Goal: Task Accomplishment & Management: Manage account settings

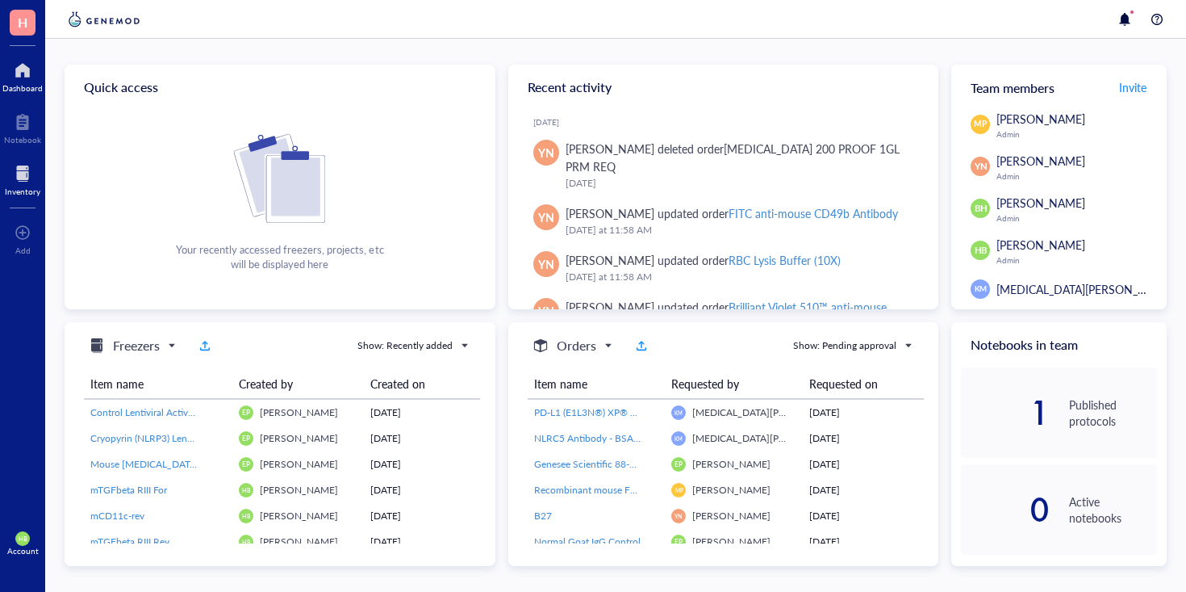
click at [34, 173] on div at bounding box center [23, 174] width 36 height 26
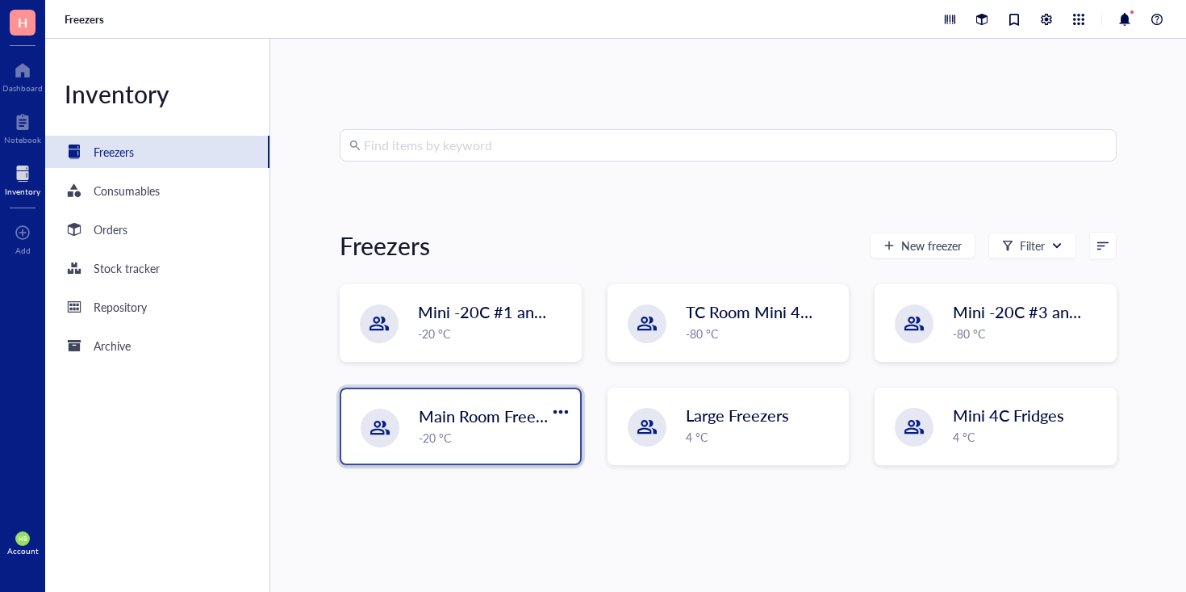
click at [529, 436] on div "-20 °C" at bounding box center [495, 437] width 152 height 18
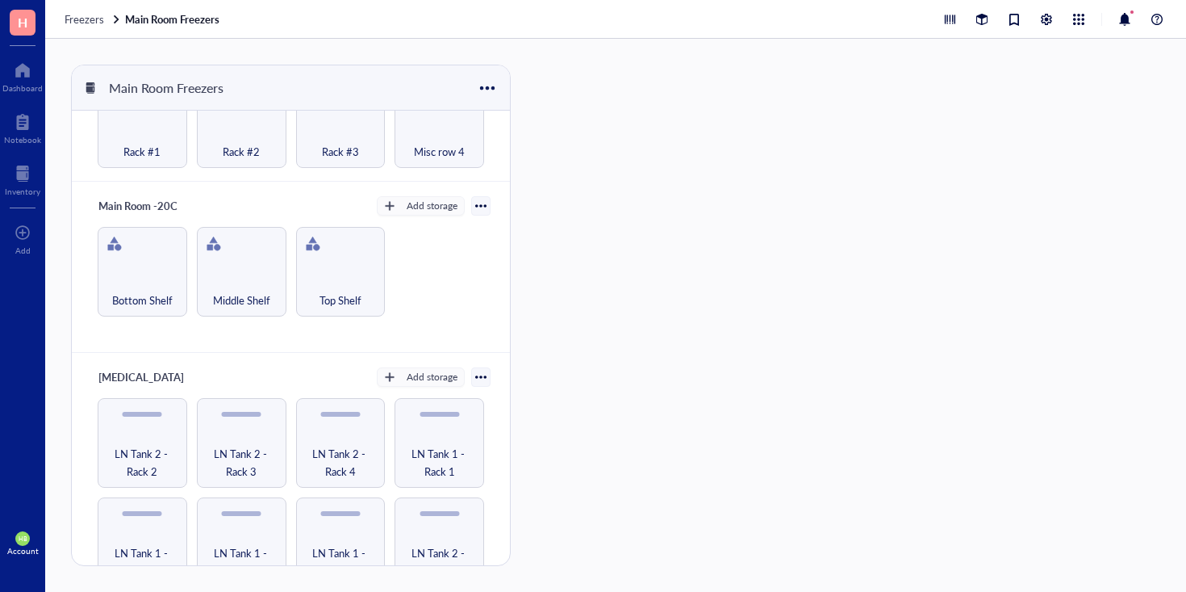
scroll to position [917, 0]
click at [119, 428] on div "LN Tank 2 - Rack 2" at bounding box center [143, 444] width 90 height 90
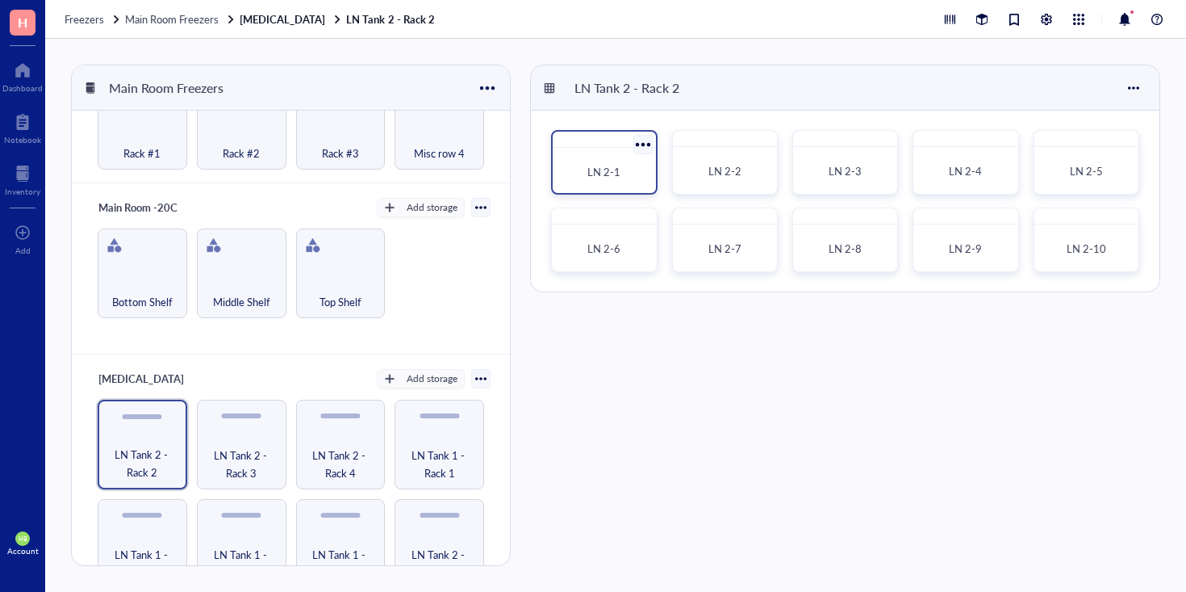
click at [584, 167] on div "LN 2-1" at bounding box center [604, 172] width 77 height 16
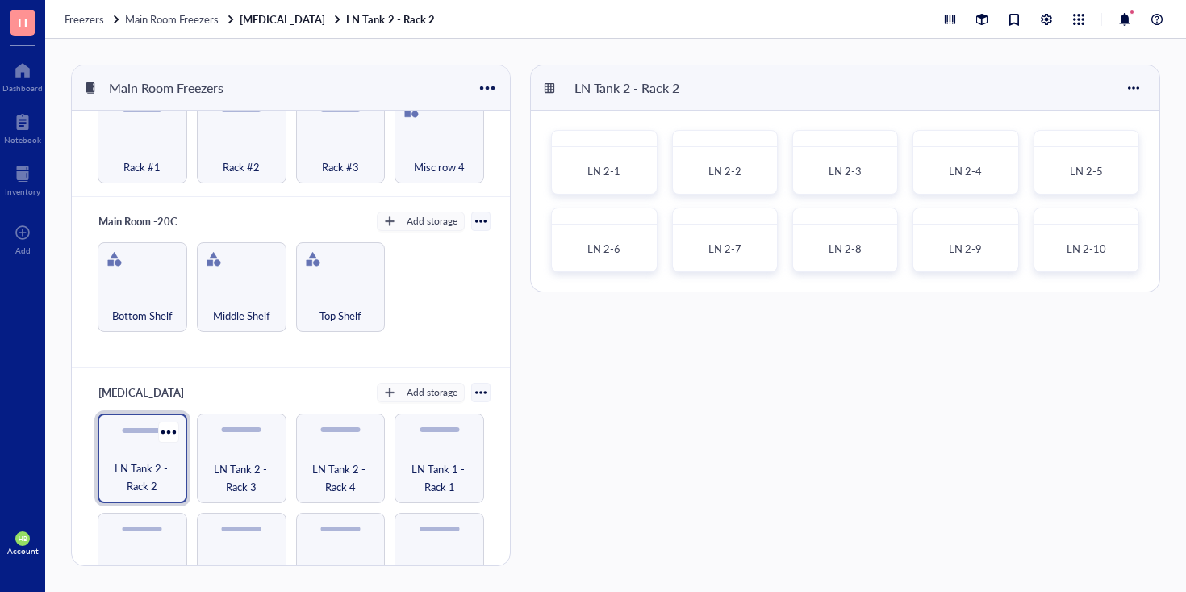
scroll to position [925, 0]
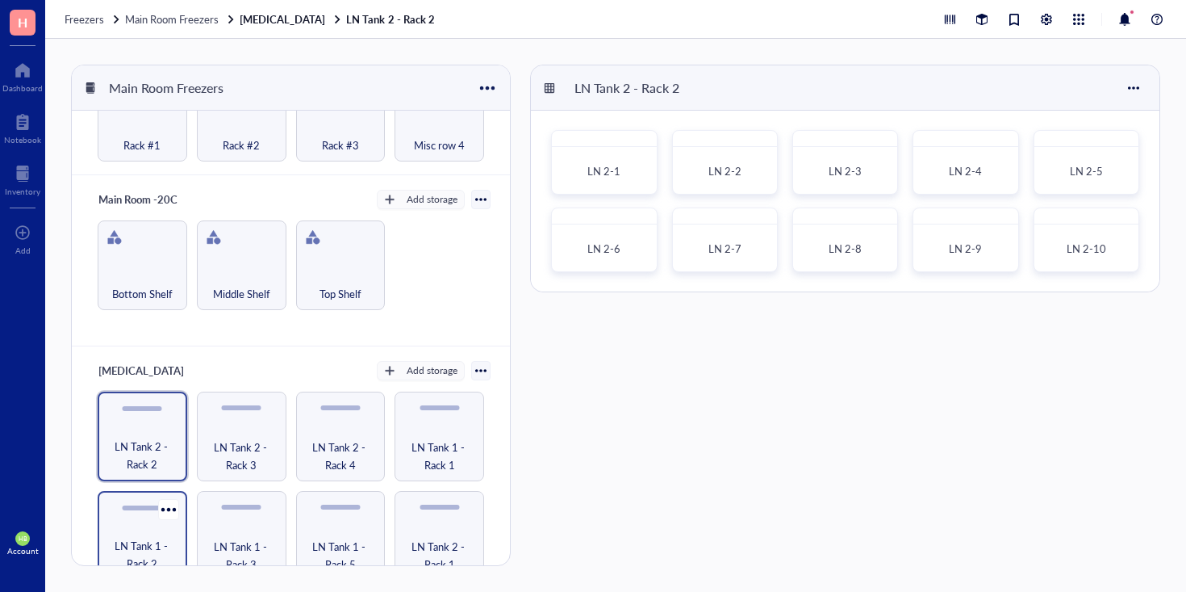
click at [136, 508] on div "LN Tank 1 - Rack 2" at bounding box center [143, 536] width 90 height 90
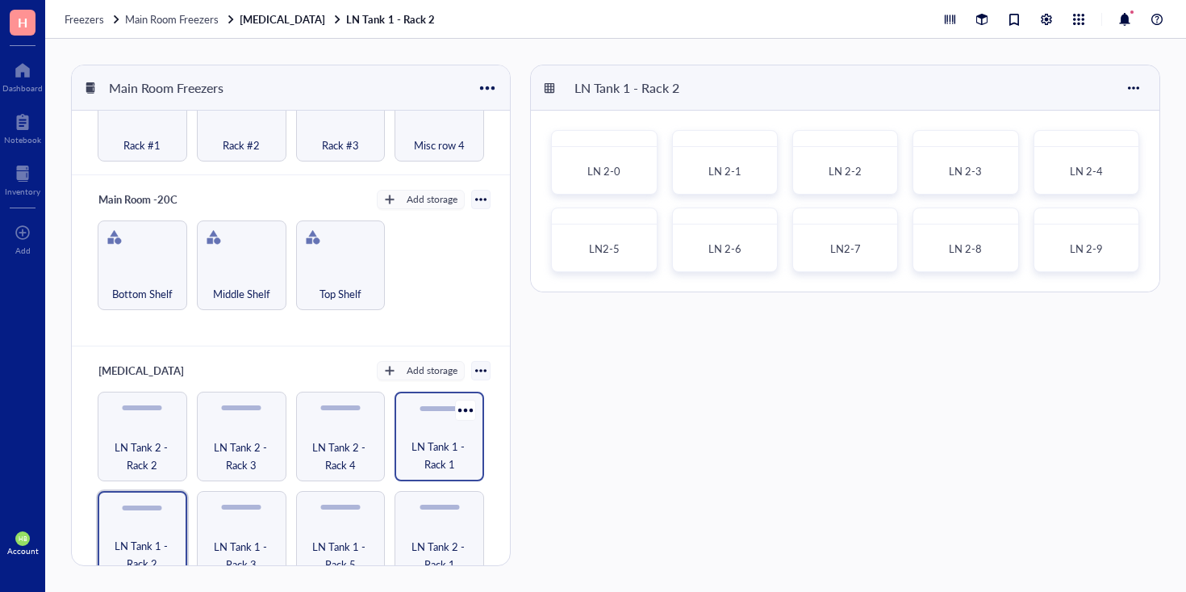
click at [468, 443] on span "LN Tank 1 - Rack 1" at bounding box center [439, 455] width 73 height 36
click at [629, 181] on div "LN 1-0" at bounding box center [604, 172] width 90 height 36
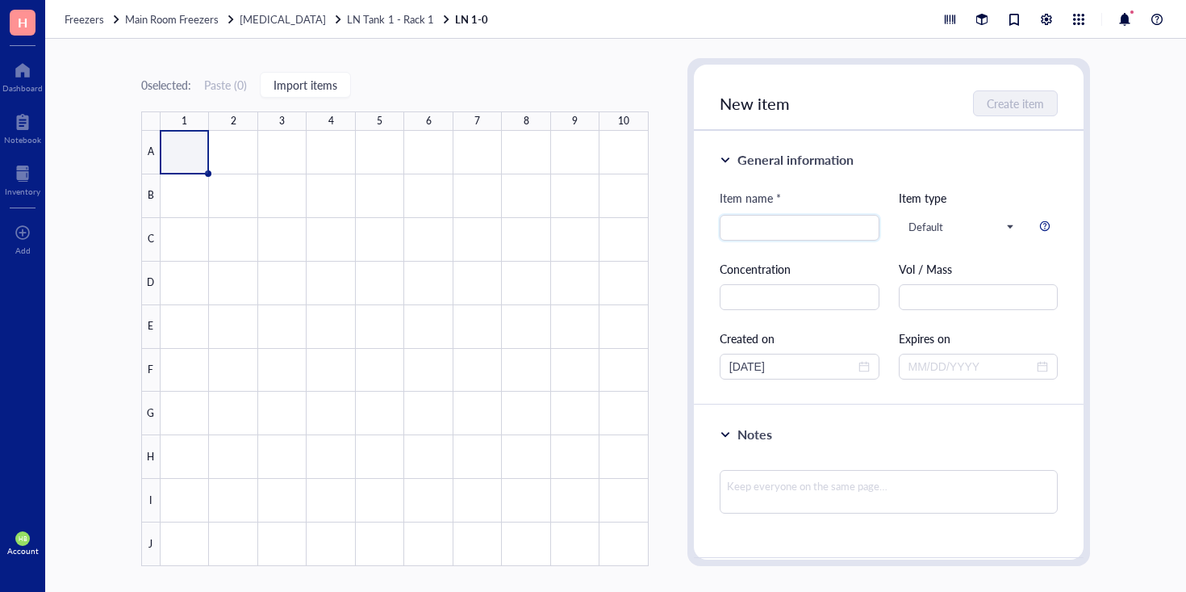
paste input "GEMM6 Wildtype"
type input "GEMM6 Wildtype"
click at [995, 107] on span "Create item" at bounding box center [1016, 103] width 57 height 13
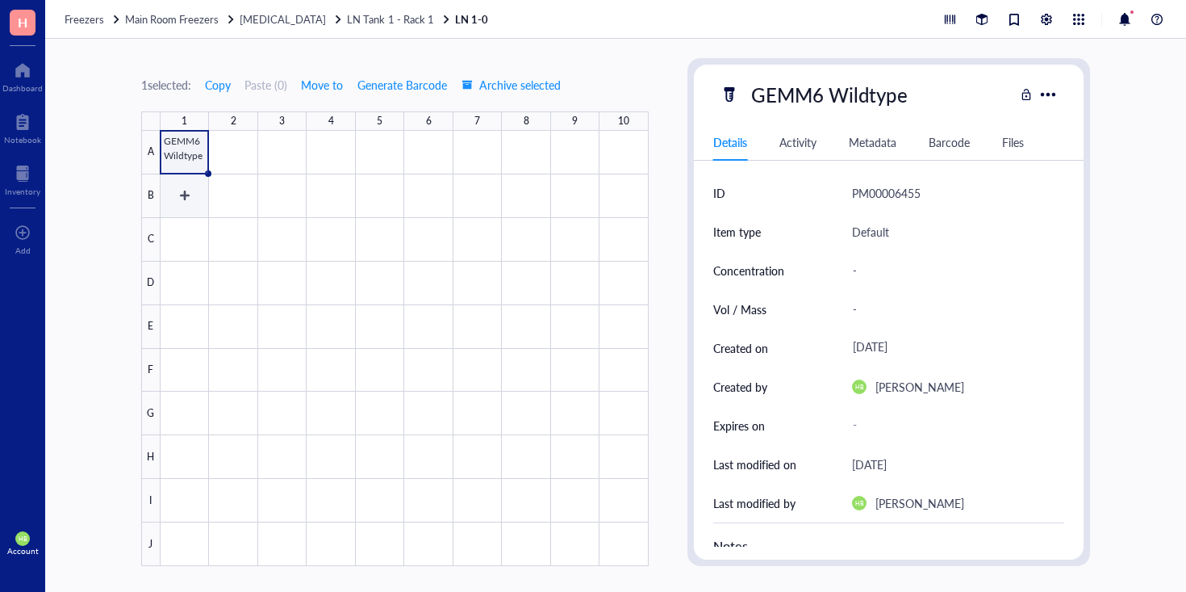
click at [186, 196] on div at bounding box center [405, 348] width 488 height 435
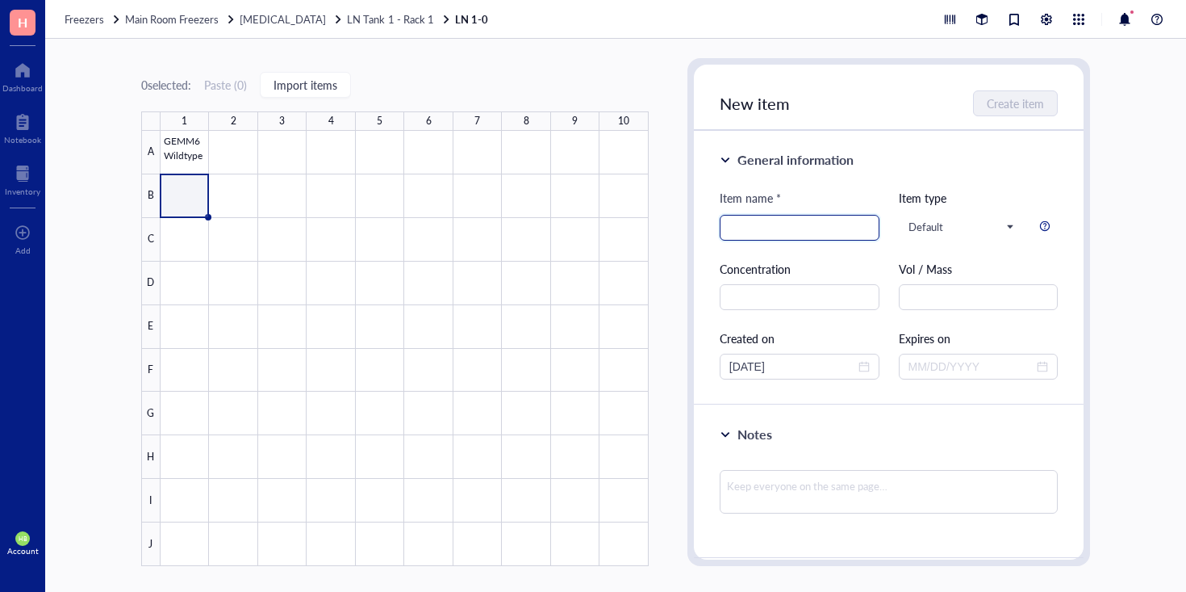
paste input "GEMM6 dCas9 VP64"
type input "GEMM6 dCas9 VP64"
click at [979, 112] on button "Create item" at bounding box center [1016, 103] width 83 height 26
click at [185, 240] on div at bounding box center [405, 348] width 488 height 435
click at [778, 245] on div "Item name * Item type Default Concentration Vol / Mass Created on 09/29/2025 Ex…" at bounding box center [889, 284] width 339 height 190
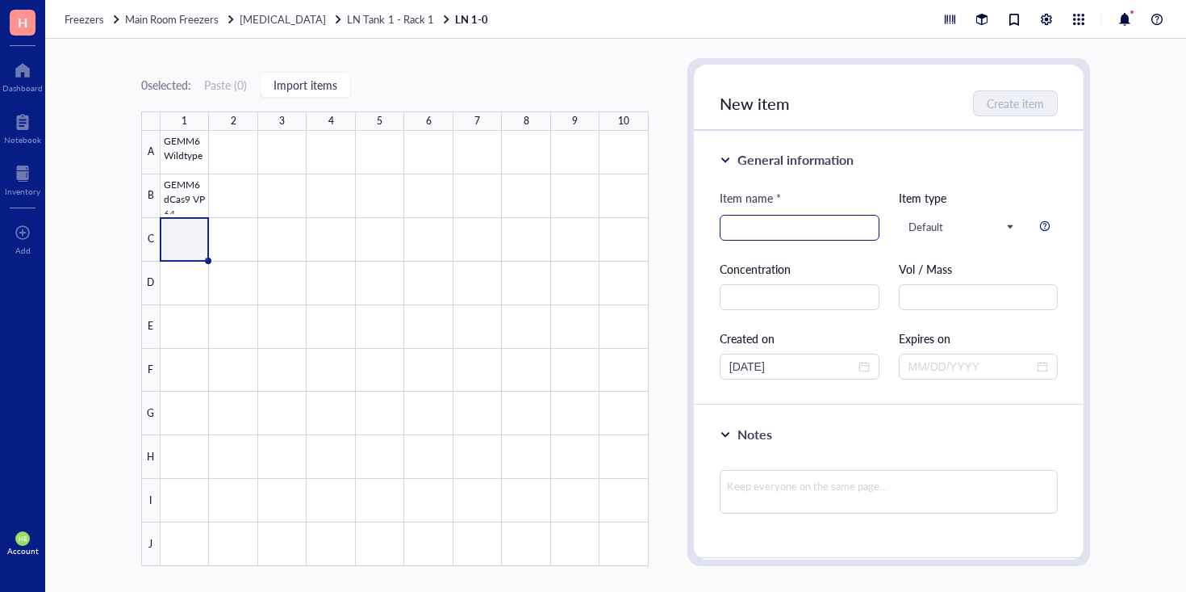
click at [777, 218] on input "search" at bounding box center [799, 227] width 140 height 24
paste input "Braf/MEKin 1st"
type input "Braf/MEKin 1st"
click at [1011, 97] on span "Create item" at bounding box center [1016, 103] width 57 height 13
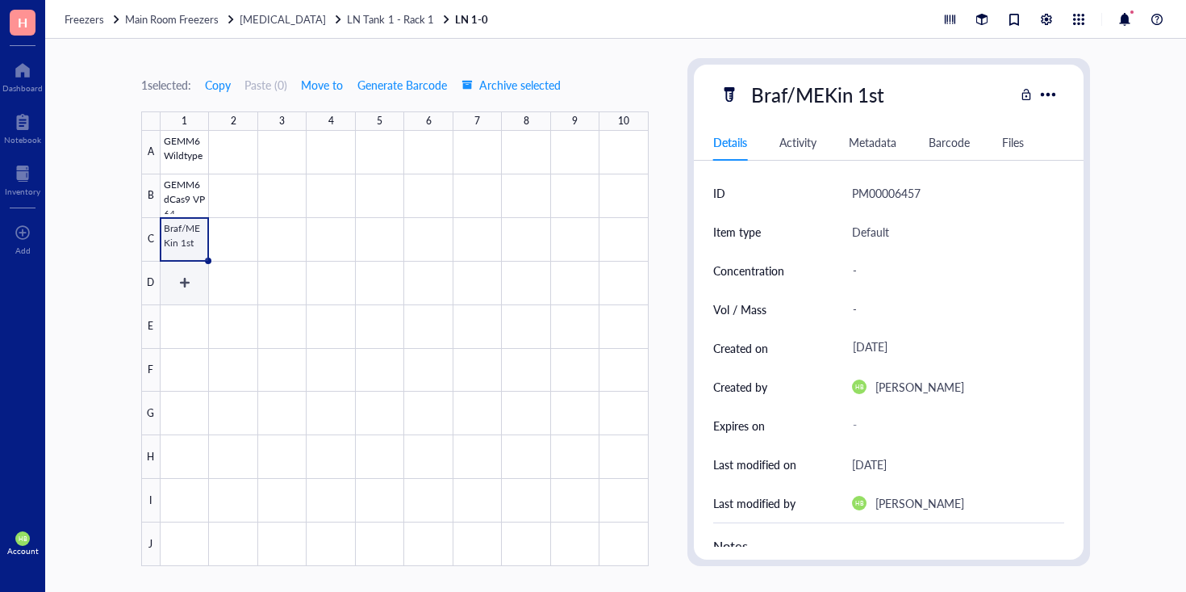
click at [200, 279] on div at bounding box center [405, 348] width 488 height 435
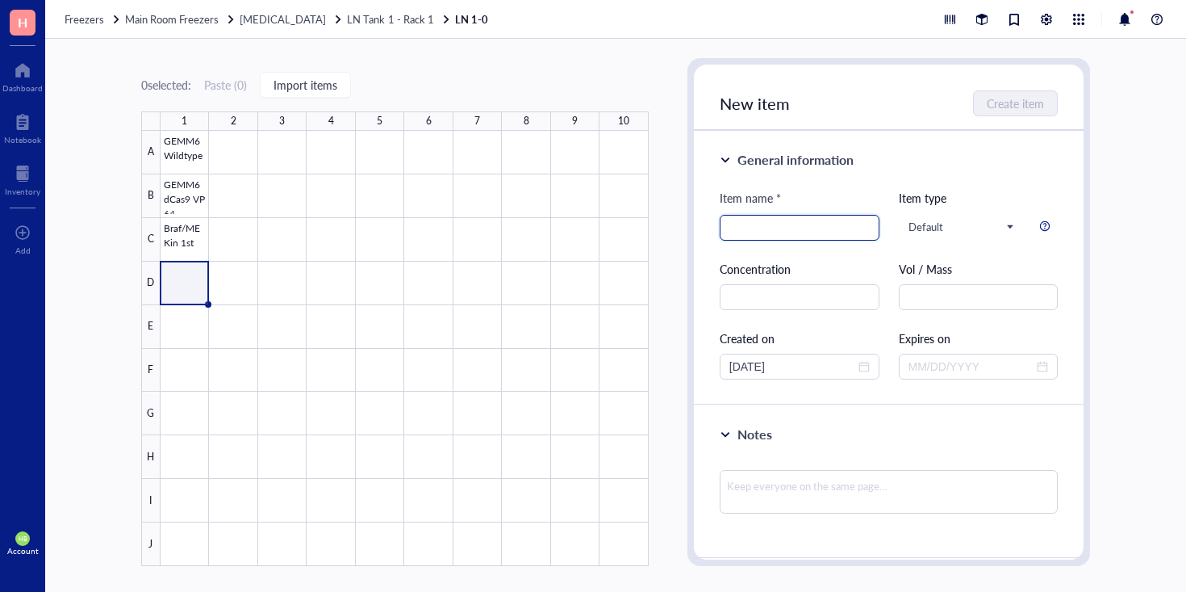
click at [774, 219] on input "search" at bounding box center [799, 227] width 140 height 24
paste input "DC2.4"
type input "DC2.4"
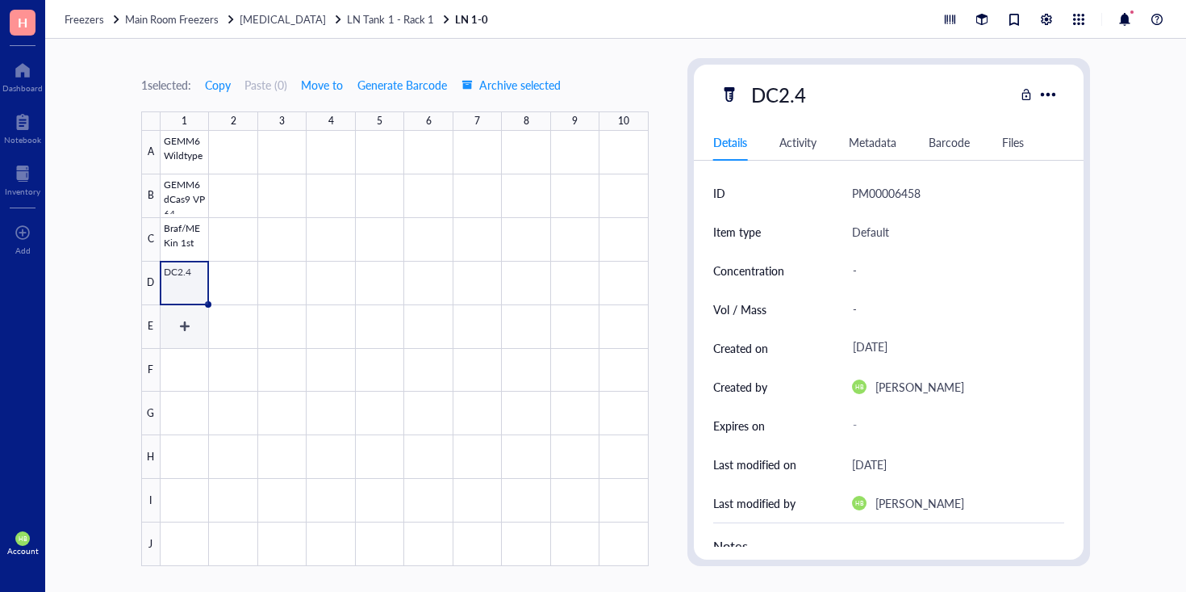
click at [173, 315] on div at bounding box center [405, 348] width 488 height 435
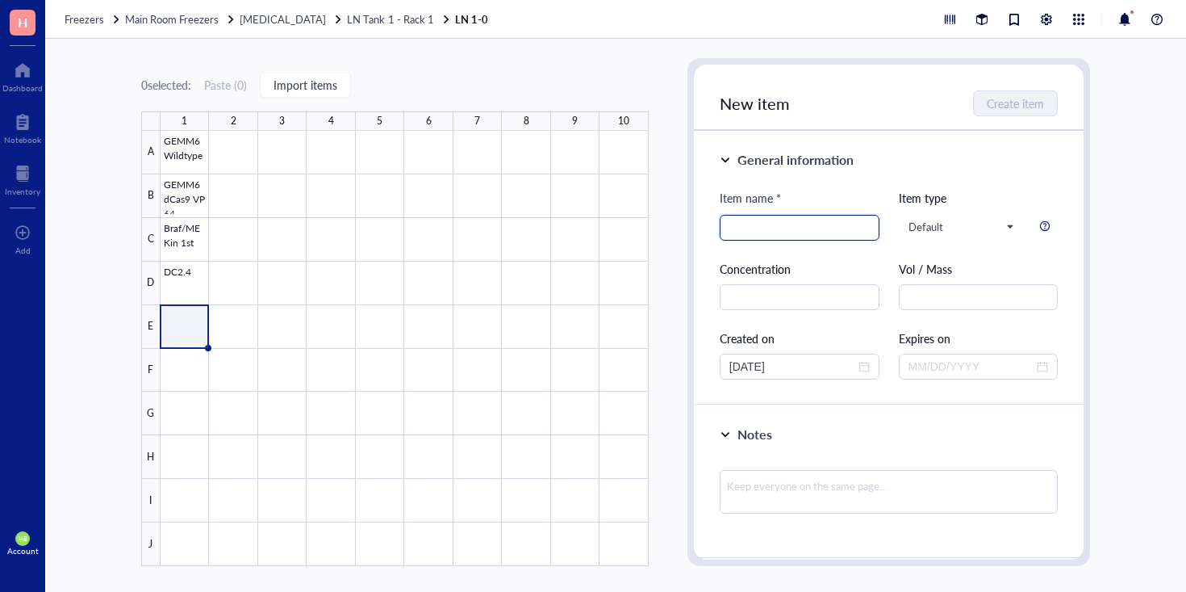
paste input "GEMM6 SMOM2"
type input "GEMM6 SMOM2"
click at [995, 110] on span "Create item" at bounding box center [1016, 103] width 57 height 13
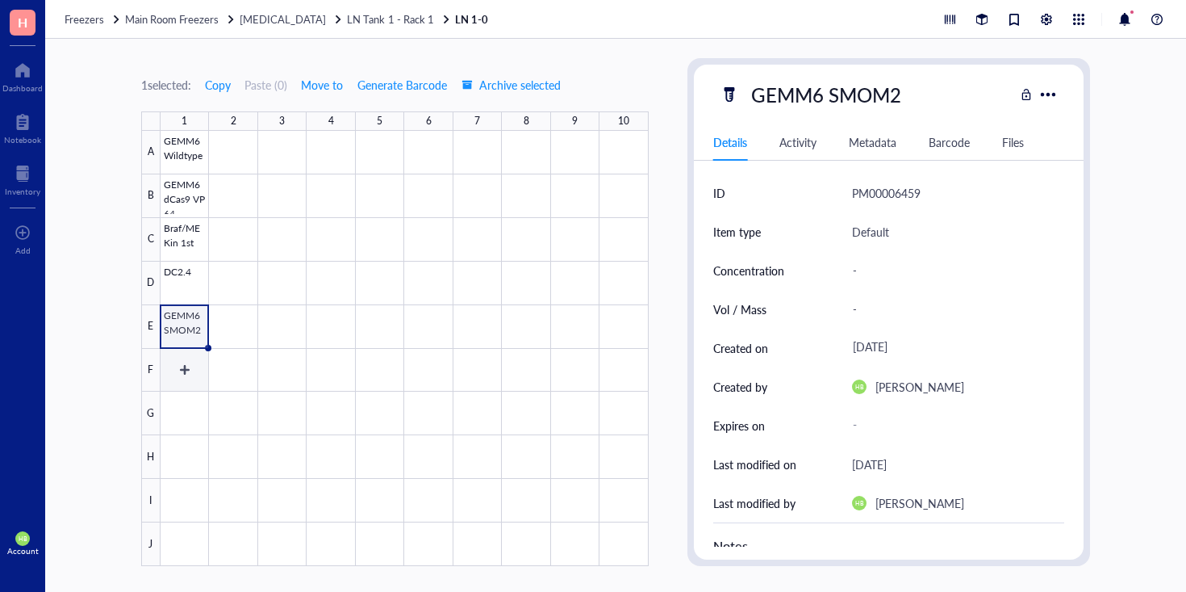
click at [185, 369] on div at bounding box center [405, 348] width 488 height 435
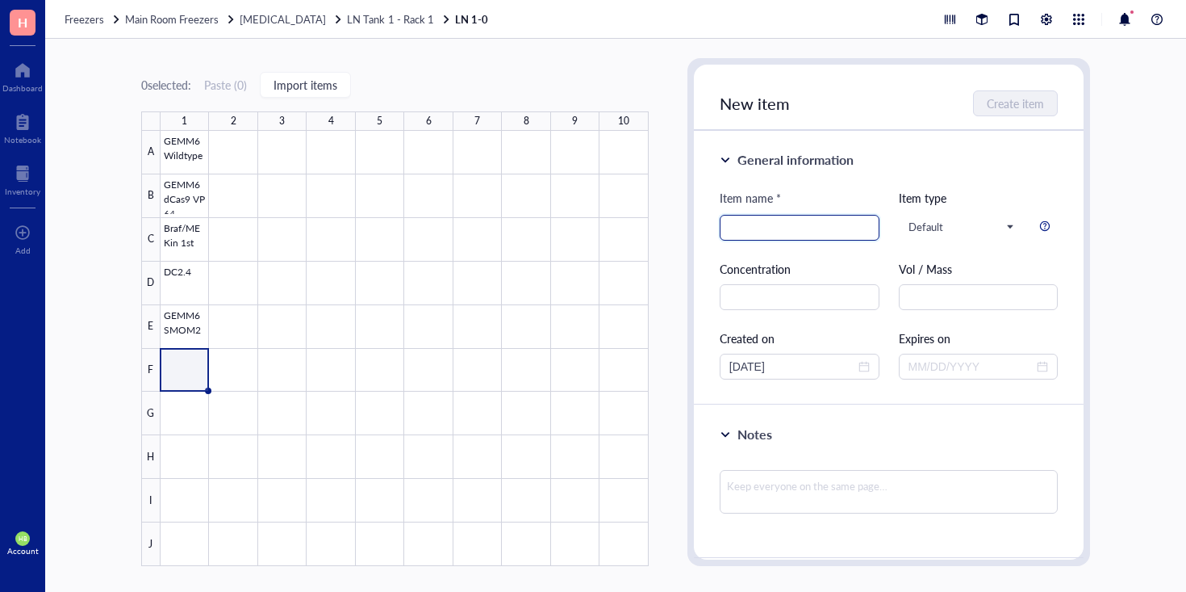
paste input "GEMM6 MTC"
type input "GEMM6 MTC"
click at [1008, 107] on span "Create item" at bounding box center [1016, 103] width 57 height 13
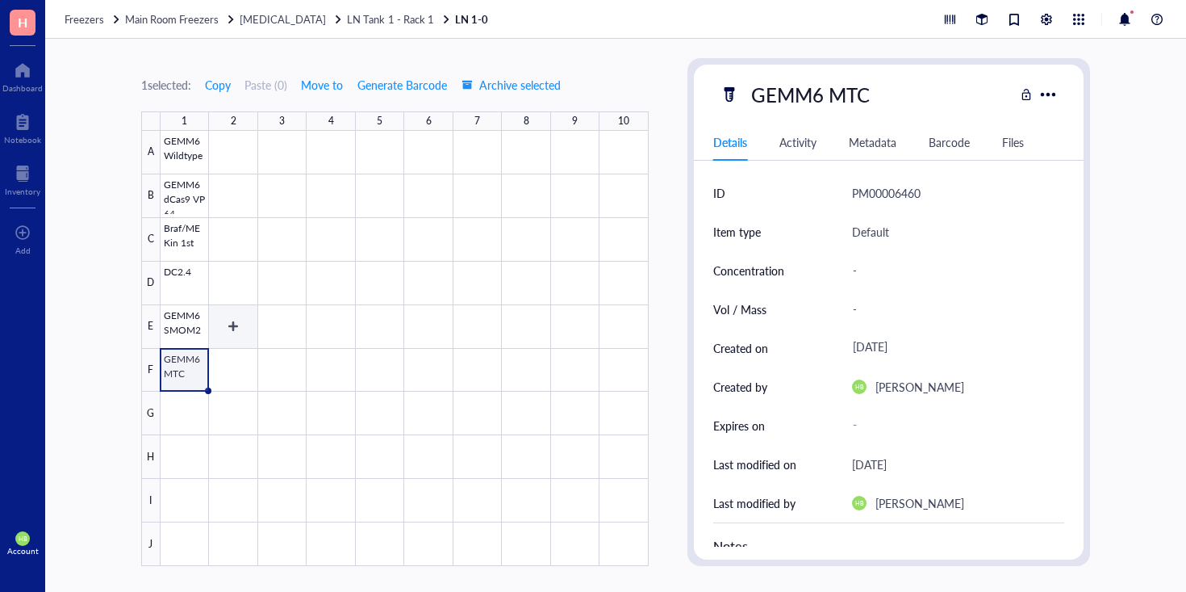
click at [196, 394] on div at bounding box center [405, 348] width 488 height 435
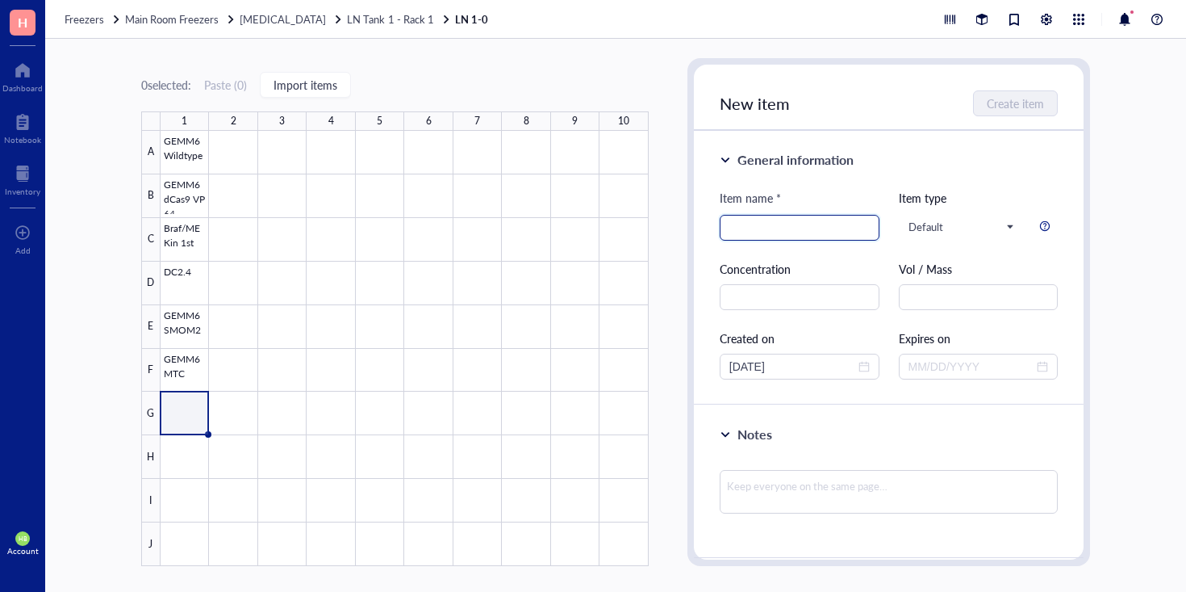
paste input "MCherry GEMM6"
type input "MCherry GEMM6"
click at [1025, 90] on button "Create item" at bounding box center [1016, 103] width 83 height 26
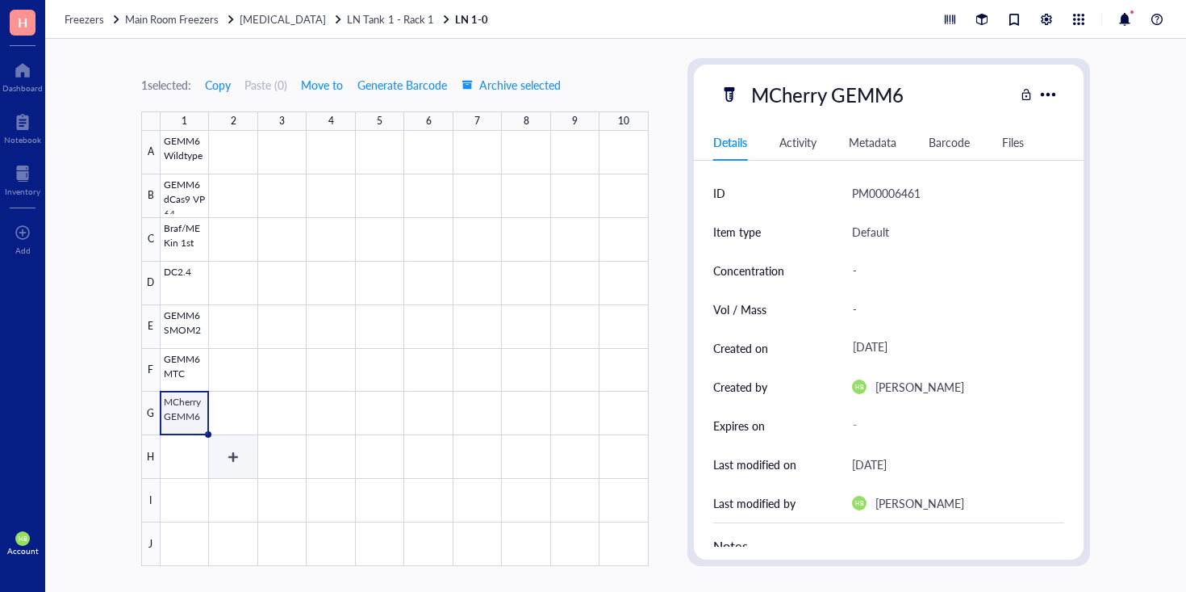
click at [183, 465] on div at bounding box center [405, 348] width 488 height 435
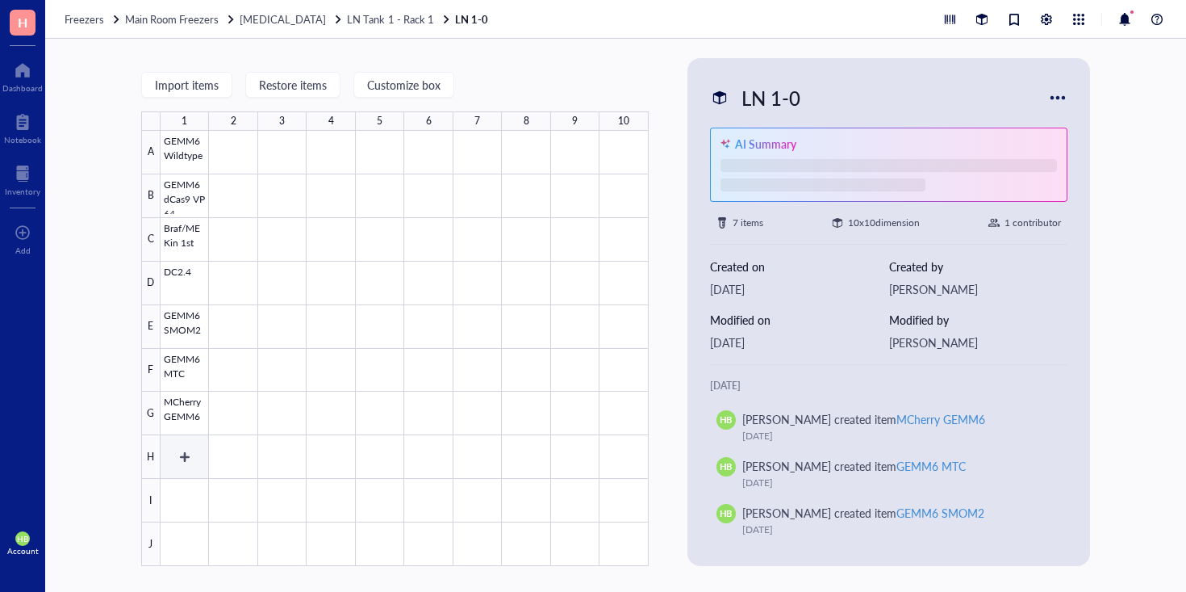
click at [182, 440] on div at bounding box center [405, 348] width 488 height 435
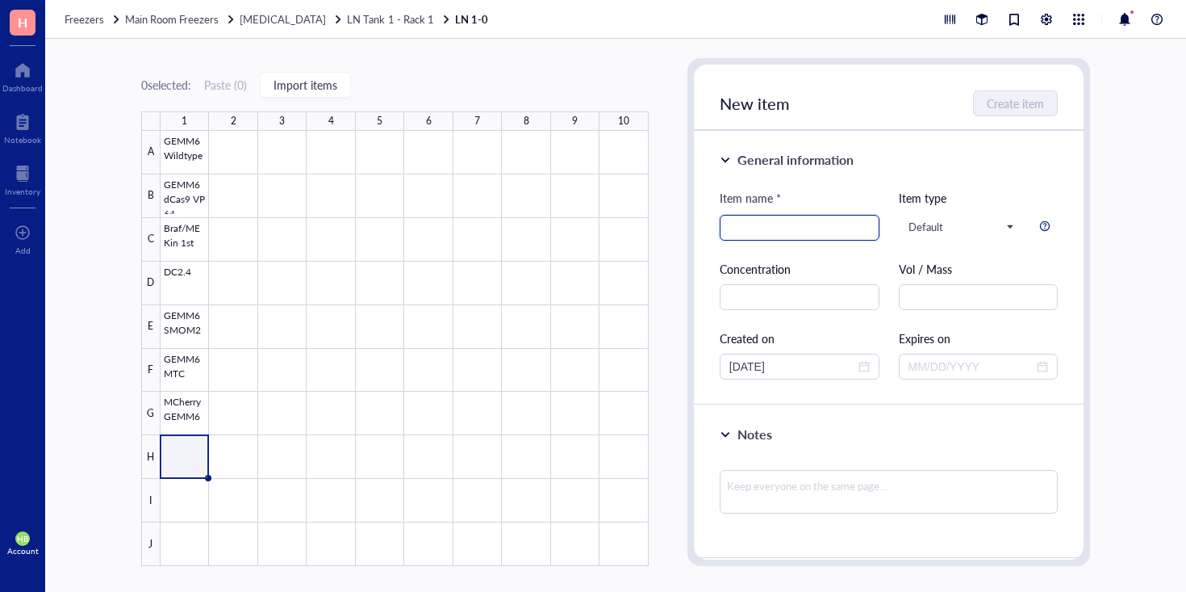
paste input "NLIP3axvivoGEMM6"
type input "NLIP3axvivoGEMM6"
click at [1020, 108] on span "Create item" at bounding box center [1016, 103] width 57 height 13
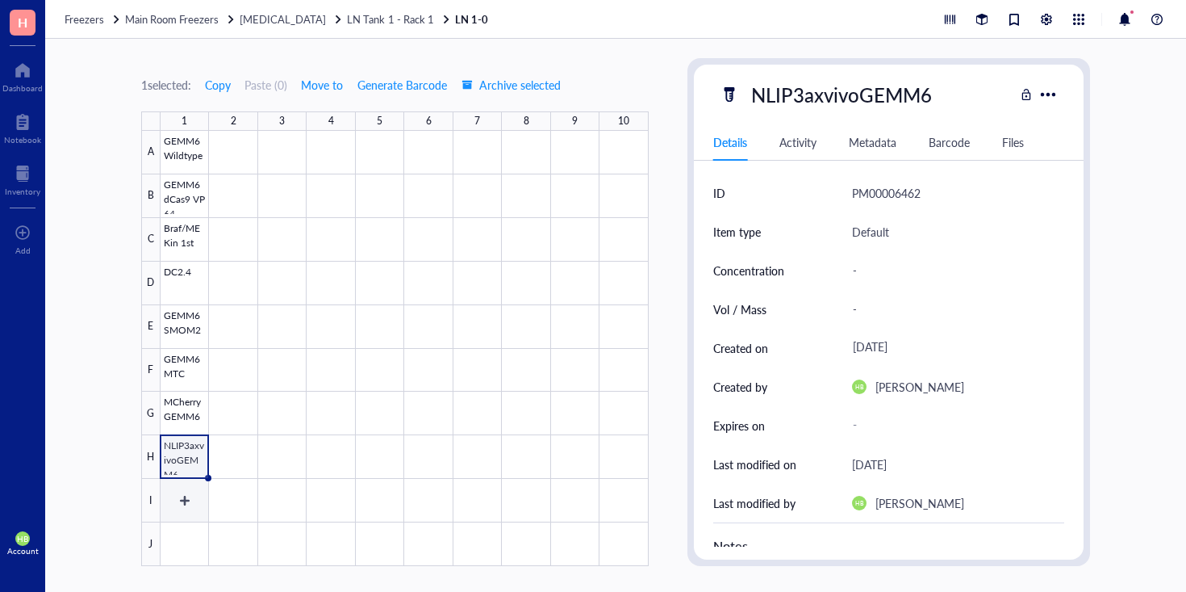
click at [175, 503] on div at bounding box center [405, 348] width 488 height 435
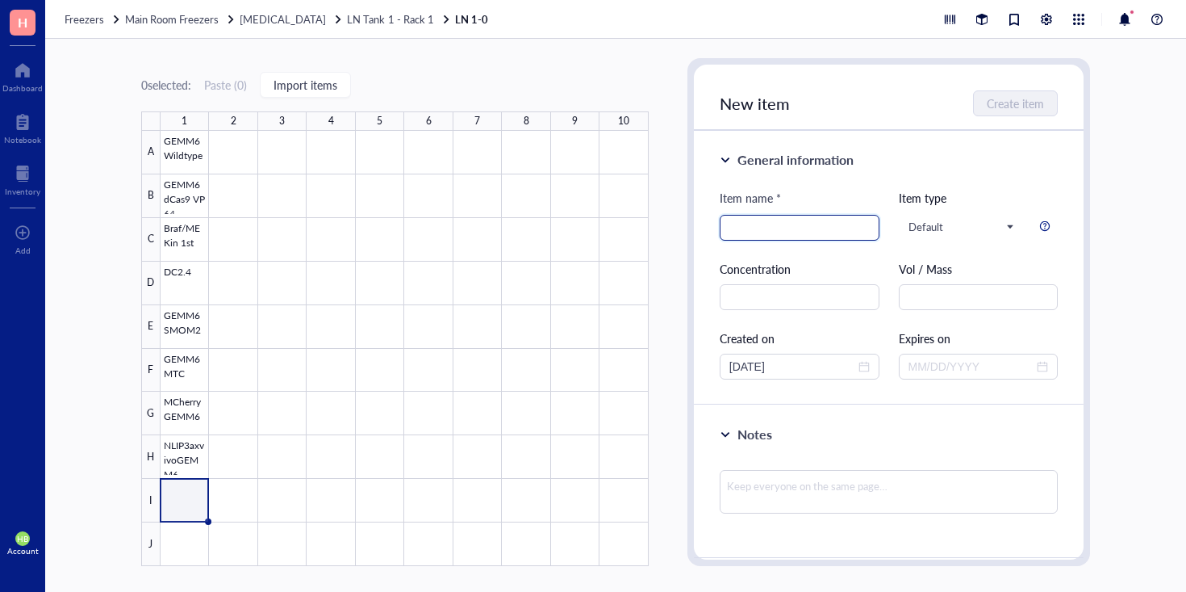
paste input "Ample Phenic p.2"
type input "Ample Phenic p.2"
click at [1006, 98] on span "Create item" at bounding box center [1016, 103] width 57 height 13
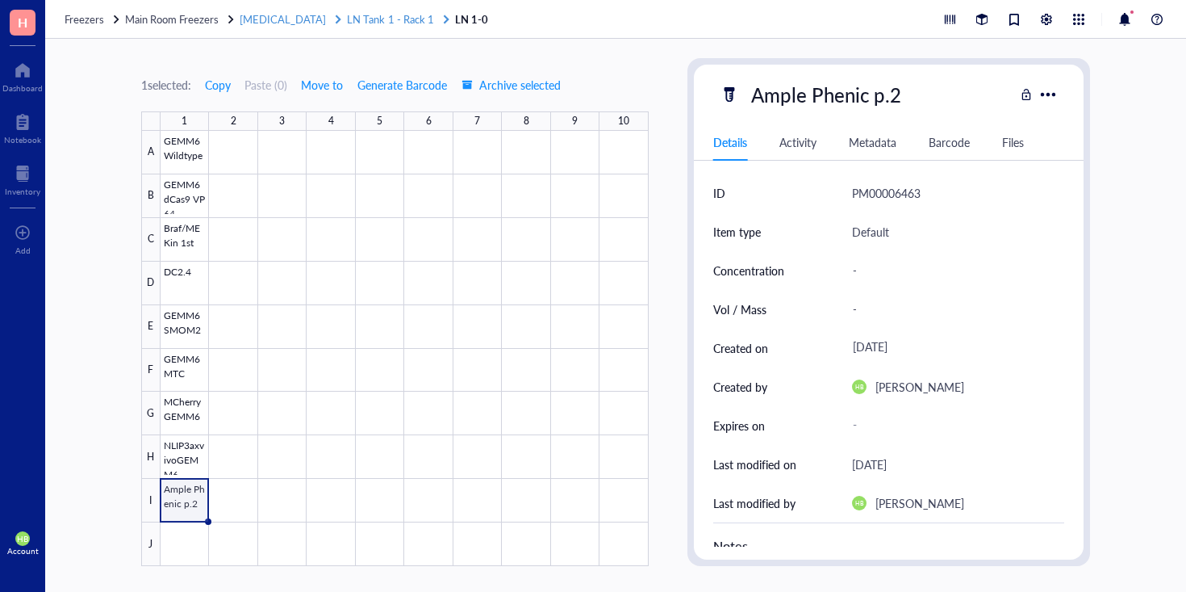
click at [403, 19] on span "LN Tank 1 - Rack 1" at bounding box center [390, 18] width 86 height 15
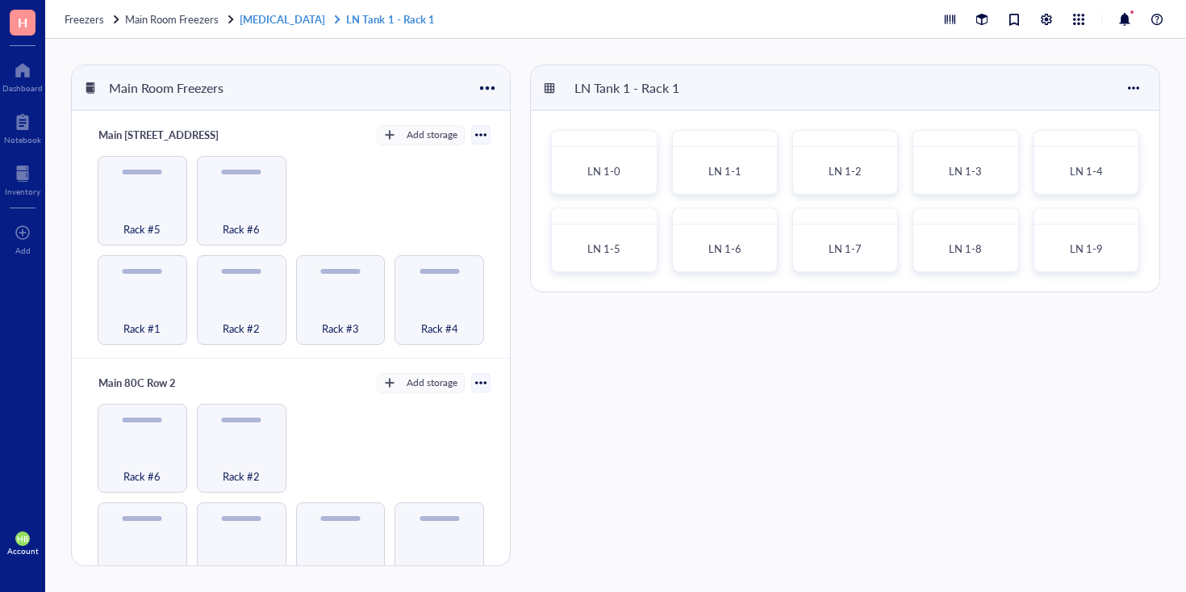
click at [403, 19] on link "Liquid Nitrogen LN Tank 1 - Rack 1" at bounding box center [339, 19] width 198 height 15
click at [694, 18] on div "Freezers Main Room Freezers Liquid Nitrogen LN Tank 1 - Rack 1" at bounding box center [615, 19] width 1141 height 39
drag, startPoint x: 729, startPoint y: 48, endPoint x: 713, endPoint y: 61, distance: 21.2
click at [713, 61] on div "Main Room Freezers Main 80C Bottom Row Add storage Rack #1 Rack #2 Rack #3 Rack…" at bounding box center [615, 315] width 1141 height 553
click at [709, 62] on div "Main Room Freezers Main 80C Bottom Row Add storage Rack #1 Rack #2 Rack #3 Rack…" at bounding box center [615, 315] width 1141 height 553
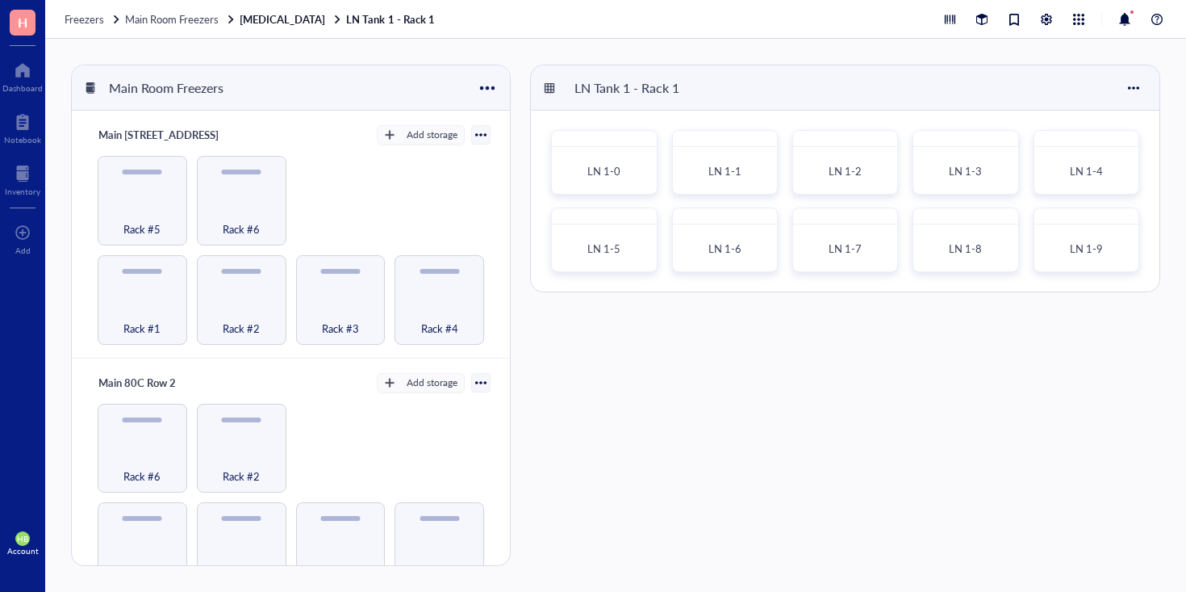
click at [709, 62] on div "Main Room Freezers Main 80C Bottom Row Add storage Rack #1 Rack #2 Rack #3 Rack…" at bounding box center [615, 315] width 1141 height 553
drag, startPoint x: 707, startPoint y: 62, endPoint x: 730, endPoint y: 64, distance: 23.5
click at [730, 64] on div "Main Room Freezers Main 80C Bottom Row Add storage Rack #1 Rack #2 Rack #3 Rack…" at bounding box center [615, 315] width 1141 height 553
click at [723, 69] on div "LN Tank 1 - Rack 1" at bounding box center [845, 87] width 629 height 45
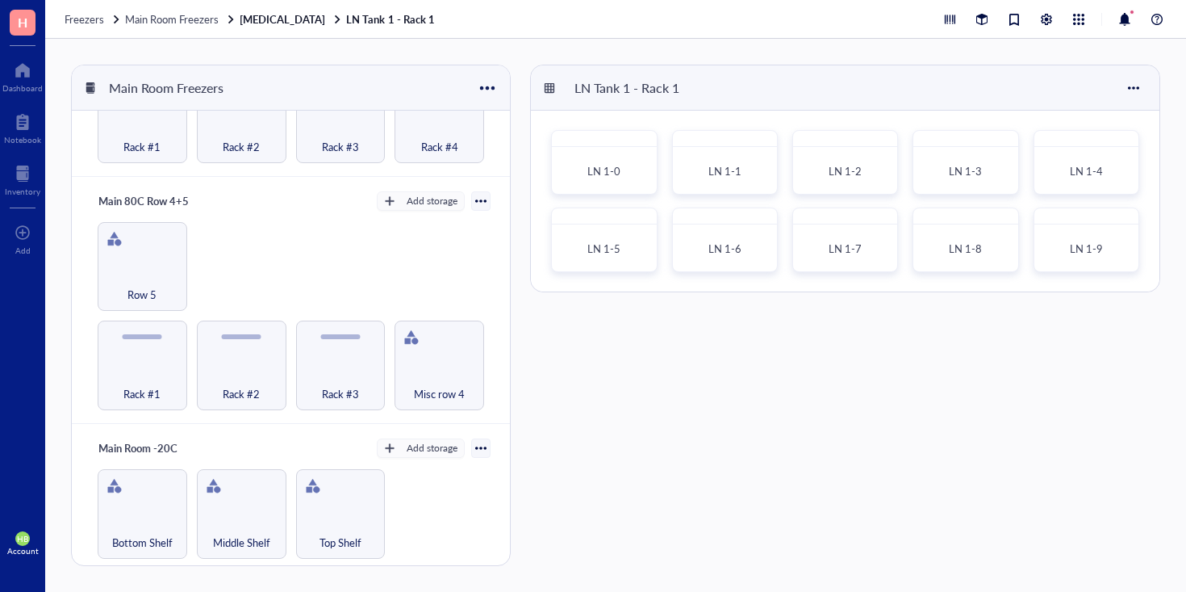
scroll to position [925, 0]
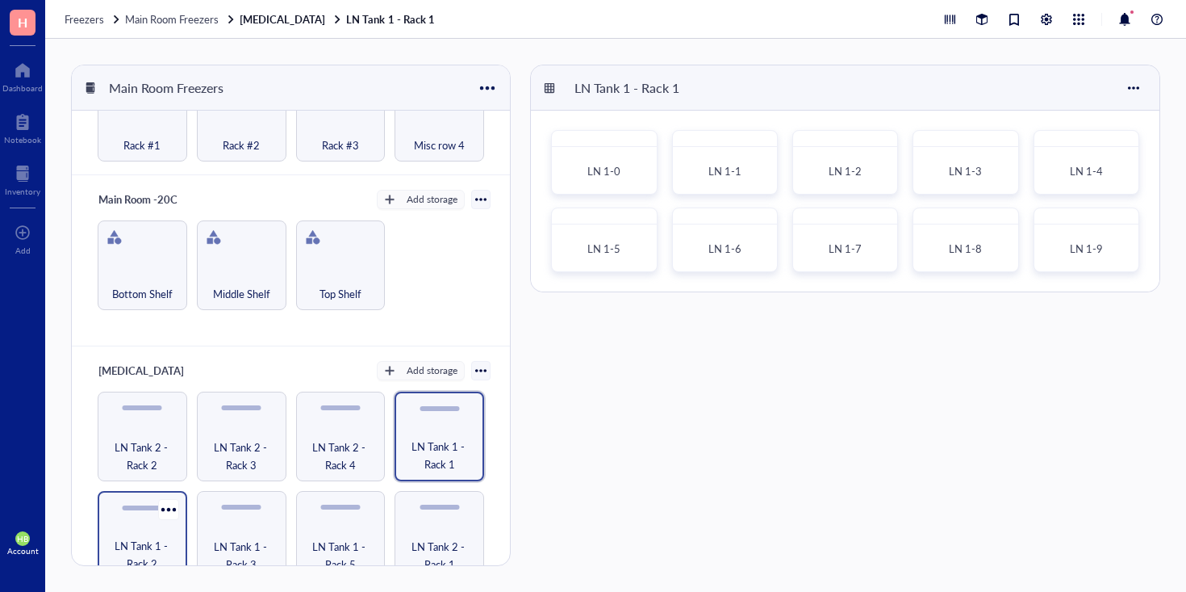
click at [126, 537] on span "LN Tank 1 - Rack 2" at bounding box center [142, 555] width 73 height 36
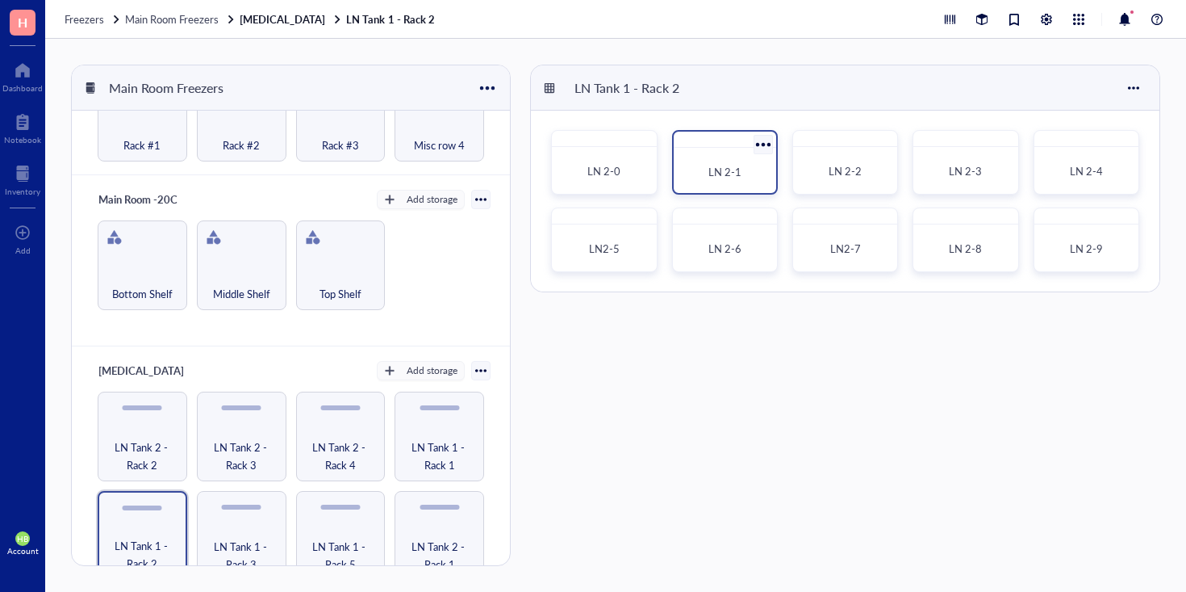
click at [713, 191] on div "LN 2-1" at bounding box center [725, 162] width 106 height 65
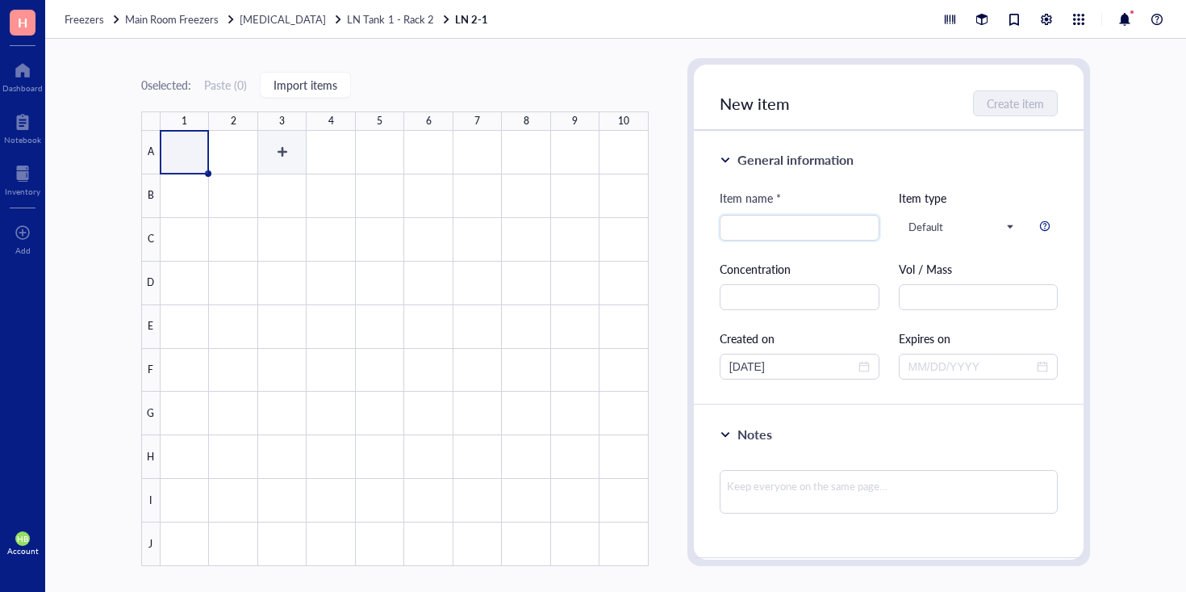
paste input "Nlip3 Knockout"
type input "Nlip3 Knockout"
click at [1033, 83] on div "New item Create item" at bounding box center [889, 98] width 391 height 66
click at [1033, 94] on button "Create item" at bounding box center [1016, 103] width 83 height 26
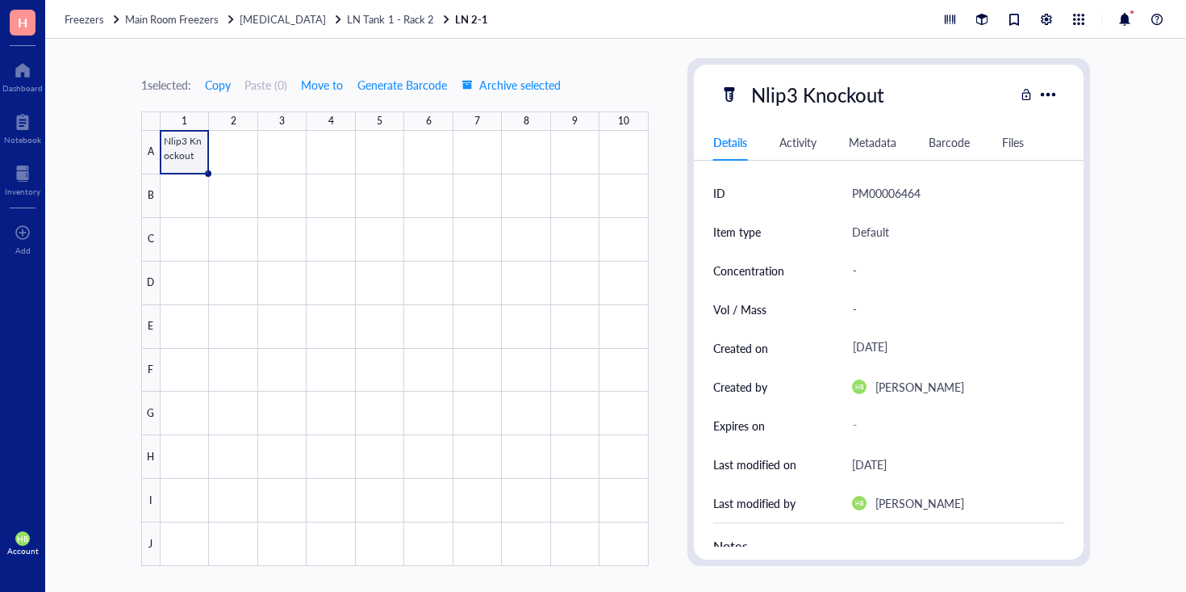
click at [179, 194] on div at bounding box center [405, 348] width 488 height 435
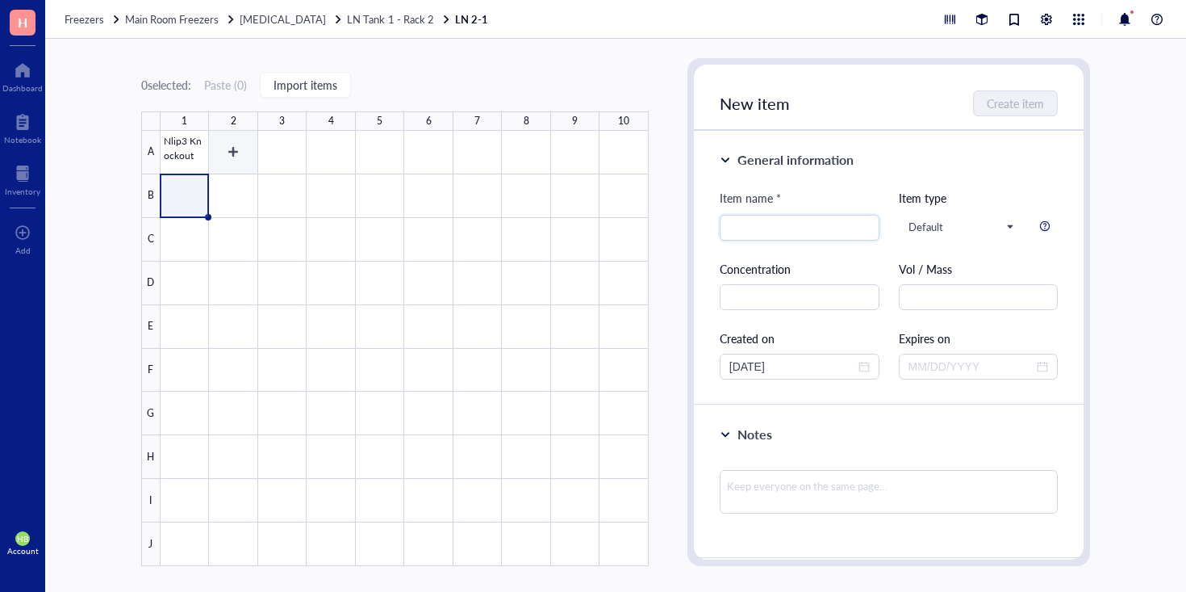
click at [233, 161] on div at bounding box center [405, 348] width 488 height 435
click at [184, 203] on div at bounding box center [405, 348] width 488 height 435
paste input "AKPS Pscar GLY2-1 CD2"
type input "AKPS Pscar GLY2-1 CD2"
click at [1008, 107] on span "Create item" at bounding box center [1016, 103] width 57 height 13
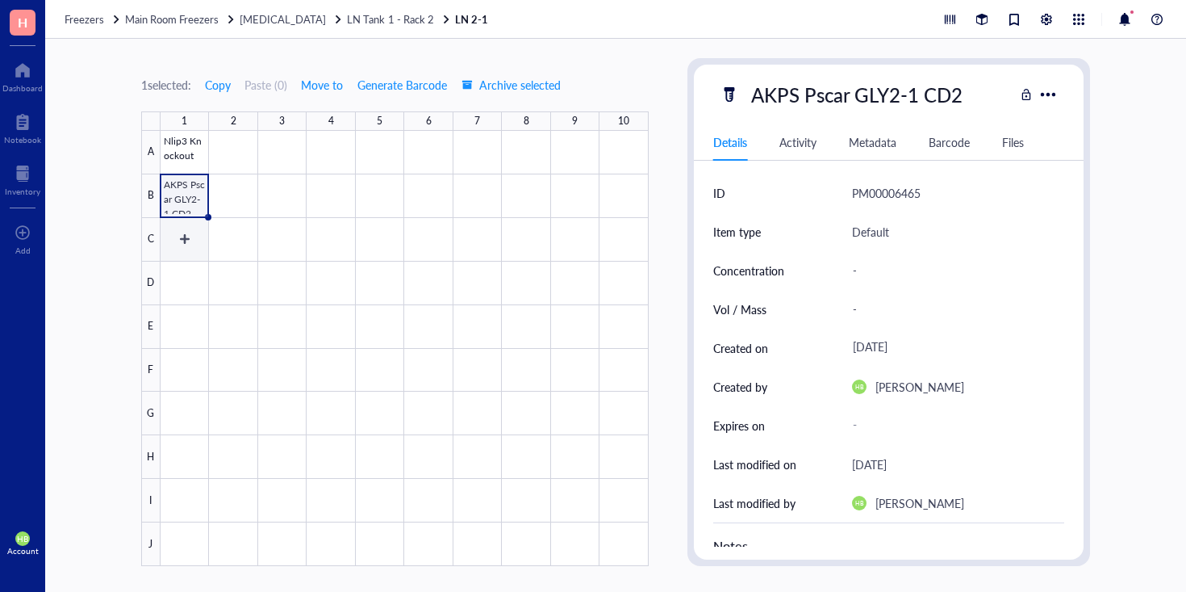
click at [197, 227] on div at bounding box center [405, 348] width 488 height 435
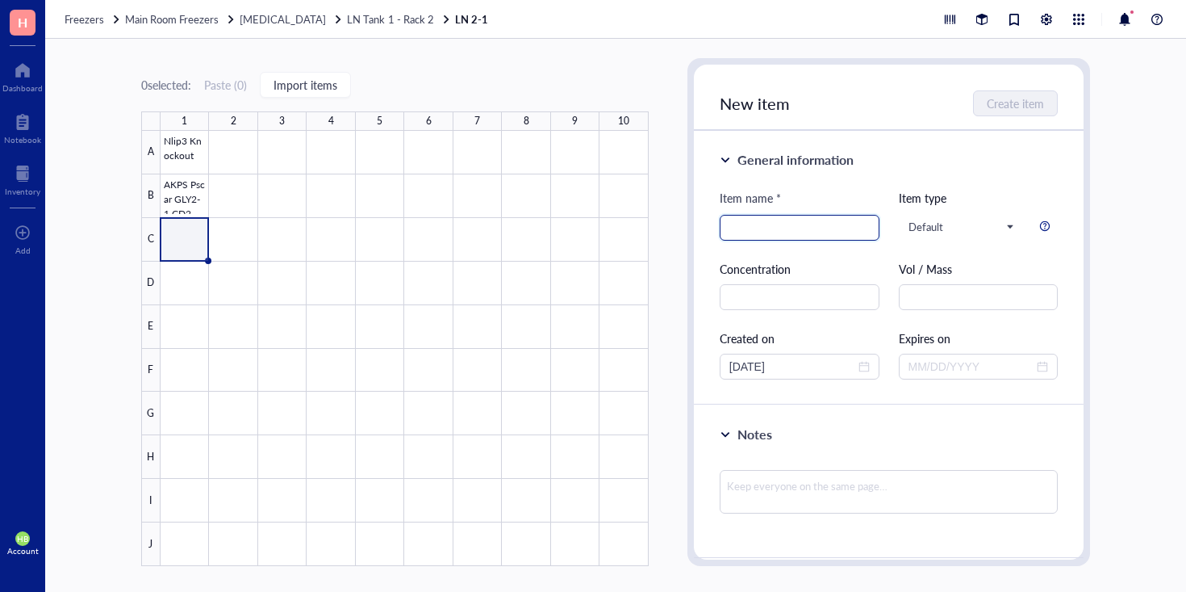
paste input "NLIP3a Control Vector"
type input "NLIP3a Control Vector"
click at [1039, 117] on div "New item Create item" at bounding box center [889, 98] width 391 height 66
click at [1039, 114] on button "Create item" at bounding box center [1016, 103] width 83 height 26
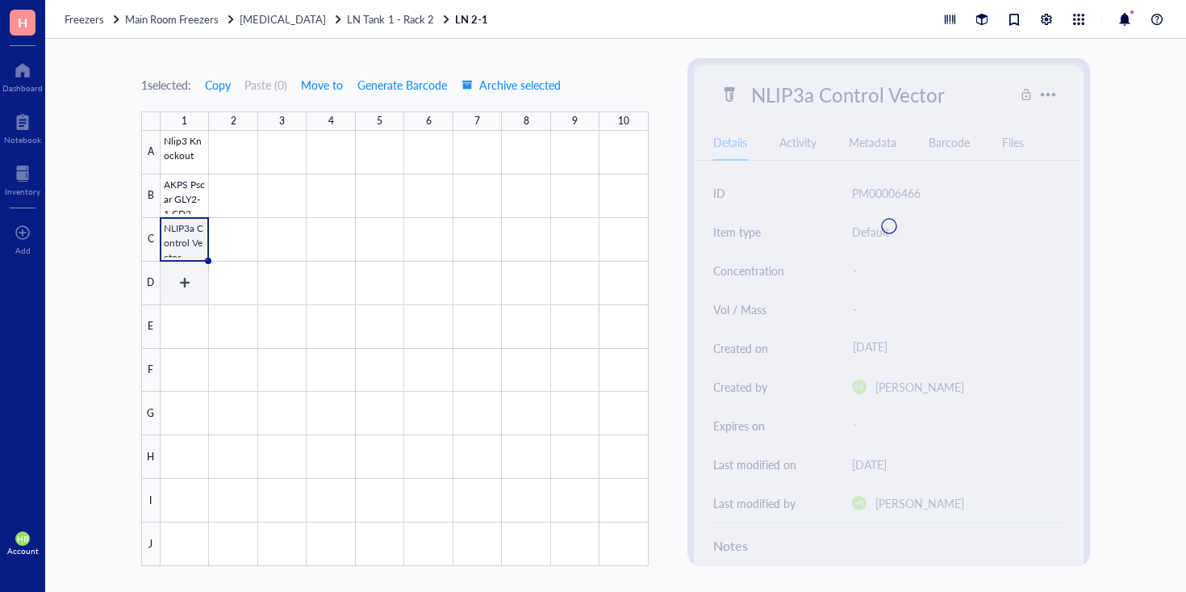
click at [184, 286] on div at bounding box center [405, 348] width 488 height 435
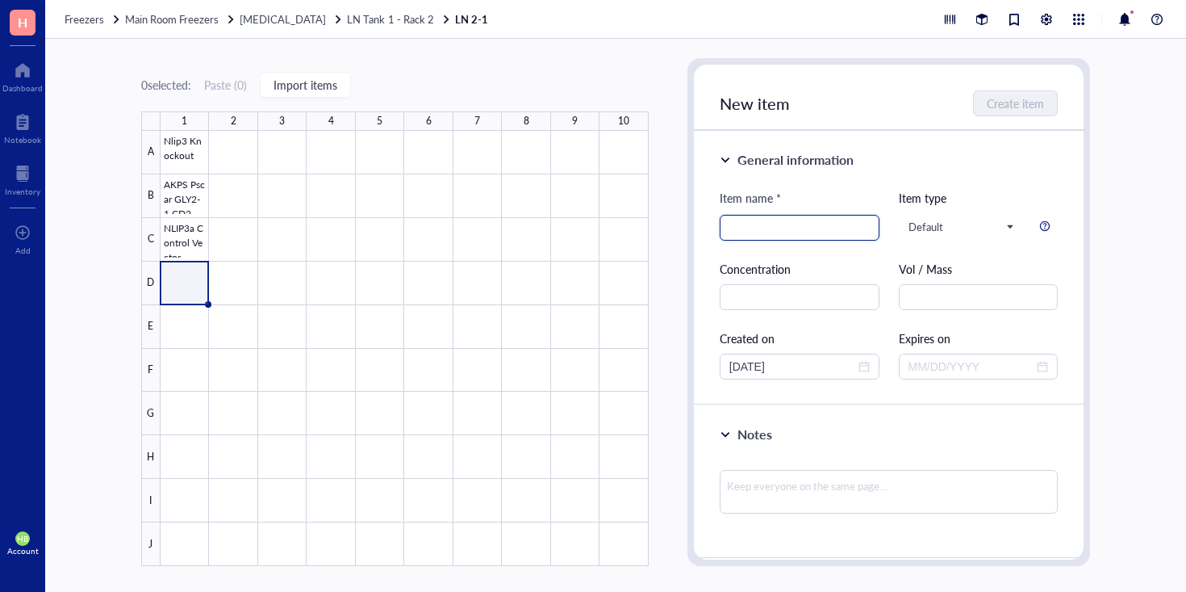
paste input "GEMM6 NLIP Knockdown"
type input "GEMM6 NLIP Knockdown"
click at [996, 108] on span "Create item" at bounding box center [1016, 103] width 57 height 13
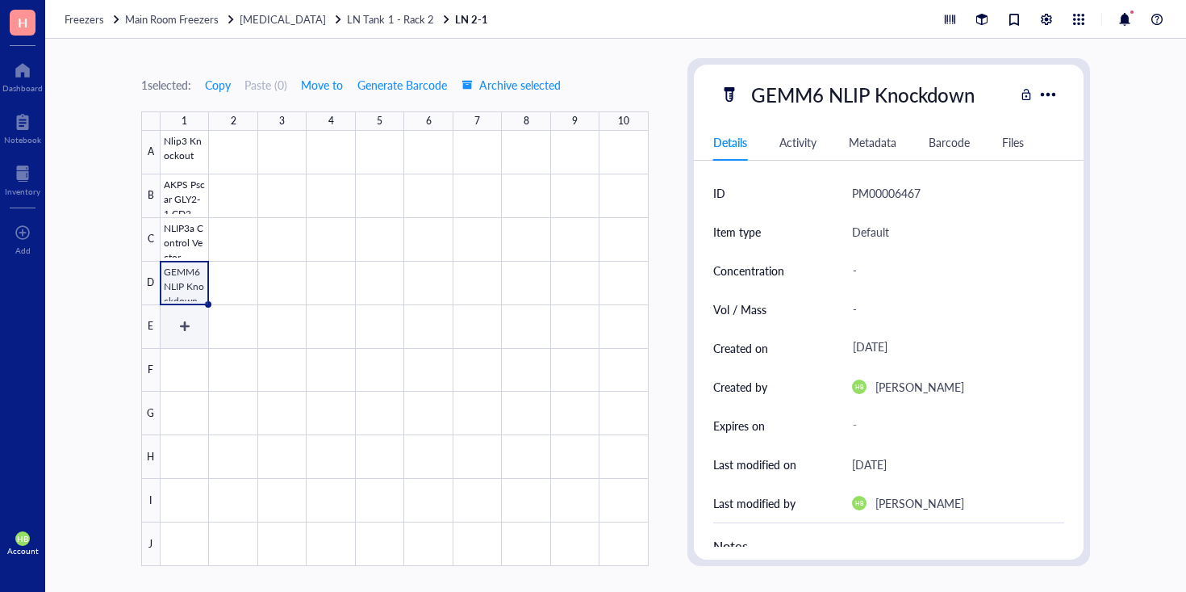
click at [193, 325] on div at bounding box center [405, 348] width 488 height 435
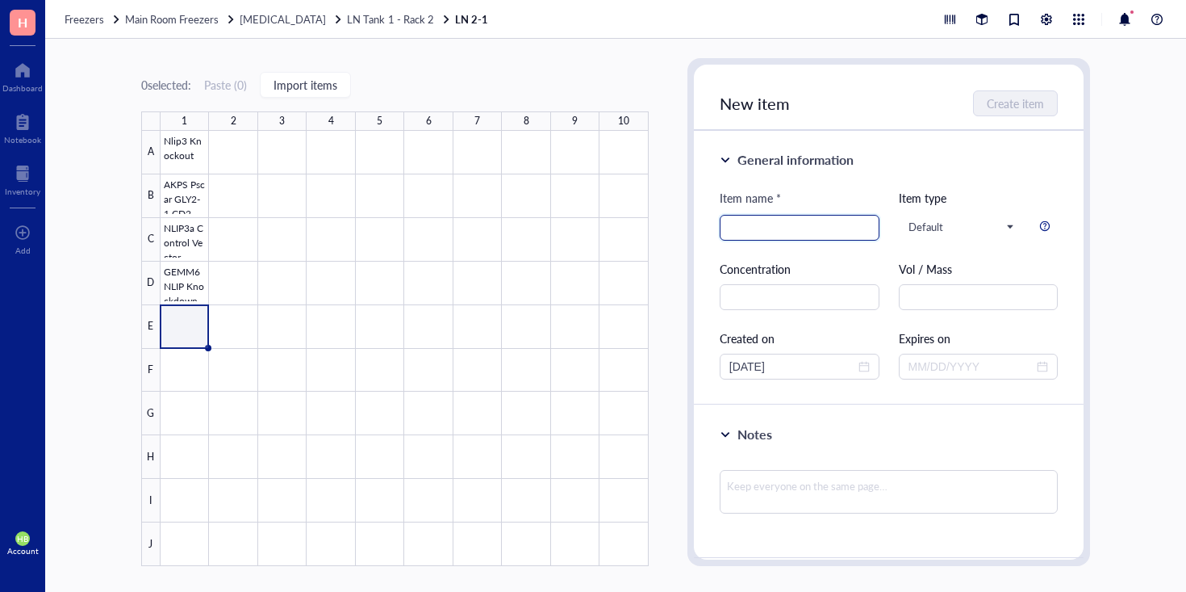
click at [835, 222] on input "search" at bounding box center [799, 227] width 140 height 24
paste input "AKAPS Pscar Gly2 2-1 Bulk"
type input "AKAPS Pscar Gly2 2-1 Bulk"
click at [1012, 107] on span "Create item" at bounding box center [1016, 103] width 57 height 13
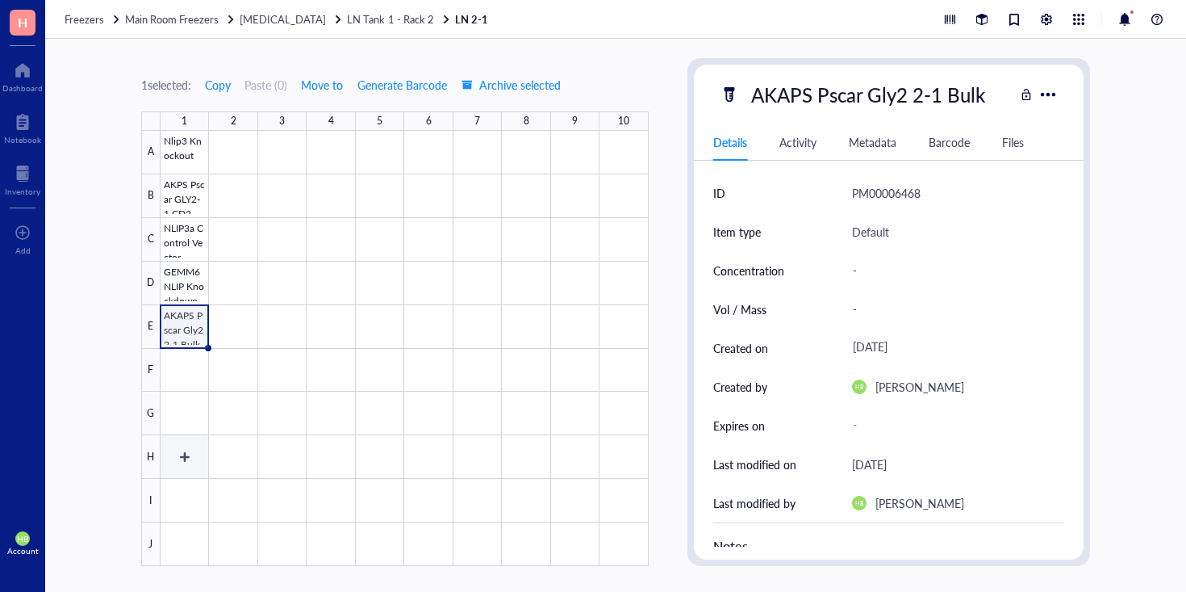
click at [187, 371] on div at bounding box center [405, 348] width 488 height 435
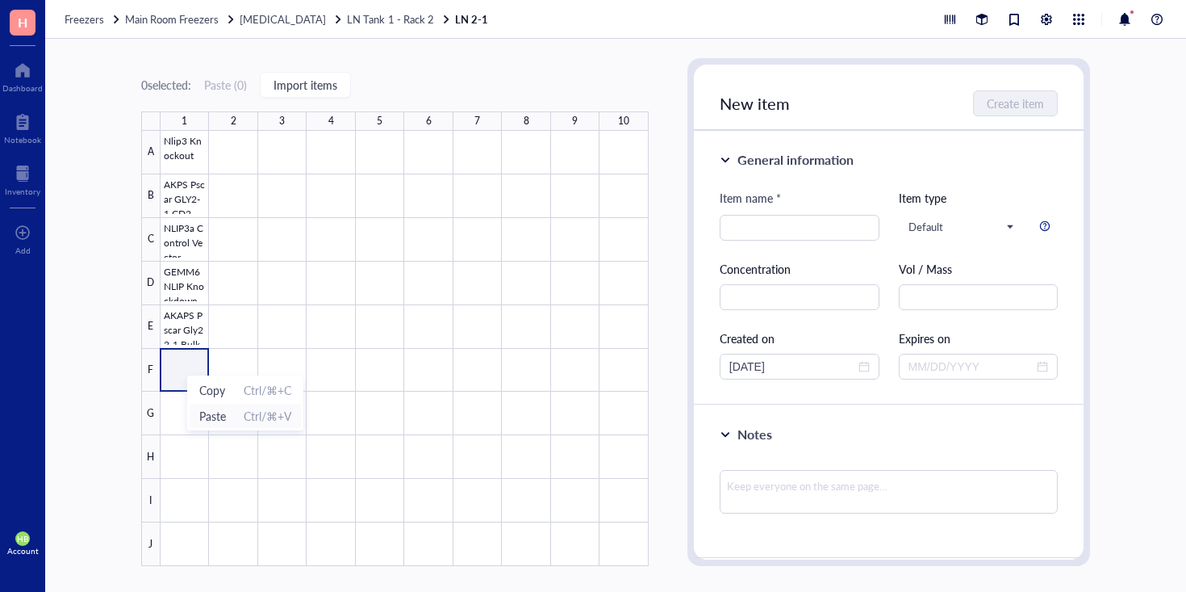
click at [199, 412] on span "Paste" at bounding box center [212, 416] width 27 height 18
click at [744, 229] on input "search" at bounding box center [799, 227] width 140 height 24
paste input "NLIP3 Control Vector"
type input "NLIP3 Control Vector"
click at [996, 123] on div "New item Create item" at bounding box center [889, 98] width 391 height 66
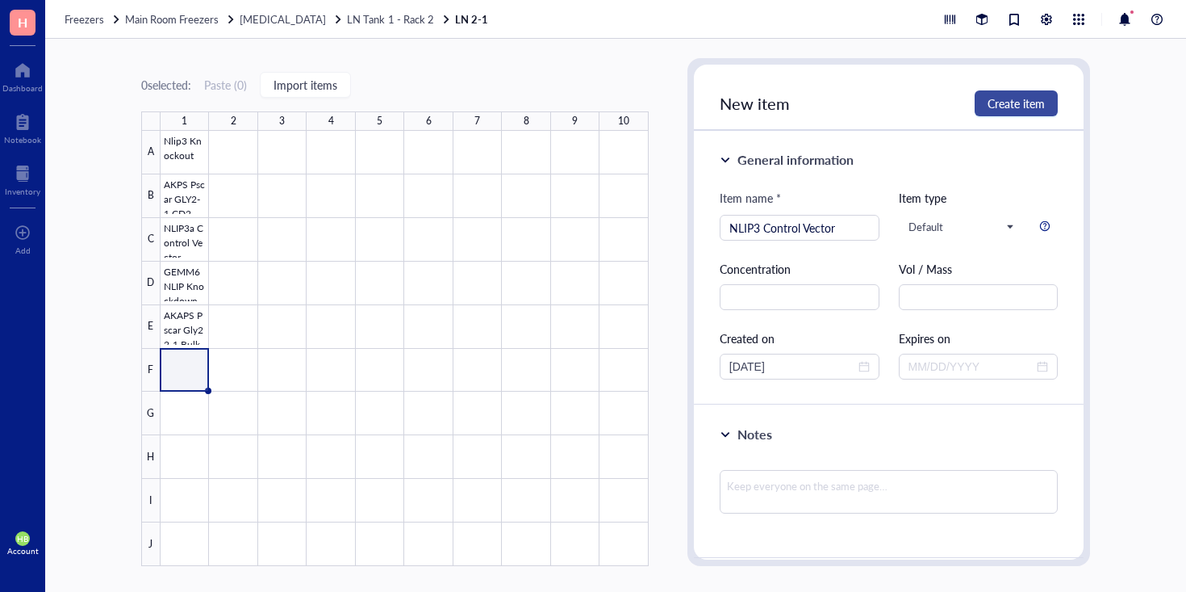
click at [999, 105] on span "Create item" at bounding box center [1016, 103] width 57 height 13
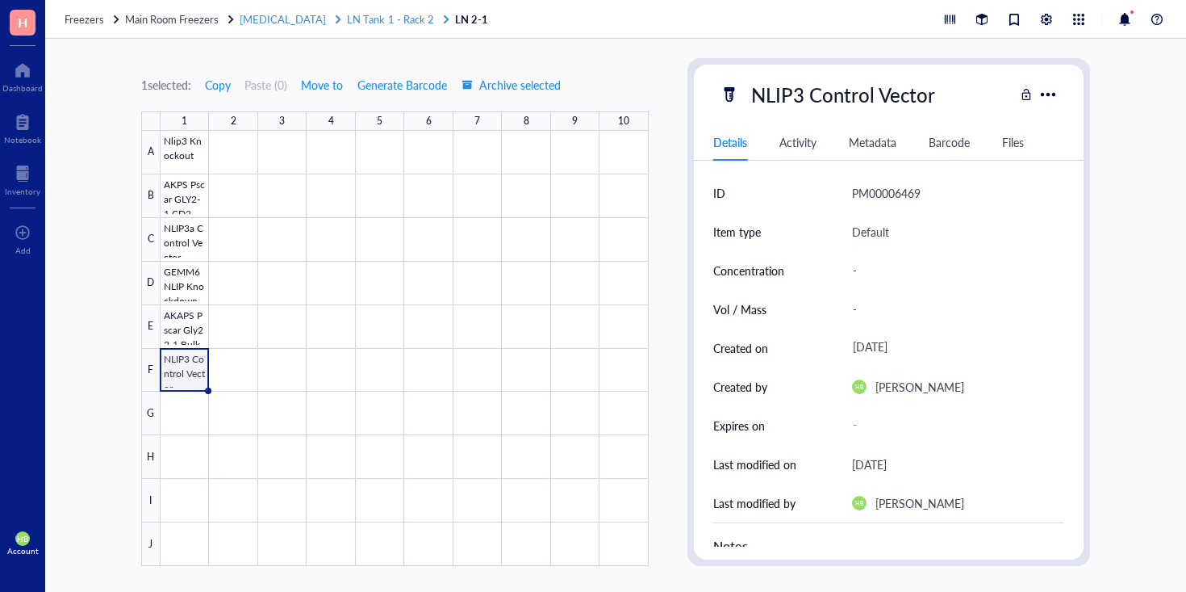
click at [368, 17] on span "LN Tank 1 - Rack 2" at bounding box center [390, 18] width 86 height 15
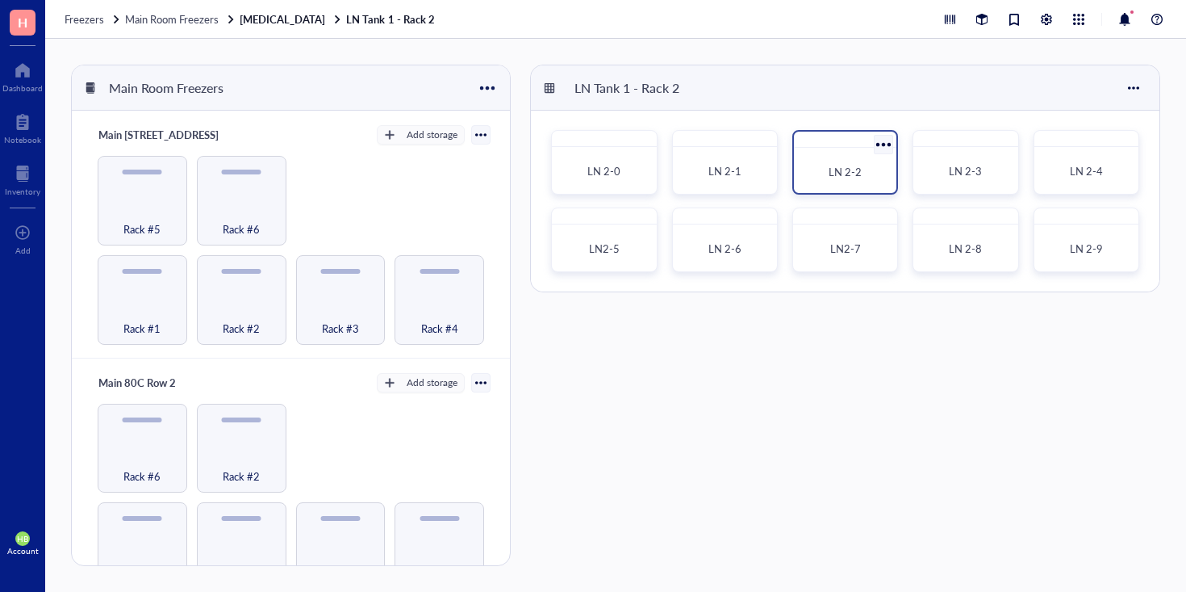
click at [841, 164] on div "LN 2-2" at bounding box center [845, 172] width 77 height 16
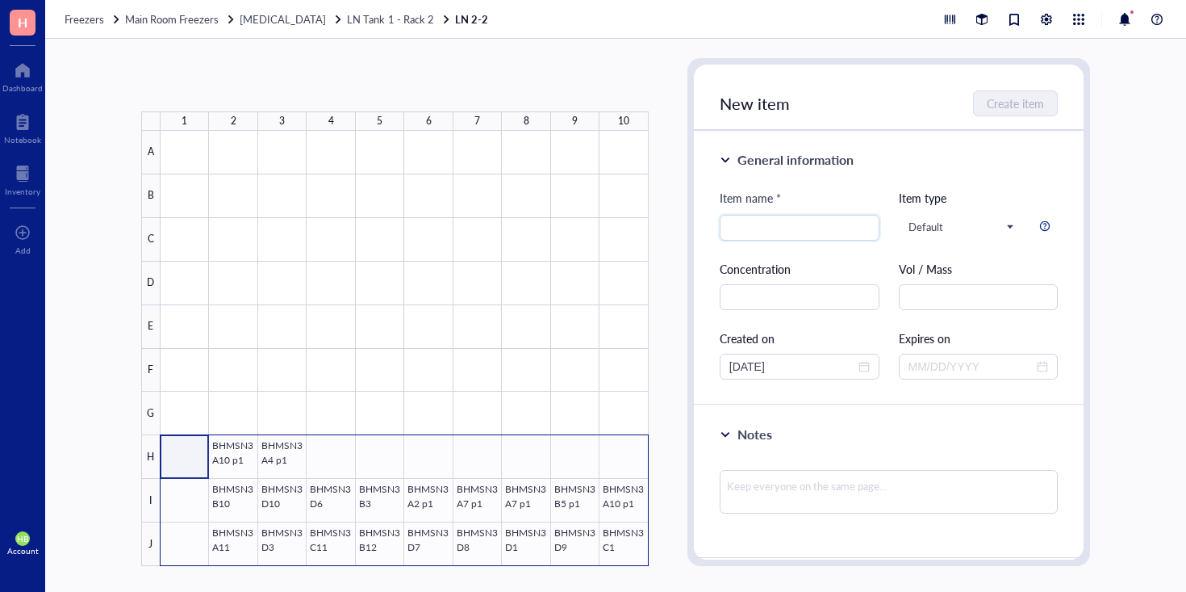
drag, startPoint x: 228, startPoint y: 460, endPoint x: 621, endPoint y: 550, distance: 404.0
click at [621, 550] on div at bounding box center [405, 348] width 488 height 435
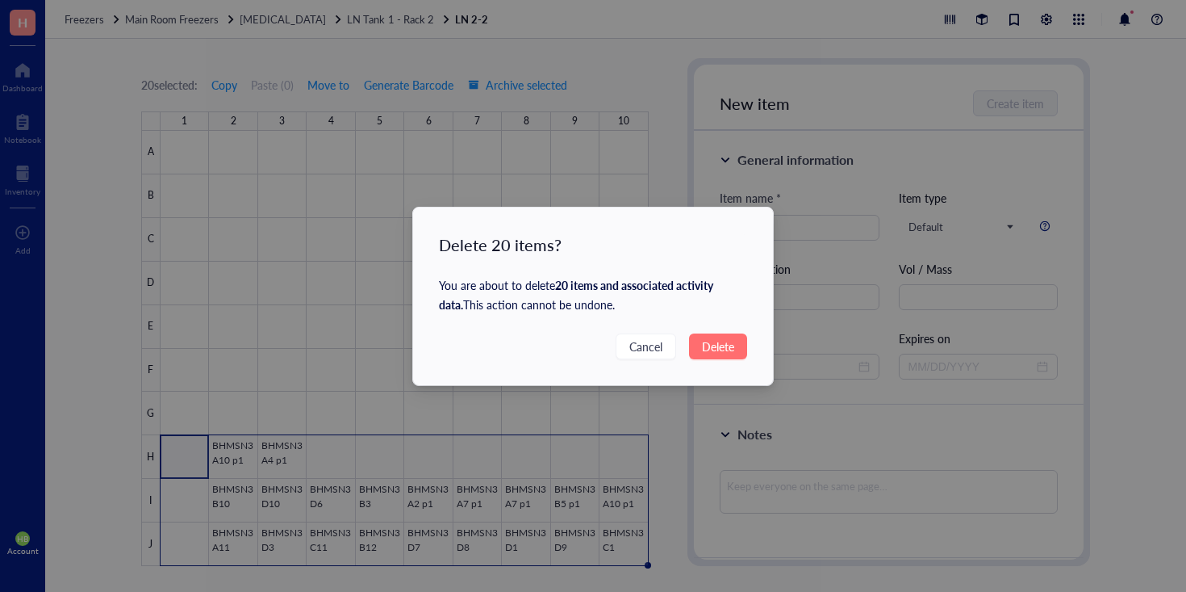
click at [716, 347] on span "Delete" at bounding box center [718, 346] width 32 height 18
click at [717, 349] on span "Delete" at bounding box center [718, 346] width 32 height 18
click at [646, 340] on span "Cancel" at bounding box center [645, 346] width 33 height 18
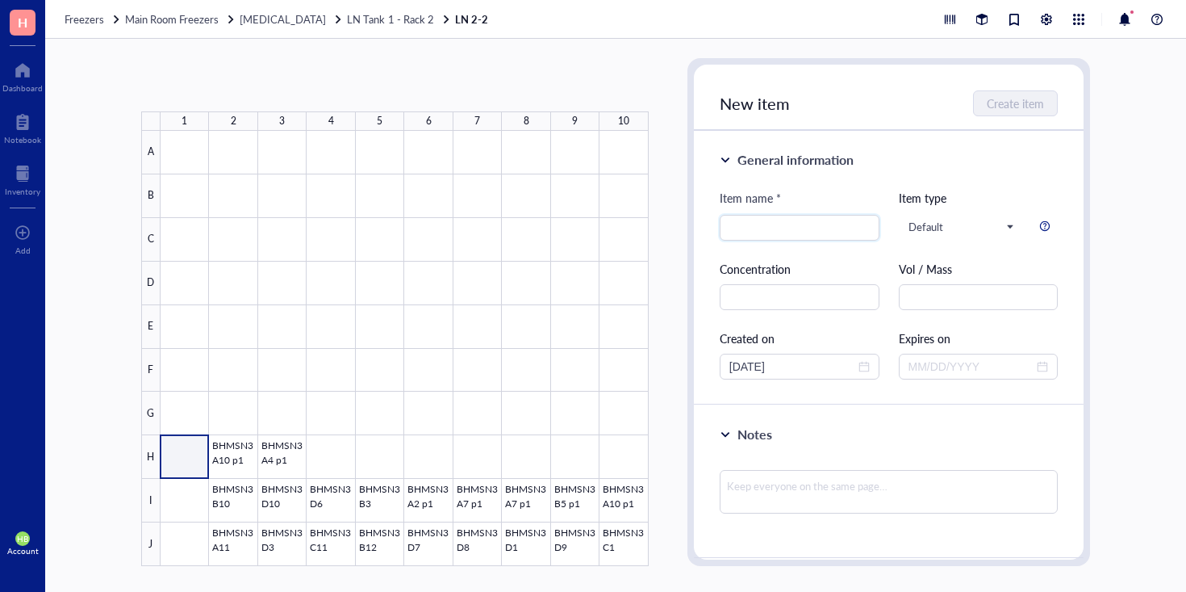
click at [182, 457] on div at bounding box center [405, 348] width 488 height 435
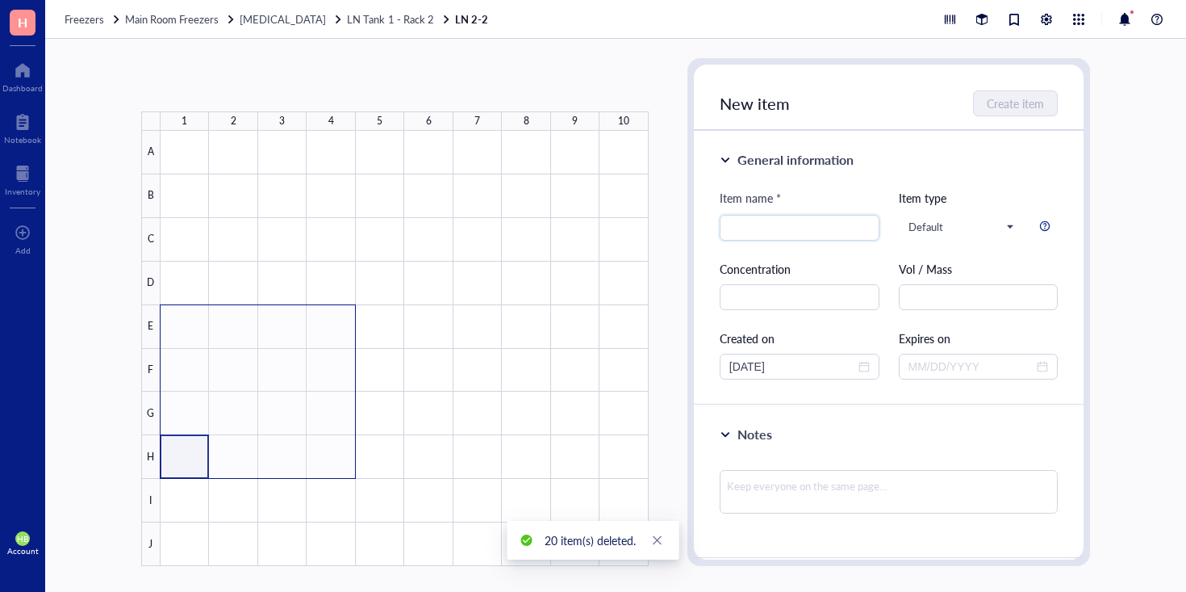
drag, startPoint x: 221, startPoint y: 451, endPoint x: 194, endPoint y: 161, distance: 291.7
click at [194, 162] on div at bounding box center [405, 348] width 488 height 435
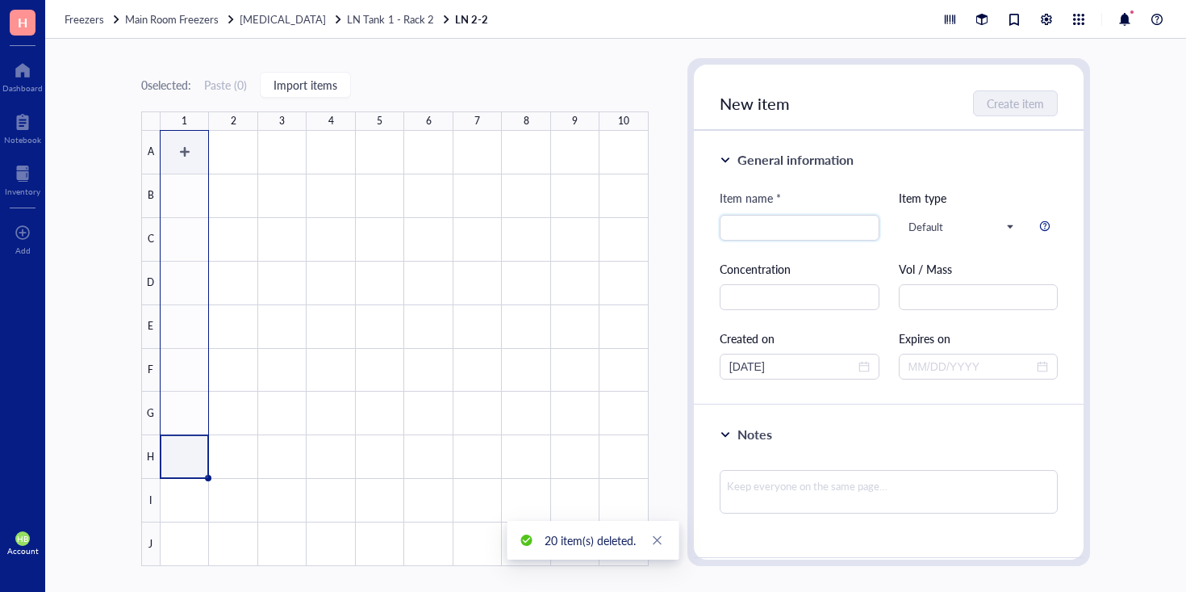
click at [194, 157] on div at bounding box center [405, 348] width 488 height 435
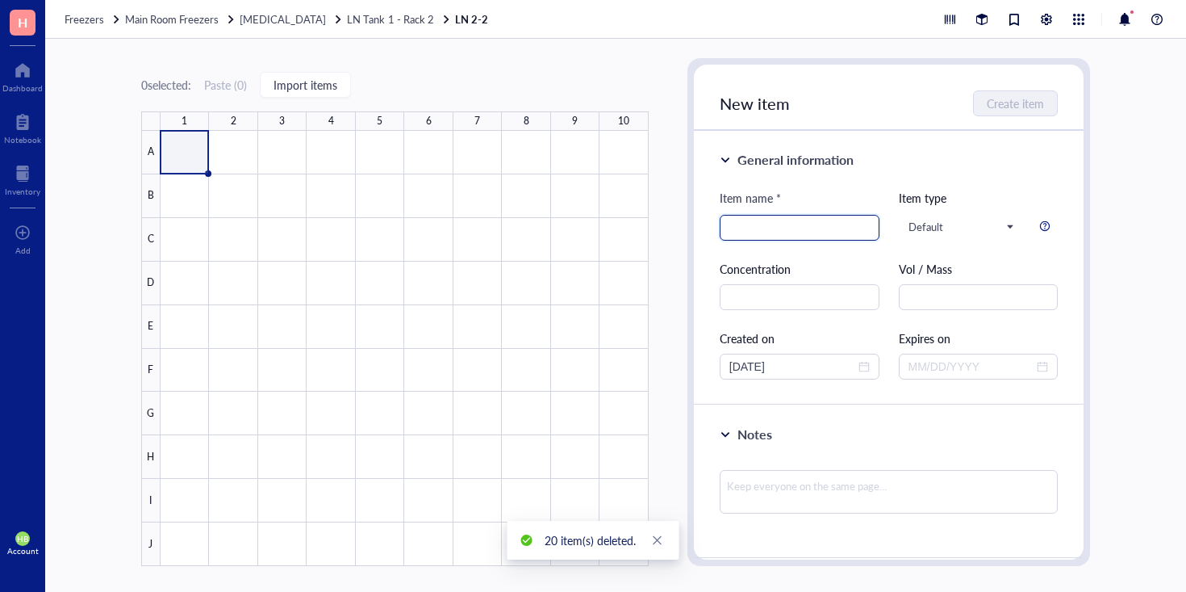
paste input "BHMSN3 (singastric)"
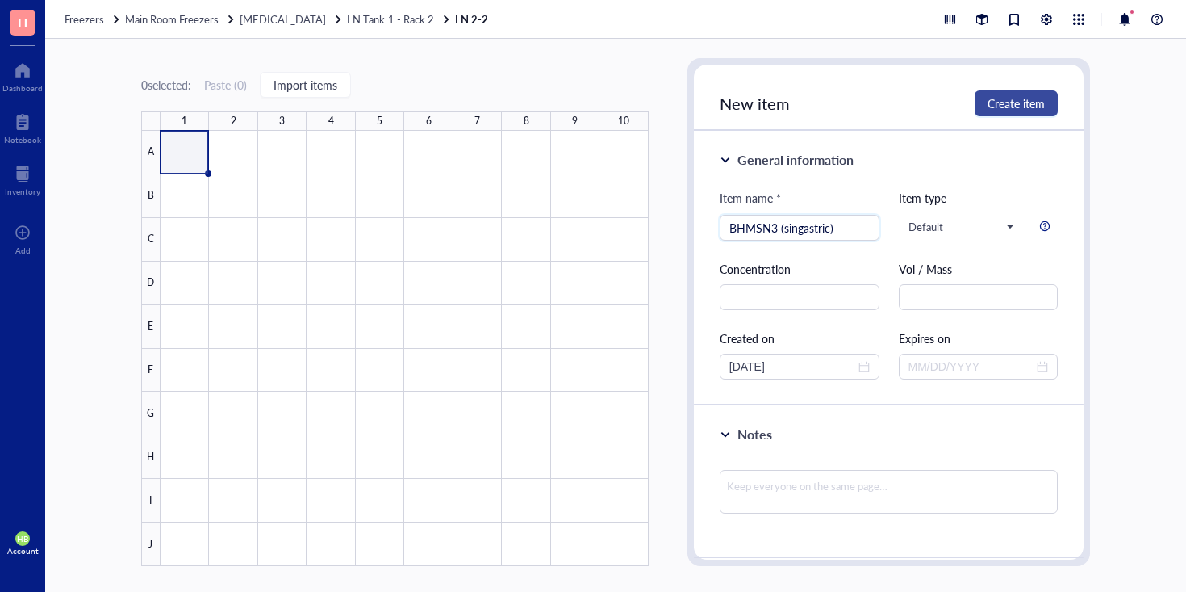
type input "BHMSN3 (singastric)"
click at [1000, 107] on span "Create item" at bounding box center [1016, 103] width 57 height 13
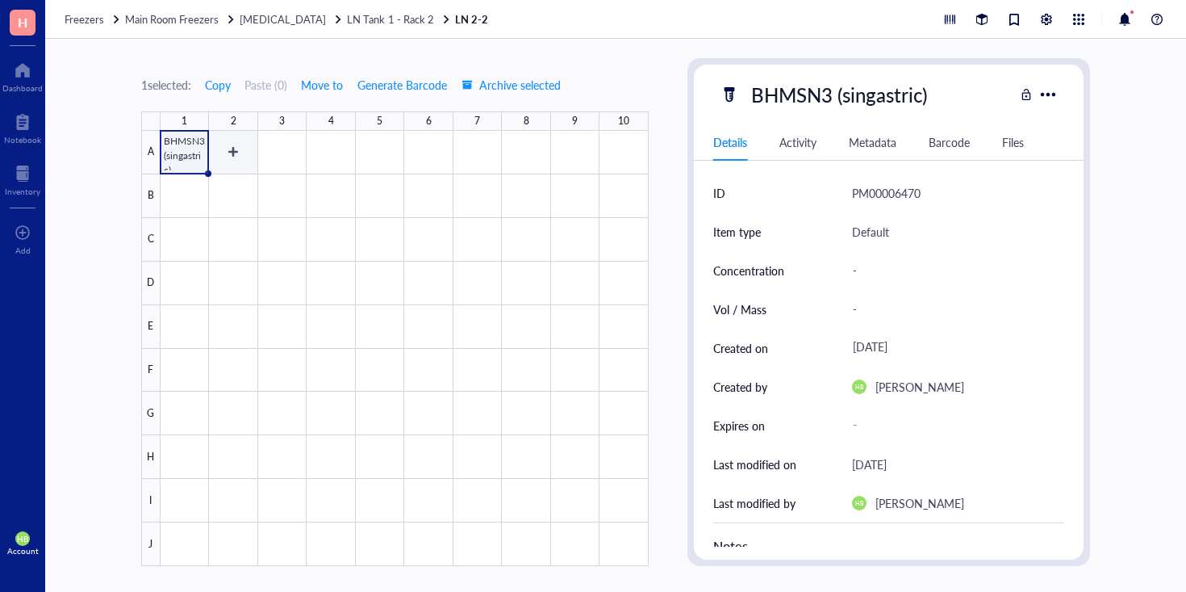
click at [192, 178] on div at bounding box center [405, 348] width 488 height 435
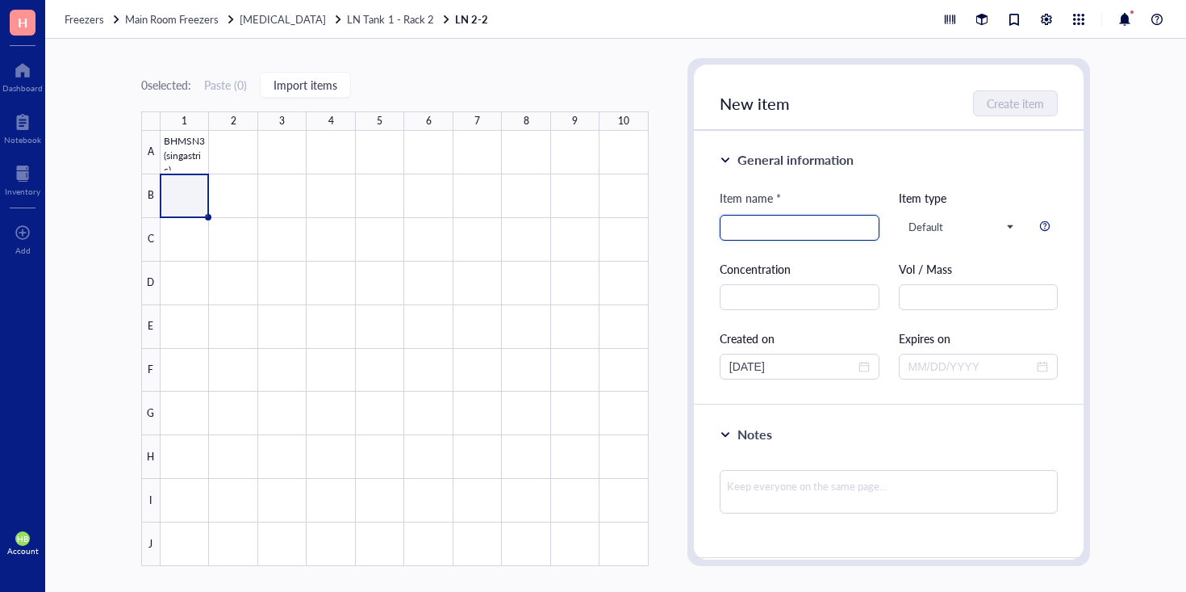
paste input "PCDNA3.1 NLRP3 Flag Control"
type input "PCDNA3.1 NLRP3 Flag Control"
click at [1007, 107] on span "Create item" at bounding box center [1016, 103] width 57 height 13
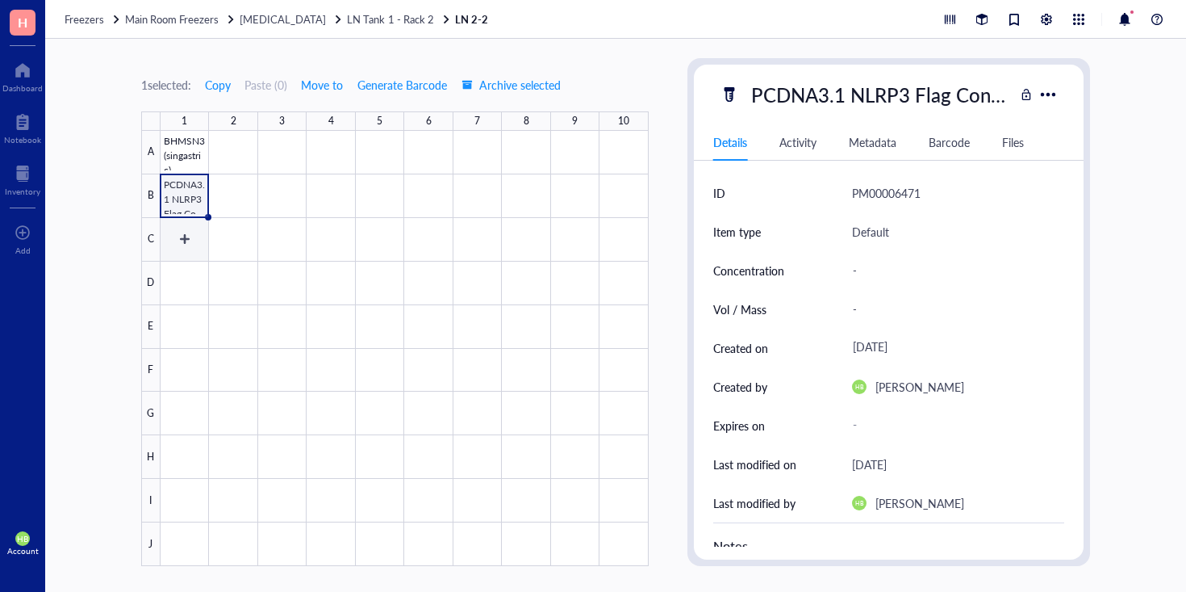
click at [178, 249] on div at bounding box center [405, 348] width 488 height 435
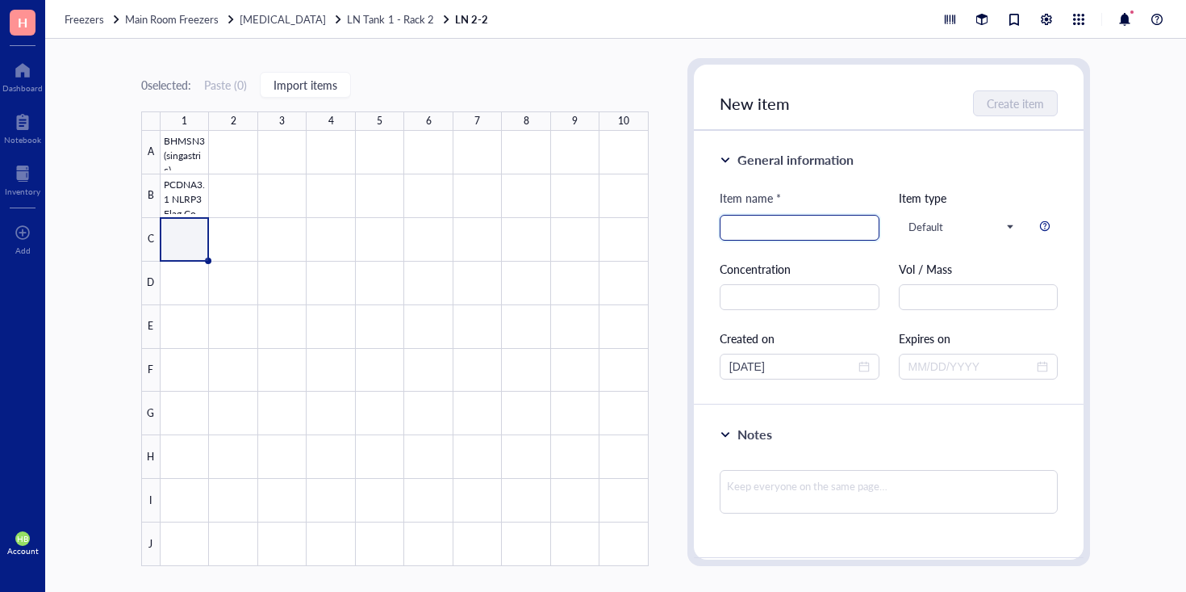
click at [735, 218] on input "search" at bounding box center [799, 227] width 140 height 24
click at [735, 220] on input "search" at bounding box center [799, 227] width 140 height 24
paste input "NLIP3 Control Vector"
type input "NLIP3 Control Vector"
click at [1044, 102] on span "Create item" at bounding box center [1016, 103] width 57 height 13
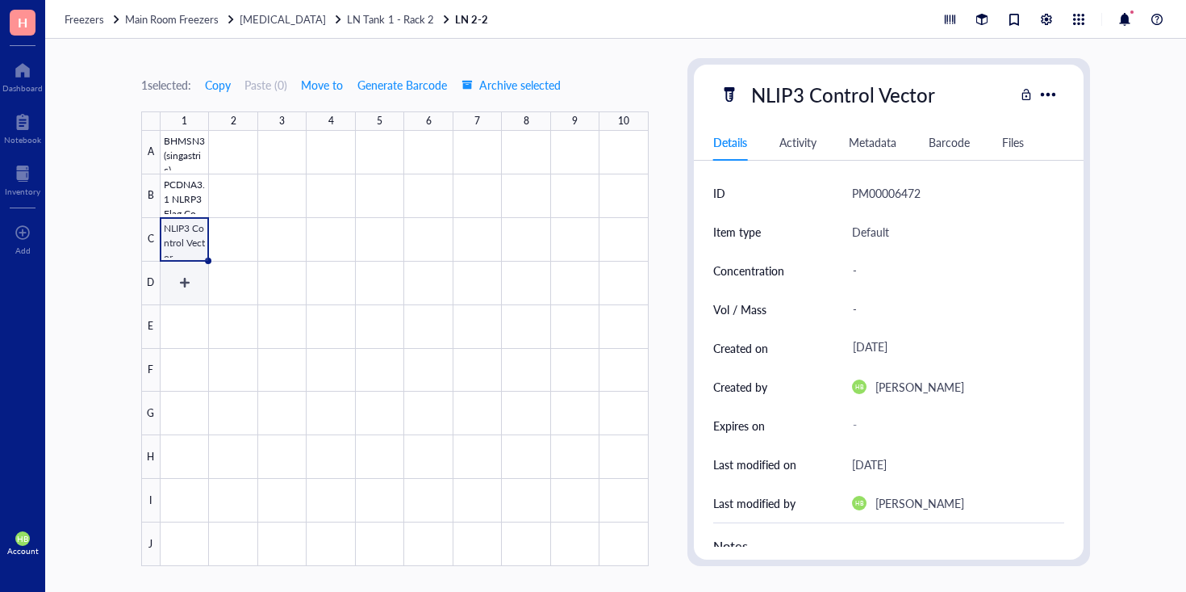
click at [181, 283] on div at bounding box center [405, 348] width 488 height 435
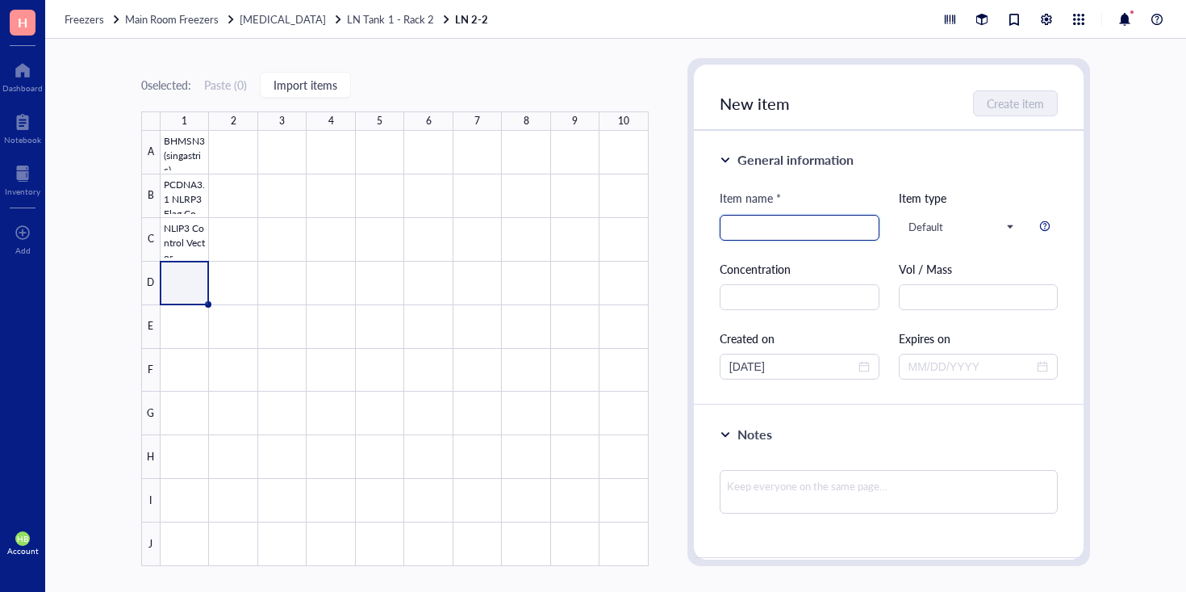
paste input "EO771"
type input "EO771"
click at [1002, 120] on div "New item Create item" at bounding box center [889, 98] width 391 height 66
click at [1006, 104] on span "Create item" at bounding box center [1016, 103] width 57 height 13
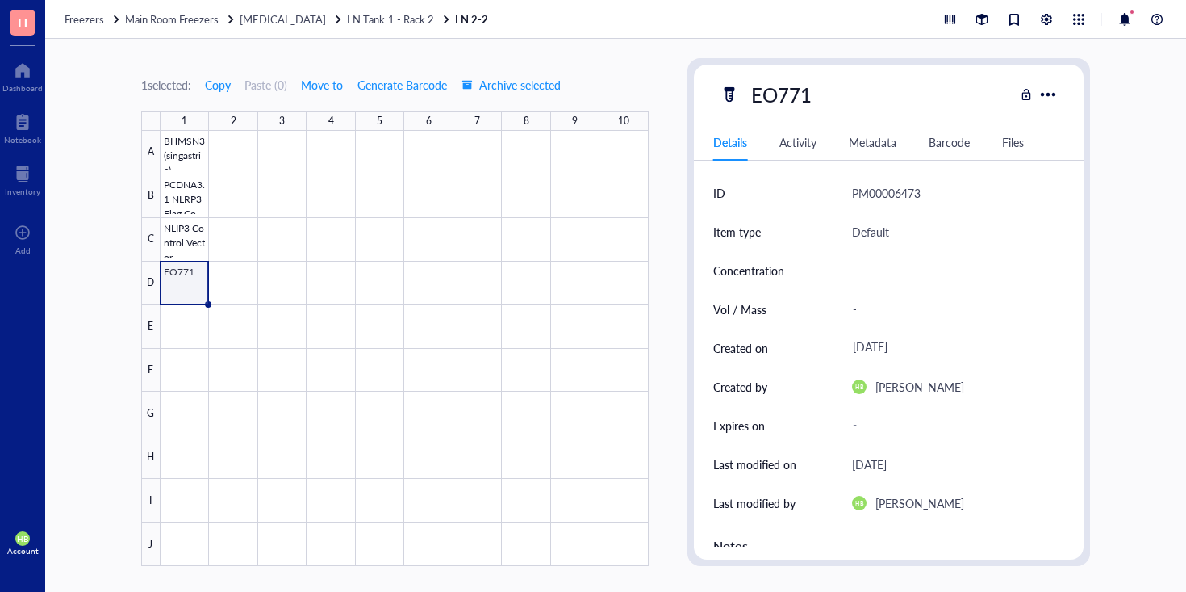
click at [381, 27] on div "Freezers Main Room Freezers Liquid Nitrogen LN Tank 1 - Rack 2 LN 2-2" at bounding box center [615, 19] width 1141 height 39
click at [381, 26] on span "LN Tank 1 - Rack 2" at bounding box center [390, 18] width 86 height 15
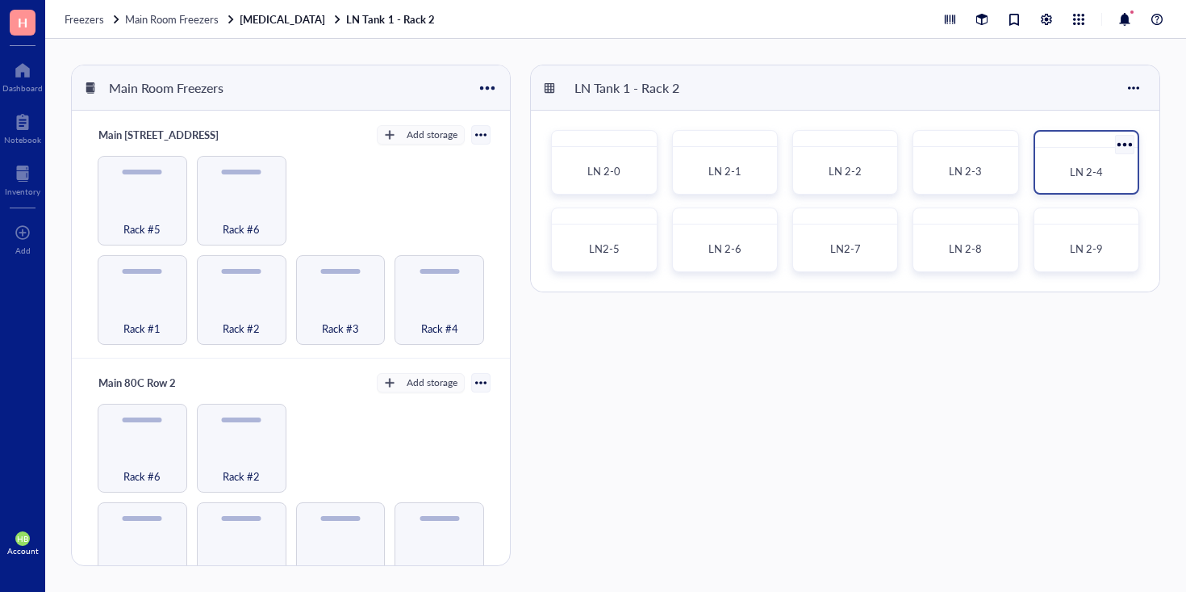
click at [1085, 172] on span "LN 2-4" at bounding box center [1086, 171] width 33 height 15
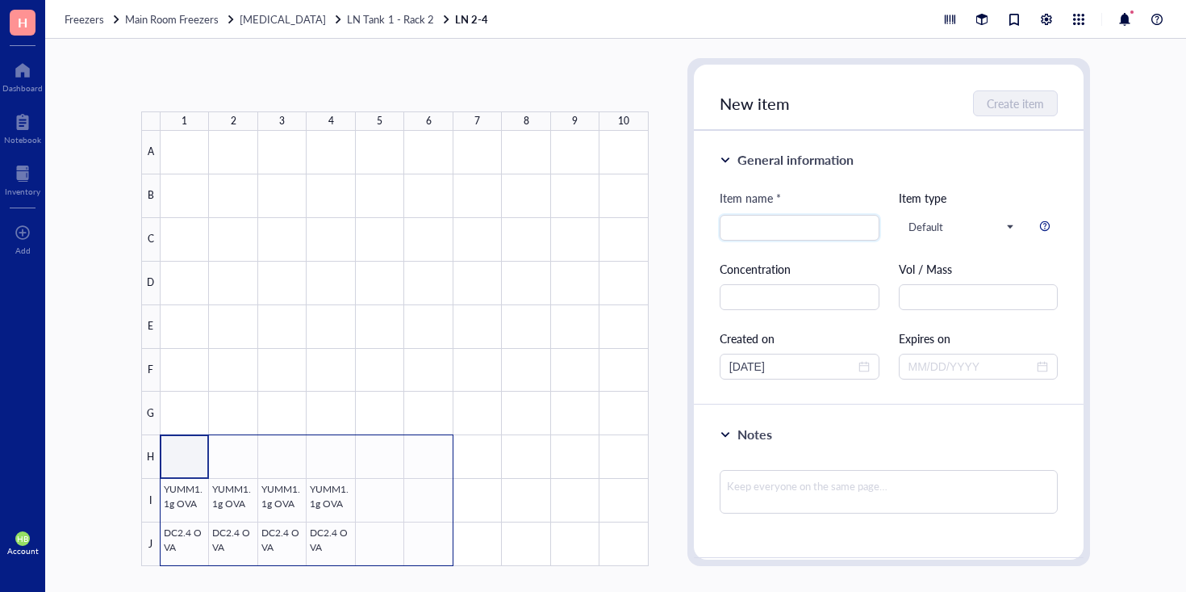
drag, startPoint x: 197, startPoint y: 459, endPoint x: 428, endPoint y: 572, distance: 257.0
click at [428, 572] on div "1 2 3 4 5 6 7 8 9 10 A B C D E F G H I J YUMM1.1g OVA YUMM1.1g OVA YUMM1.1g OVA…" at bounding box center [615, 315] width 1141 height 553
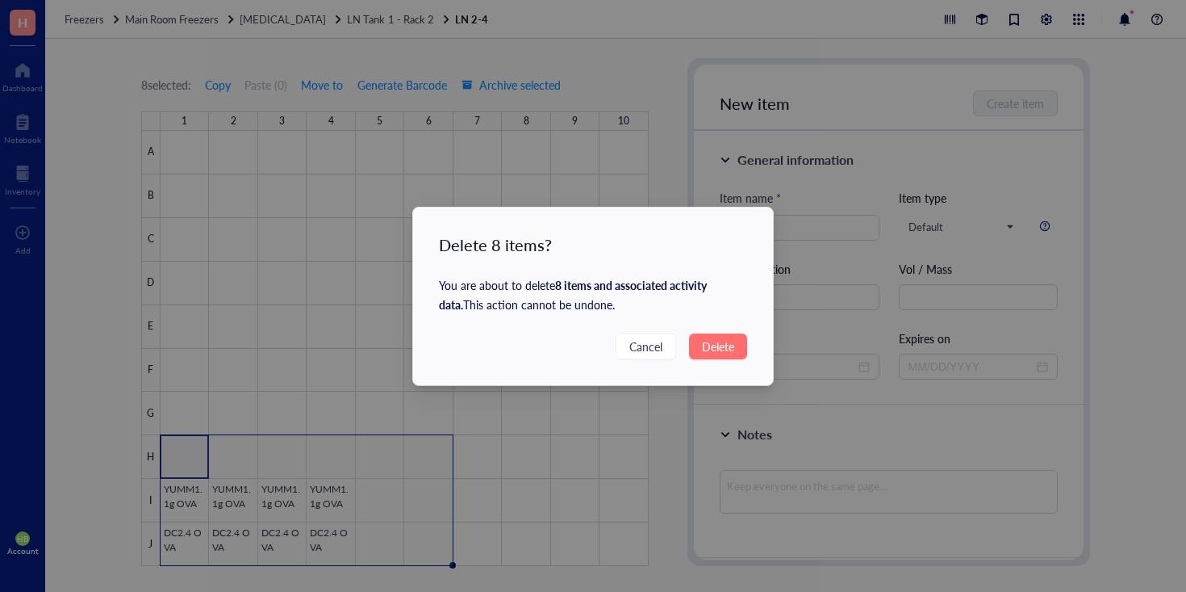
click at [721, 349] on span "Delete" at bounding box center [718, 346] width 32 height 18
click at [717, 347] on span "Delete" at bounding box center [718, 346] width 32 height 18
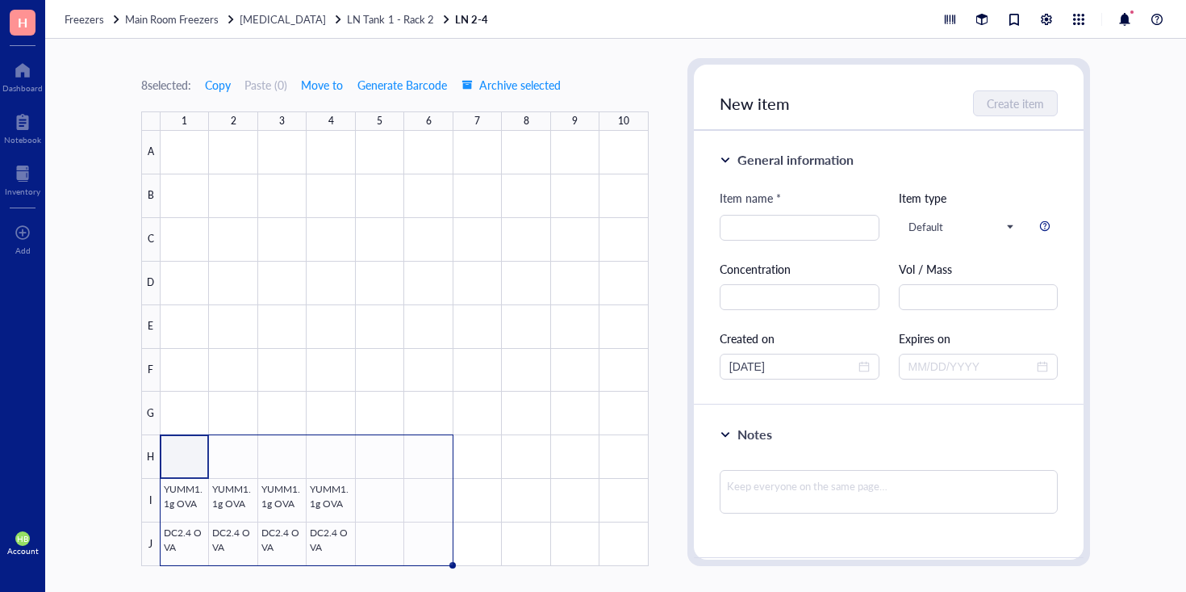
click at [717, 347] on div "Delete 8 items? You are about to delete 8 items and associated activity data . …" at bounding box center [593, 296] width 1186 height 592
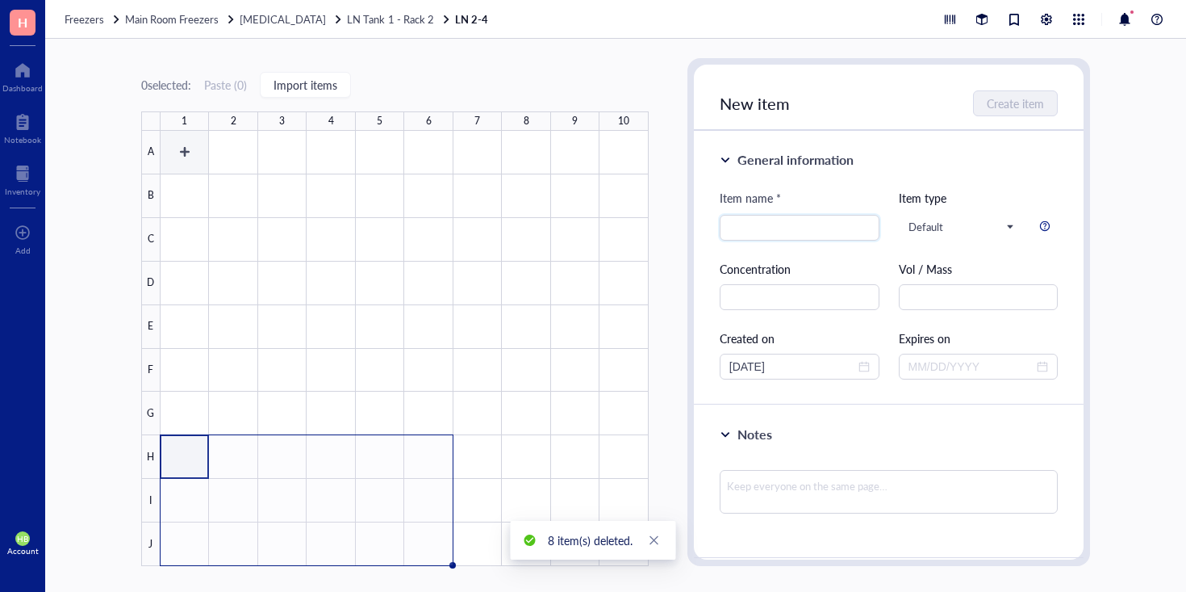
click at [186, 135] on div at bounding box center [405, 348] width 488 height 435
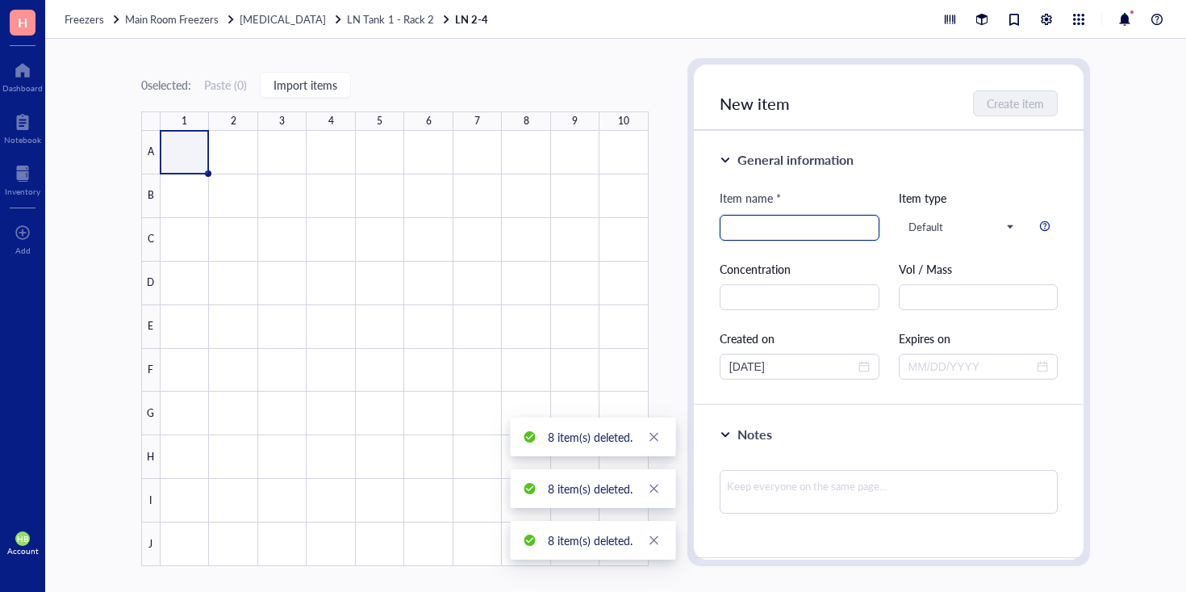
paste input "YUMM1.1 OVA"
type input "YUMM1.1 OVA"
click at [1002, 104] on span "Create item" at bounding box center [1016, 103] width 57 height 13
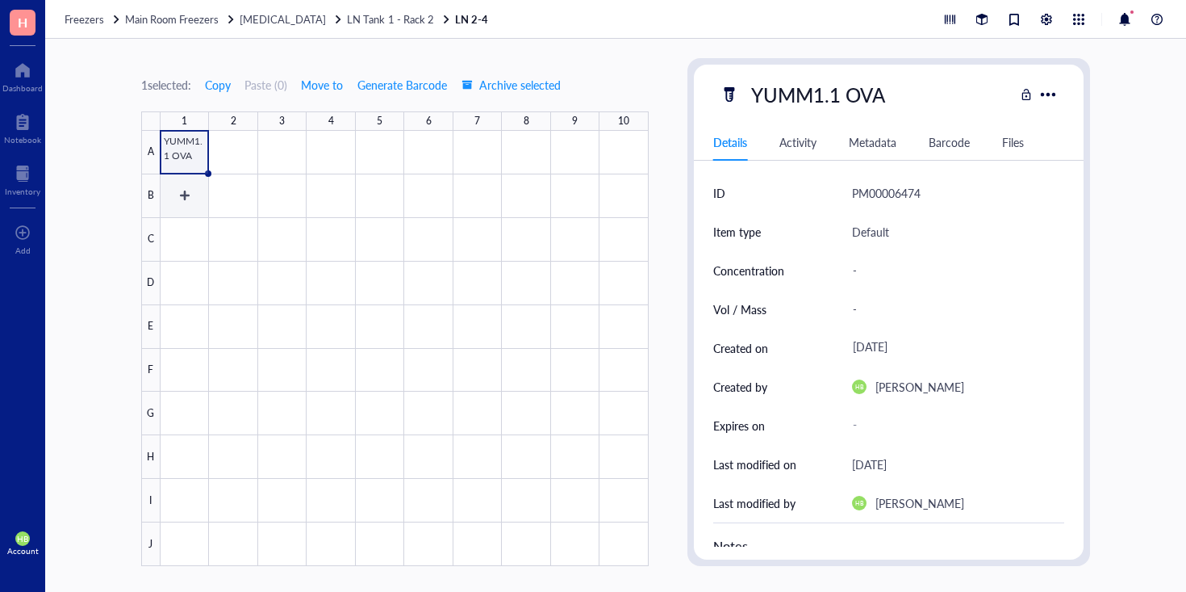
click at [173, 185] on div at bounding box center [405, 348] width 488 height 435
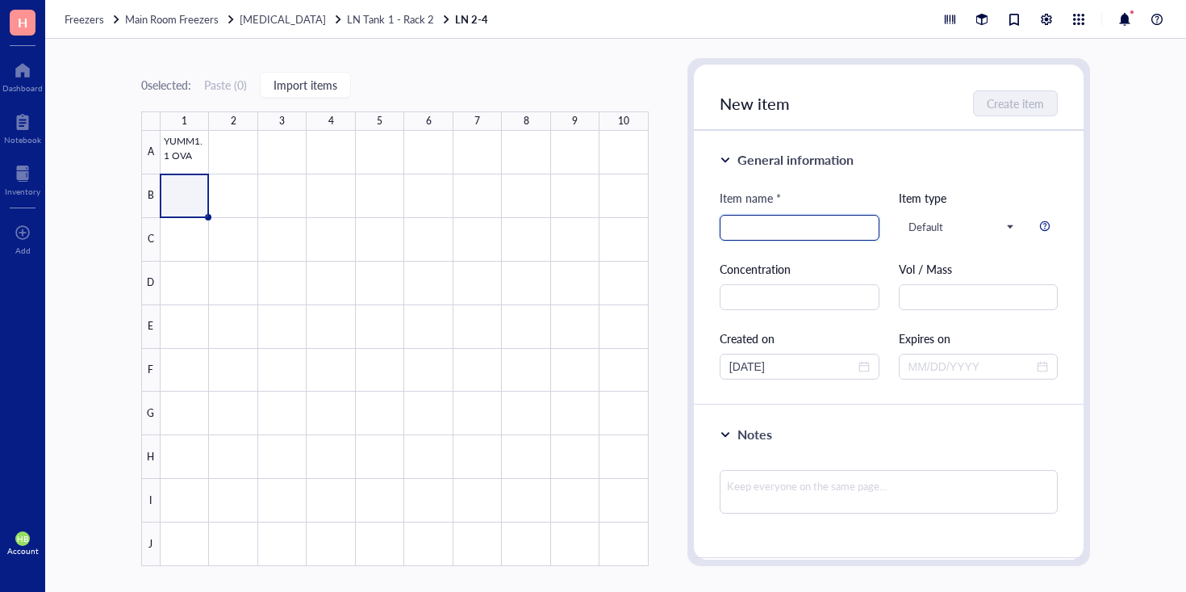
paste input "YUMM.1 CDK N2A"
type input "YUMM.1 CDK N2A"
click at [1016, 111] on button "Create item" at bounding box center [1016, 103] width 83 height 26
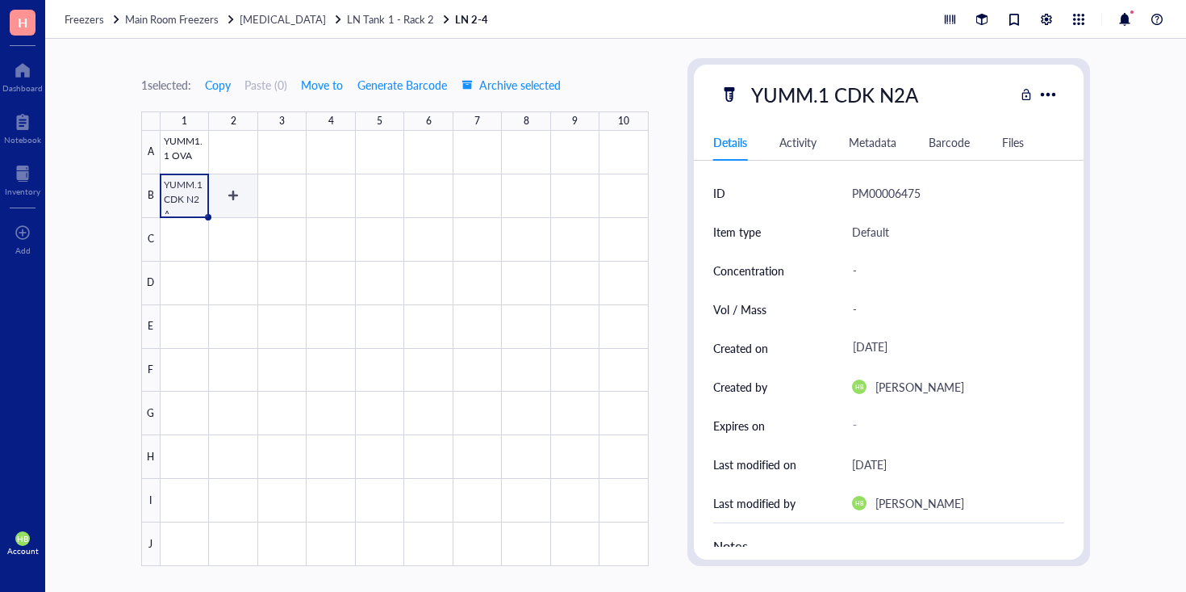
click at [195, 223] on div at bounding box center [405, 348] width 488 height 435
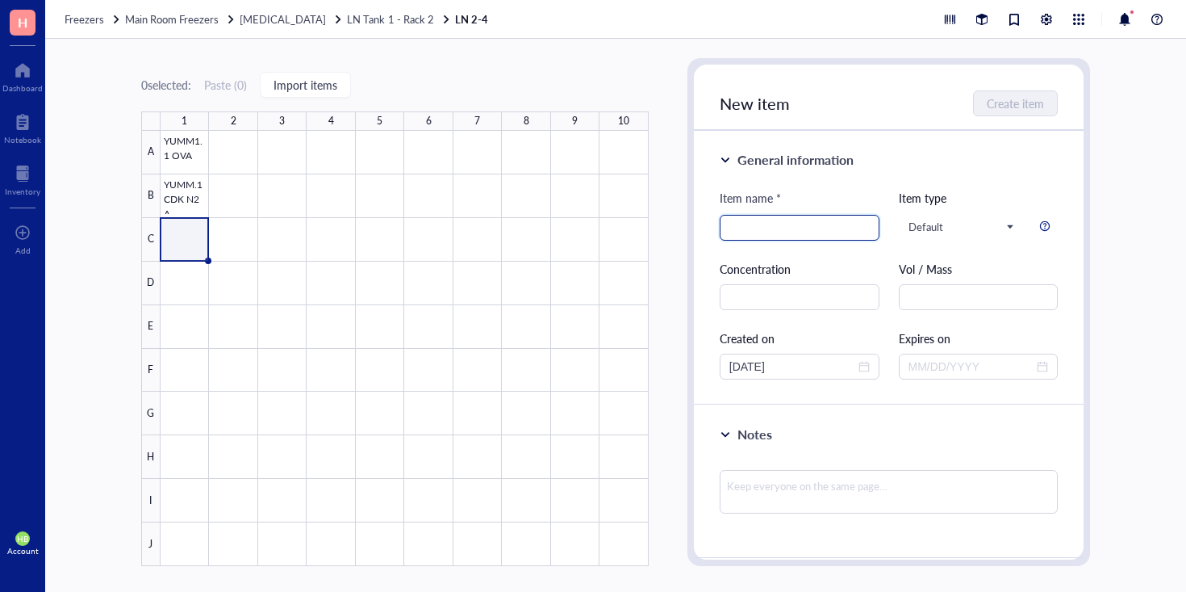
paste input "AKPS"
type input "AKPS"
click at [1035, 102] on span "Create item" at bounding box center [1016, 103] width 57 height 13
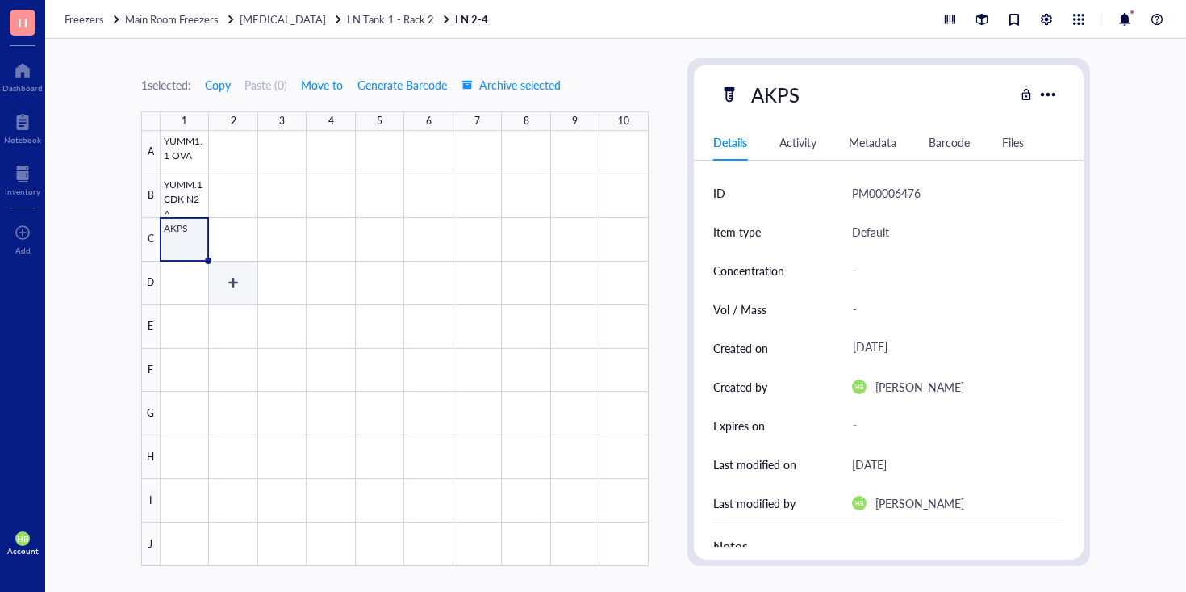
click at [192, 276] on div at bounding box center [405, 348] width 488 height 435
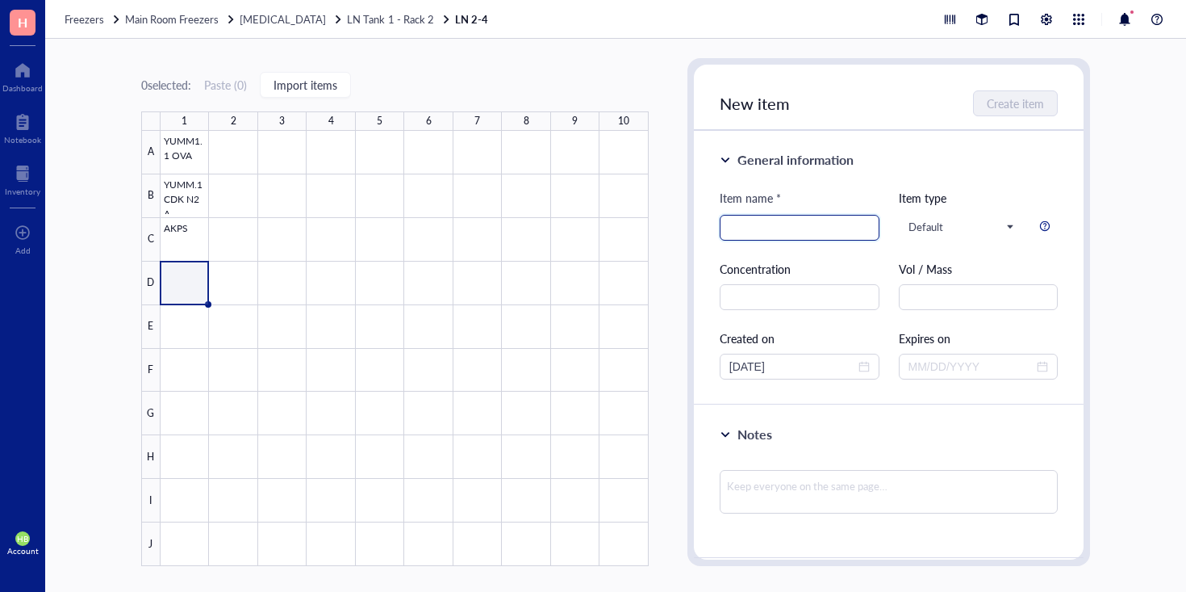
paste input "MRF9 PDTF"
type input "MRF9 PDTF"
click at [1014, 102] on span "Create item" at bounding box center [1016, 103] width 57 height 13
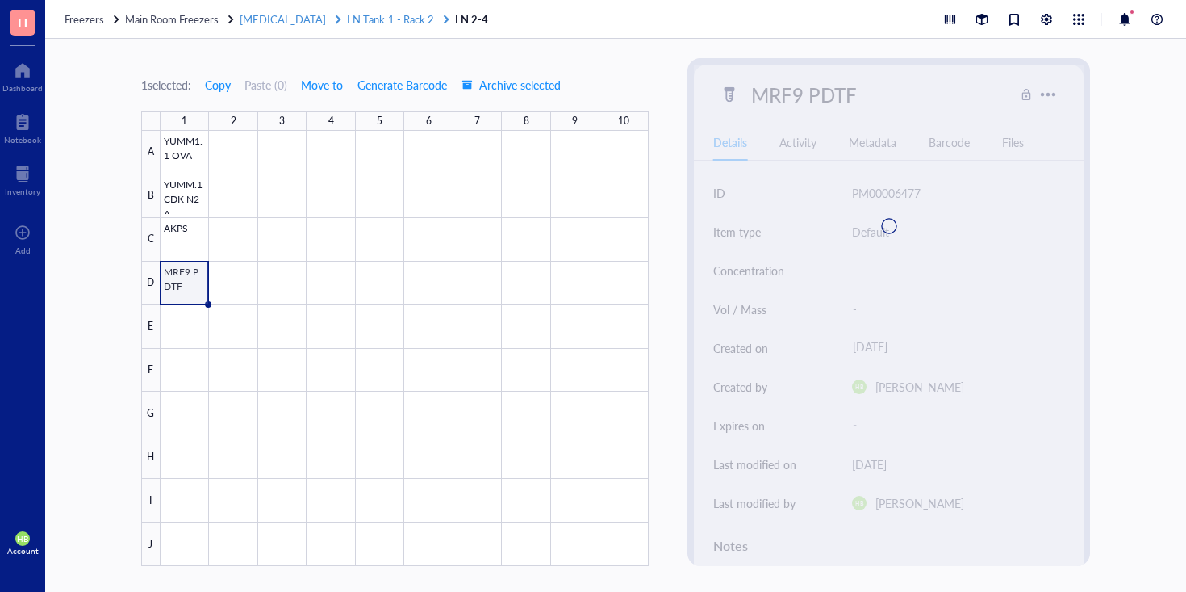
click at [373, 23] on span "LN Tank 1 - Rack 2" at bounding box center [390, 18] width 86 height 15
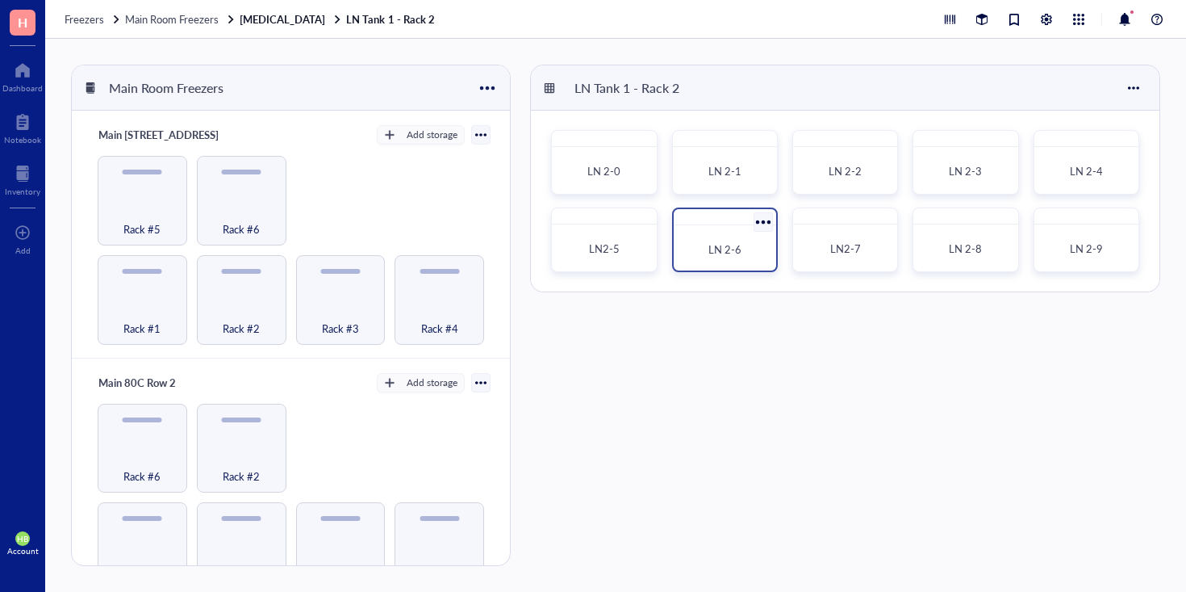
click at [713, 221] on div at bounding box center [725, 217] width 102 height 16
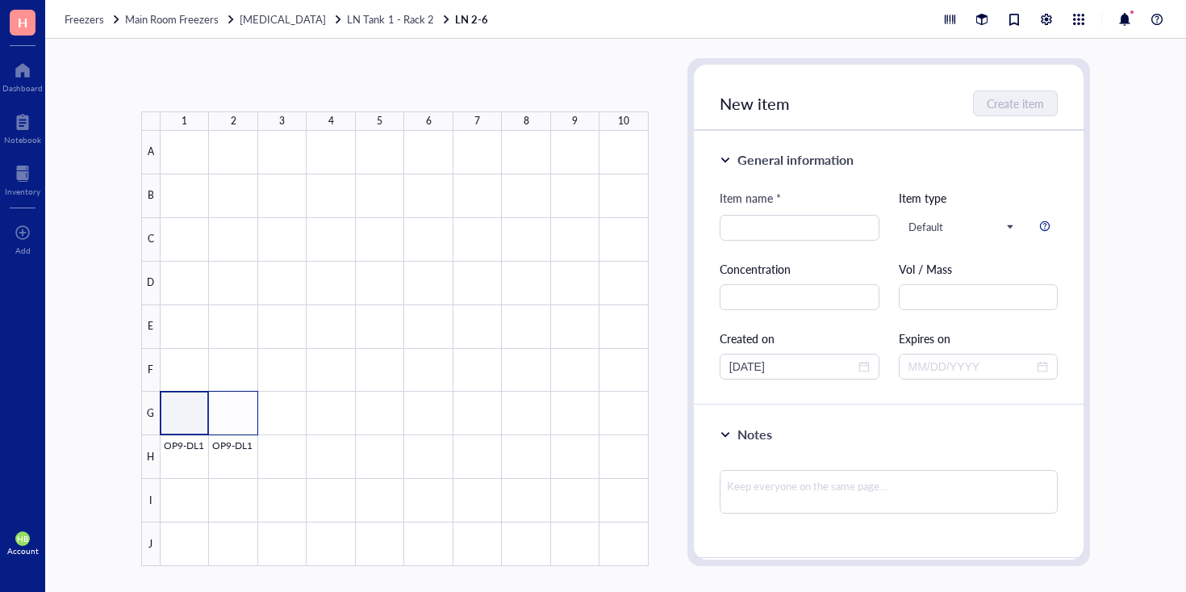
drag, startPoint x: 304, startPoint y: 445, endPoint x: 335, endPoint y: 449, distance: 30.9
click at [335, 449] on div at bounding box center [405, 348] width 488 height 435
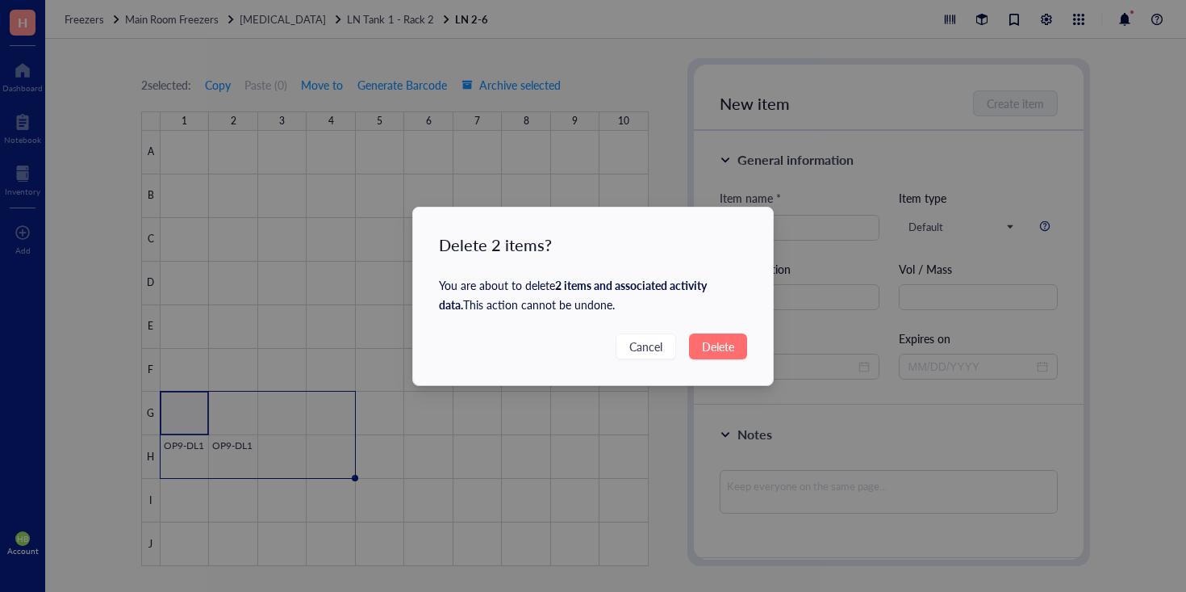
click at [716, 342] on span "Delete" at bounding box center [718, 346] width 32 height 18
click at [704, 335] on button "Delete" at bounding box center [718, 346] width 58 height 26
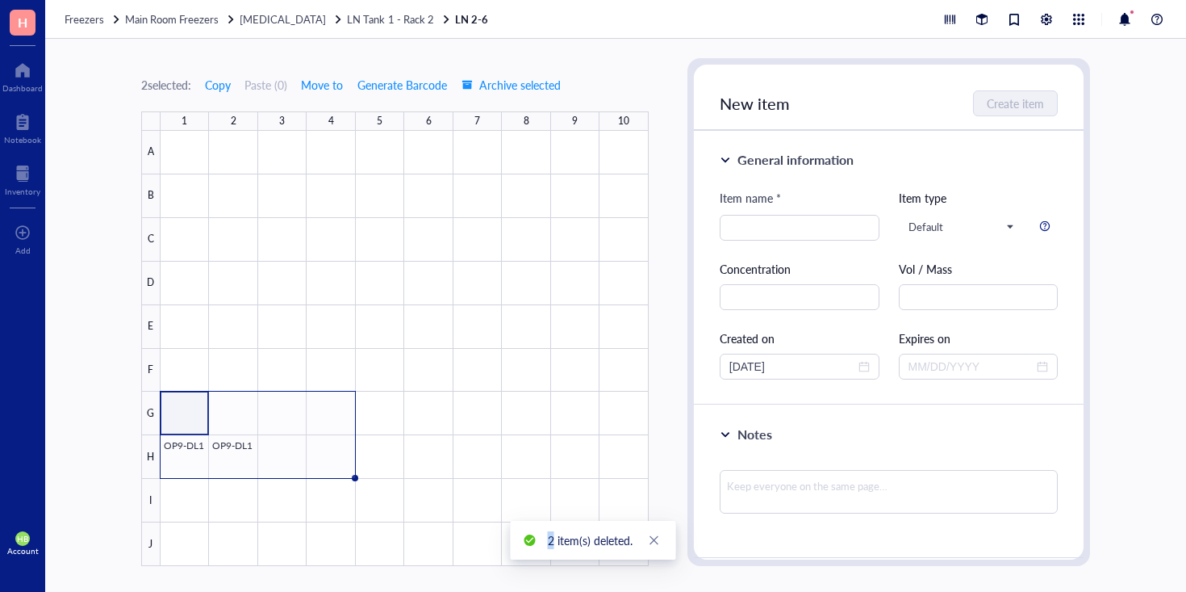
click at [704, 335] on div "Delete 2 items? You are about to delete 2 items and associated activity data . …" at bounding box center [593, 296] width 1186 height 592
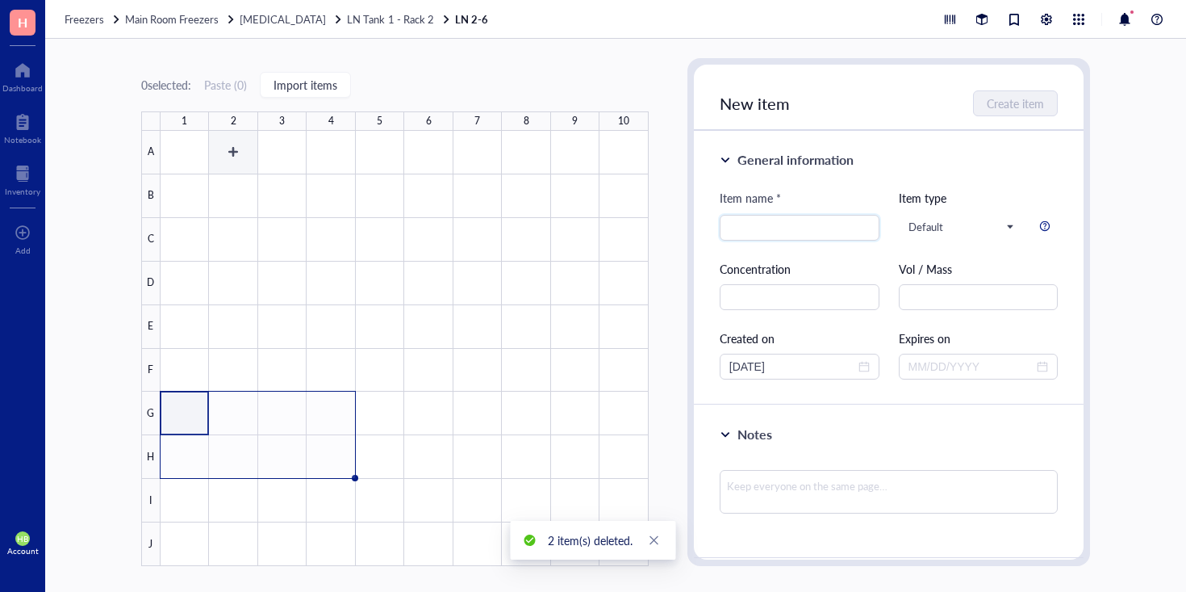
click at [163, 155] on div at bounding box center [405, 348] width 488 height 435
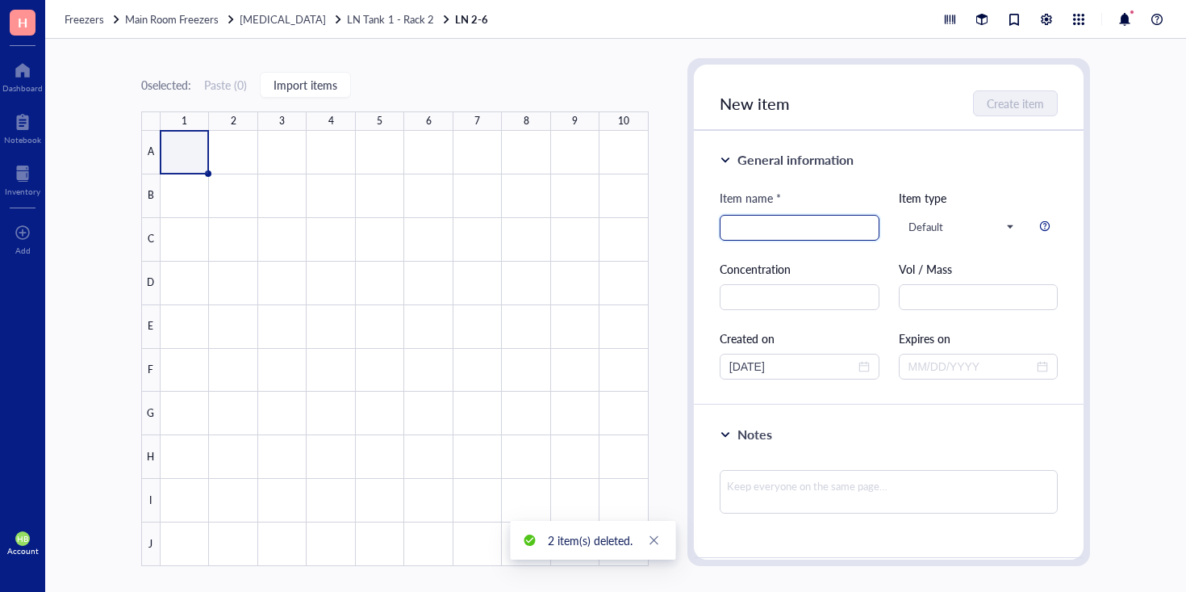
paste input "GEMM6 Wildtype"
type input "GEMM6 Wildtype"
click at [1010, 110] on span "Create item" at bounding box center [1016, 103] width 57 height 13
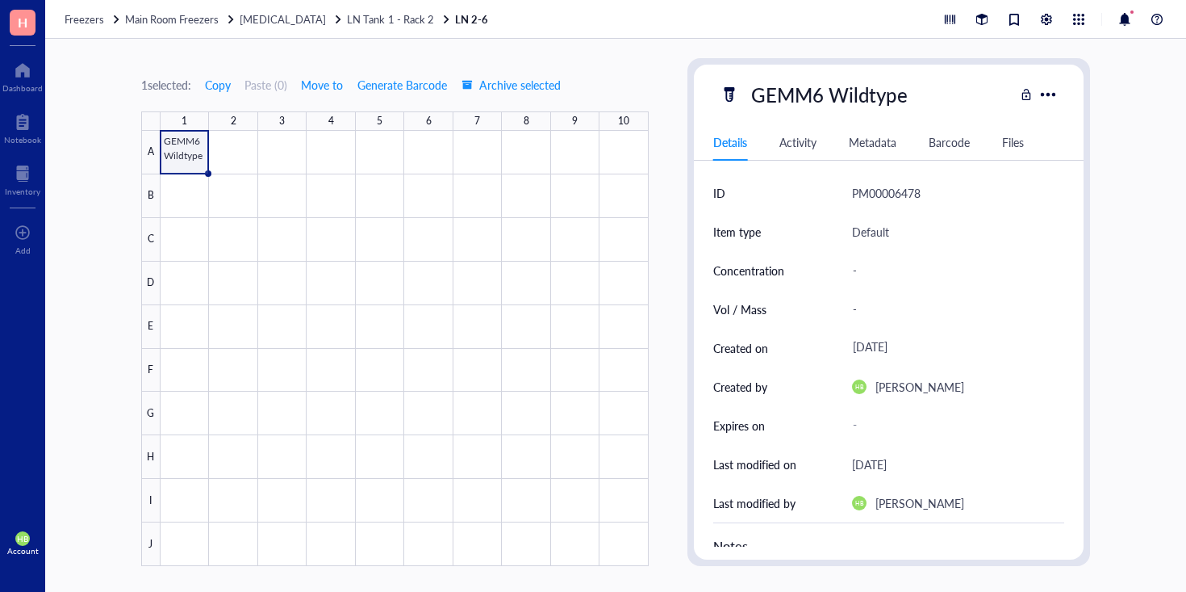
click at [368, 27] on div "Freezers Main Room Freezers Liquid Nitrogen LN Tank 1 - Rack 2 LN 2-6" at bounding box center [615, 19] width 1141 height 39
click at [369, 23] on span "LN Tank 1 - Rack 2" at bounding box center [390, 18] width 86 height 15
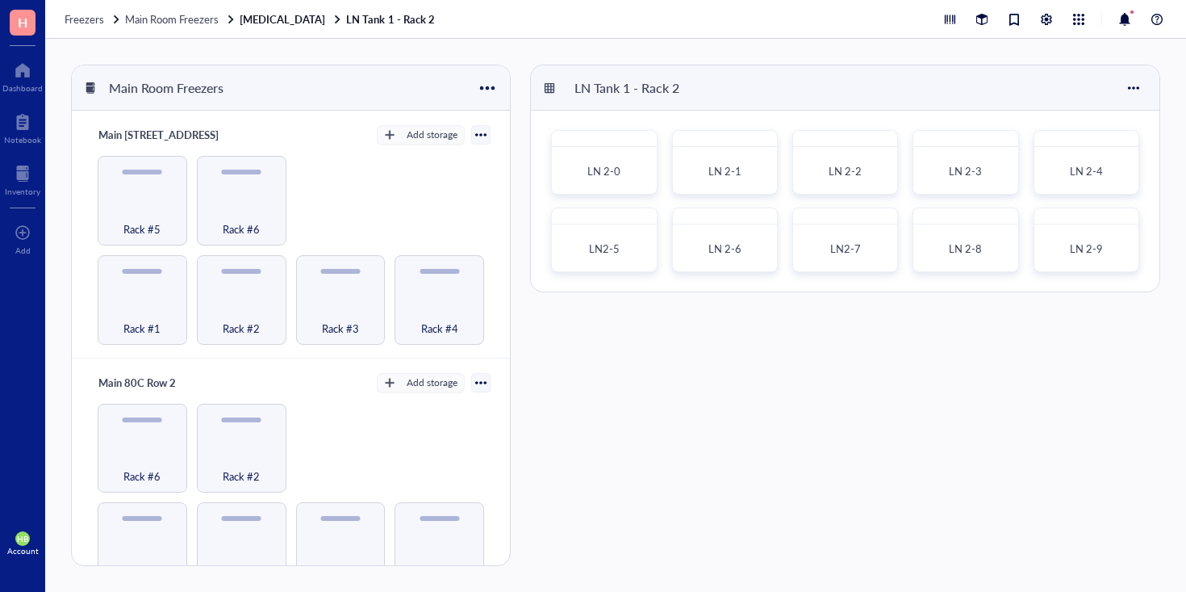
click at [880, 273] on div "LN 2-0 LN 2-1 LN 2-2 LN 2-3 LN 2-4 LN2-5 LN 2-6 LN2-7 LN 2-8 LN 2-9" at bounding box center [845, 201] width 629 height 181
click at [876, 256] on div "LN2-7" at bounding box center [845, 249] width 77 height 16
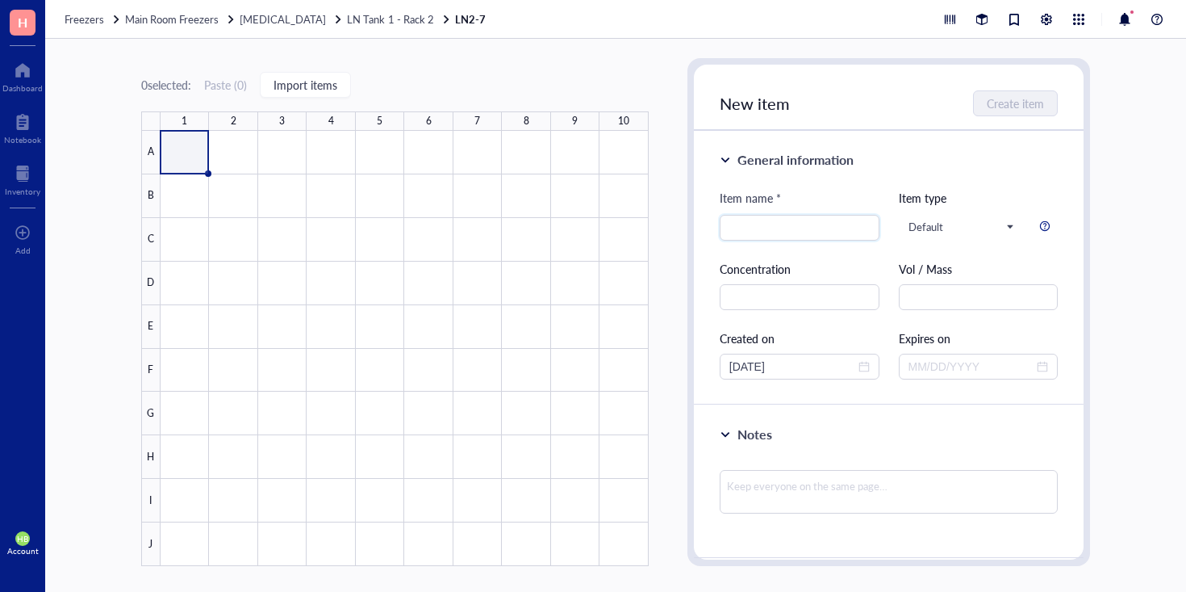
paste input "LRRK2 Bulk SGRNA2"
type input "LRRK2 Bulk SGRNA2"
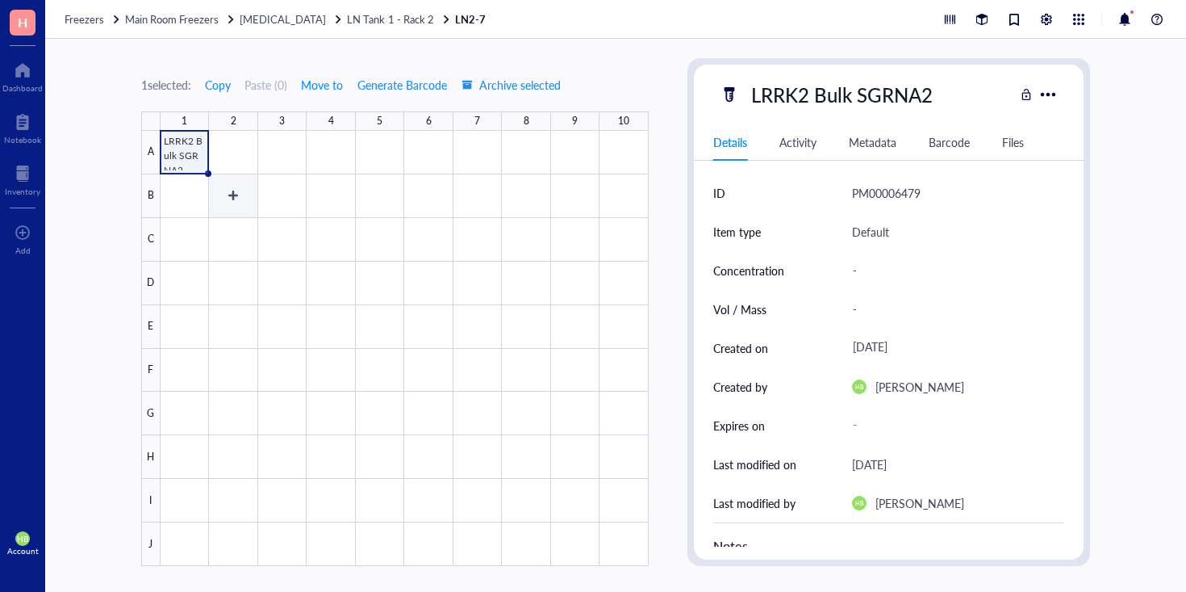
click at [171, 209] on div at bounding box center [405, 348] width 488 height 435
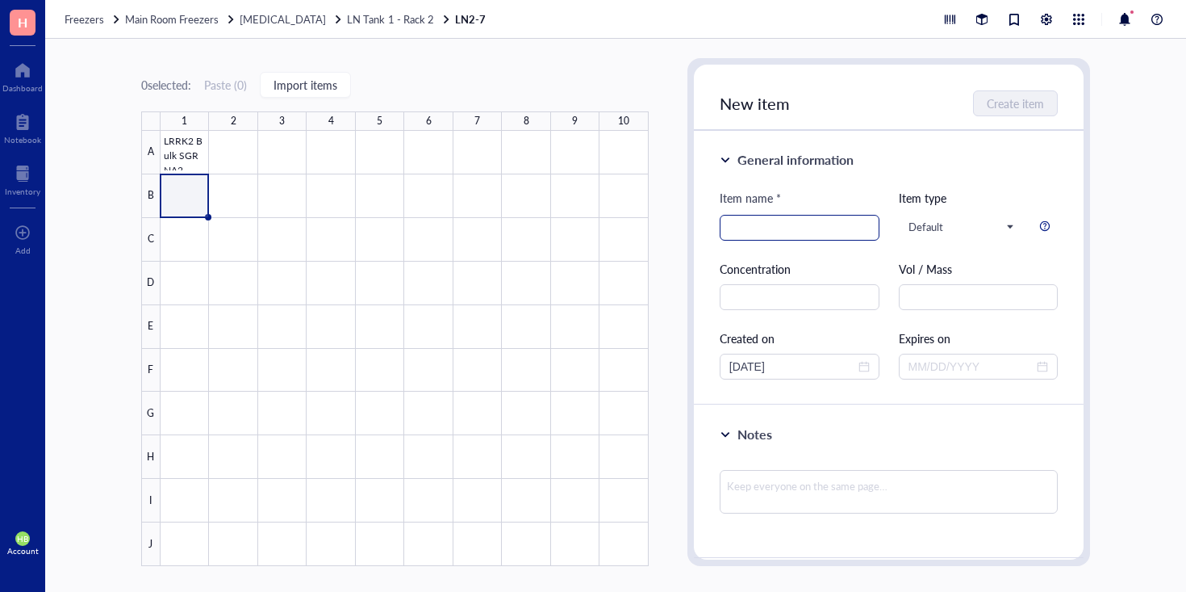
click at [829, 229] on input "search" at bounding box center [799, 227] width 140 height 24
paste input "GEMM6 CD63 RFP"
type input "GEMM6 CD63 RFP"
click at [986, 100] on button "Create item" at bounding box center [1016, 103] width 83 height 26
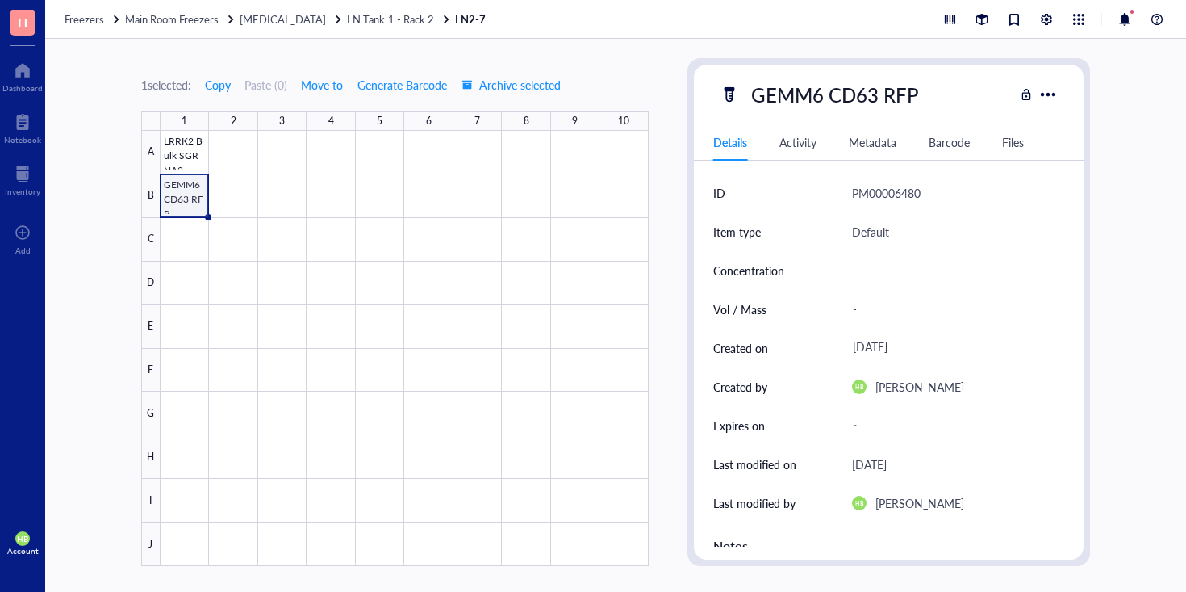
click at [190, 233] on div at bounding box center [405, 348] width 488 height 435
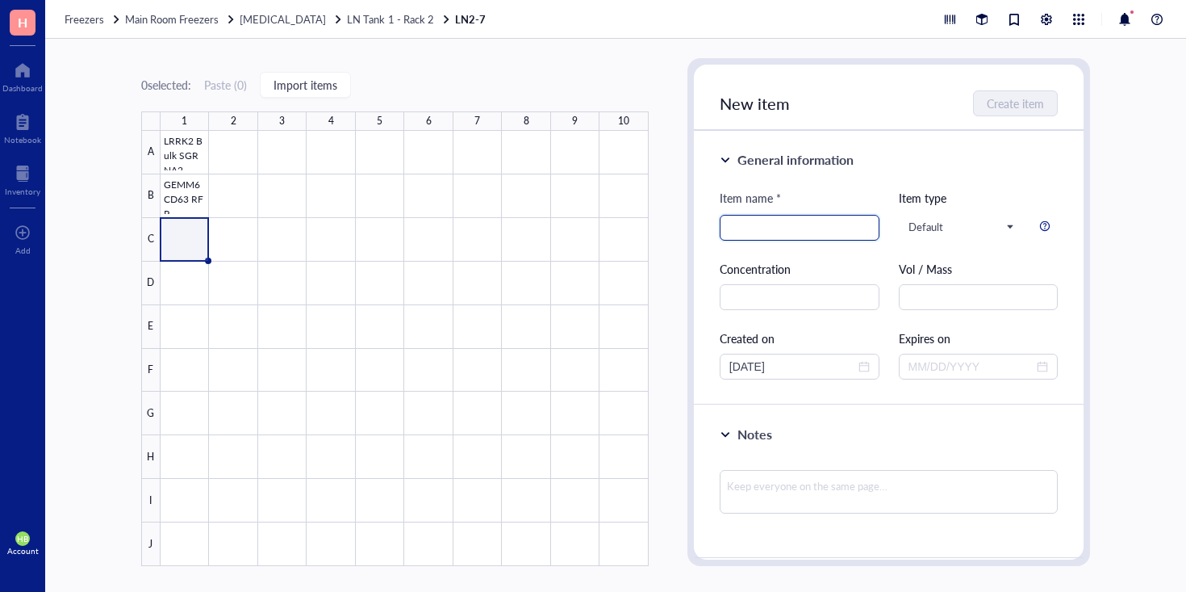
paste input "GEMM6 MCT1 Knockdown"
type input "GEMM6 MCT1 Knockdown"
click at [1002, 110] on span "Create item" at bounding box center [1016, 103] width 57 height 13
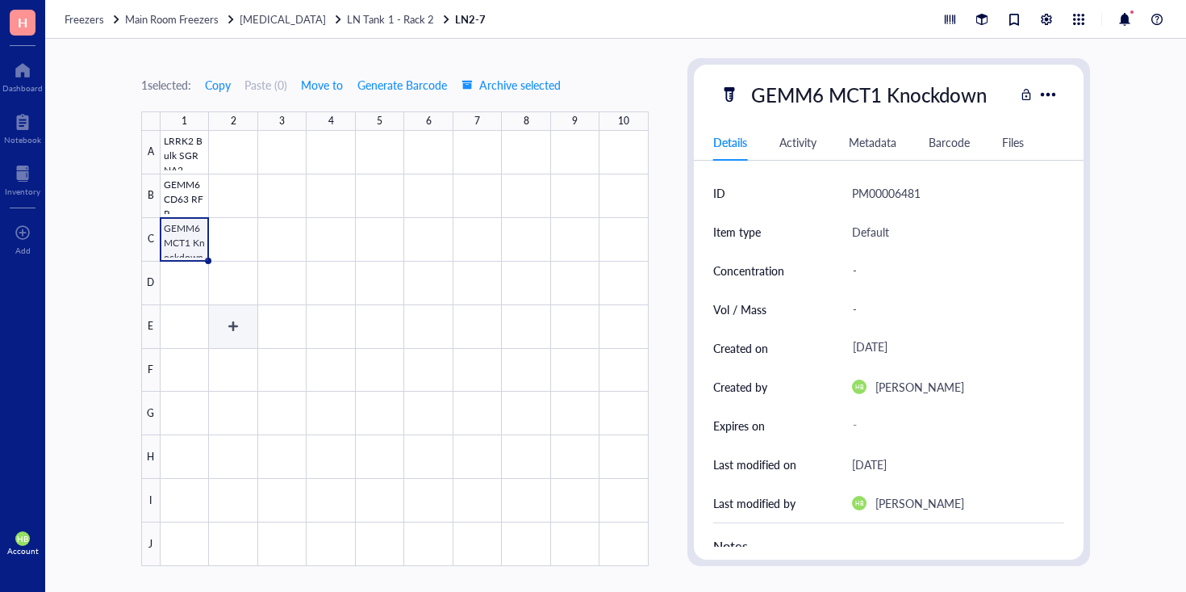
click at [193, 274] on div at bounding box center [405, 348] width 488 height 435
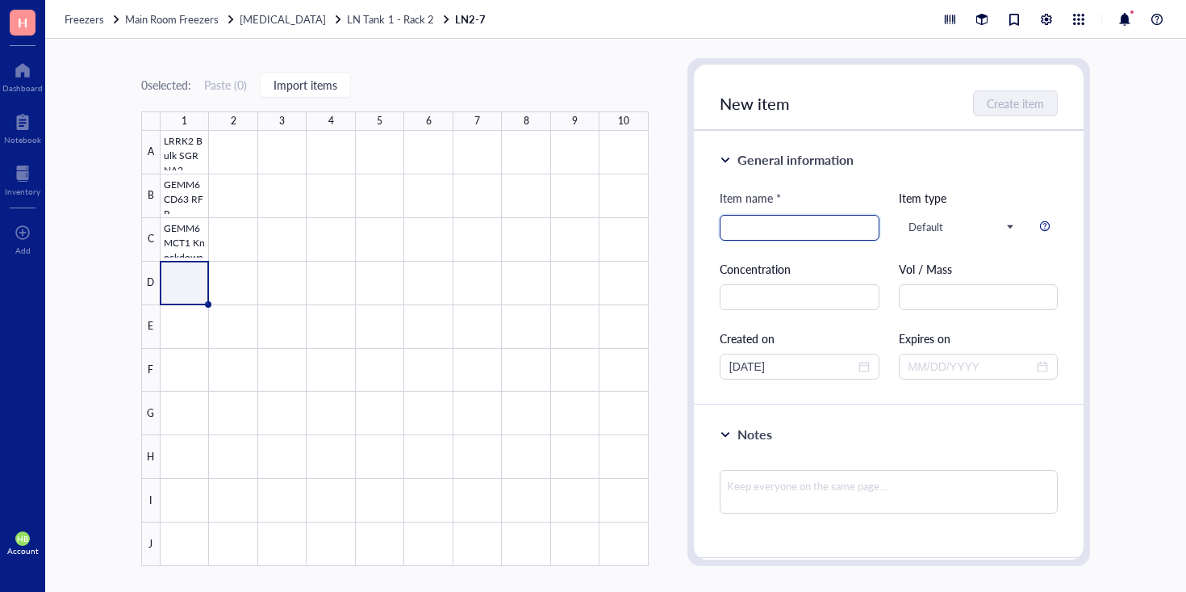
paste input "NLIP3 Control (High)"
type input "NLIP3 Control (High)"
click at [1004, 123] on div "New item Create item" at bounding box center [889, 98] width 391 height 66
click at [1004, 102] on span "Create item" at bounding box center [1016, 103] width 57 height 13
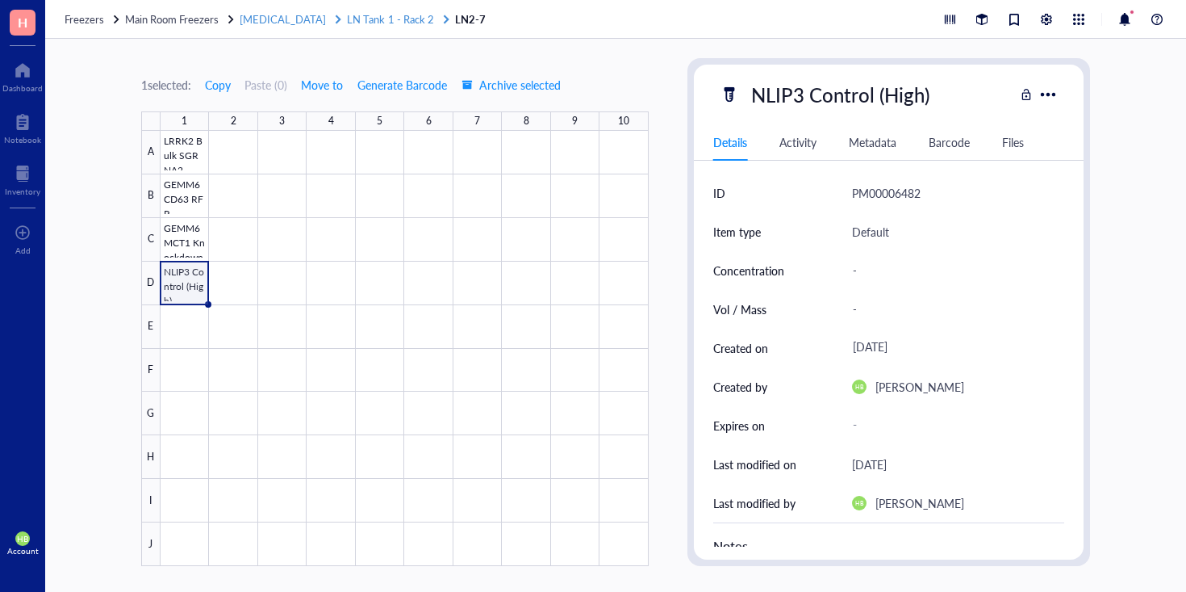
click at [264, 18] on span "Liquid Nitrogen" at bounding box center [283, 18] width 86 height 15
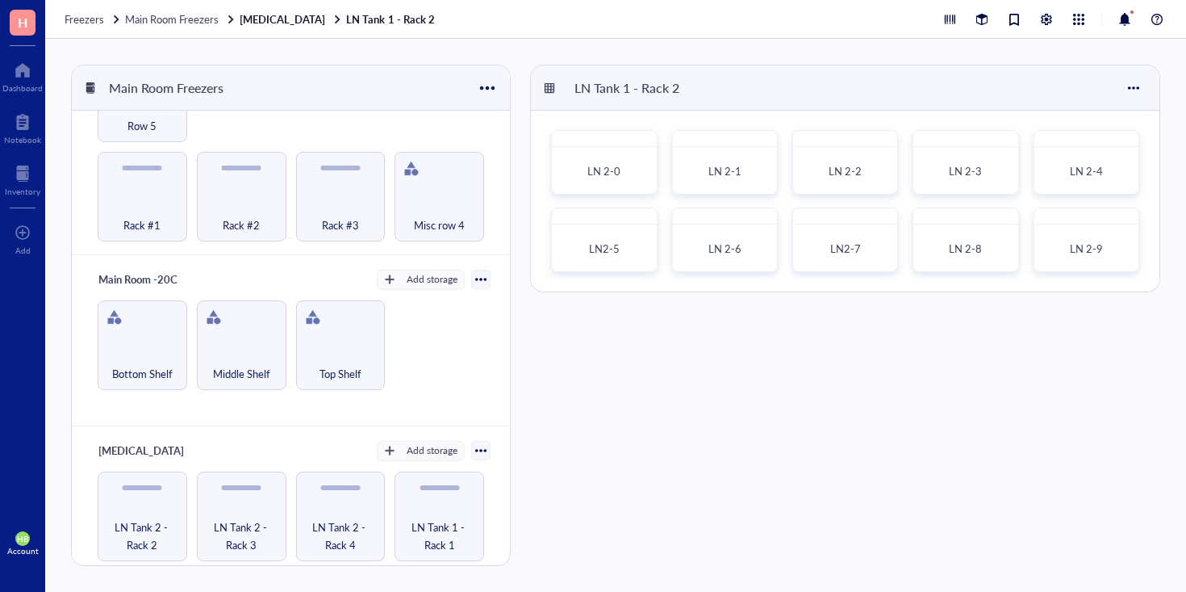
scroll to position [925, 0]
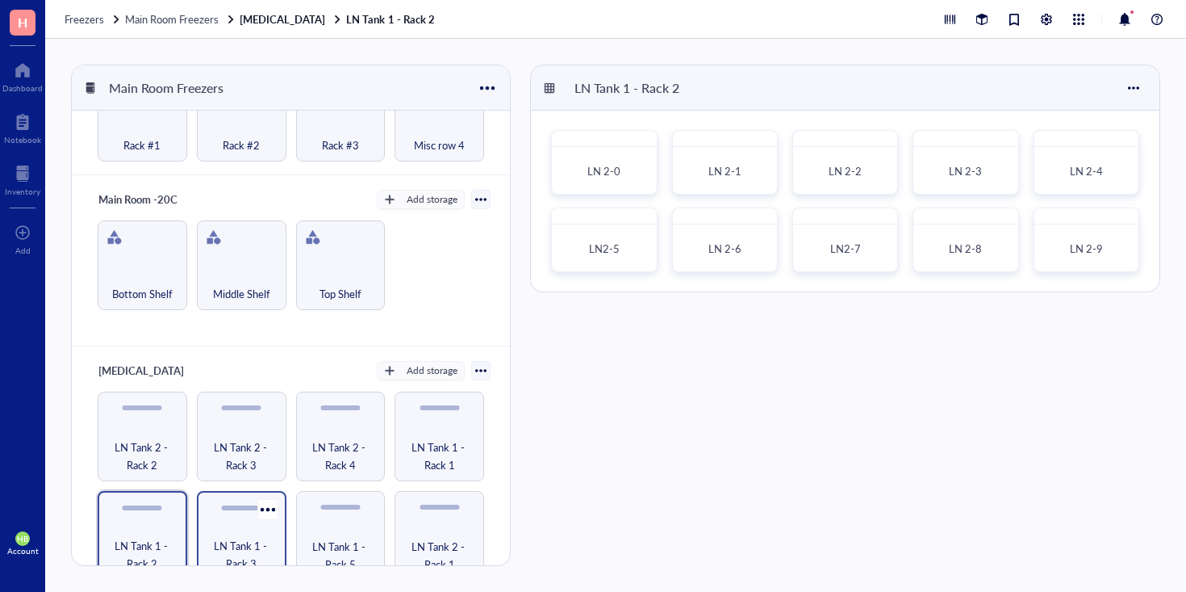
click at [239, 511] on div "LN Tank 1 - Rack 3" at bounding box center [242, 536] width 90 height 90
click at [625, 180] on div "LN 3-0" at bounding box center [604, 172] width 90 height 36
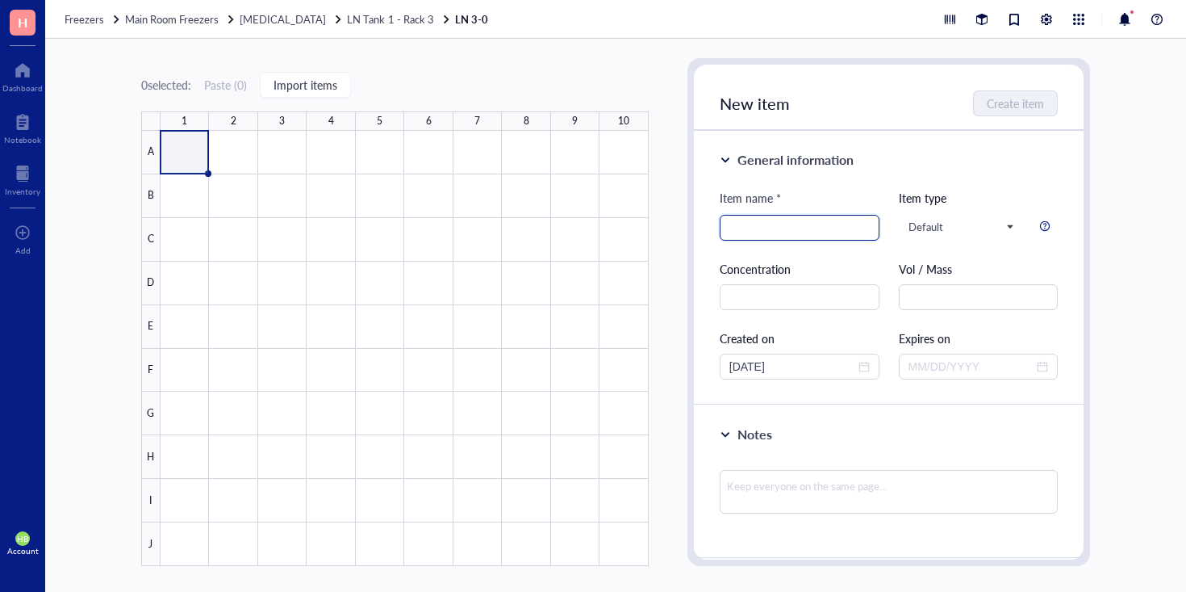
paste input "GEMM6 PLKO"
type input "GEMM6 PLKO"
click at [1029, 94] on button "Create item" at bounding box center [1016, 103] width 83 height 26
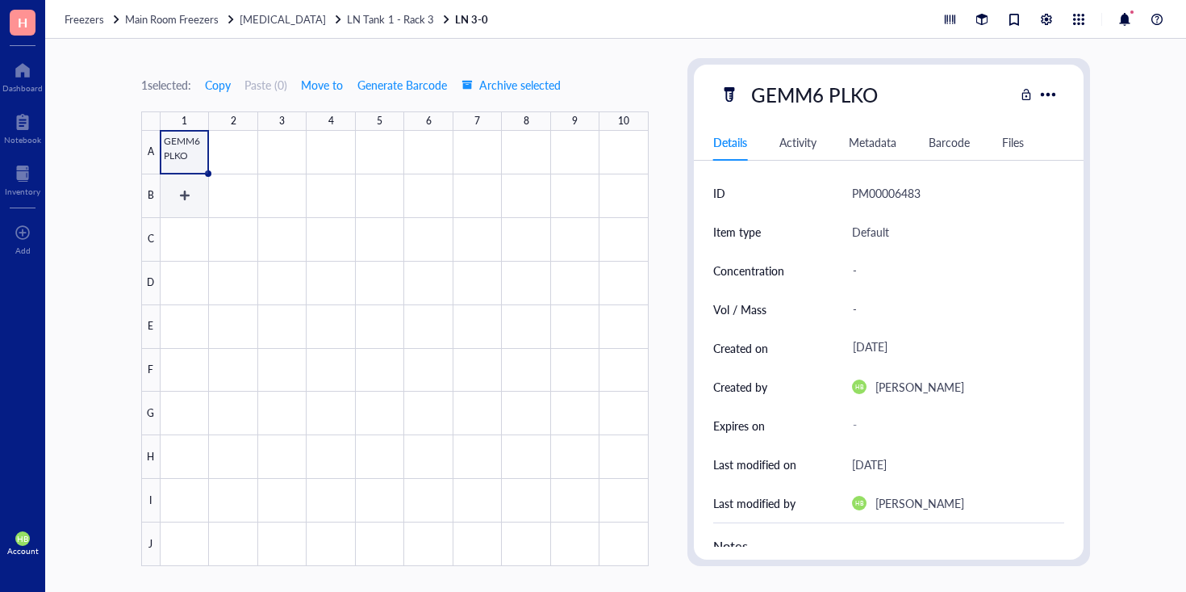
click at [170, 190] on div at bounding box center [405, 348] width 488 height 435
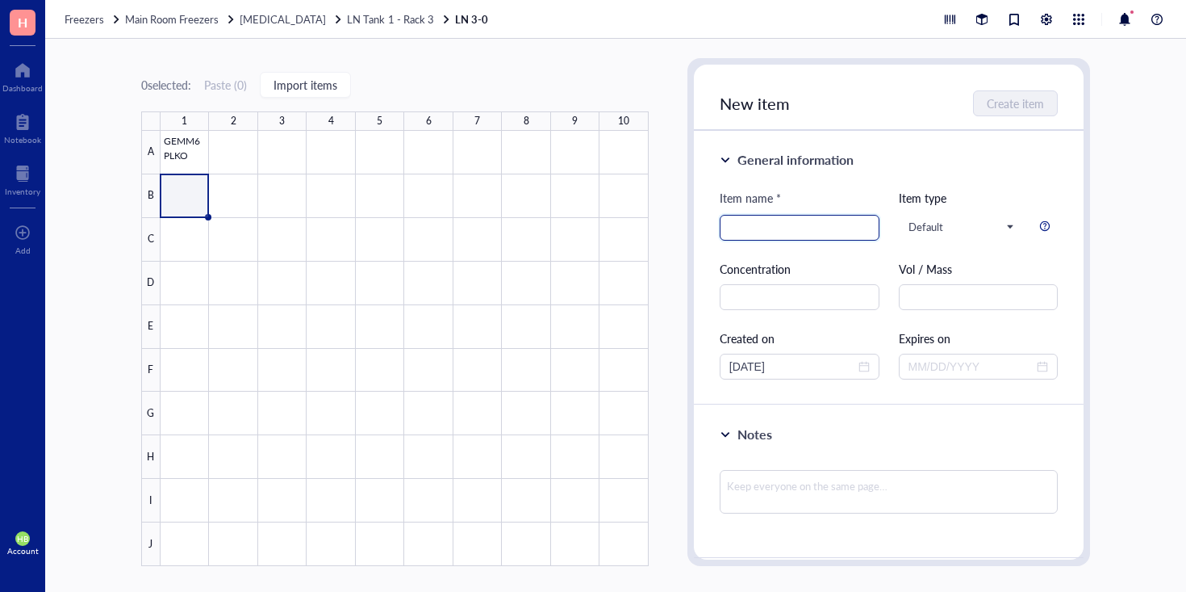
click at [801, 218] on input "search" at bounding box center [799, 227] width 140 height 24
paste input "GEMM6 GLY2-2 shRNA"
type input "GEMM6 GLY2-2 shRNA"
click at [1009, 101] on span "Create item" at bounding box center [1016, 103] width 57 height 13
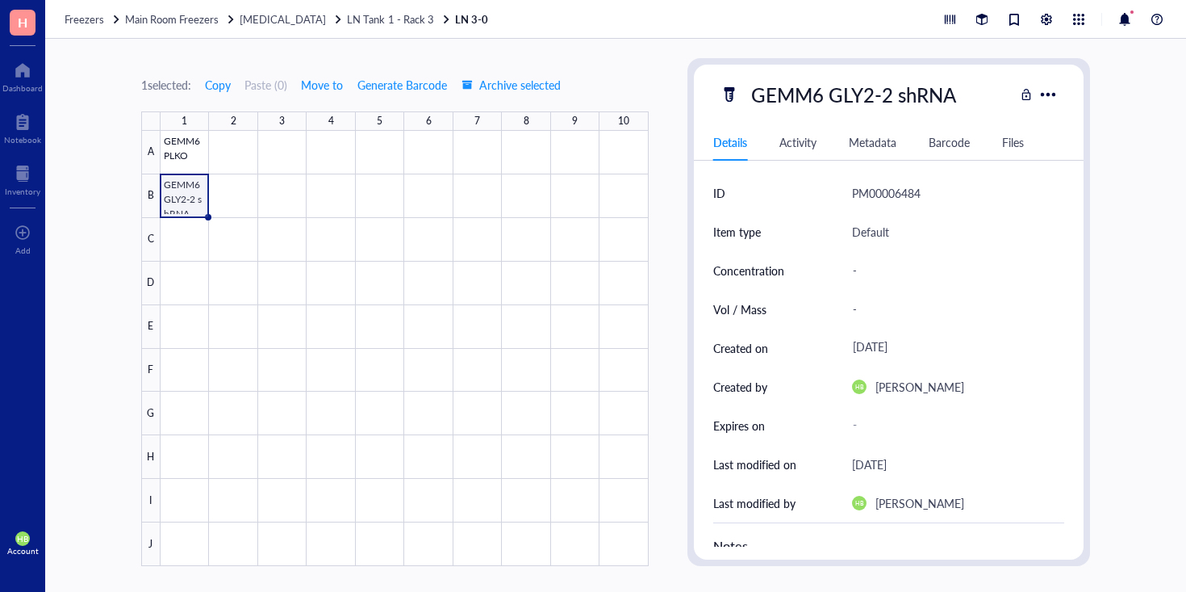
click at [186, 235] on div at bounding box center [405, 348] width 488 height 435
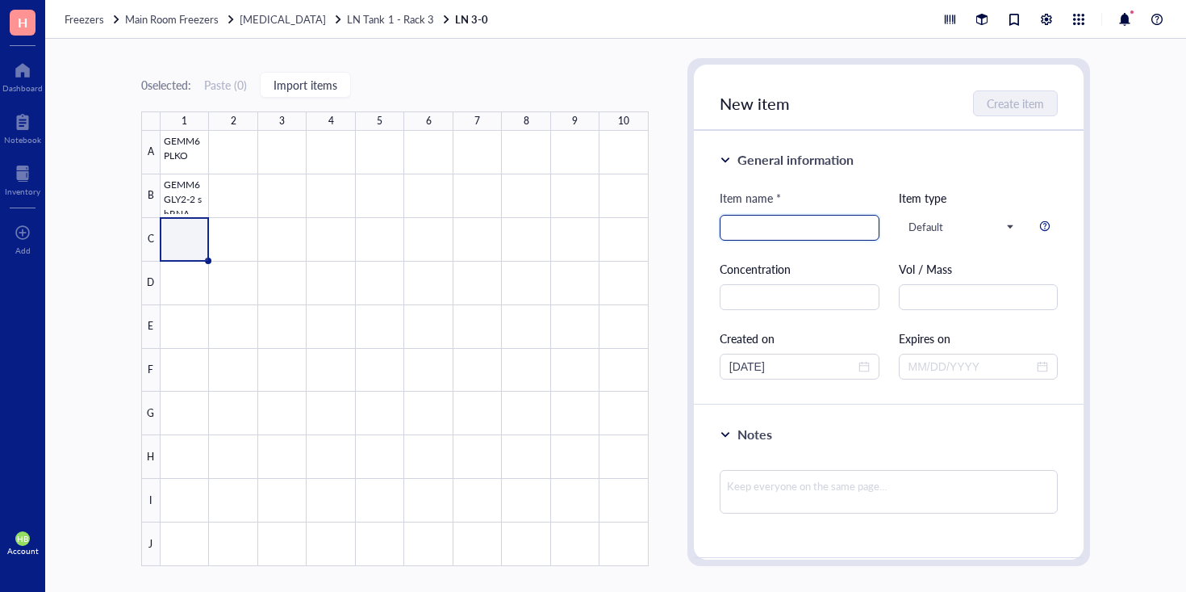
paste input "AKPS PCW 107"
type input "AKPS PCW 107"
click at [1003, 103] on span "Create item" at bounding box center [1016, 103] width 57 height 13
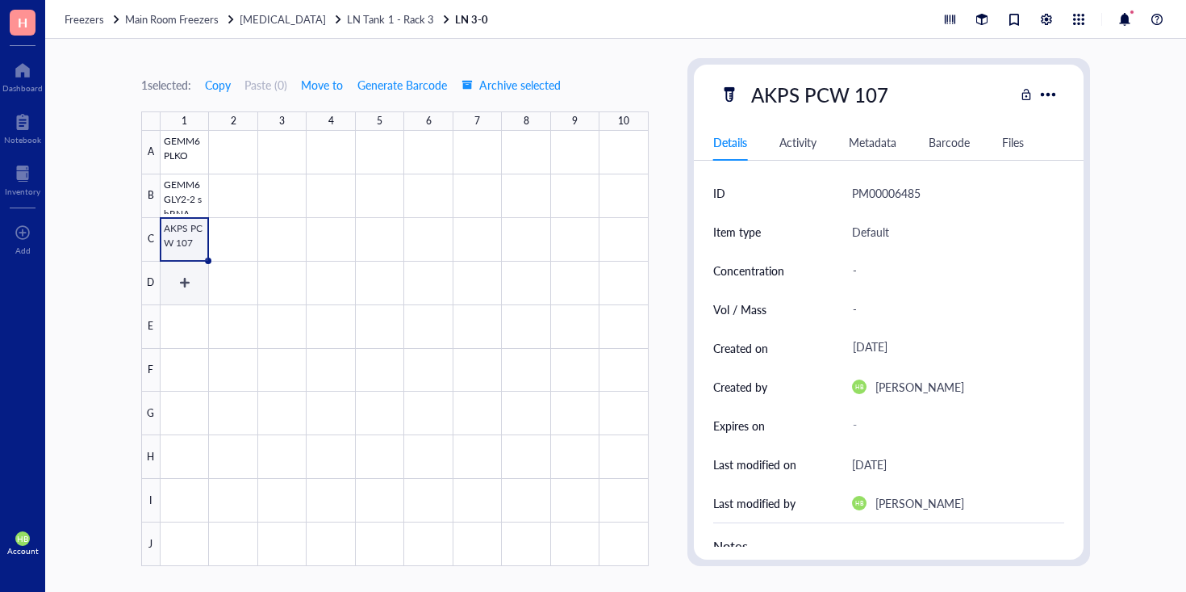
click at [194, 274] on div at bounding box center [405, 348] width 488 height 435
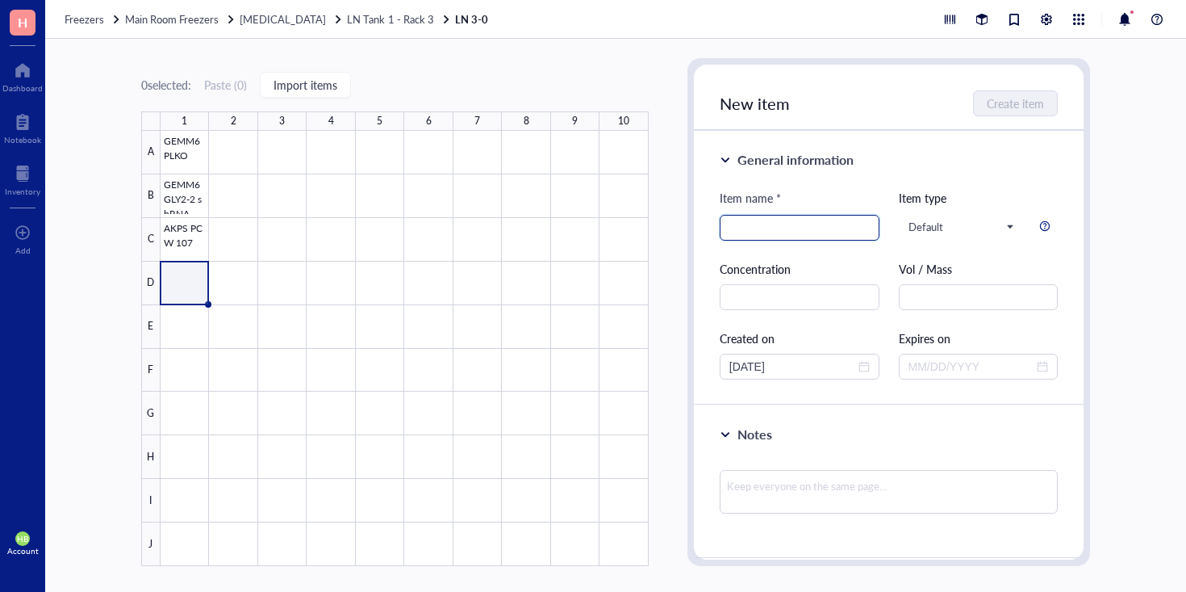
paste input "AKPS GLI-2 CA"
type input "AKPS GLI-2 CA"
click at [998, 99] on span "Create item" at bounding box center [1016, 103] width 57 height 13
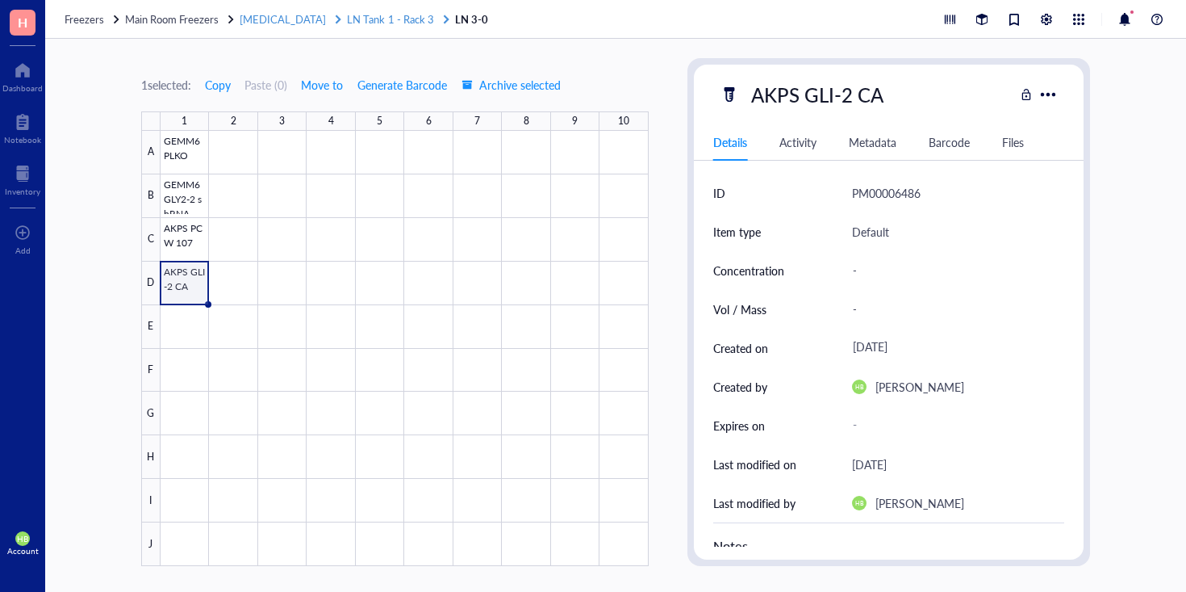
click at [408, 25] on span "LN Tank 1 - Rack 3" at bounding box center [390, 18] width 86 height 15
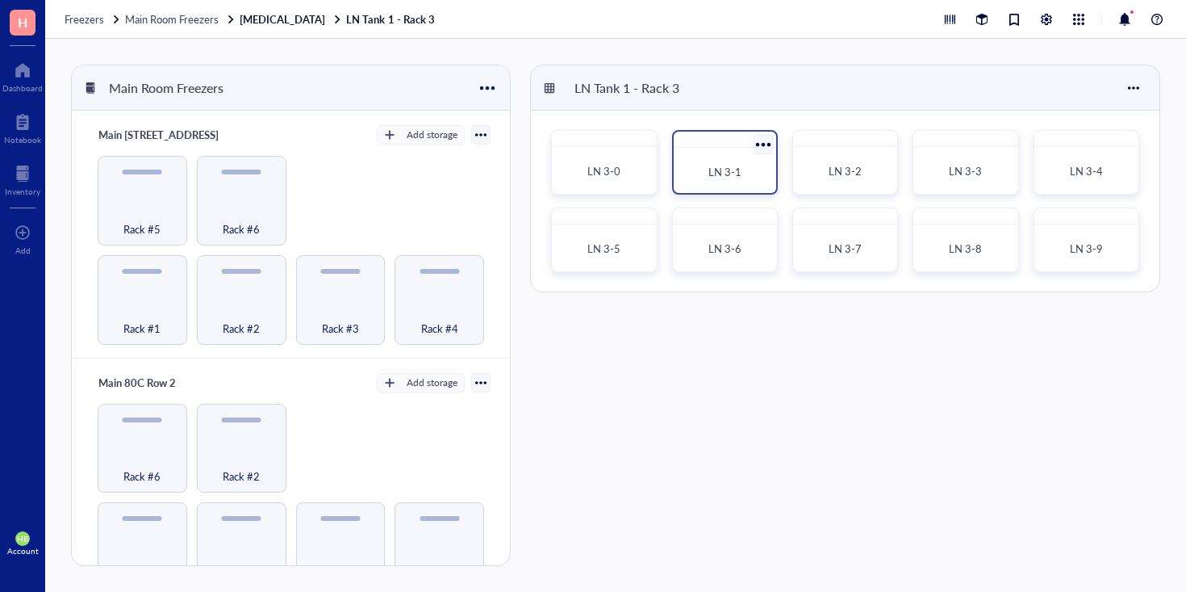
click at [718, 171] on span "LN 3-1" at bounding box center [725, 171] width 33 height 15
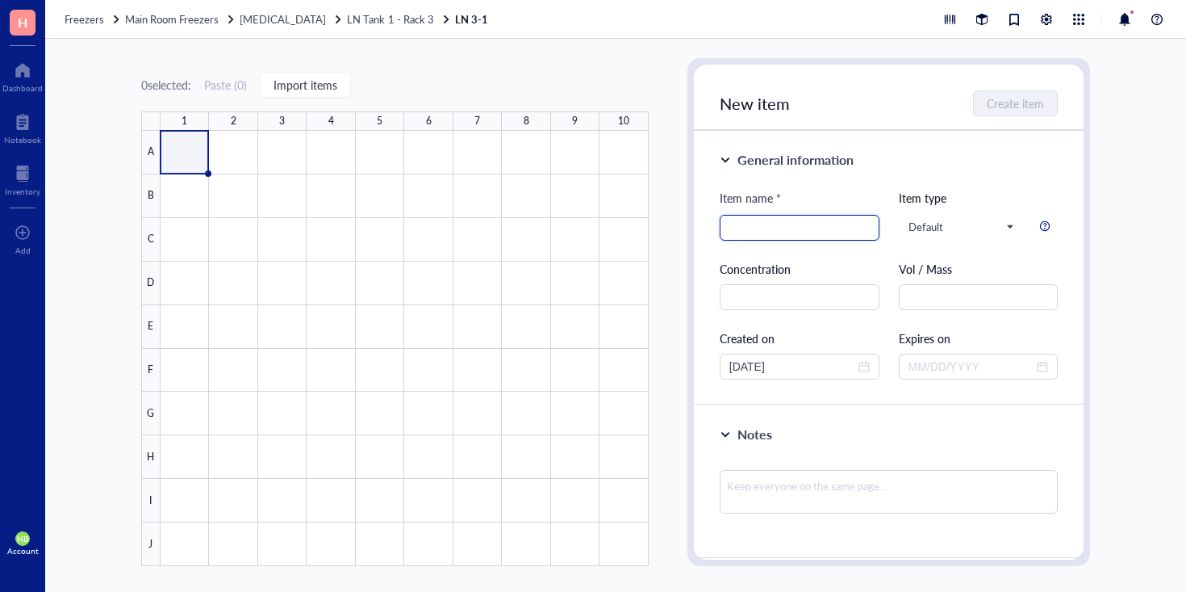
paste input "GEMM6 pSCAR Cas9 Posort PostCre GLI2 1-D"
type input "GEMM6 pSCAR Cas9 Posort PostCre GLI2 1-D"
click at [1039, 81] on div "New item Create item" at bounding box center [889, 98] width 391 height 66
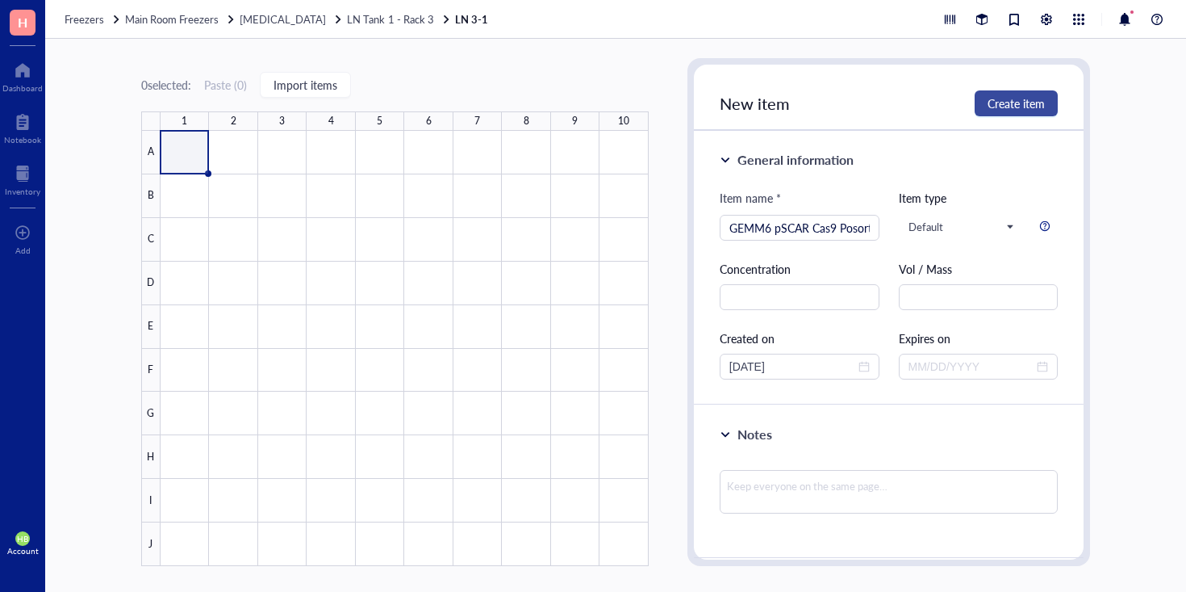
click at [1033, 97] on span "Create item" at bounding box center [1016, 103] width 57 height 13
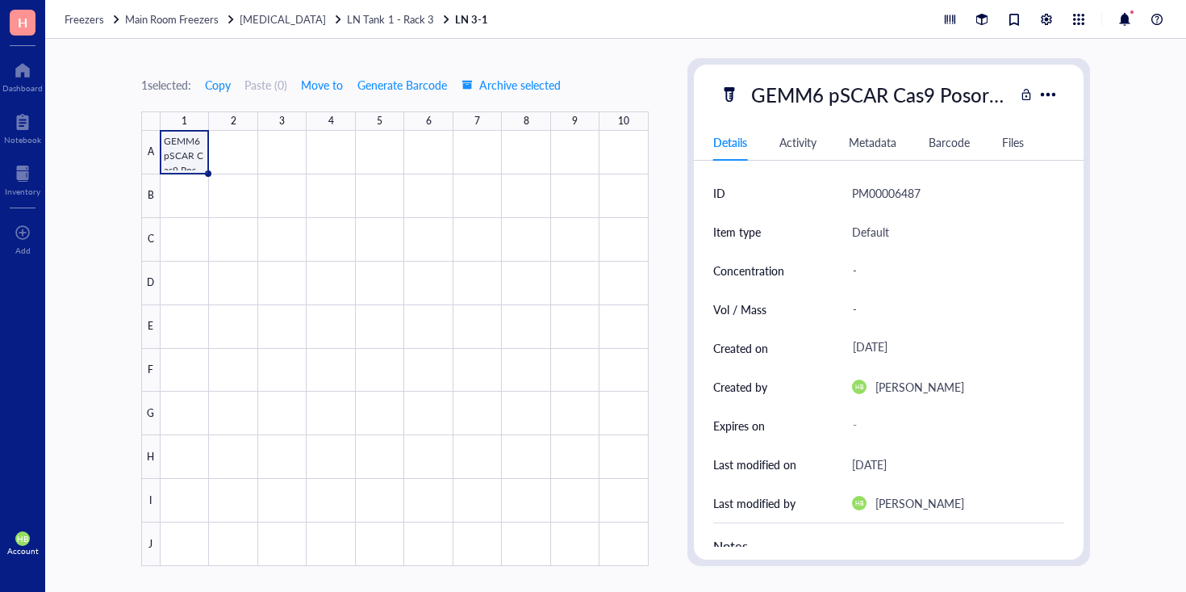
click at [180, 170] on div at bounding box center [405, 348] width 488 height 435
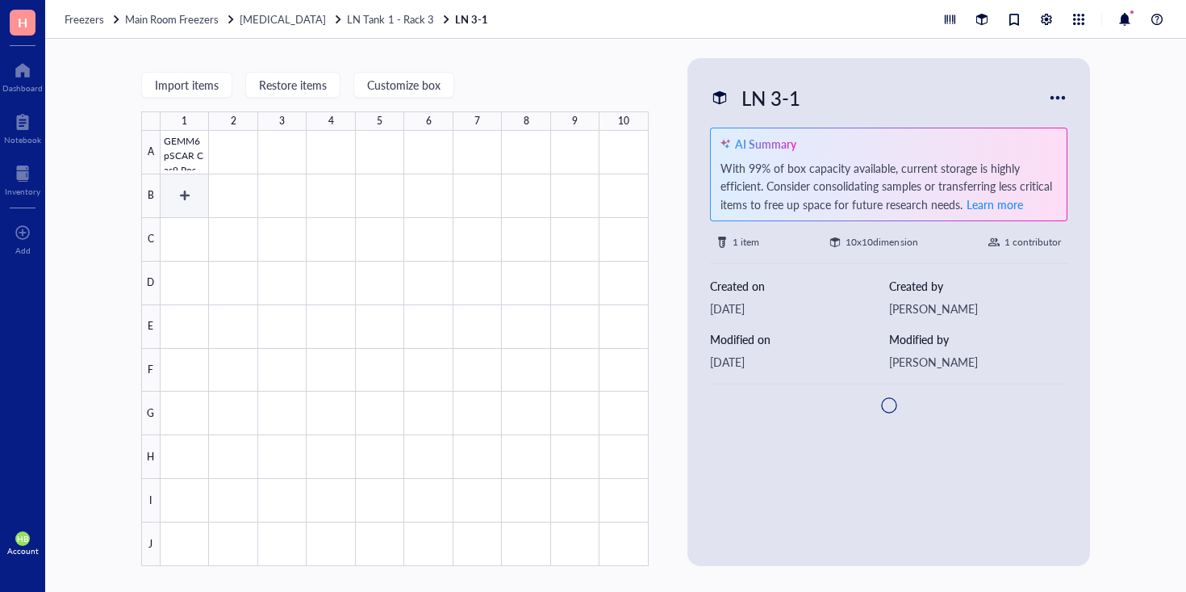
click at [180, 183] on div at bounding box center [405, 348] width 488 height 435
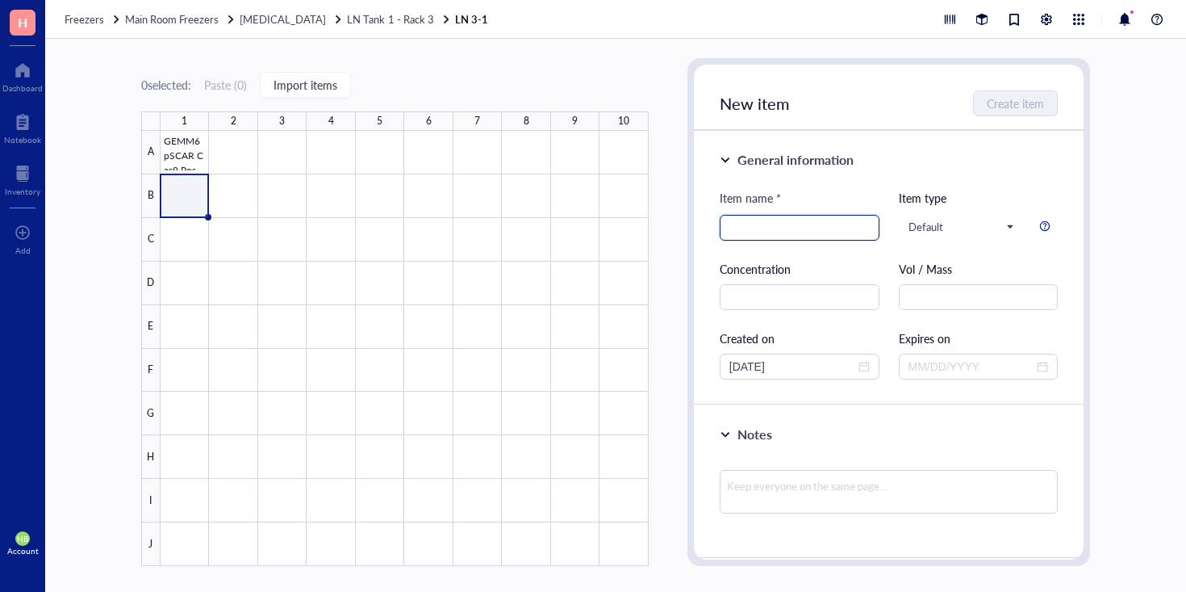
paste input "GEMM6 pScar NTCB"
type input "GEMM6 pScar NTCB"
click at [1012, 100] on span "Create item" at bounding box center [1016, 103] width 57 height 13
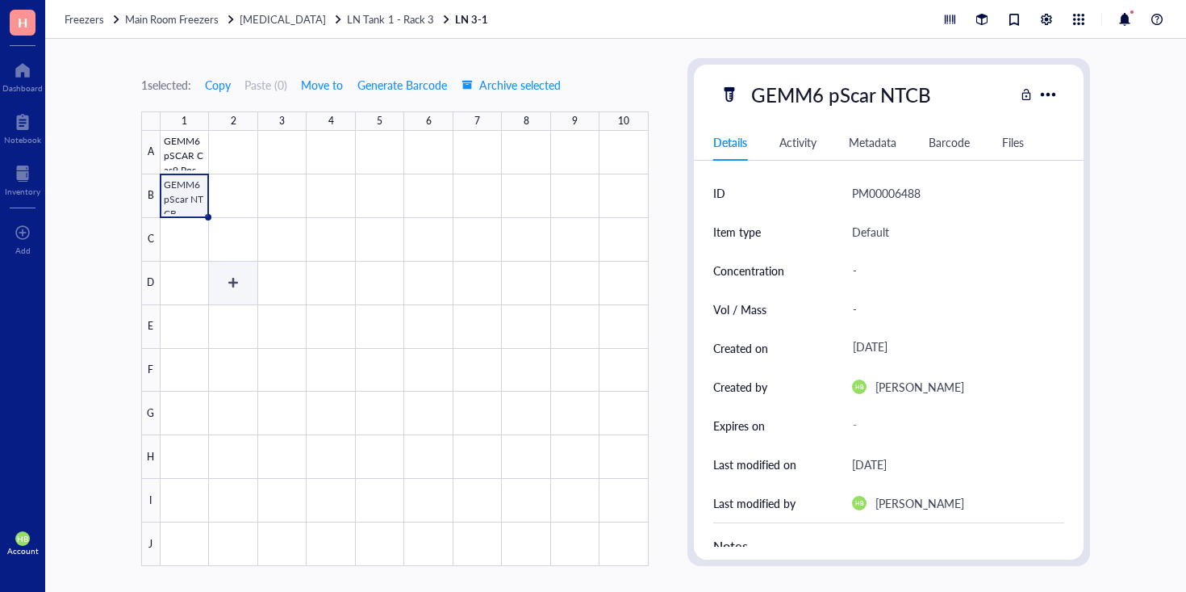
click at [192, 228] on div at bounding box center [405, 348] width 488 height 435
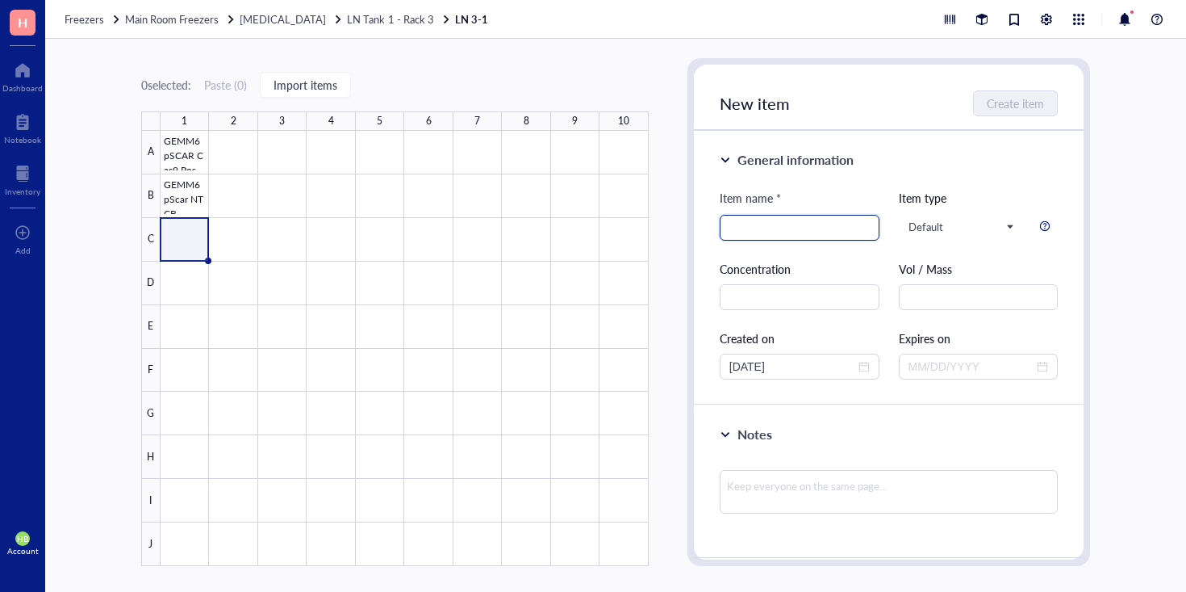
paste input "pSCAR NTC"
type input "pSCAR NTC"
click at [999, 114] on button "Create item" at bounding box center [1016, 103] width 83 height 26
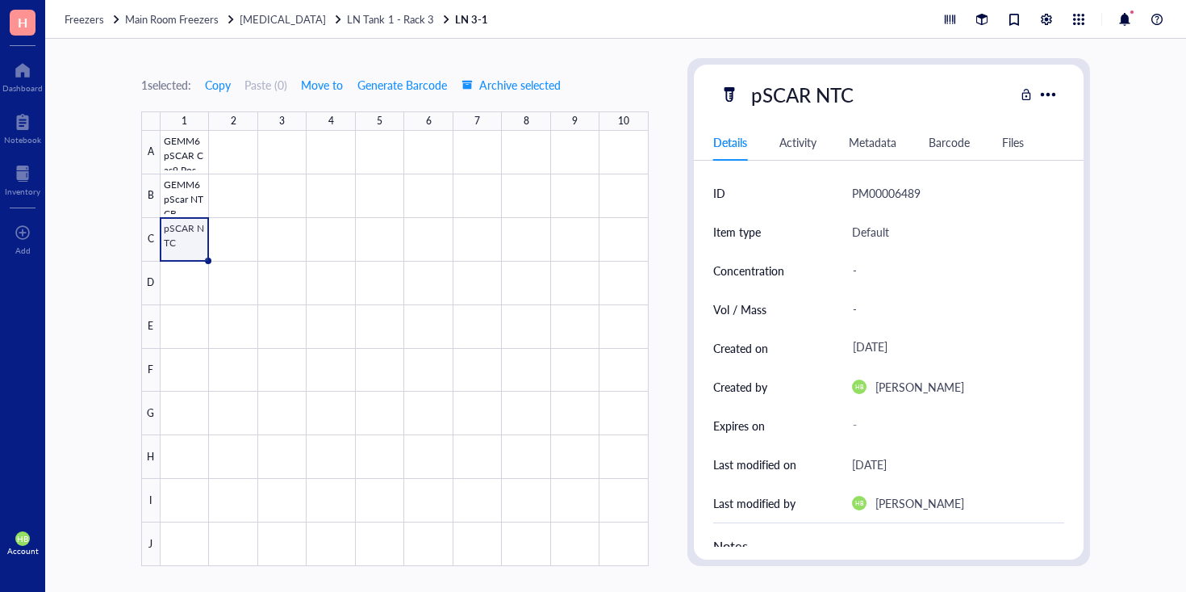
click at [197, 270] on div at bounding box center [405, 348] width 488 height 435
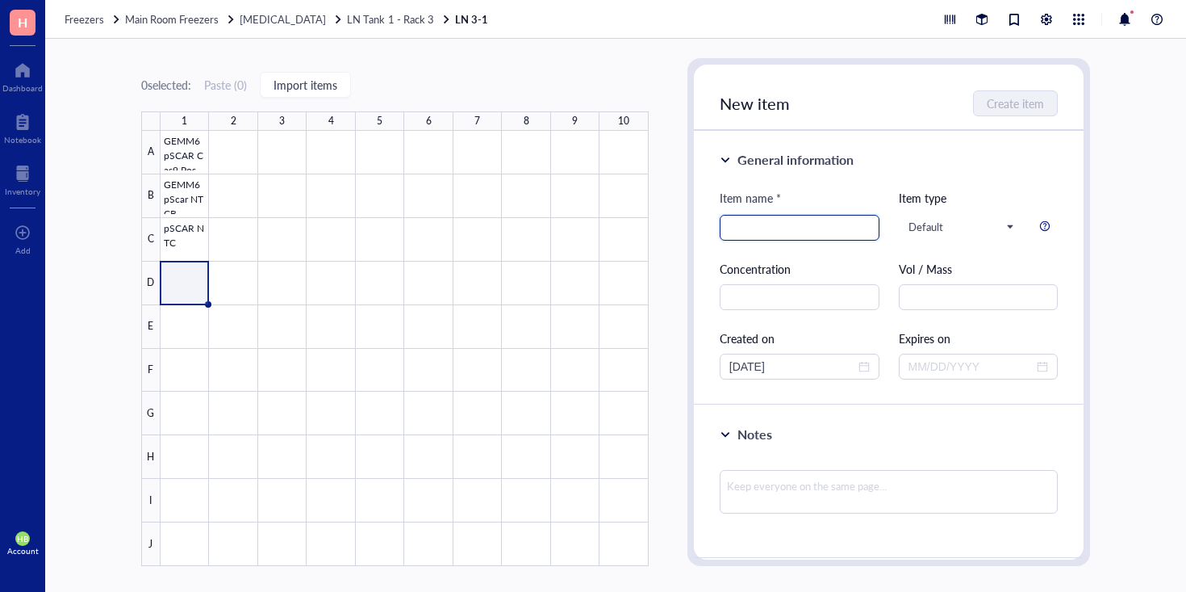
paste input "AKPS DLG5-1 Bulk"
type input "AKPS DLG5-1 Bulk"
click at [1018, 98] on span "Create item" at bounding box center [1016, 103] width 57 height 13
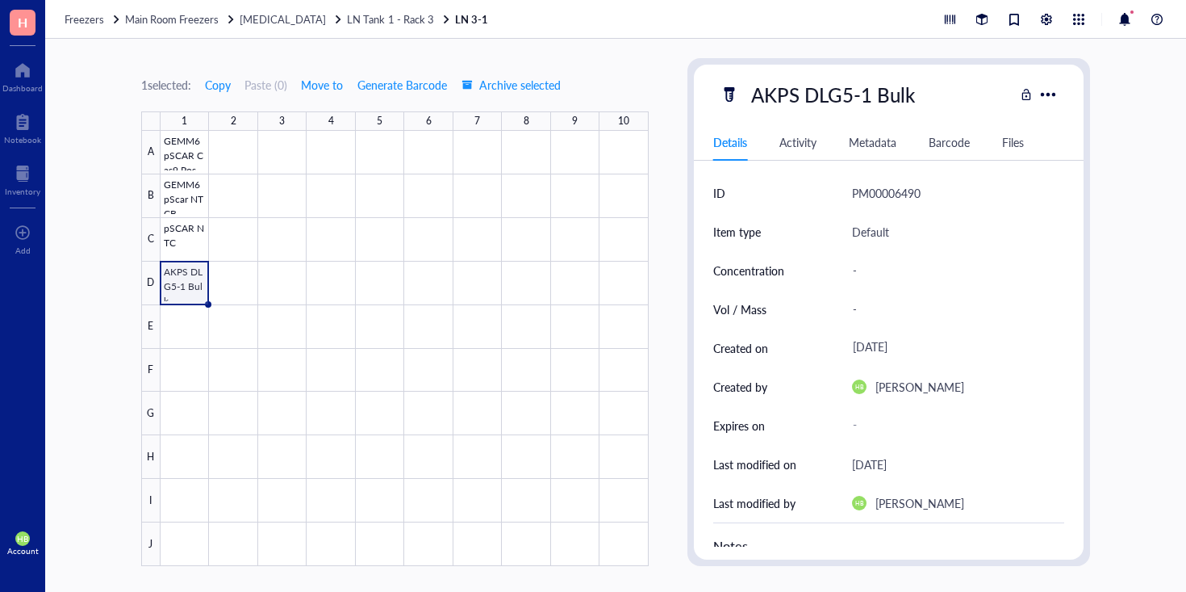
click at [199, 312] on div at bounding box center [405, 348] width 488 height 435
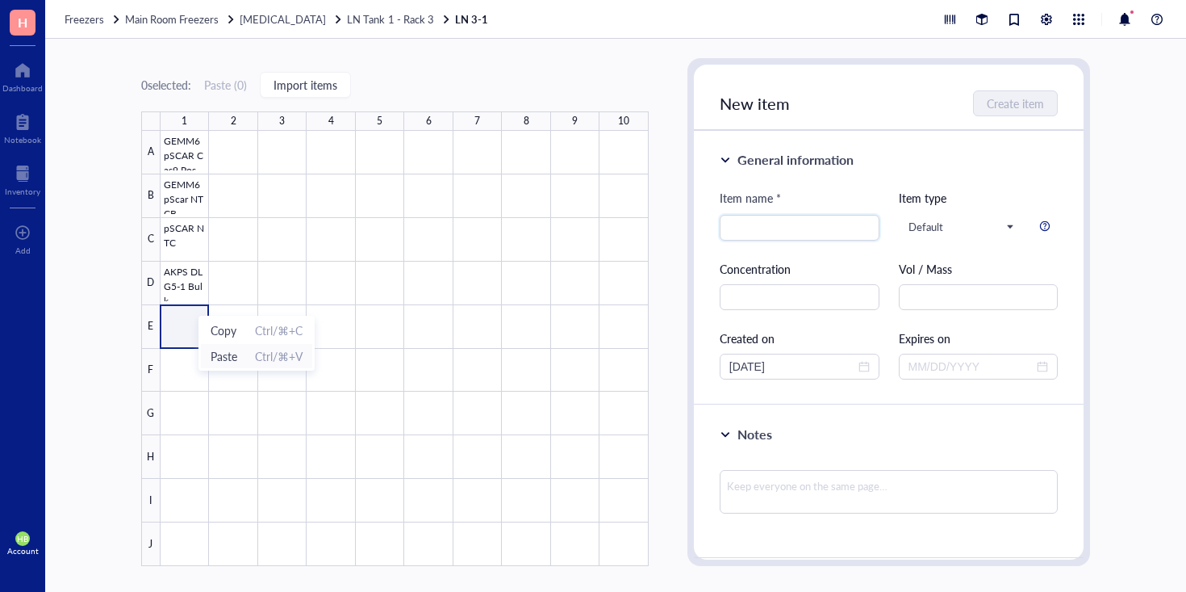
click at [223, 352] on span "Paste" at bounding box center [224, 356] width 27 height 18
click at [792, 232] on input "search" at bounding box center [799, 227] width 140 height 24
paste input "AKPS Response Postcre"
type input "AKPS Response Postcre"
click at [1043, 97] on span "Create item" at bounding box center [1016, 103] width 57 height 13
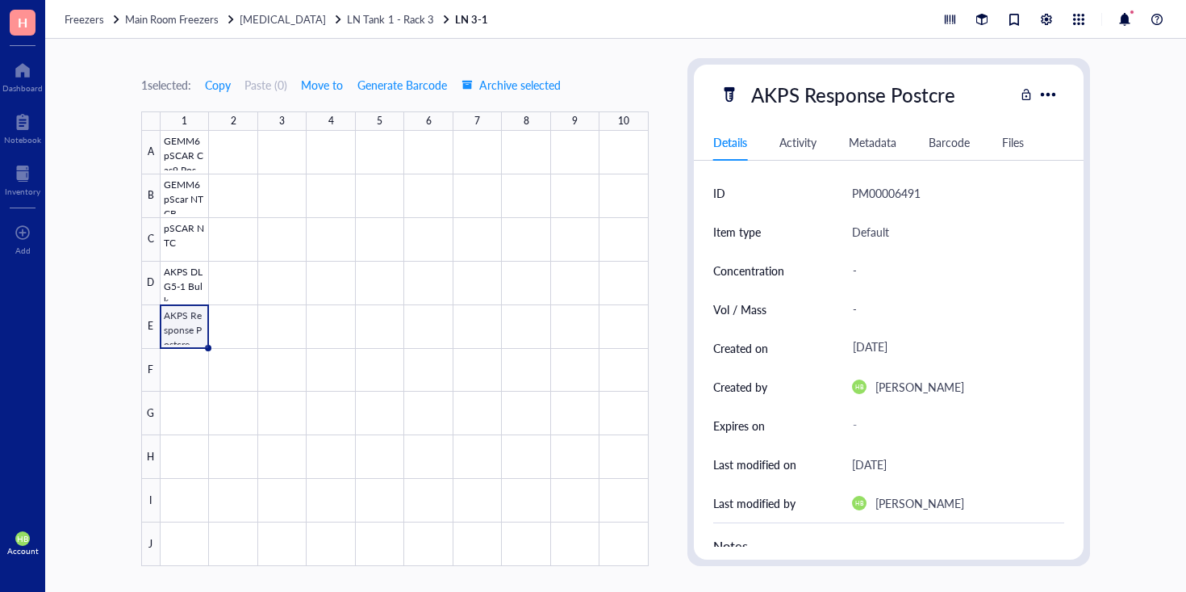
click at [191, 344] on div at bounding box center [405, 348] width 488 height 435
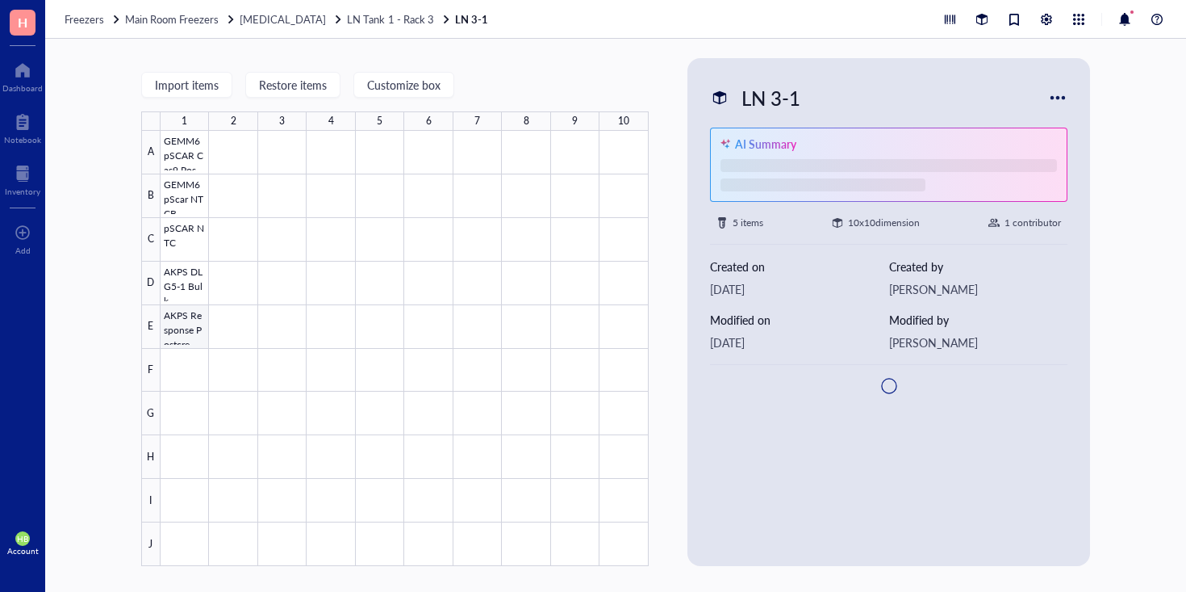
click at [190, 375] on div at bounding box center [405, 348] width 488 height 435
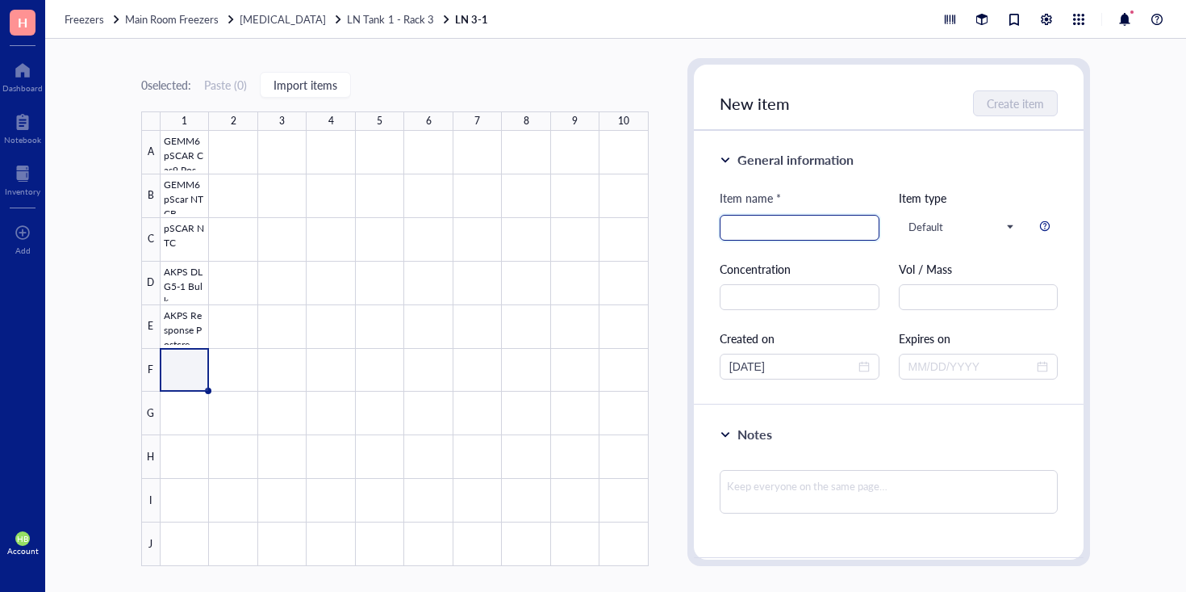
click at [812, 234] on input "search" at bounding box center [799, 227] width 140 height 24
paste input "AKPS WT"
type input "AKPS WT"
click at [1010, 102] on span "Create item" at bounding box center [1016, 103] width 57 height 13
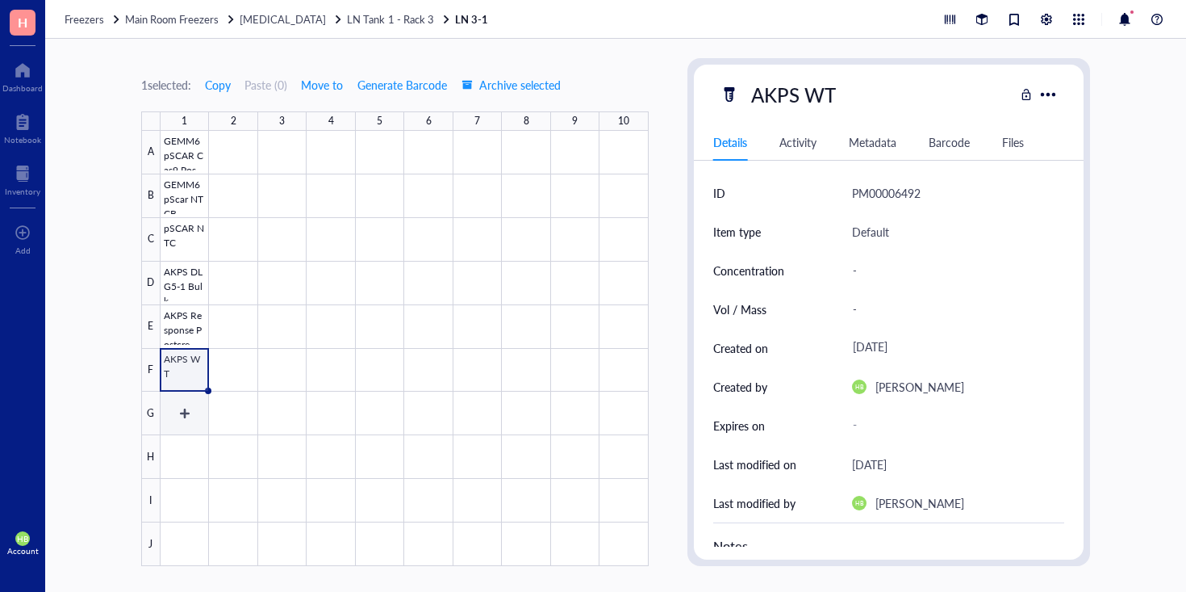
click at [191, 411] on div at bounding box center [405, 348] width 488 height 435
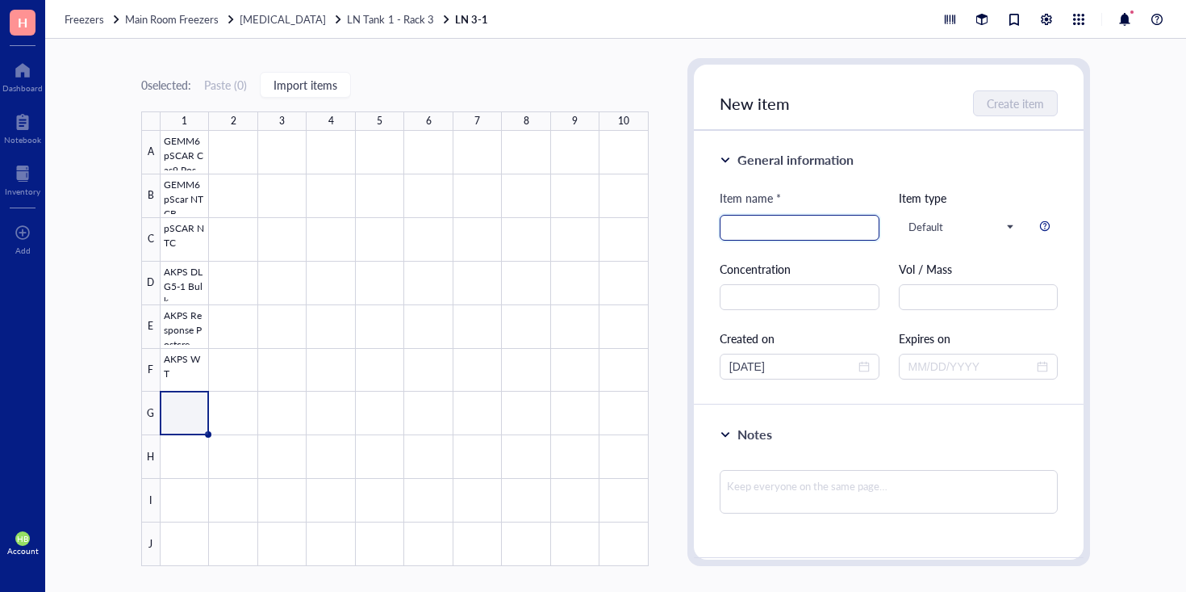
paste input "GEMM6 GLI-2 WNT5a Knockdown"
type input "GEMM6 GLI-2 WNT5a Knockdown"
click at [1022, 90] on div "New item Create item" at bounding box center [889, 98] width 391 height 66
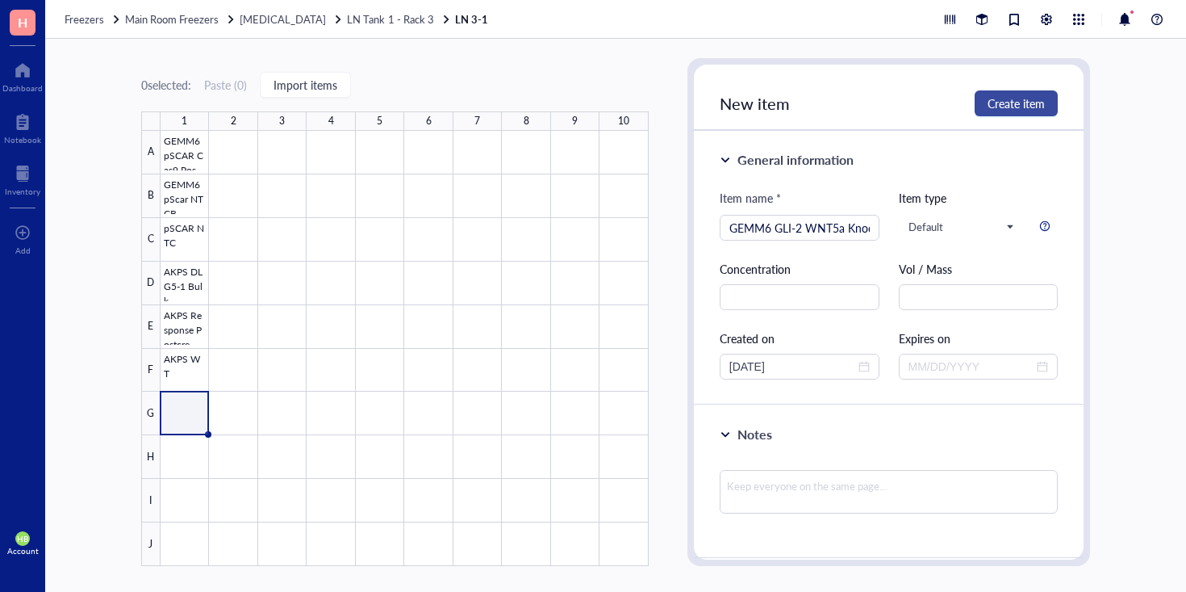
click at [1022, 97] on span "Create item" at bounding box center [1016, 103] width 57 height 13
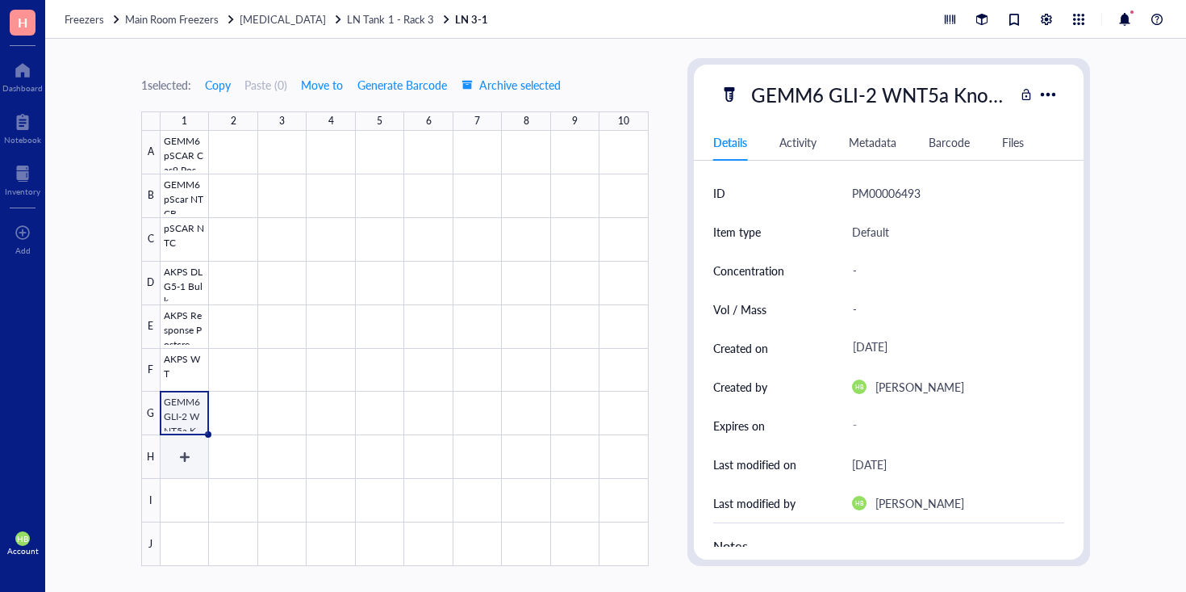
click at [181, 465] on div at bounding box center [405, 348] width 488 height 435
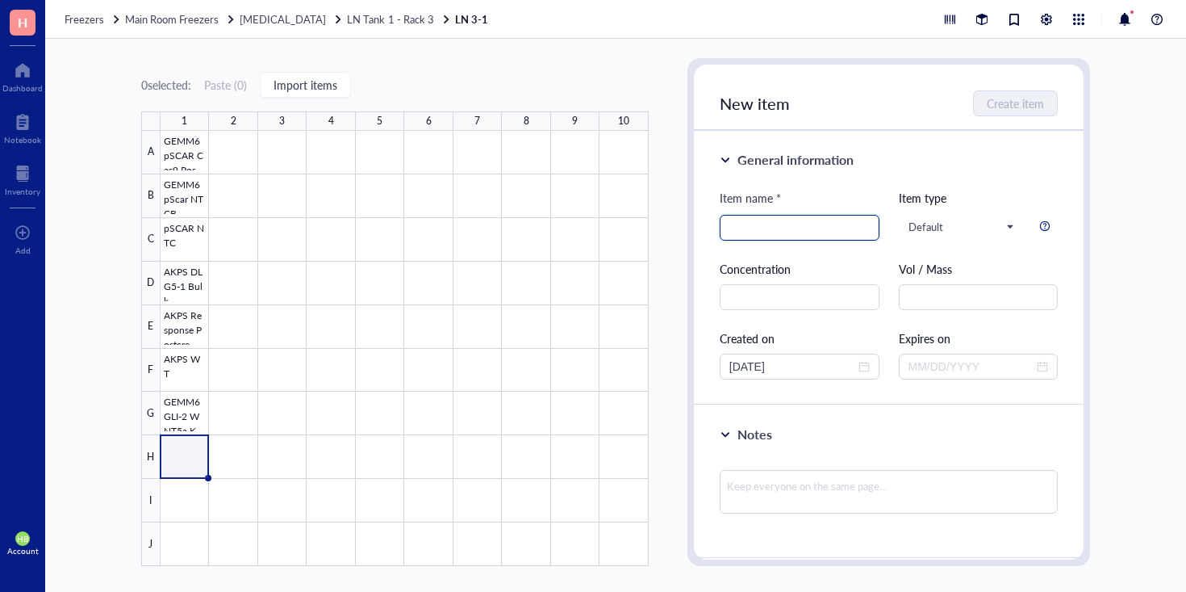
paste input "GEMM6 pBABE"
type input "GEMM6 pBABE"
click at [1049, 94] on button "Create item" at bounding box center [1016, 103] width 83 height 26
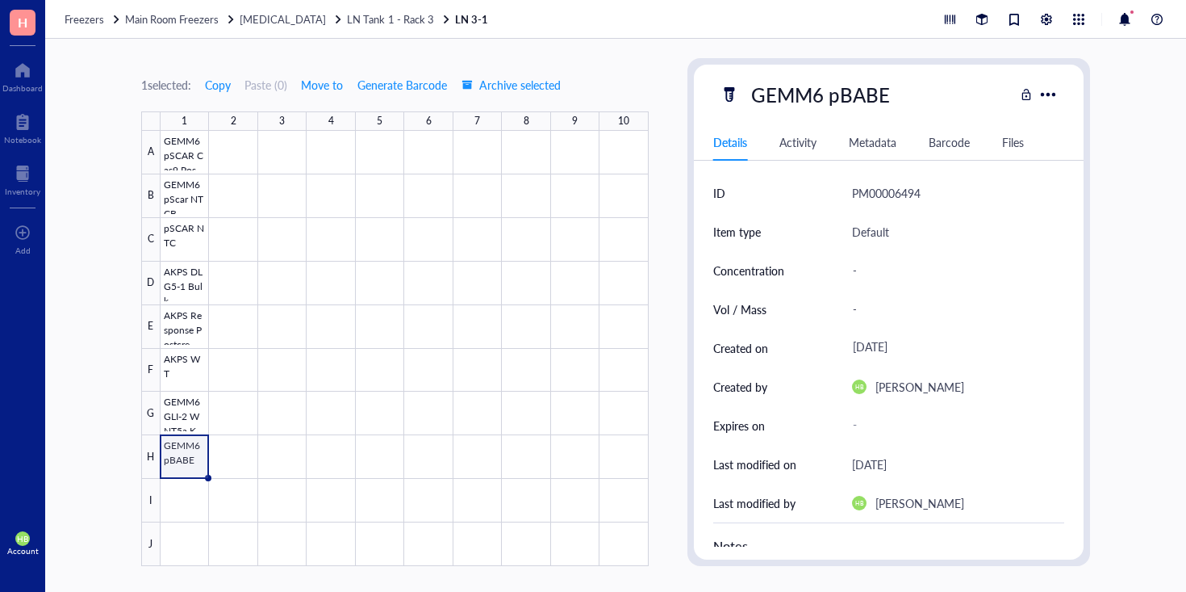
click at [183, 483] on div at bounding box center [405, 348] width 488 height 435
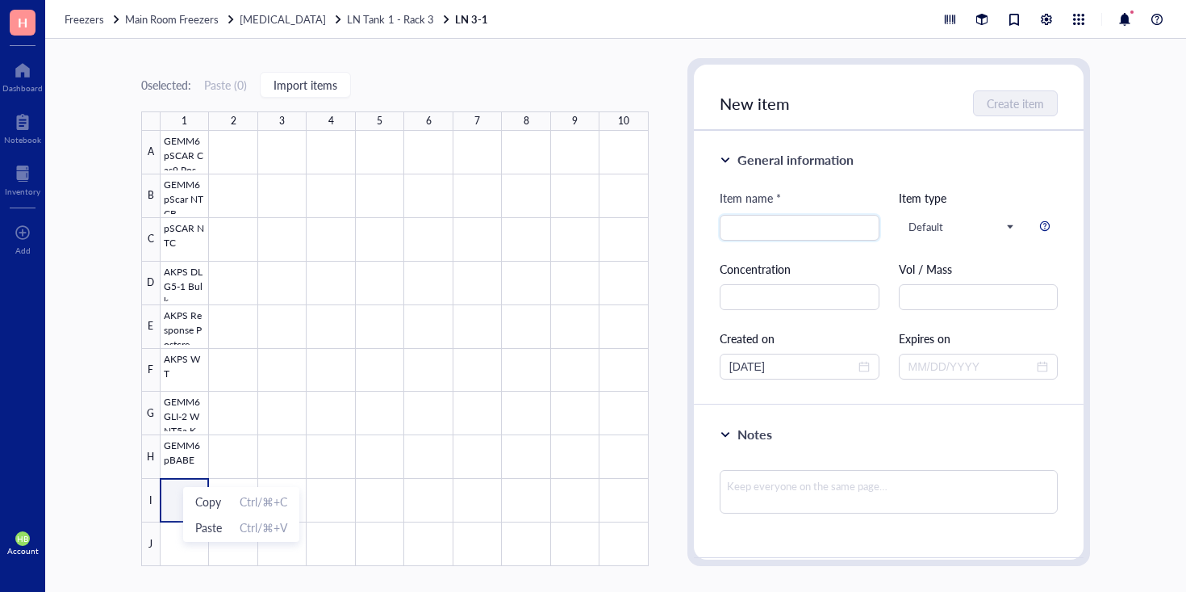
click at [775, 255] on div "Item name * Item type Default Concentration Vol / Mass Created on 09/29/2025 Ex…" at bounding box center [889, 284] width 339 height 190
click at [771, 236] on input "search" at bounding box center [799, 227] width 140 height 24
paste input "AKPS pSCAR Resist"
type input "AKPS pSCAR Resist"
click at [1024, 105] on span "Create item" at bounding box center [1016, 103] width 57 height 13
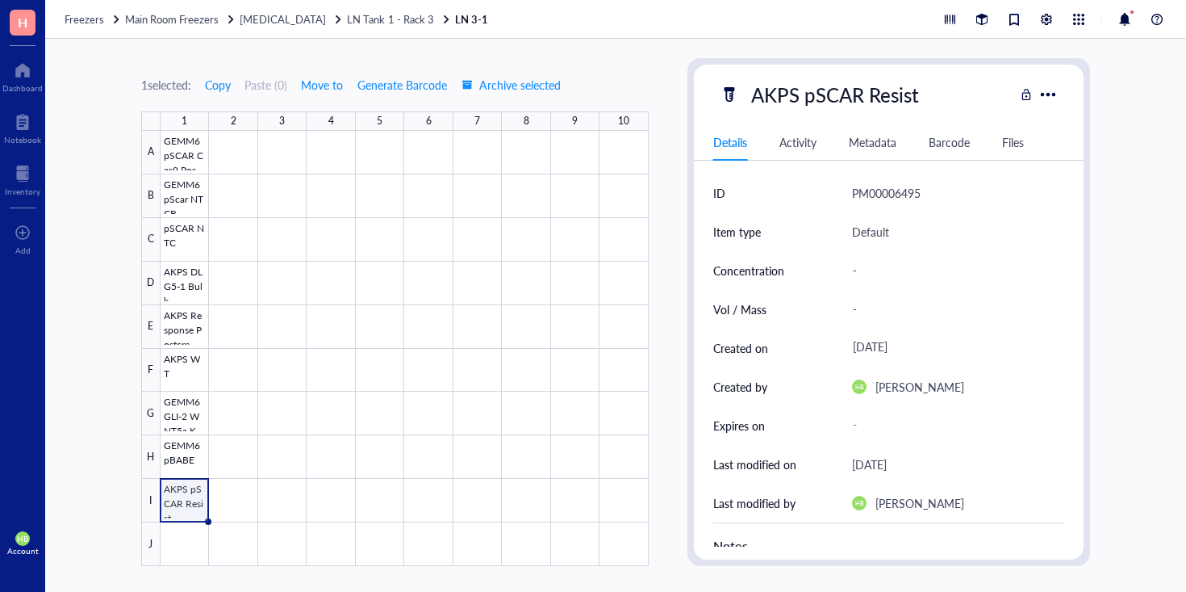
click at [196, 535] on div at bounding box center [405, 348] width 488 height 435
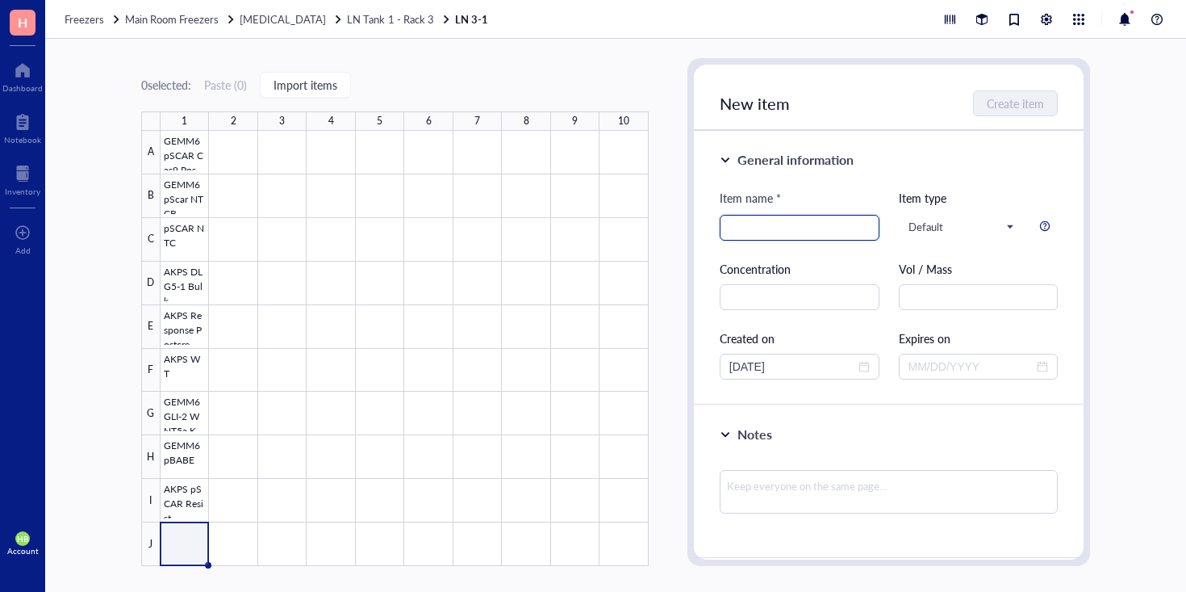
paste input "GEMM6 GLI-2 Blast Scrambled"
type input "GEMM6 GLI-2 Blast Scrambled"
click at [236, 131] on div at bounding box center [405, 348] width 488 height 435
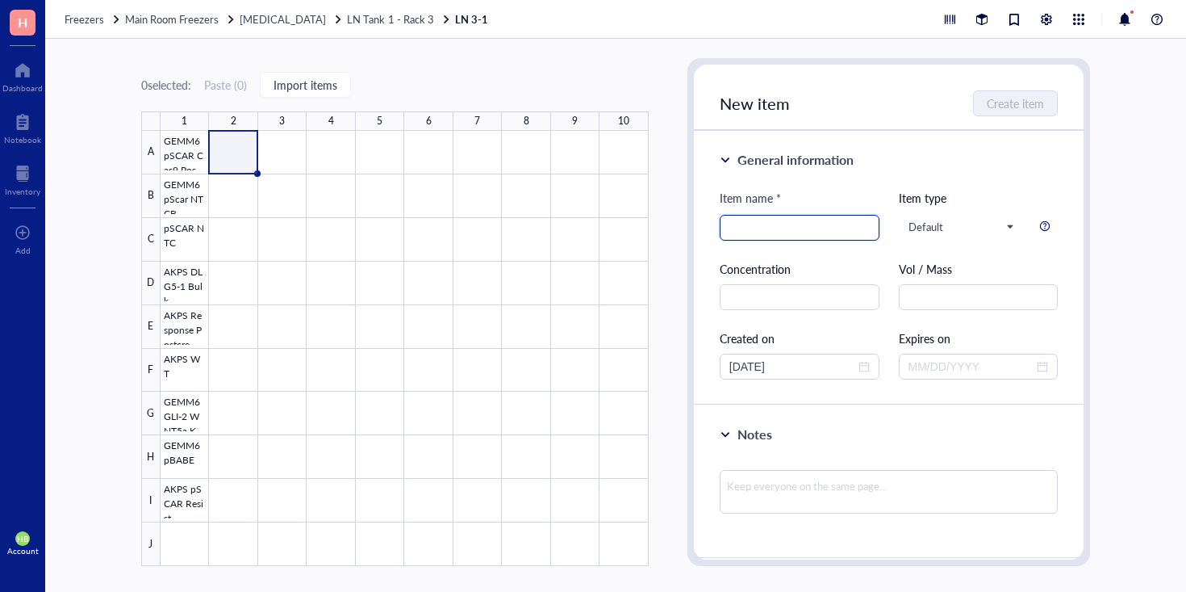
click at [840, 226] on input "search" at bounding box center [799, 227] width 140 height 24
paste input "GEMM6 GFP"
type input "GEMM6 GFP"
click at [1022, 97] on span "Create item" at bounding box center [1016, 103] width 57 height 13
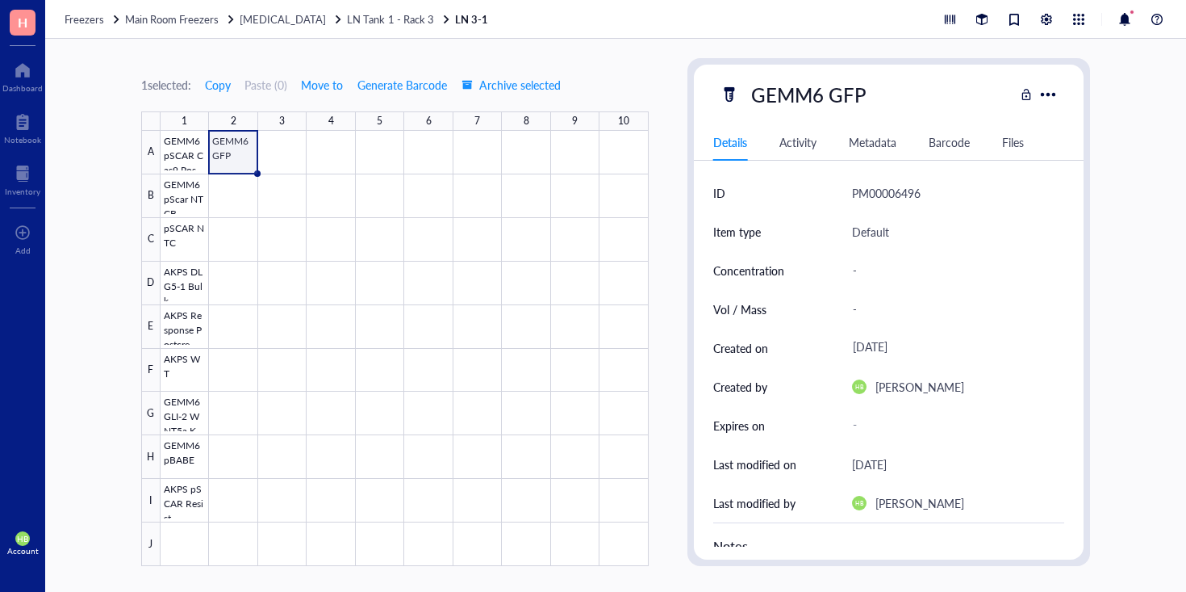
click at [165, 550] on div at bounding box center [405, 348] width 488 height 435
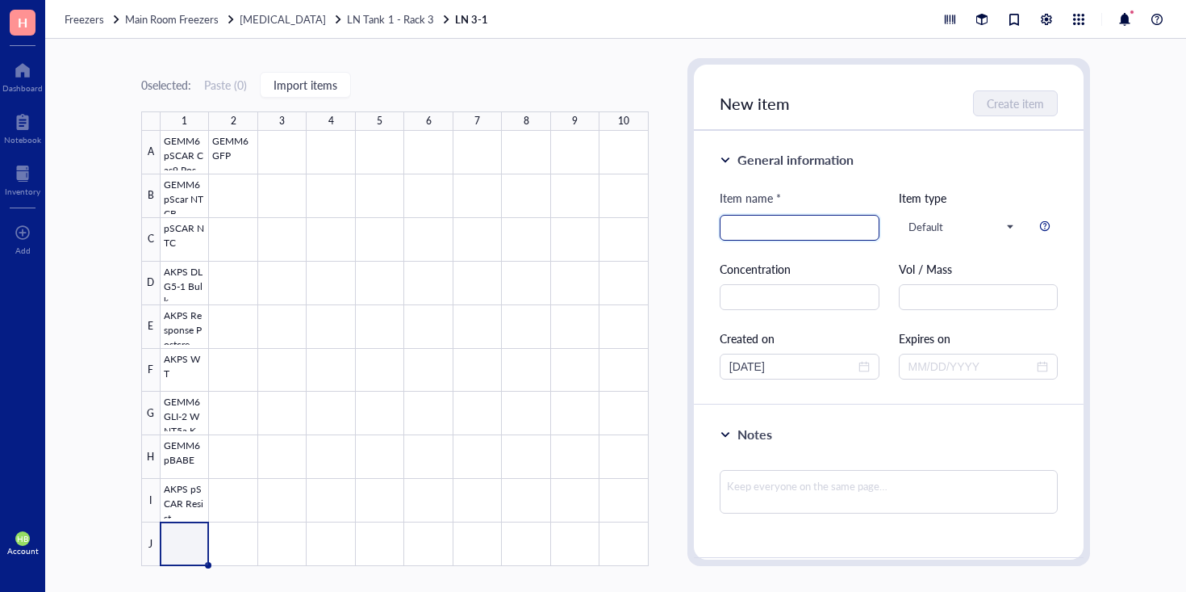
paste input "GEMM6 GLI-2 Blast Scrambled"
type input "GEMM6 GLI-2 Blast Scrambled"
click at [1013, 108] on span "Create item" at bounding box center [1016, 103] width 57 height 13
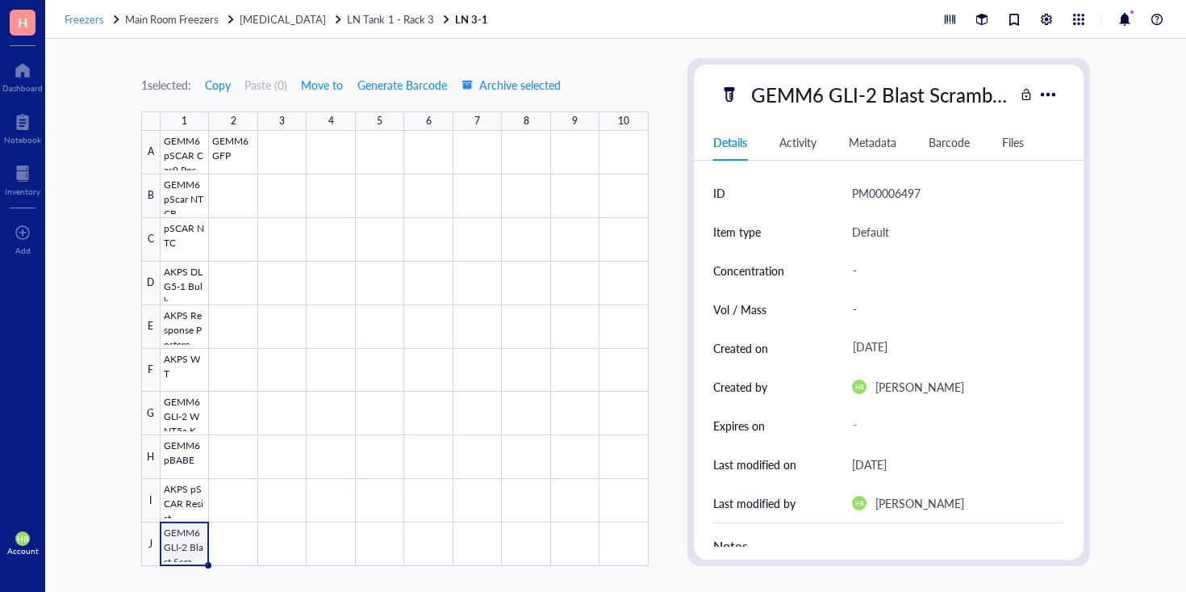
click at [82, 20] on span "Freezers" at bounding box center [85, 18] width 40 height 15
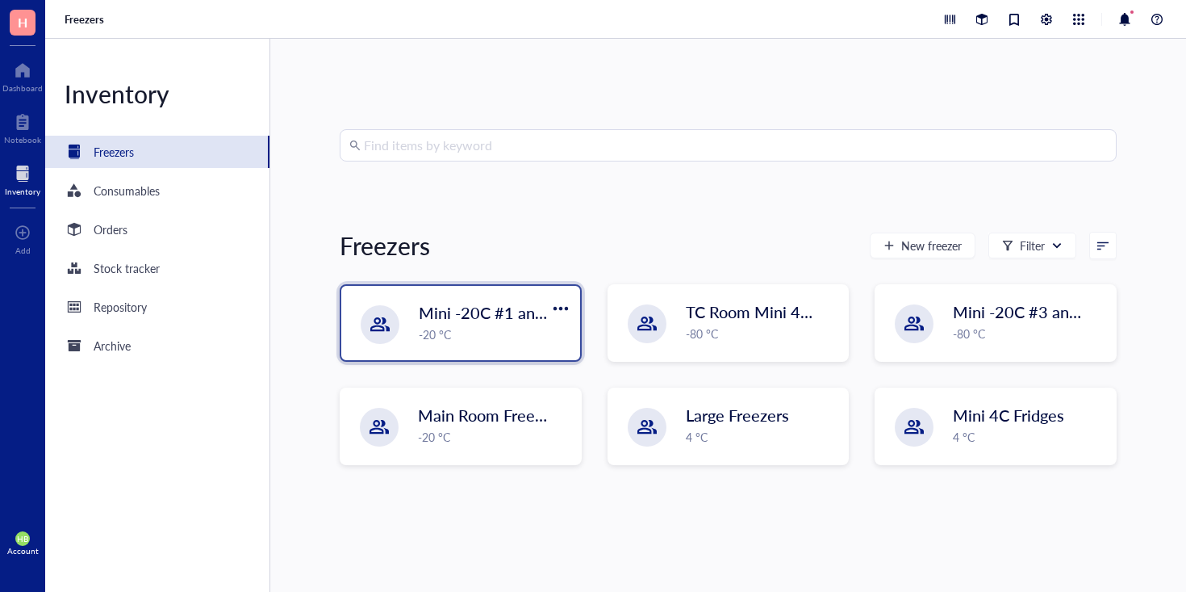
click at [484, 345] on div "Mini -20C #1 and #2 -20 °C" at bounding box center [460, 323] width 239 height 74
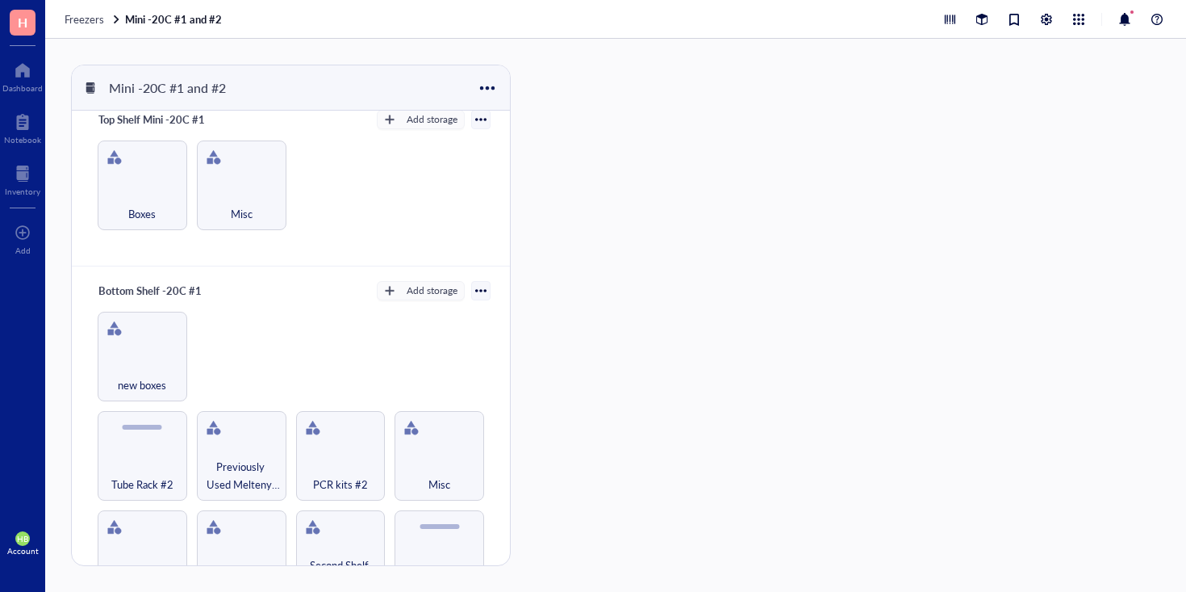
scroll to position [120, 0]
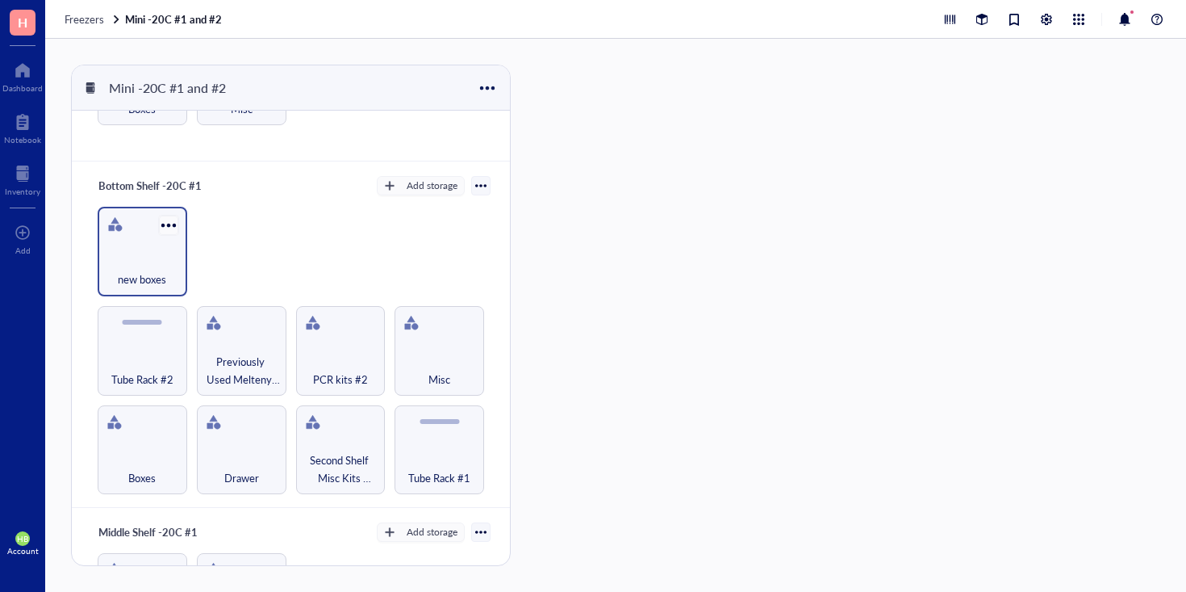
click at [167, 225] on div at bounding box center [168, 224] width 23 height 23
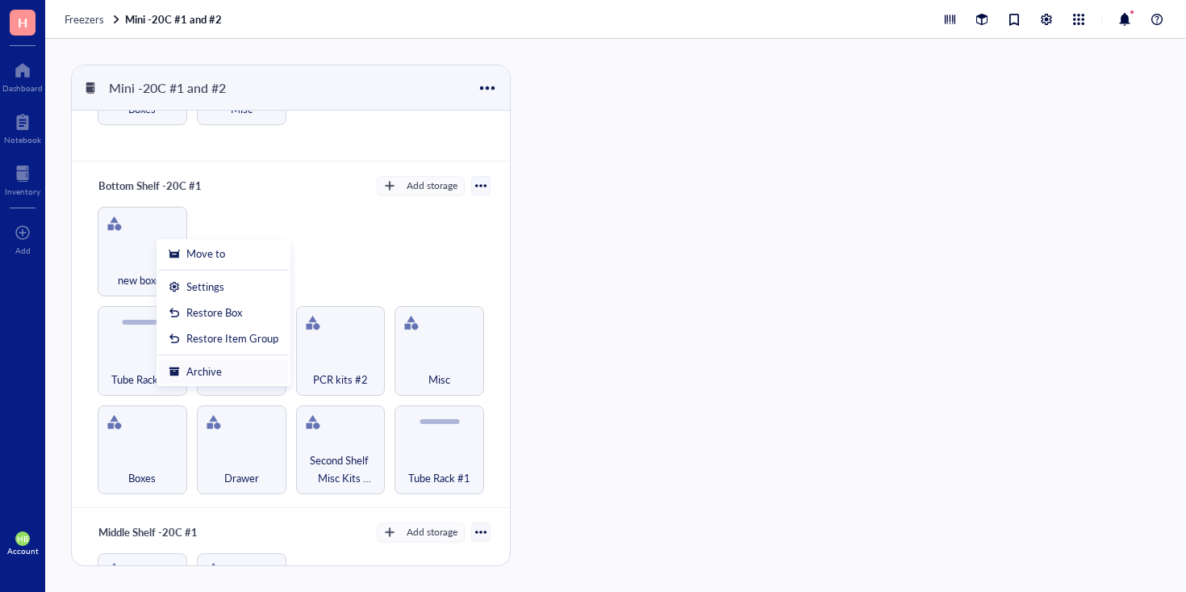
click at [189, 364] on div "Archive" at bounding box center [204, 371] width 36 height 15
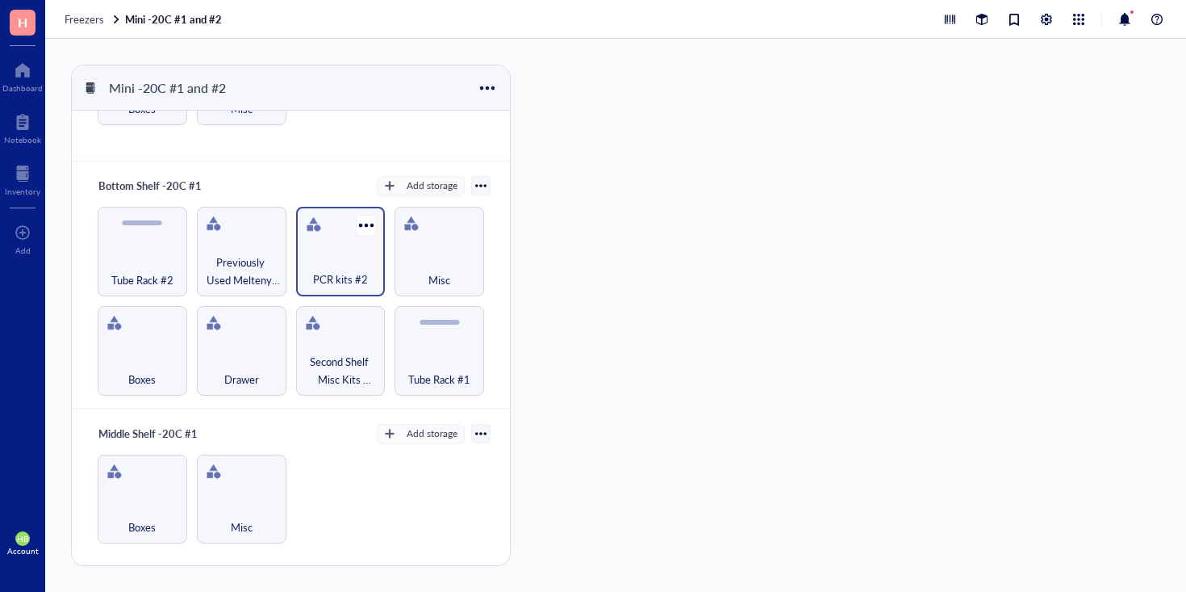
scroll to position [0, 0]
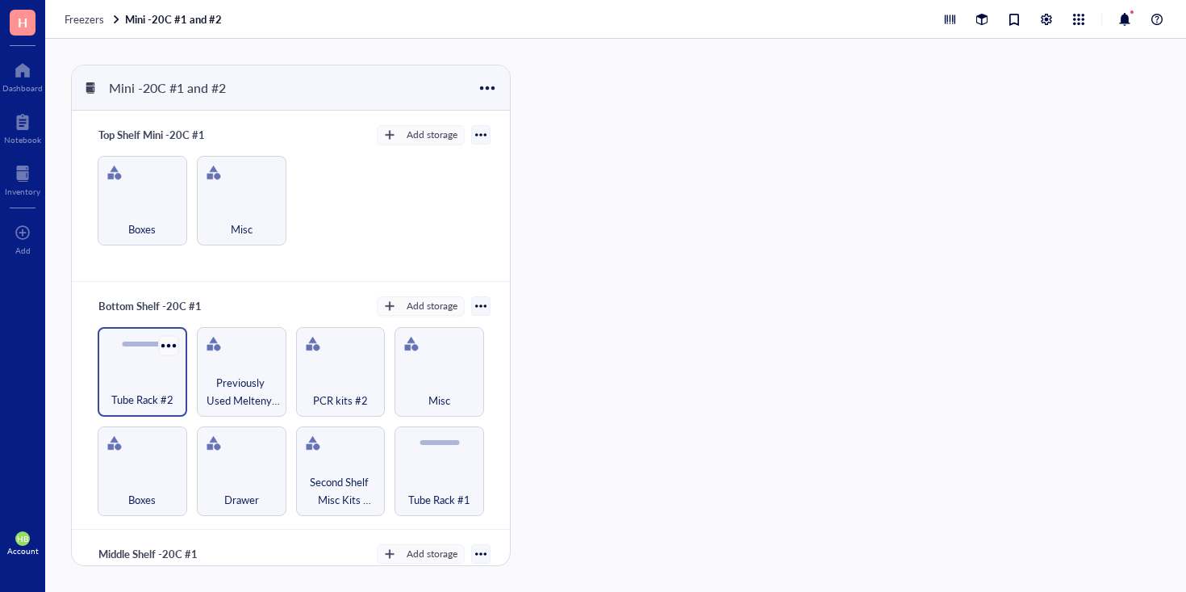
click at [168, 345] on div at bounding box center [168, 344] width 23 height 23
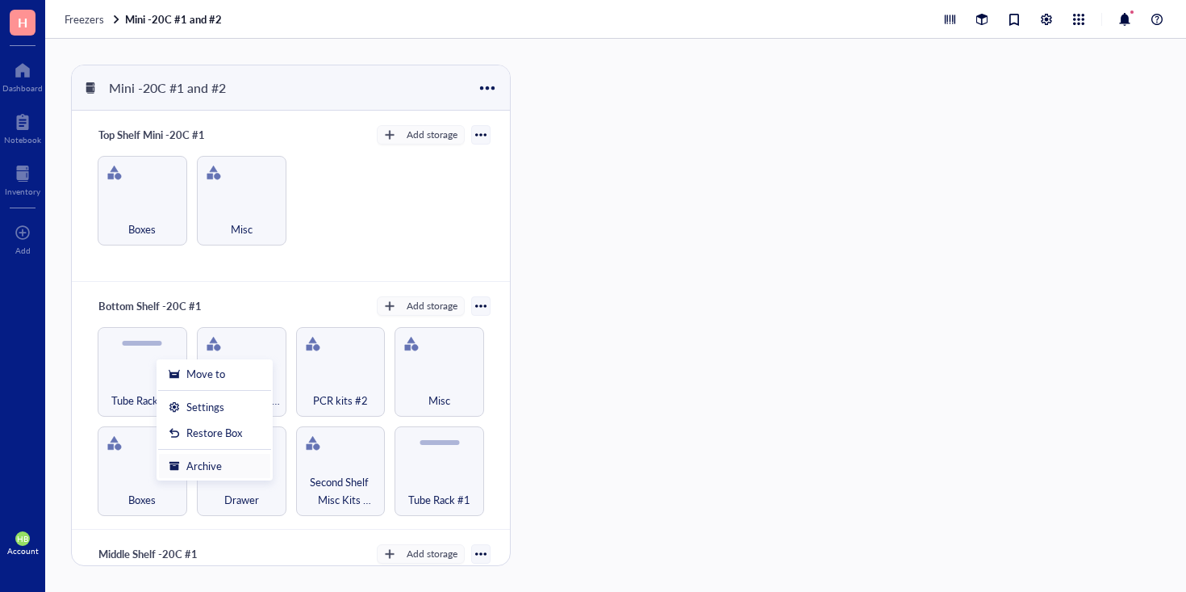
click at [191, 463] on div "Archive" at bounding box center [204, 465] width 36 height 15
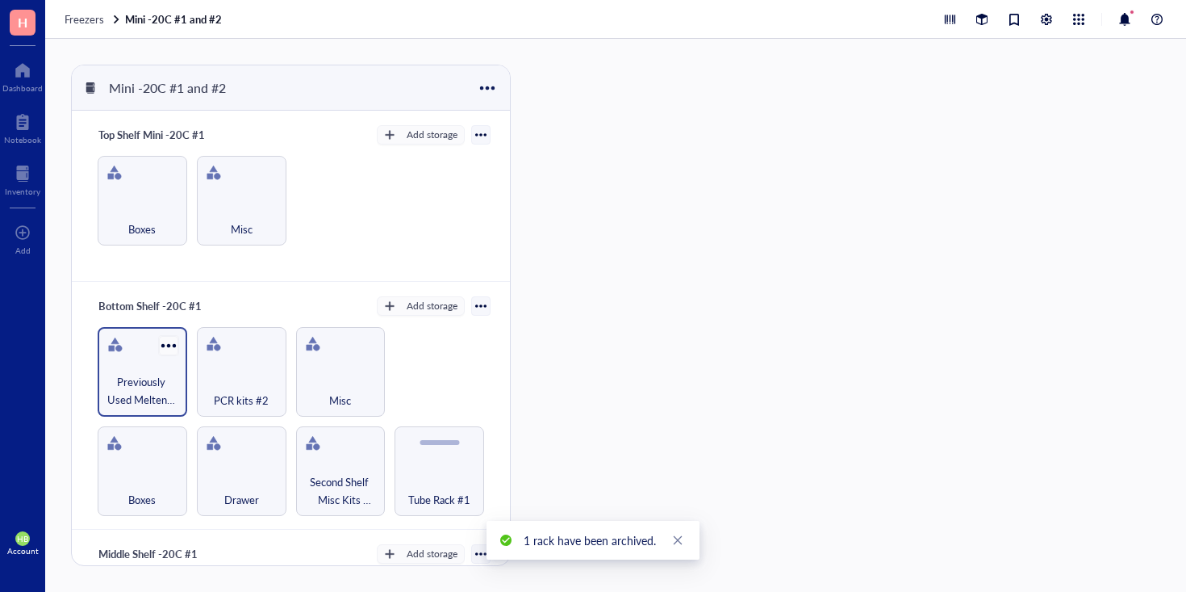
click at [167, 349] on div at bounding box center [168, 344] width 23 height 23
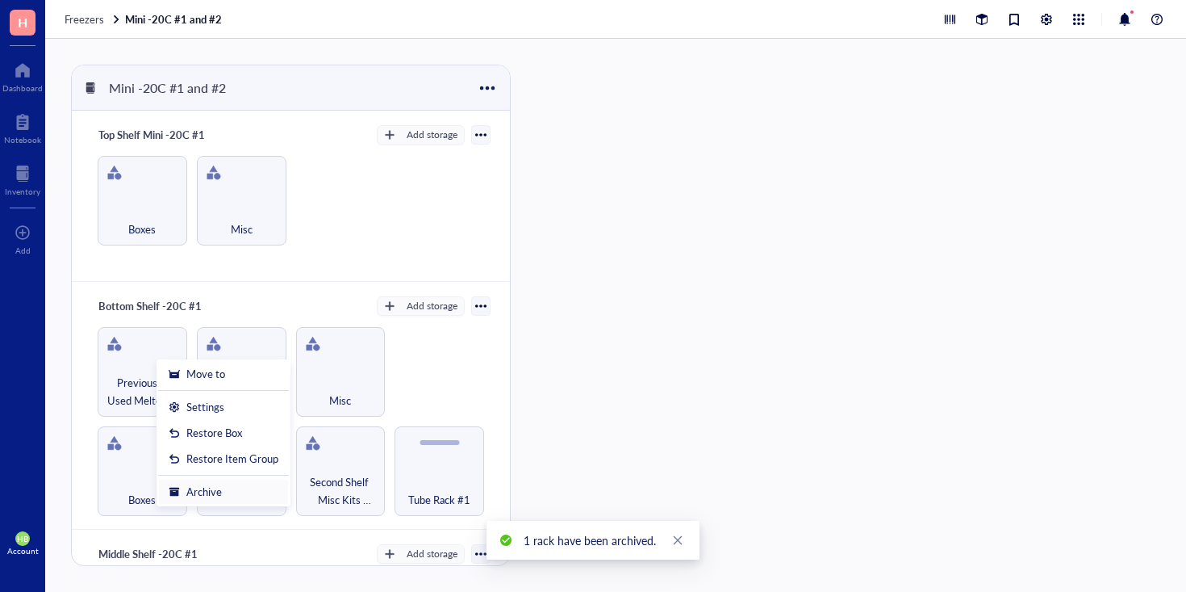
click at [211, 484] on div "Archive" at bounding box center [204, 491] width 36 height 15
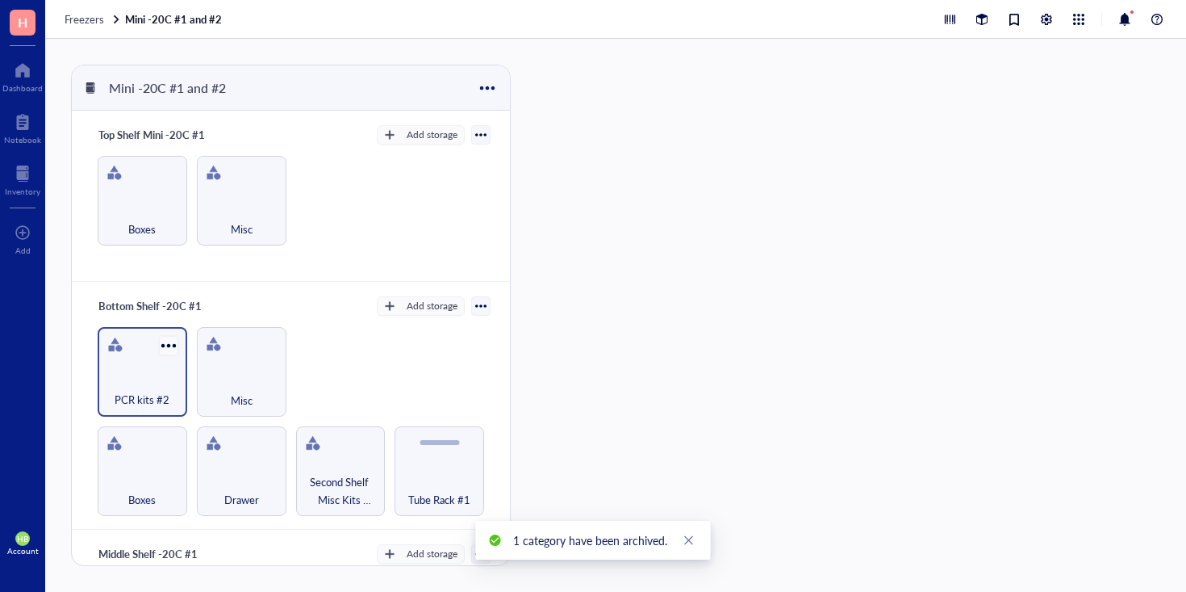
click at [168, 352] on div at bounding box center [168, 344] width 23 height 23
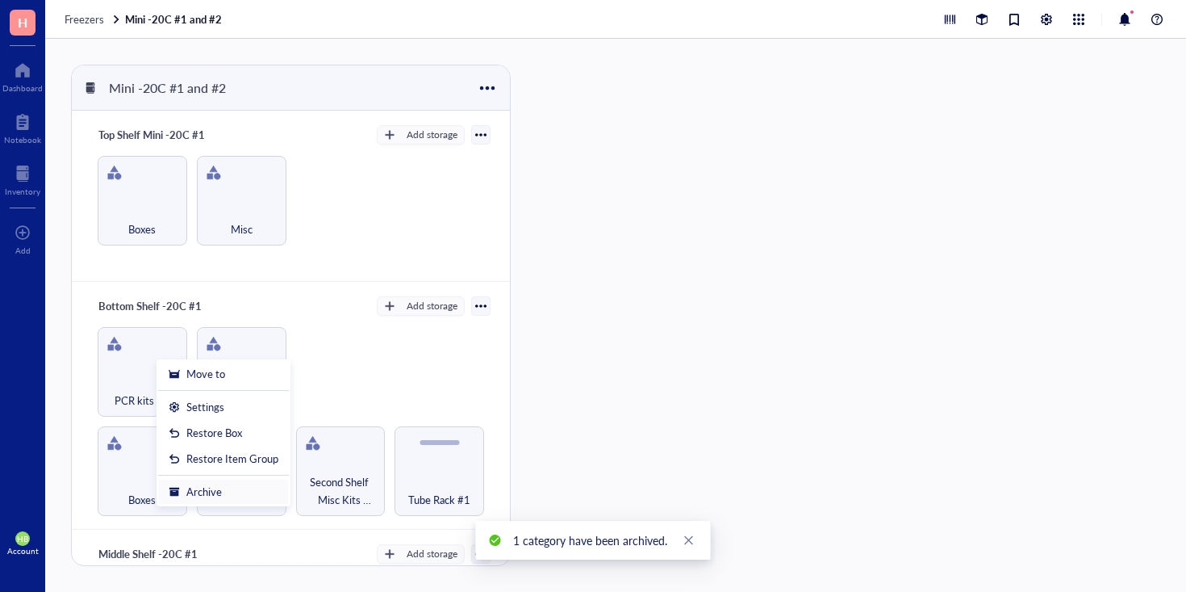
click at [212, 492] on div "Archive" at bounding box center [204, 491] width 36 height 15
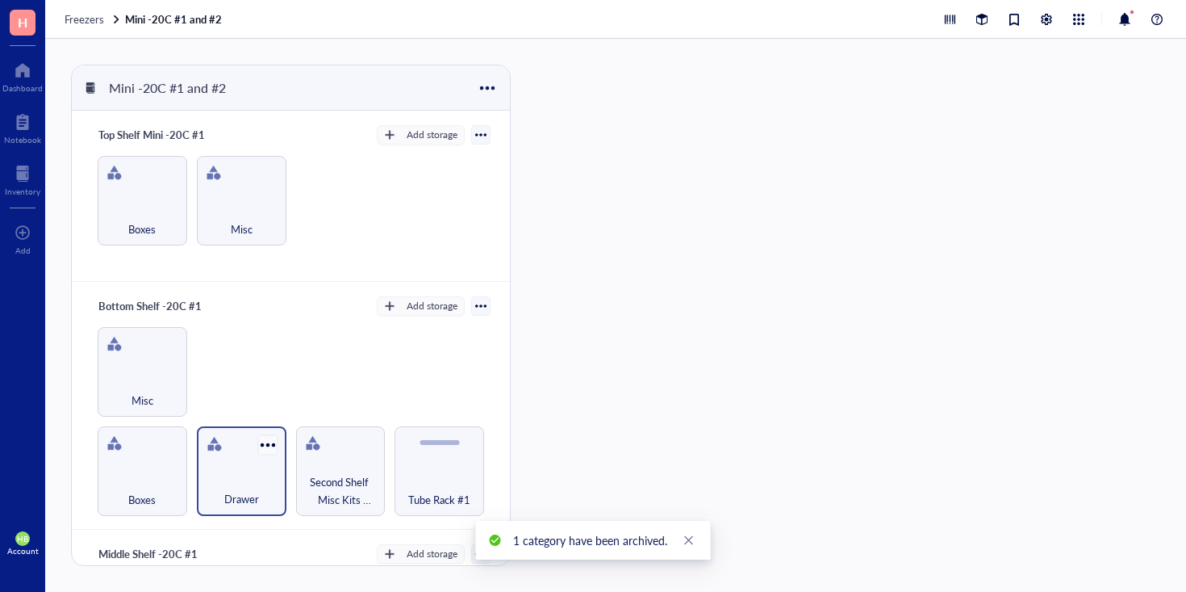
click at [261, 443] on div at bounding box center [267, 444] width 23 height 23
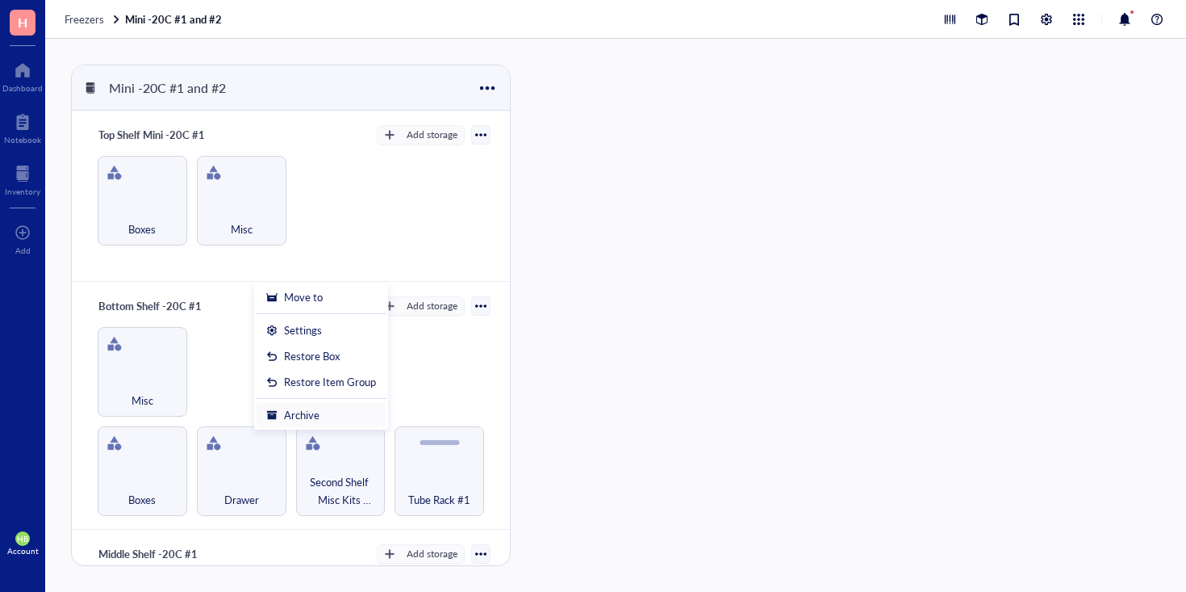
click at [297, 412] on div "Archive" at bounding box center [302, 415] width 36 height 15
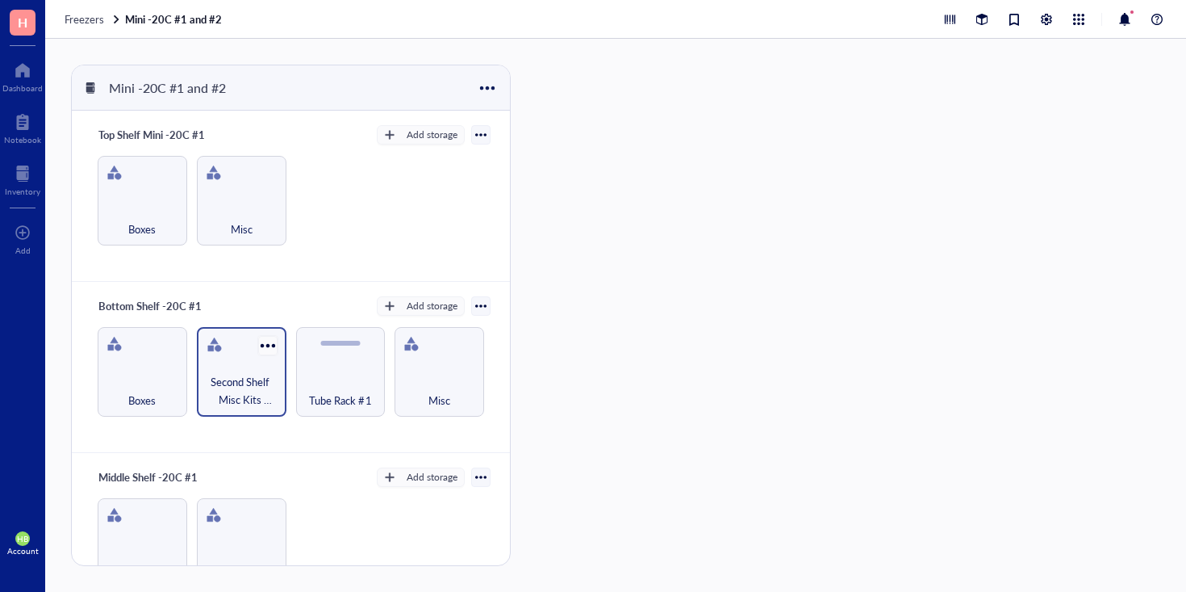
click at [265, 341] on div at bounding box center [267, 344] width 23 height 23
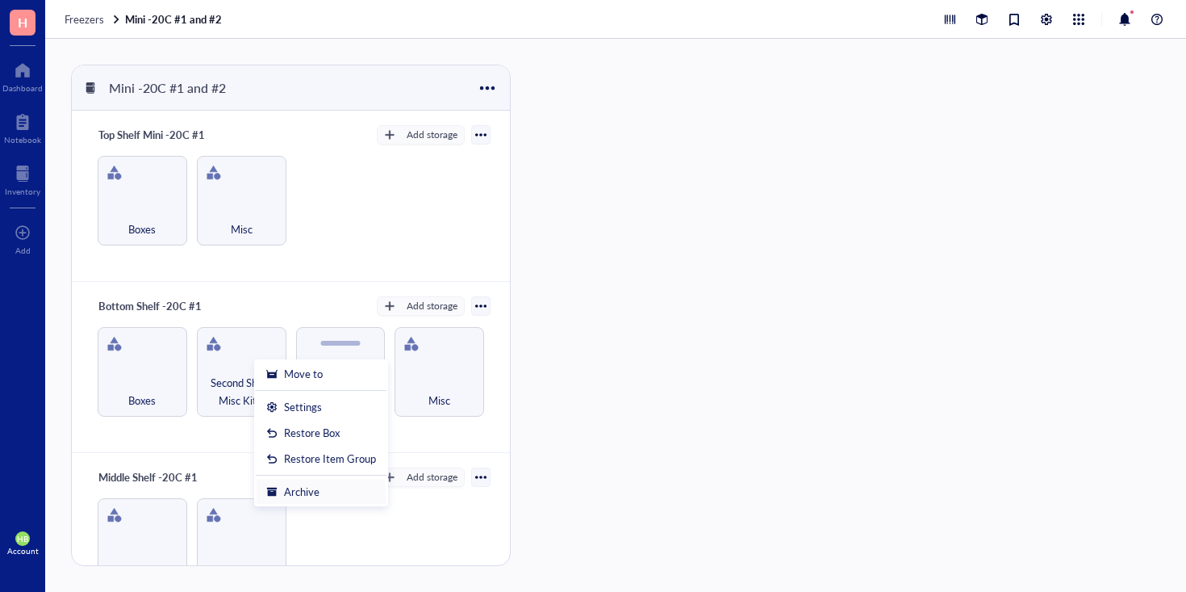
click at [313, 482] on li "Archive" at bounding box center [321, 492] width 131 height 26
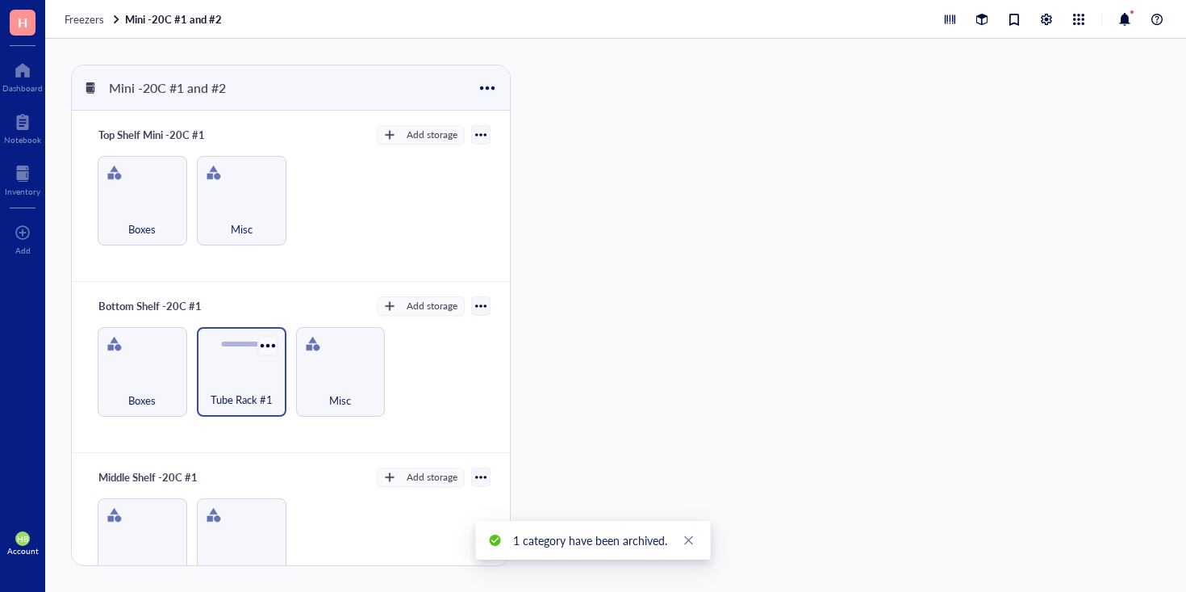
click at [266, 340] on div at bounding box center [267, 344] width 23 height 23
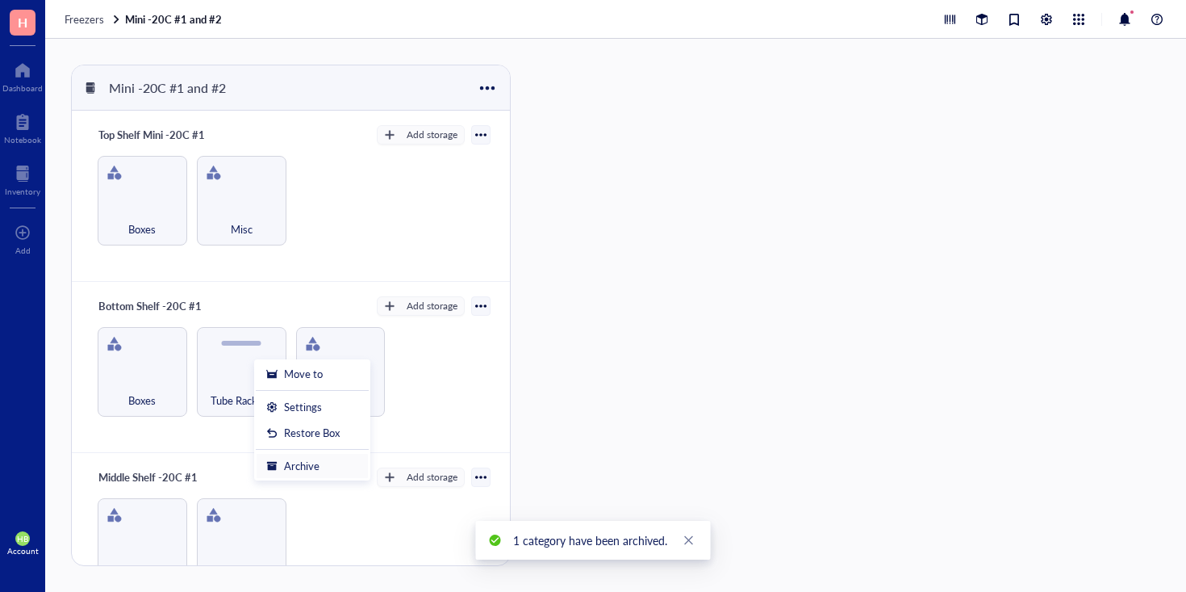
click at [292, 462] on div "Archive" at bounding box center [302, 465] width 36 height 15
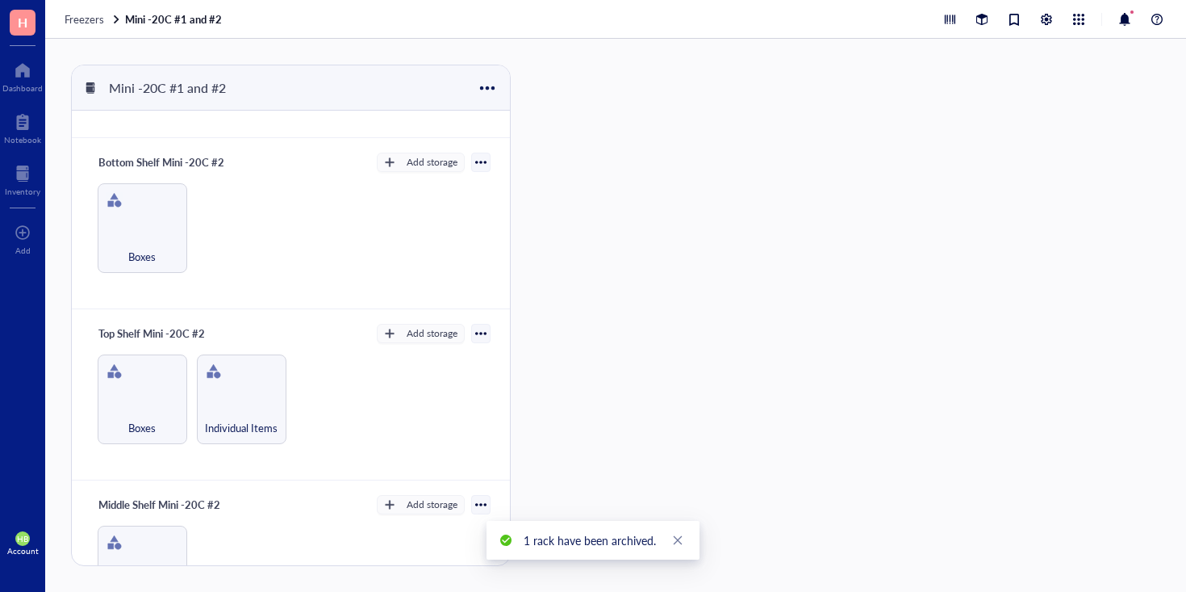
scroll to position [559, 0]
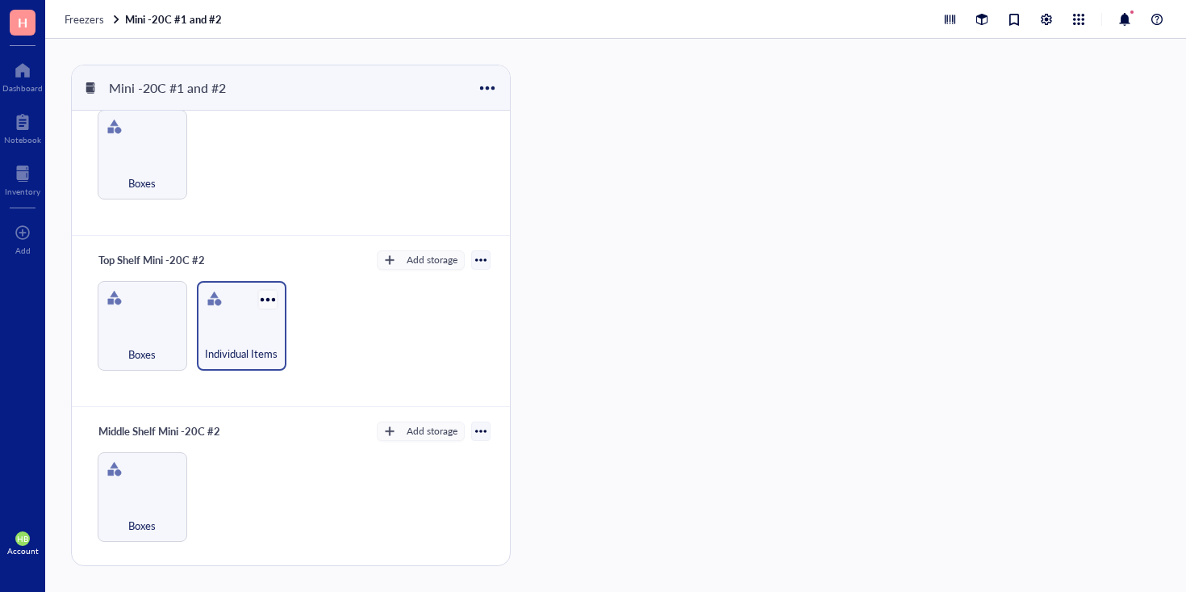
click at [265, 304] on div at bounding box center [267, 298] width 23 height 23
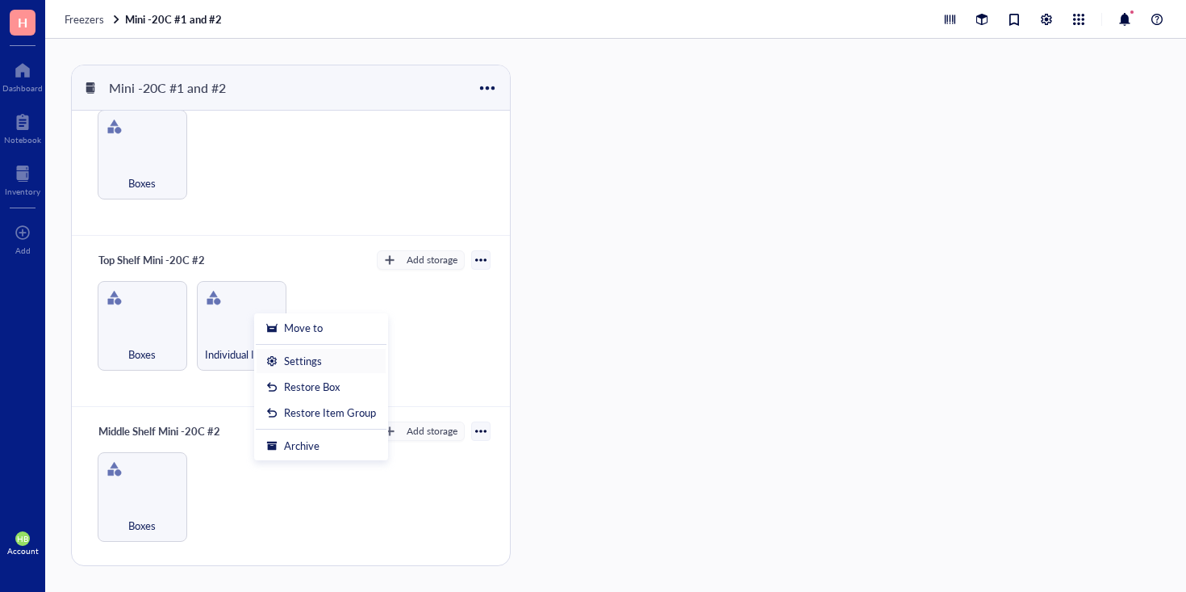
click at [299, 360] on div "Settings" at bounding box center [303, 360] width 38 height 15
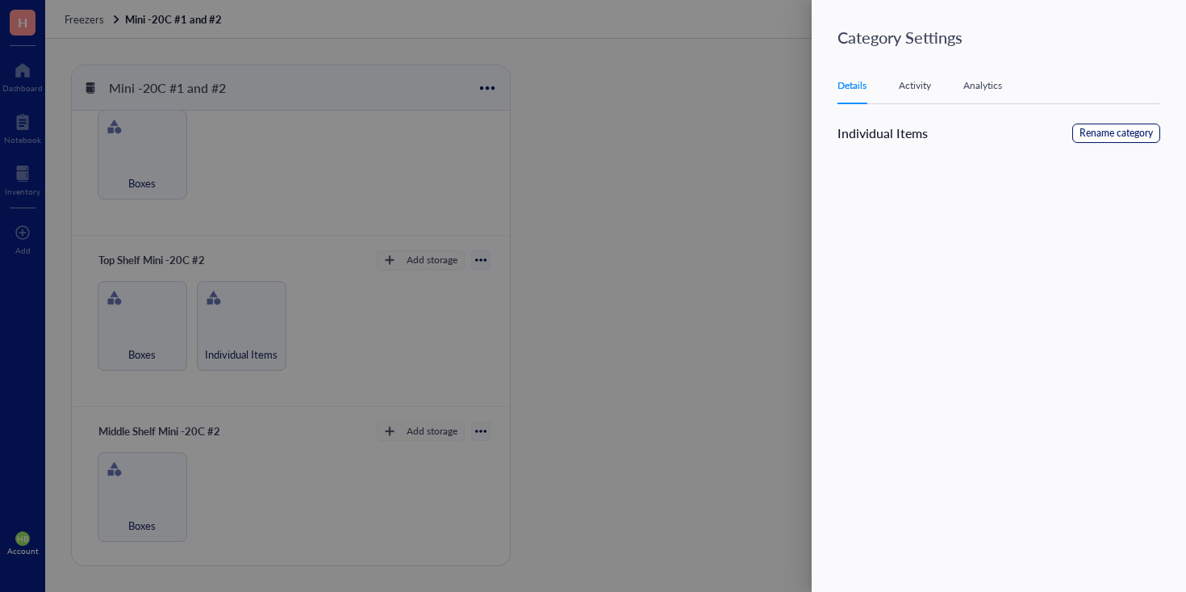
click at [1113, 128] on span "Rename category" at bounding box center [1116, 133] width 73 height 15
click at [935, 124] on input "Individual Items" at bounding box center [919, 136] width 163 height 26
click at [935, 128] on input "Individual Items" at bounding box center [919, 136] width 163 height 26
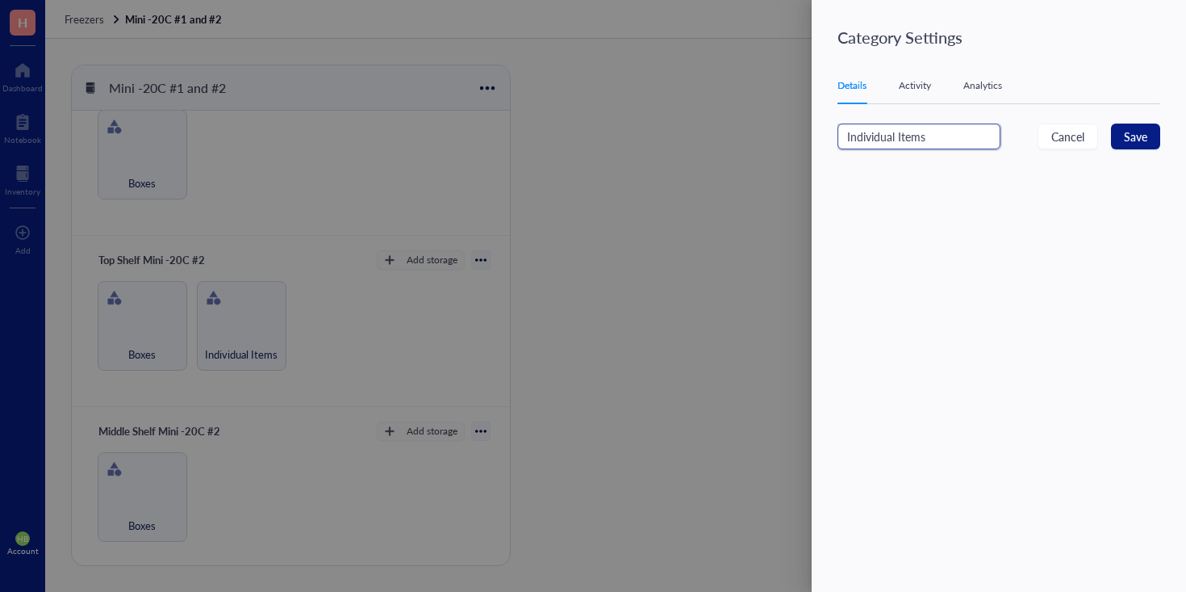
click at [935, 128] on input "Individual Items" at bounding box center [919, 136] width 163 height 26
type input "Misc"
click at [1147, 141] on span "Save" at bounding box center [1135, 137] width 23 height 18
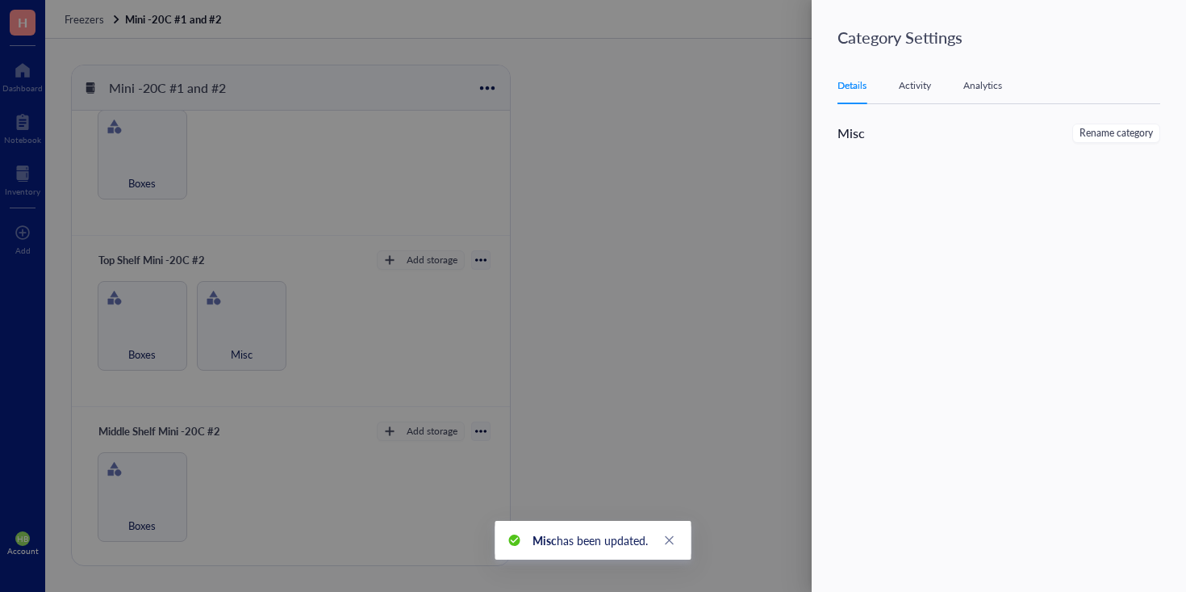
click at [339, 345] on div at bounding box center [593, 296] width 1186 height 592
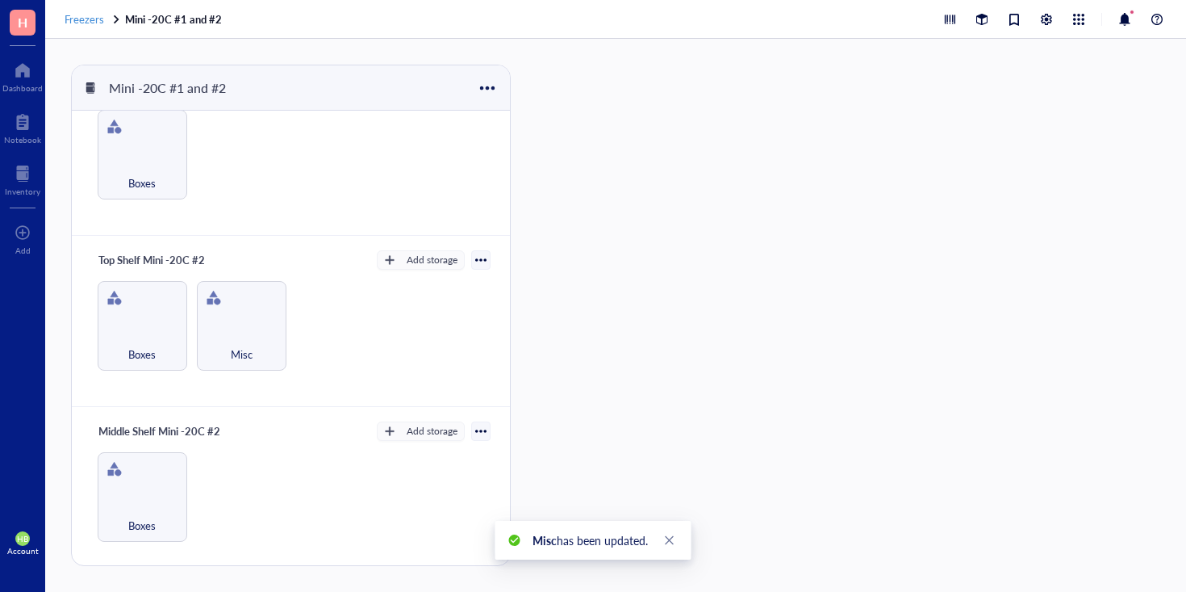
click at [100, 16] on span "Freezers" at bounding box center [85, 18] width 40 height 15
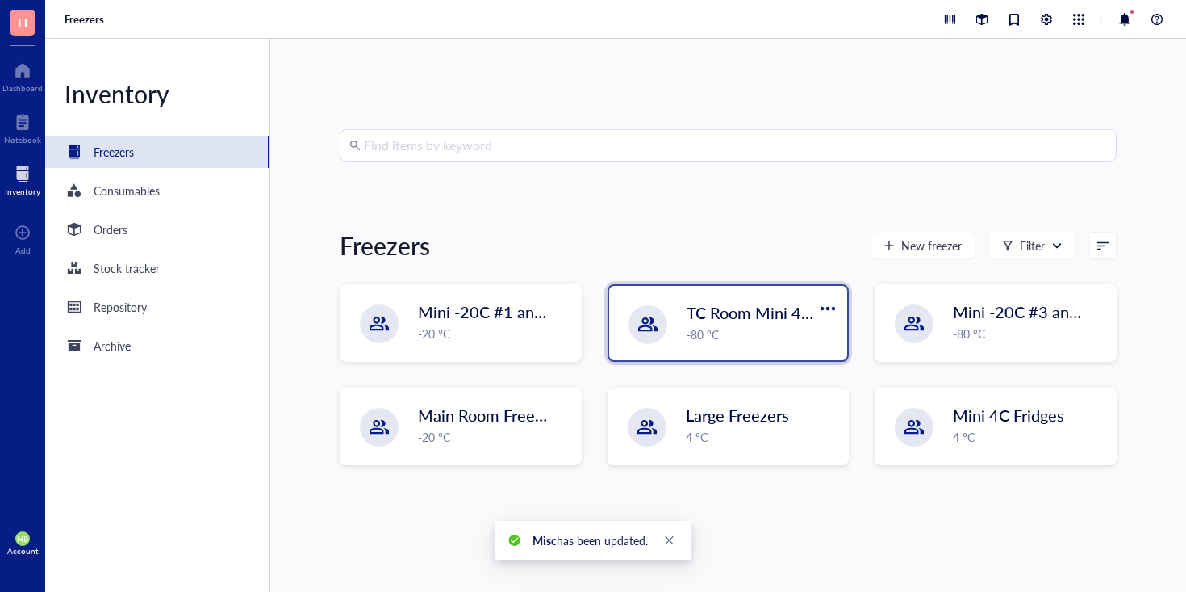
click at [738, 348] on div "TC Room Mini 4C+ -20C -80 °C" at bounding box center [728, 323] width 239 height 74
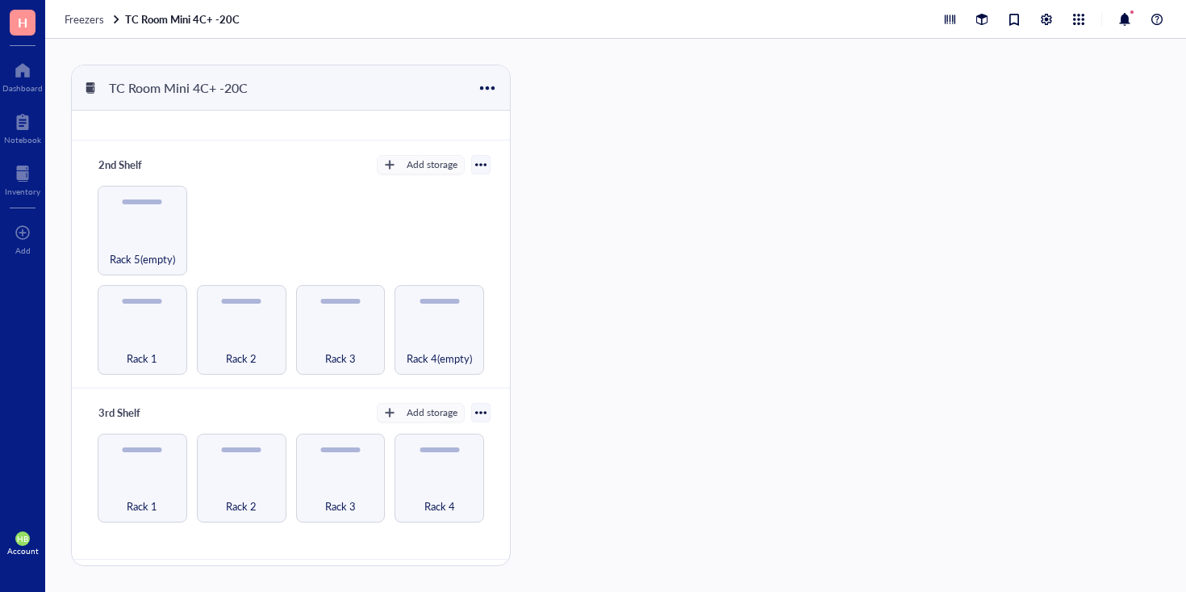
scroll to position [134, 0]
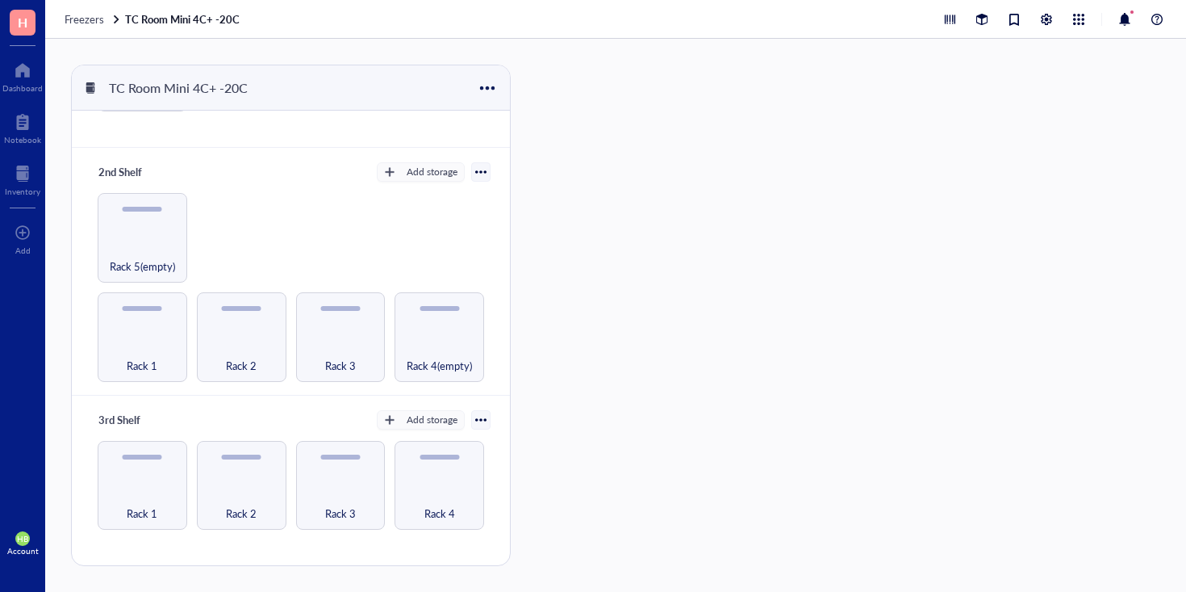
click at [479, 171] on div at bounding box center [480, 171] width 19 height 19
click at [246, 227] on div "Rack 1 Rack 2 Rack 3 Rack 4(empty) Rack 5(empty)" at bounding box center [290, 287] width 399 height 189
click at [136, 236] on div "Rack 5(empty)" at bounding box center [143, 238] width 90 height 90
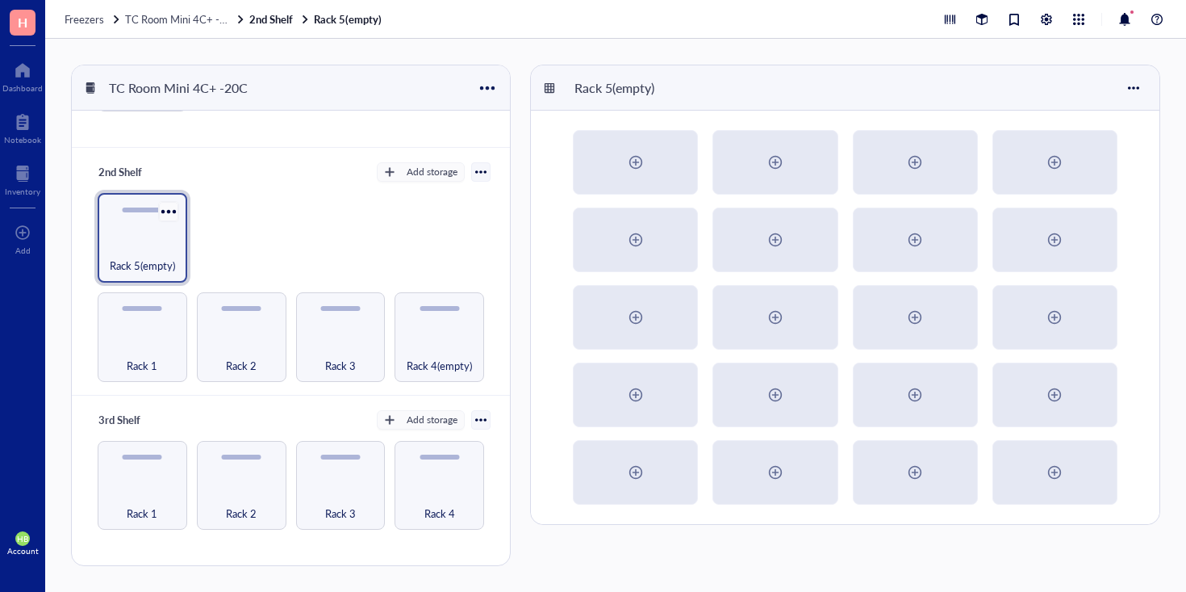
click at [168, 211] on div at bounding box center [168, 210] width 23 height 23
click at [199, 324] on div "Archive" at bounding box center [204, 331] width 36 height 15
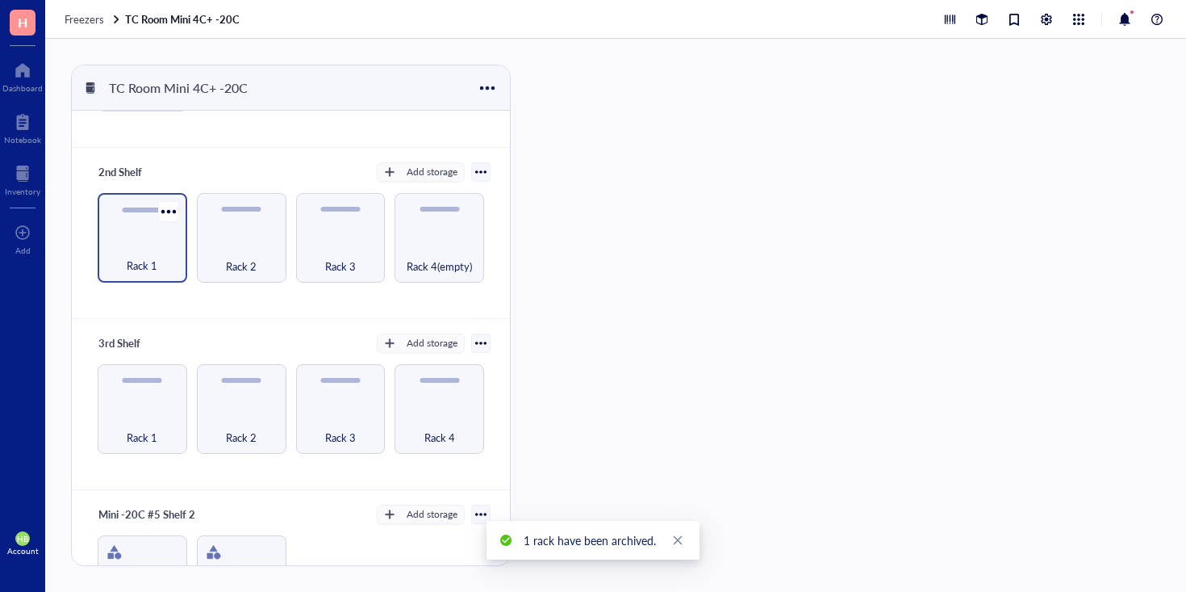
click at [151, 261] on span "Rack 1" at bounding box center [142, 266] width 31 height 18
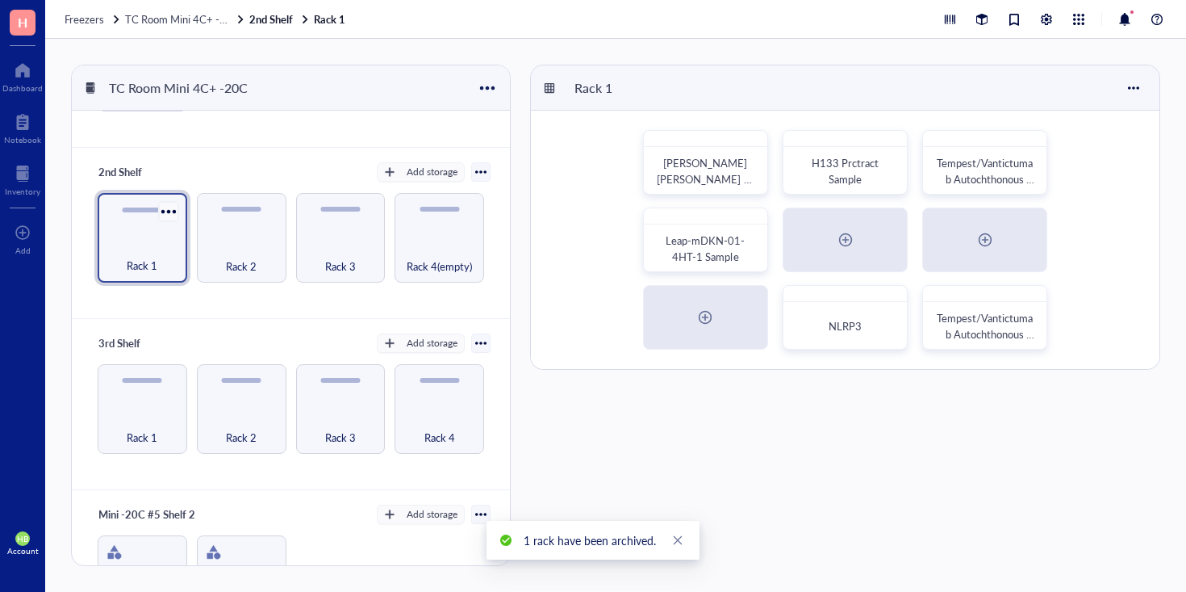
click at [166, 208] on div at bounding box center [168, 210] width 23 height 23
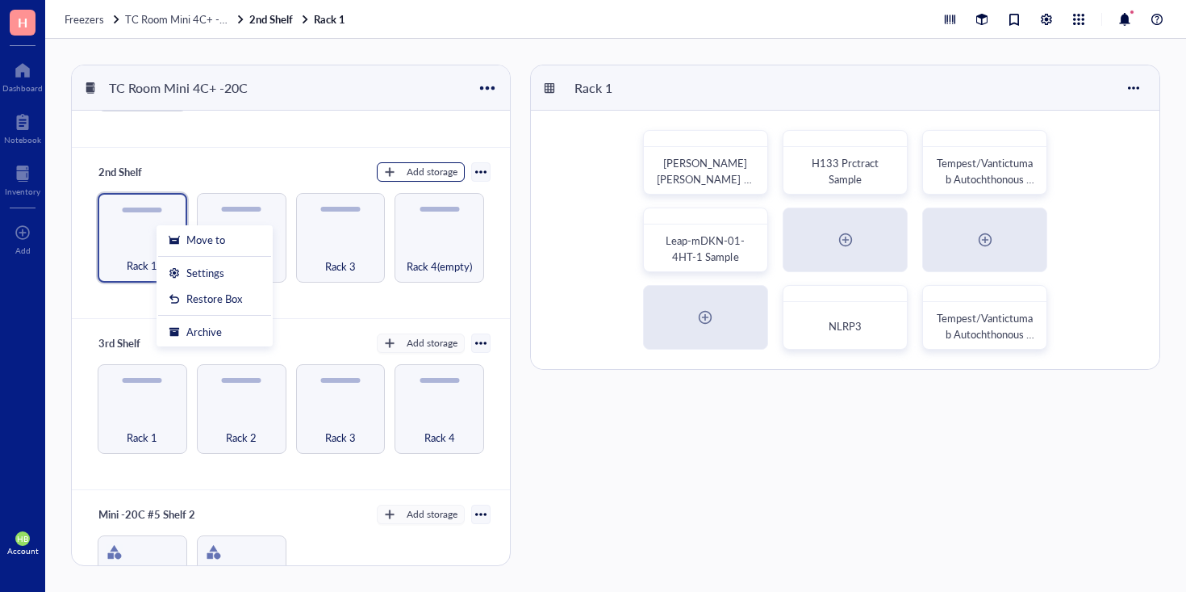
click at [445, 181] on button "Add storage" at bounding box center [421, 171] width 88 height 19
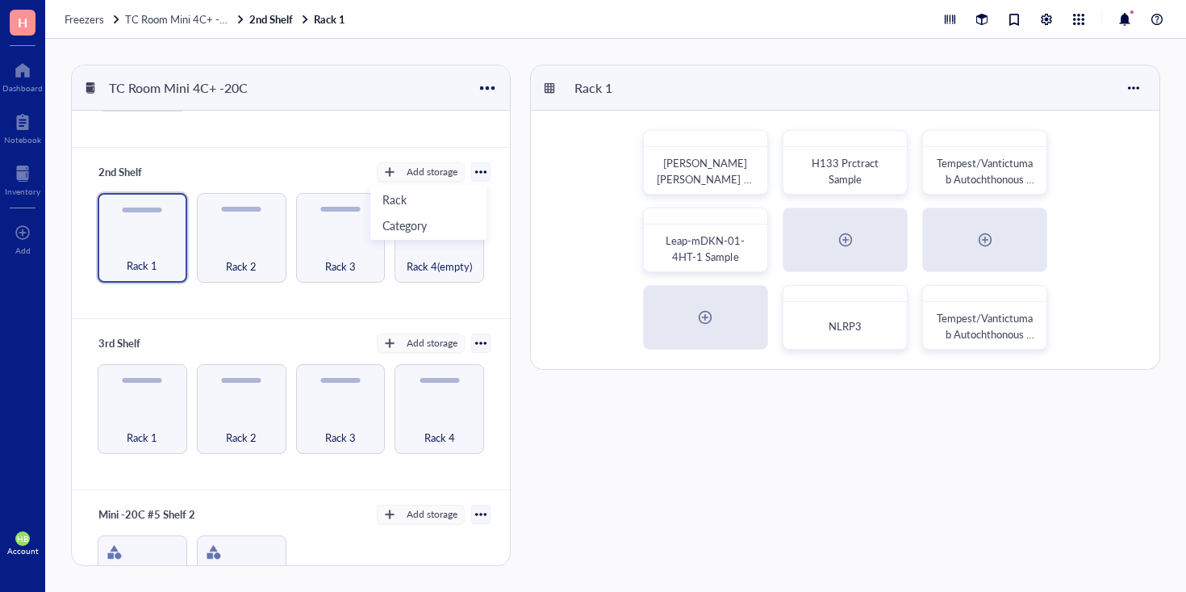
click at [479, 174] on div at bounding box center [480, 171] width 11 height 11
click at [435, 303] on div "Delete" at bounding box center [423, 310] width 97 height 15
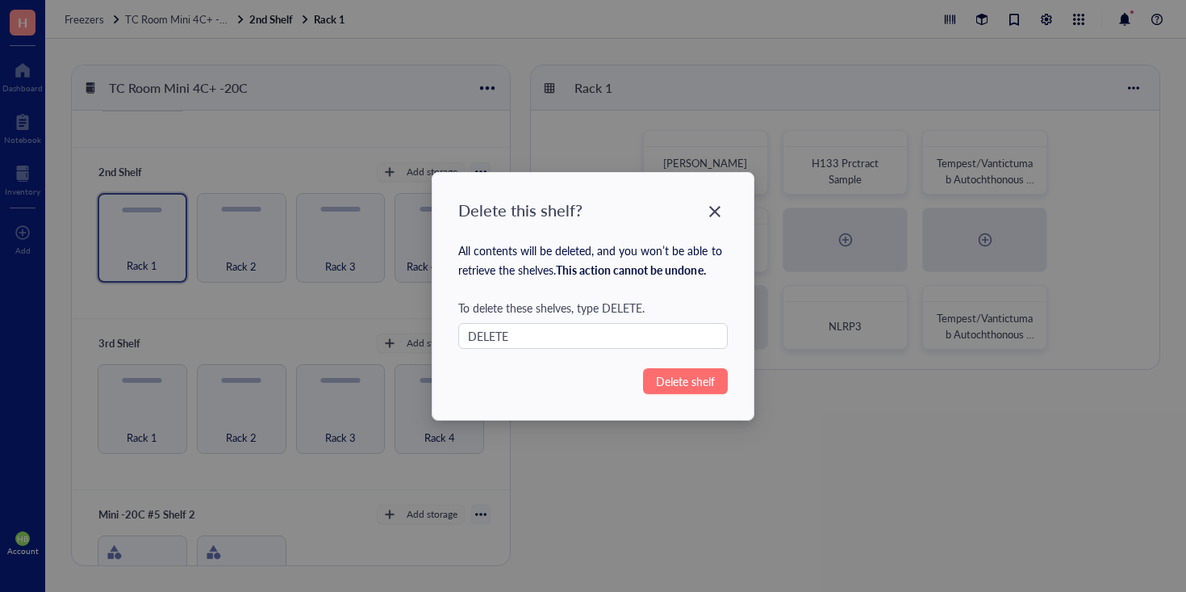
type input "DELETE"
click at [686, 383] on span "Delete shelf" at bounding box center [685, 381] width 59 height 18
click at [694, 376] on span "Delete shelf" at bounding box center [685, 381] width 59 height 18
click at [714, 218] on icon "Close" at bounding box center [715, 210] width 15 height 15
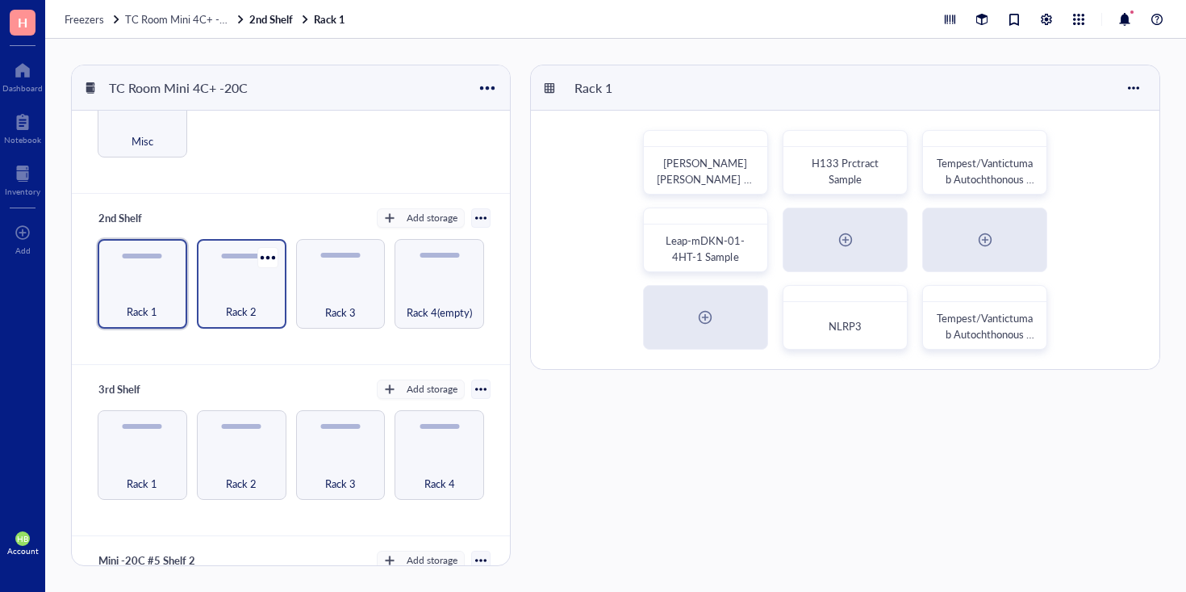
scroll to position [92, 0]
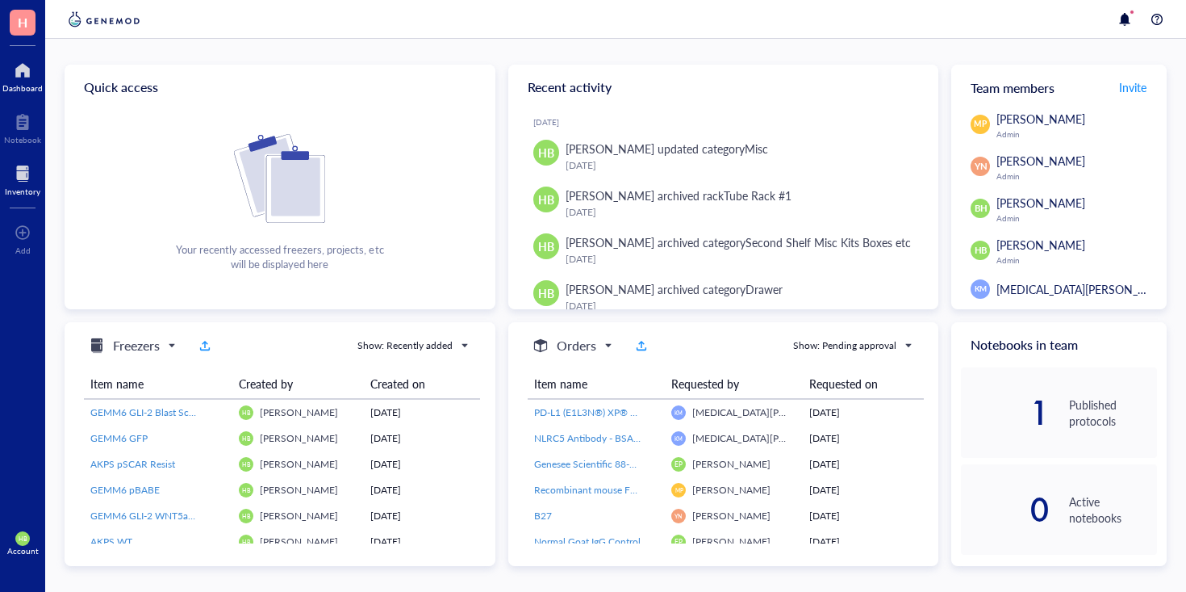
click at [21, 179] on div at bounding box center [23, 174] width 36 height 26
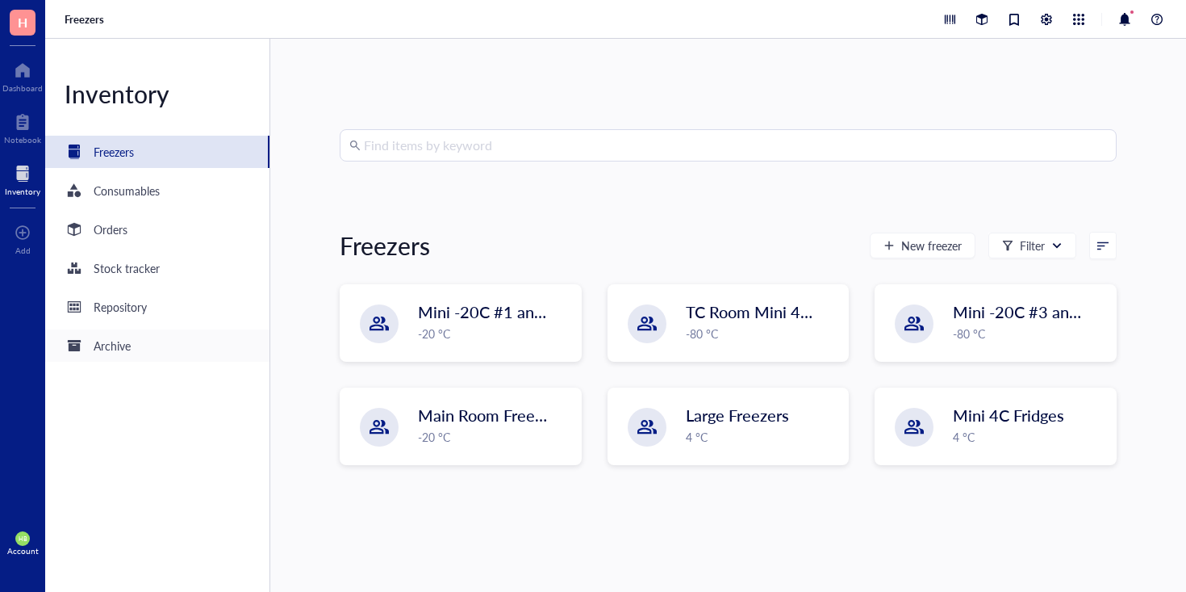
click at [181, 350] on div "Archive" at bounding box center [157, 345] width 224 height 32
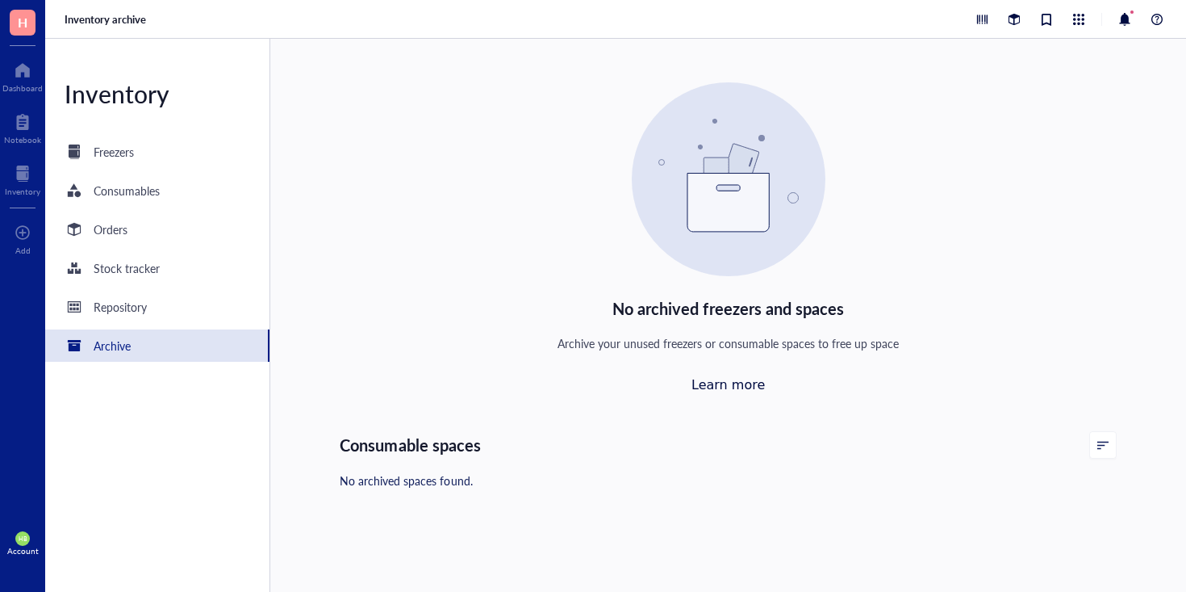
scroll to position [153, 0]
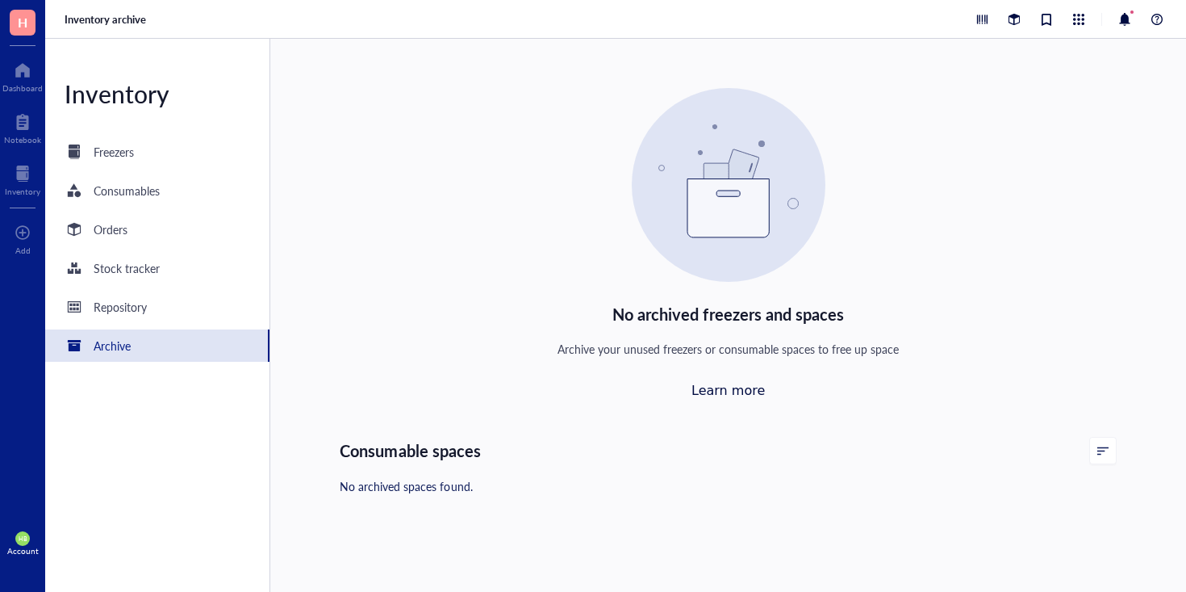
click at [1097, 447] on div at bounding box center [1102, 450] width 11 height 11
click at [131, 153] on div "Freezers" at bounding box center [114, 152] width 40 height 18
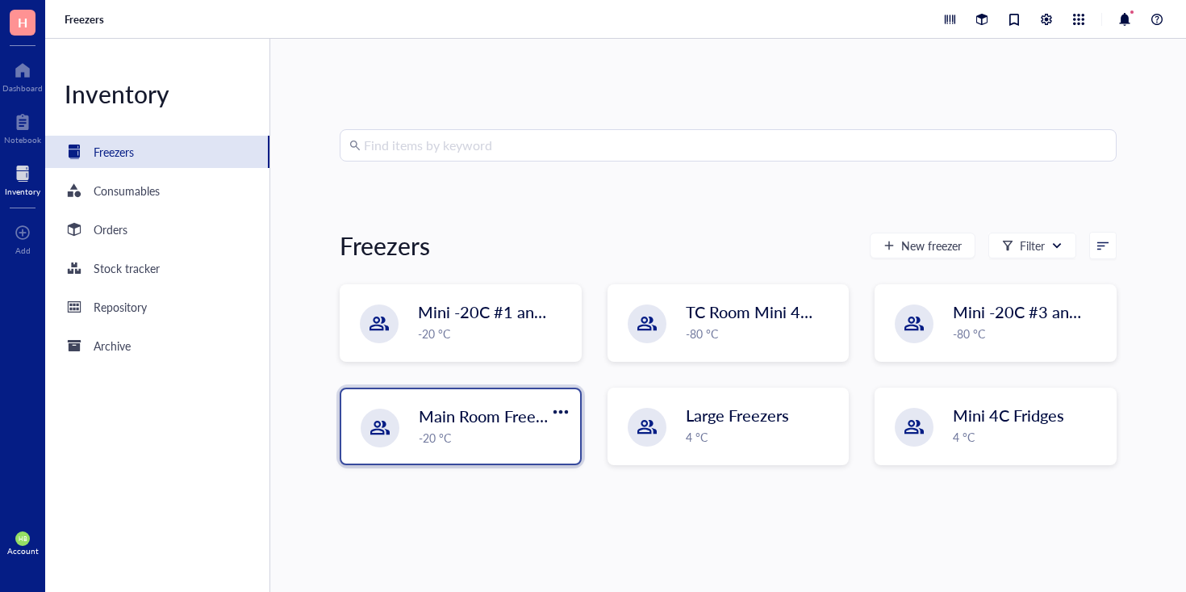
click at [467, 433] on div "-20 °C" at bounding box center [495, 437] width 152 height 18
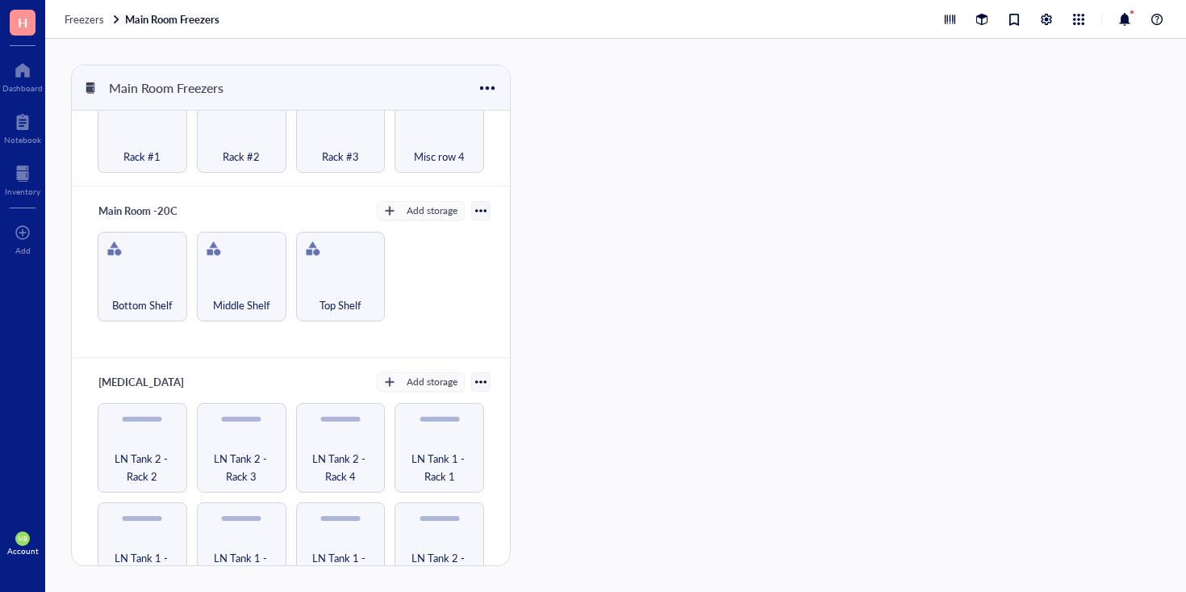
scroll to position [925, 0]
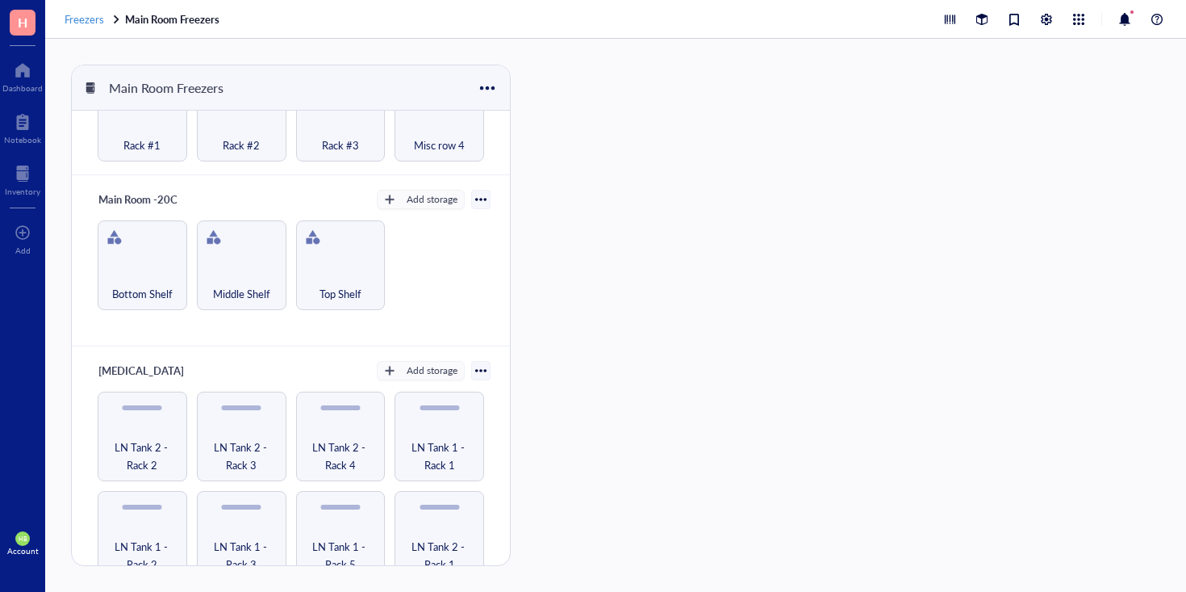
click at [90, 14] on span "Freezers" at bounding box center [85, 18] width 40 height 15
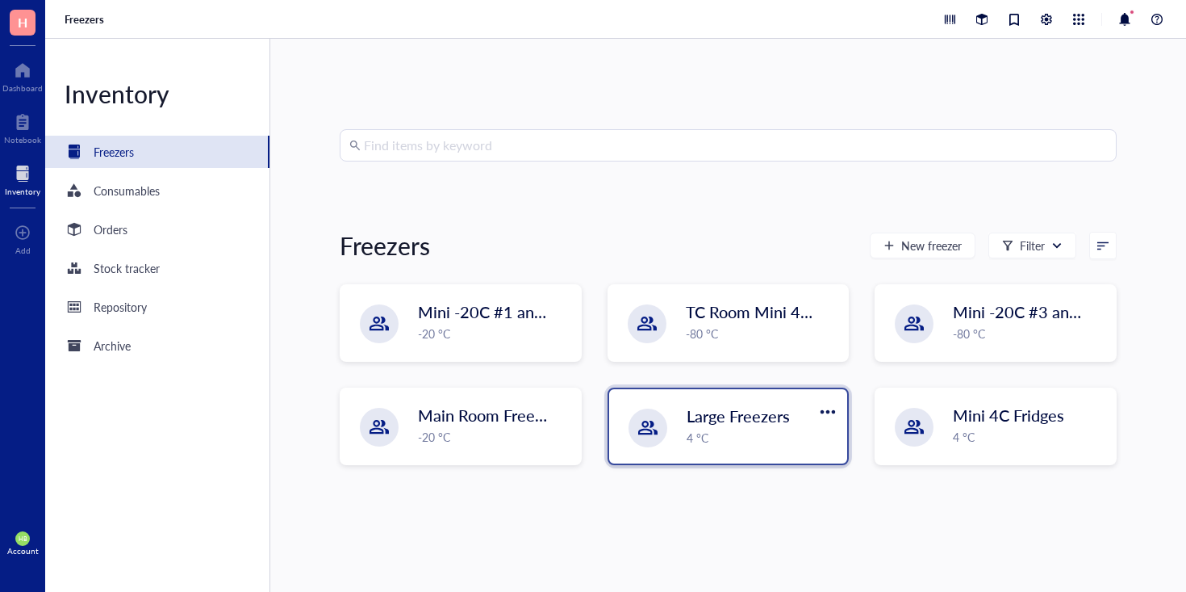
click at [728, 420] on span "Large Freezers" at bounding box center [738, 415] width 103 height 23
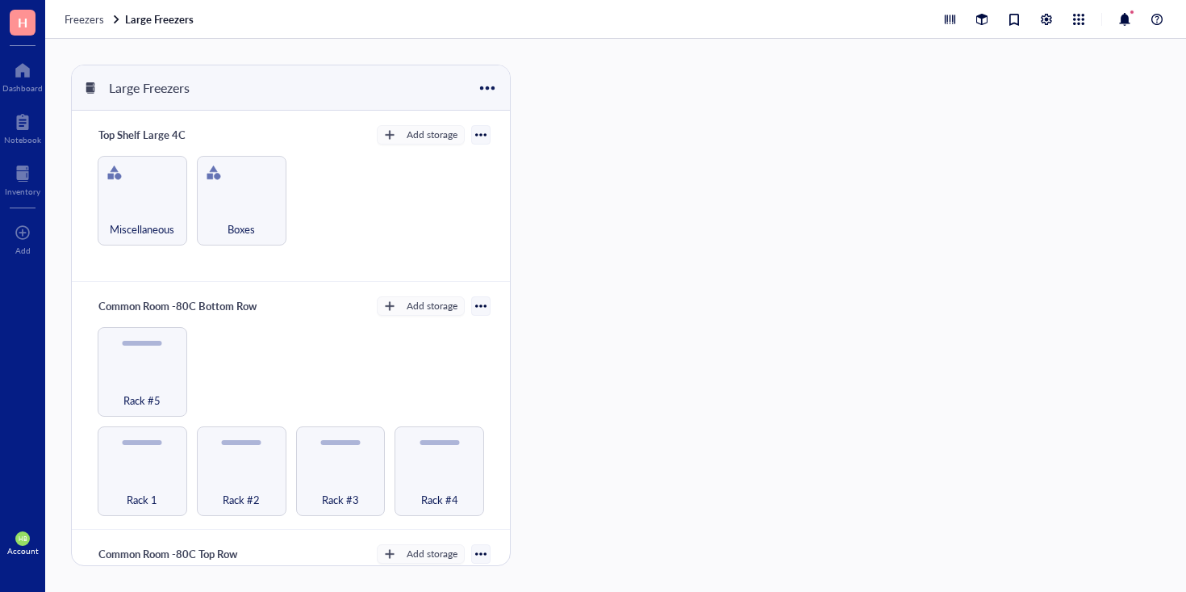
click at [76, 31] on div "Freezers Large Freezers" at bounding box center [615, 19] width 1141 height 39
click at [93, 20] on span "Freezers" at bounding box center [85, 18] width 40 height 15
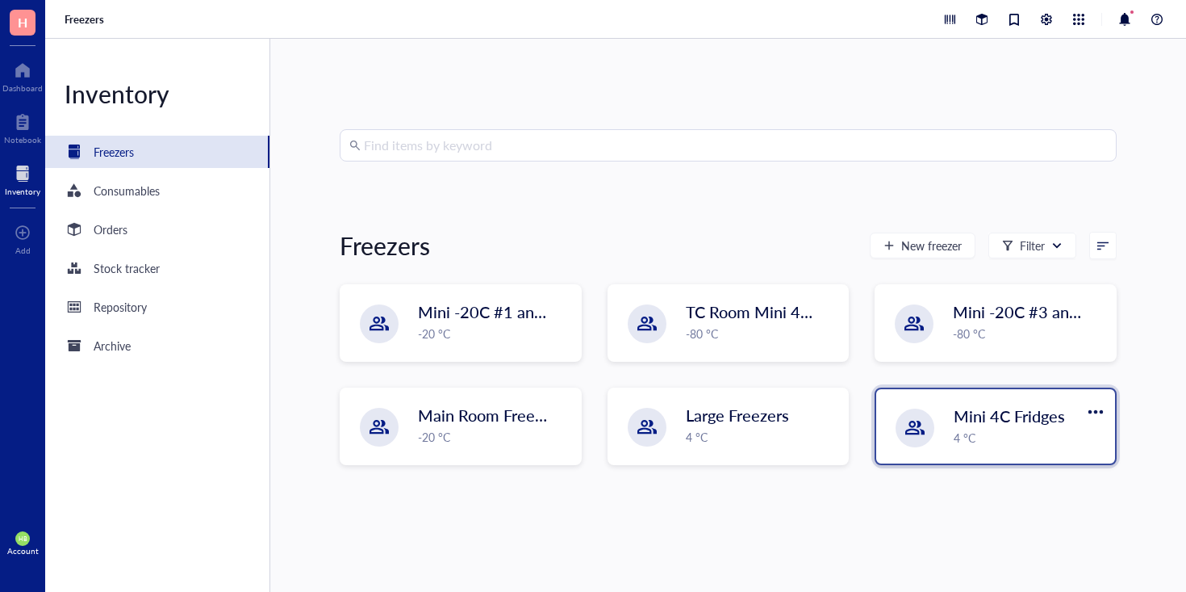
click at [933, 402] on div "Mini 4C Fridges 4 °C" at bounding box center [995, 426] width 239 height 74
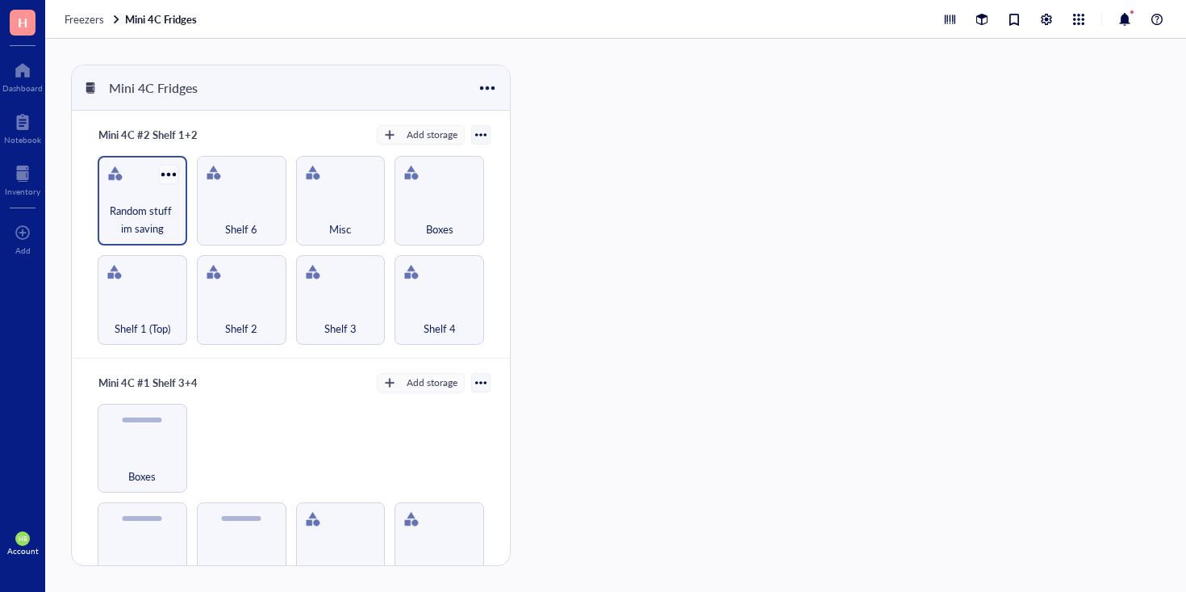
click at [168, 173] on div at bounding box center [168, 173] width 23 height 23
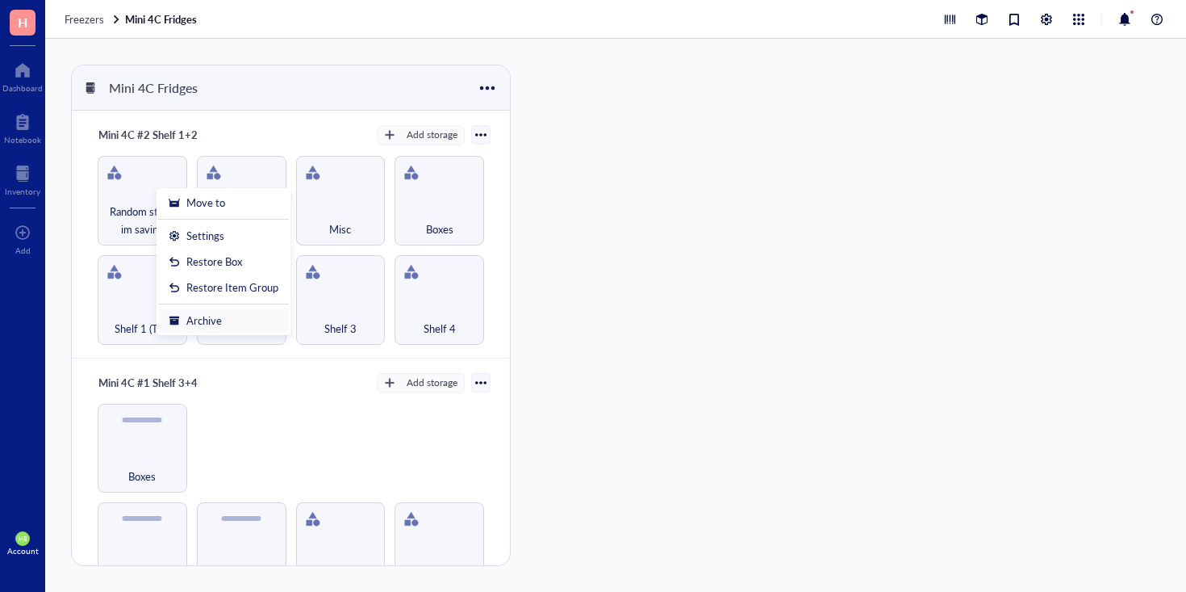
click at [217, 320] on div "Archive" at bounding box center [204, 320] width 36 height 15
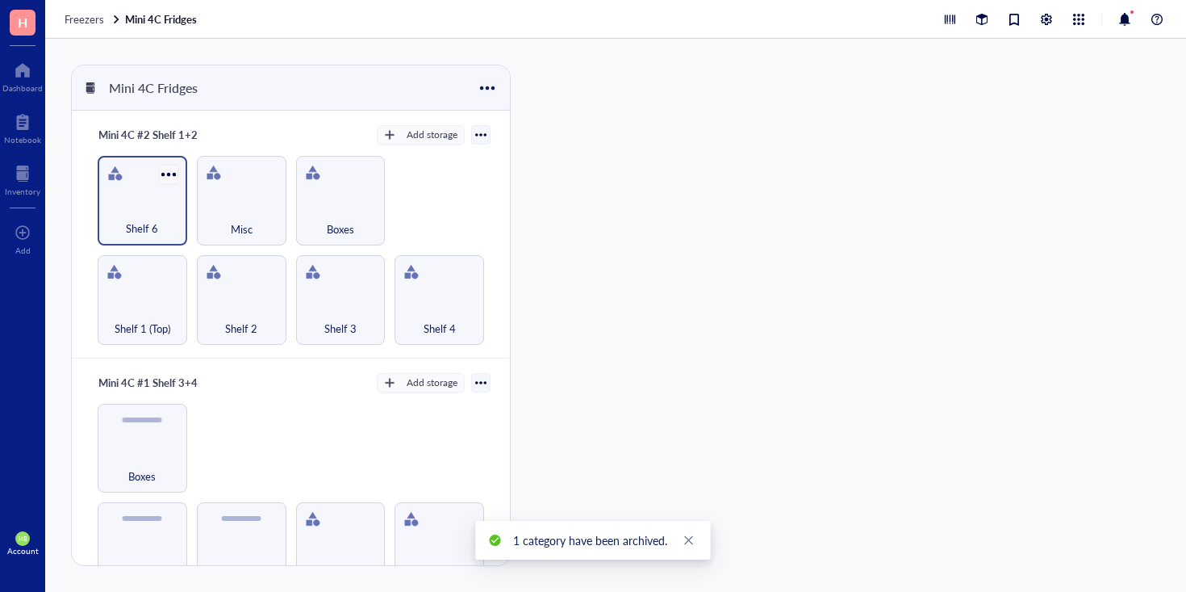
click at [167, 182] on div at bounding box center [168, 173] width 23 height 23
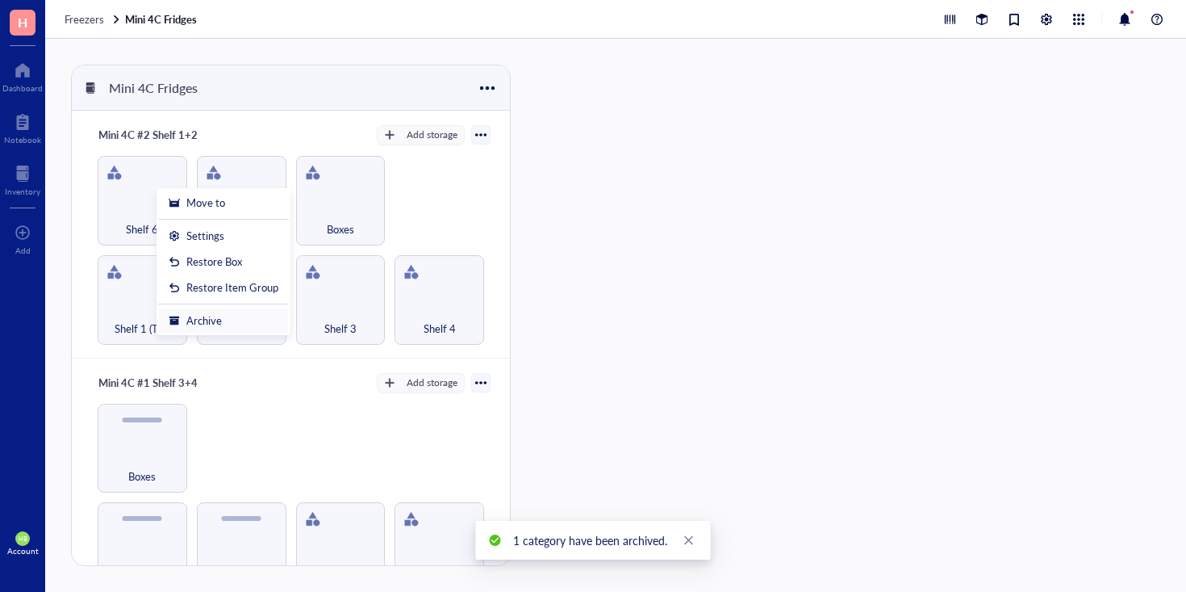
click at [221, 312] on li "Archive" at bounding box center [223, 320] width 131 height 26
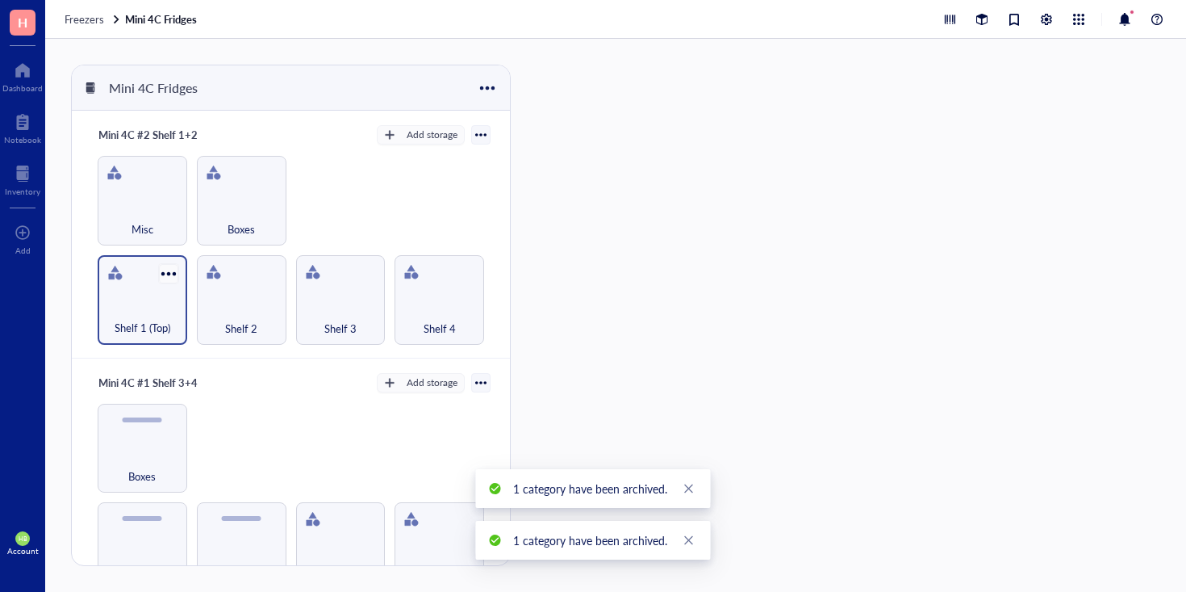
click at [172, 272] on div at bounding box center [168, 272] width 23 height 23
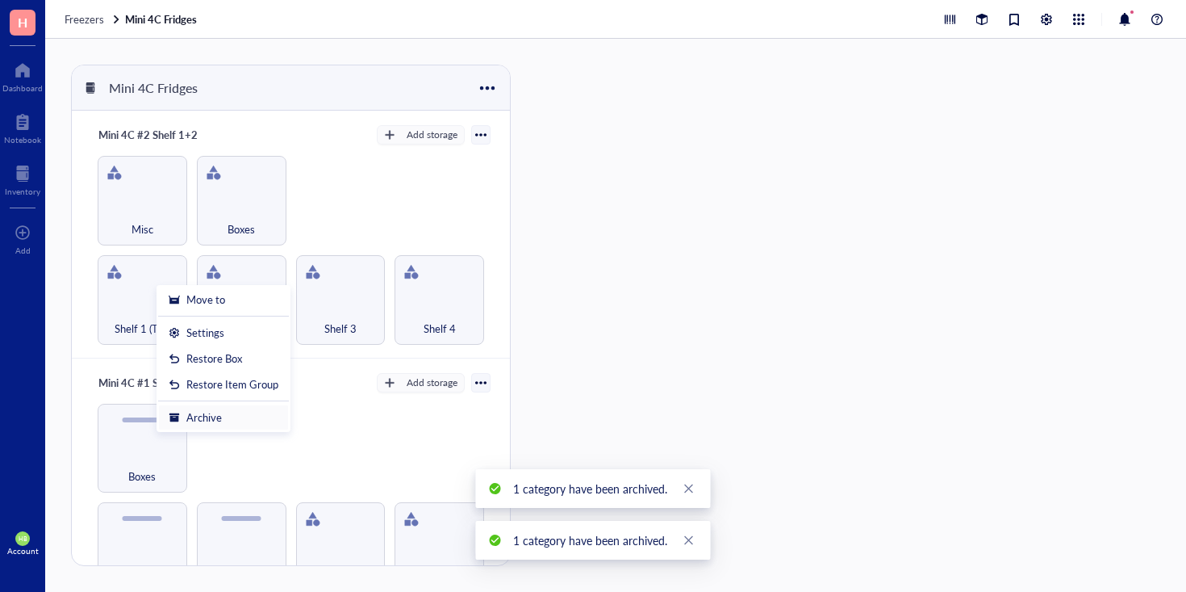
click at [219, 406] on li "Archive" at bounding box center [223, 417] width 131 height 26
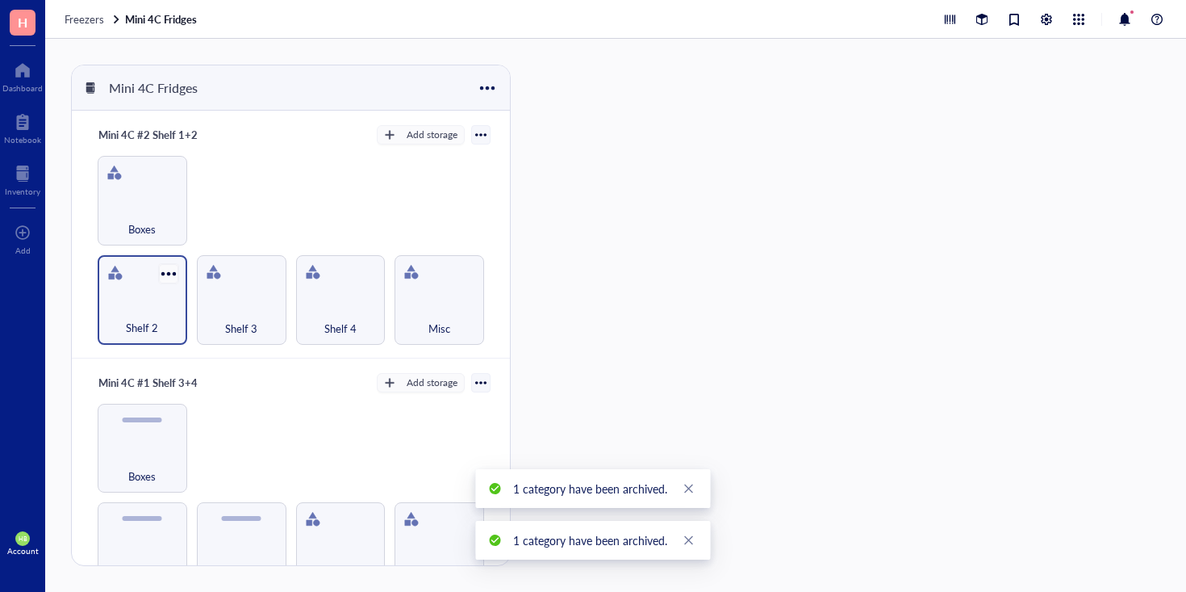
click at [165, 270] on div at bounding box center [168, 272] width 23 height 23
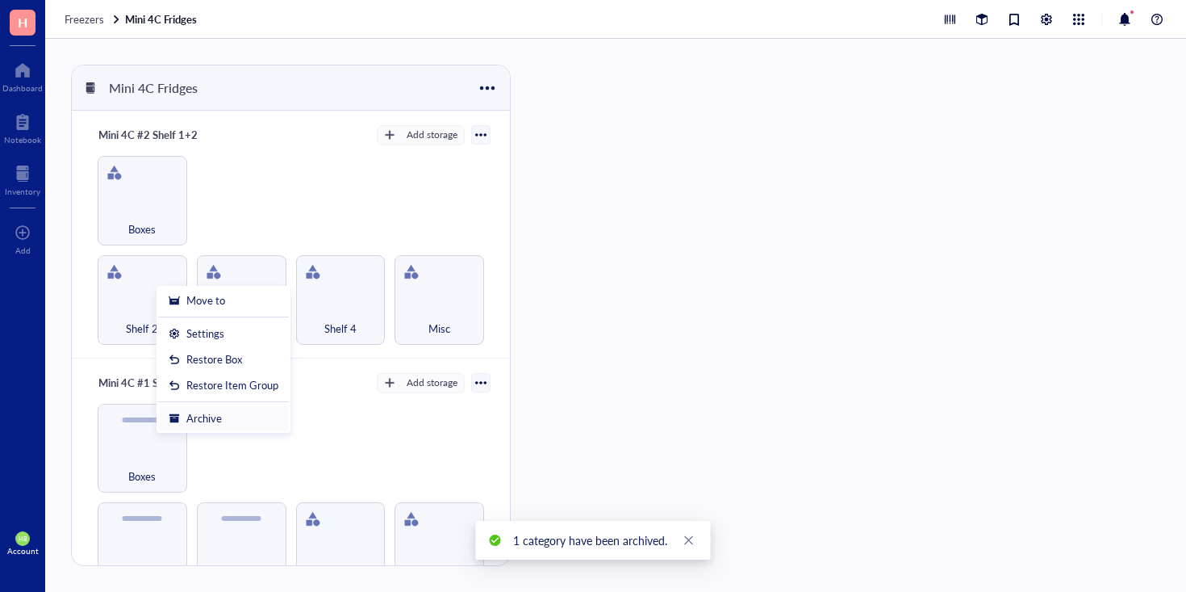
click at [226, 423] on div "Archive" at bounding box center [224, 418] width 110 height 15
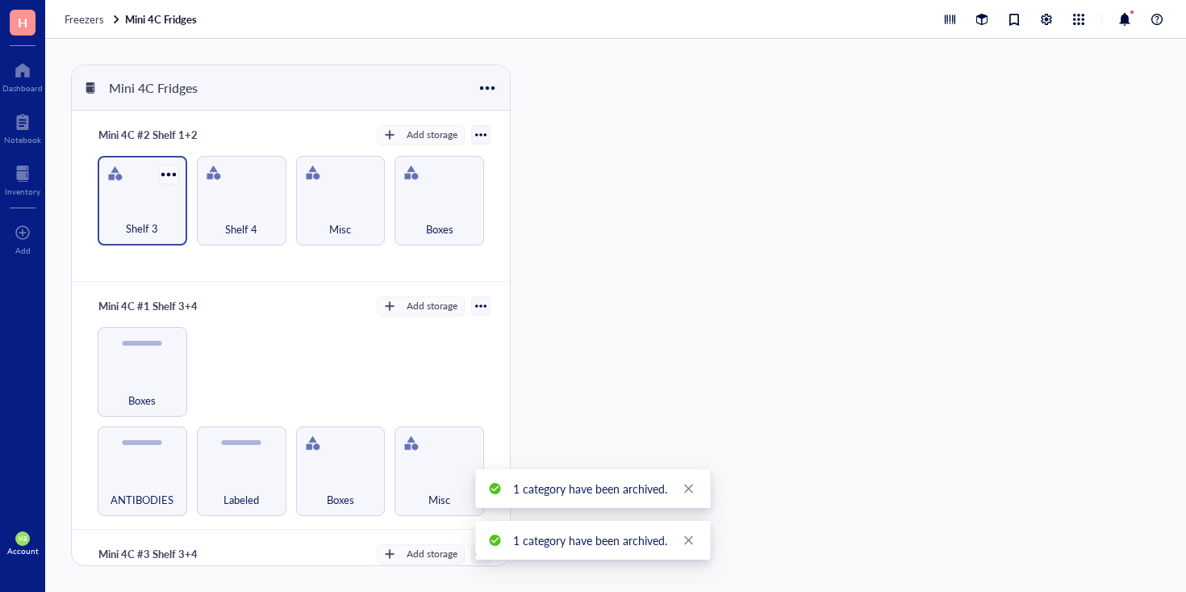
click at [165, 173] on div at bounding box center [168, 173] width 23 height 23
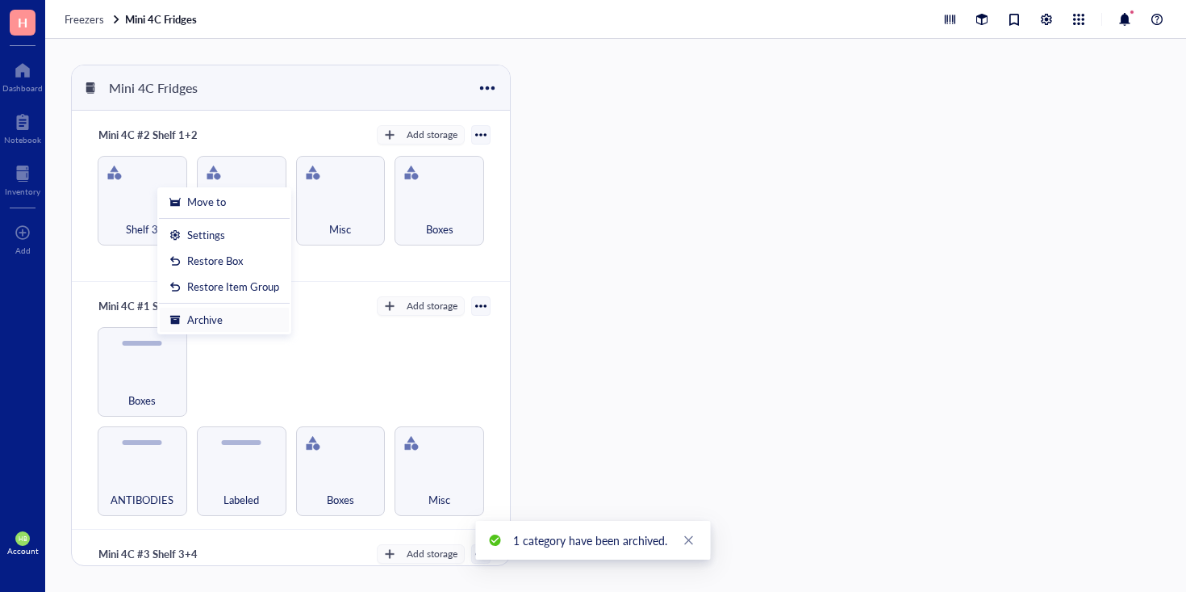
click at [220, 322] on div "Archive" at bounding box center [205, 319] width 36 height 15
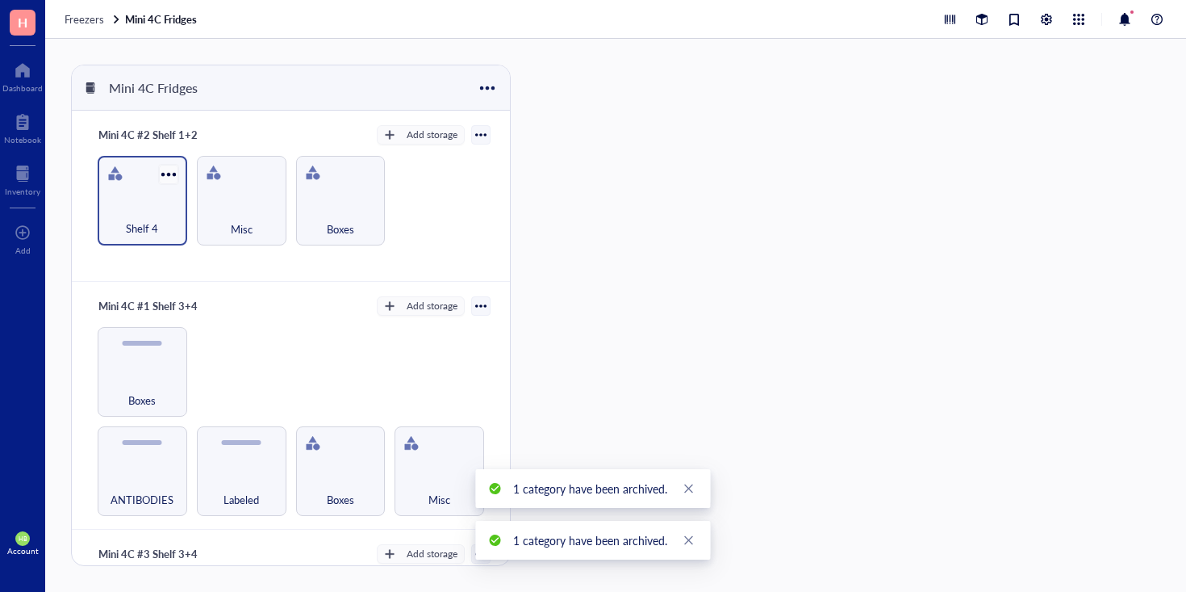
click at [166, 173] on div at bounding box center [168, 173] width 23 height 23
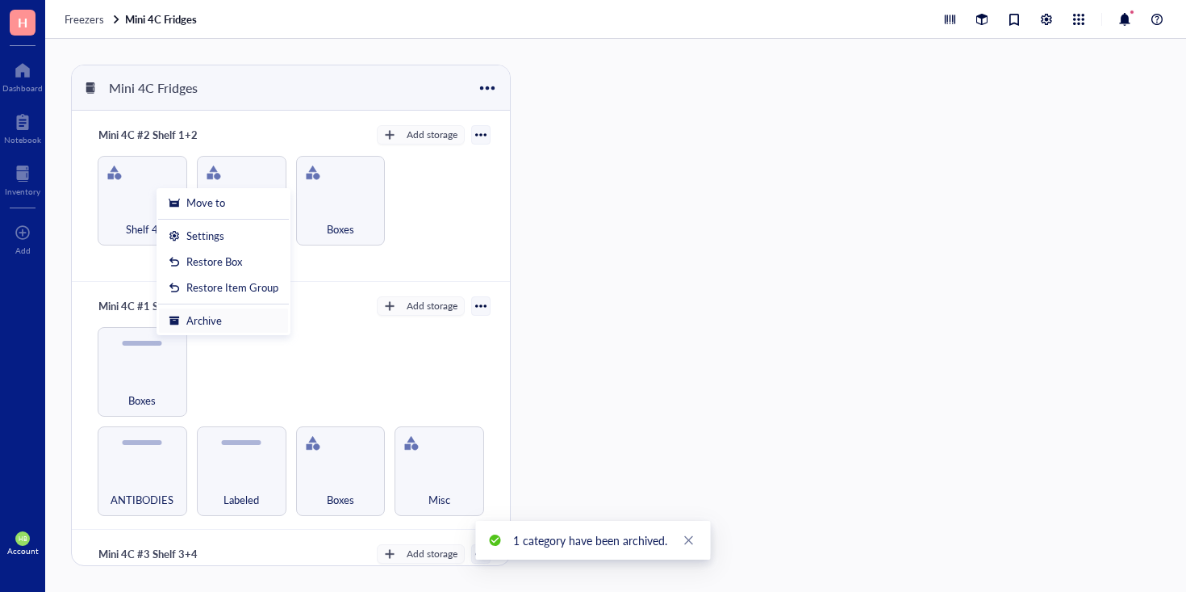
click at [202, 321] on div "Archive" at bounding box center [204, 320] width 36 height 15
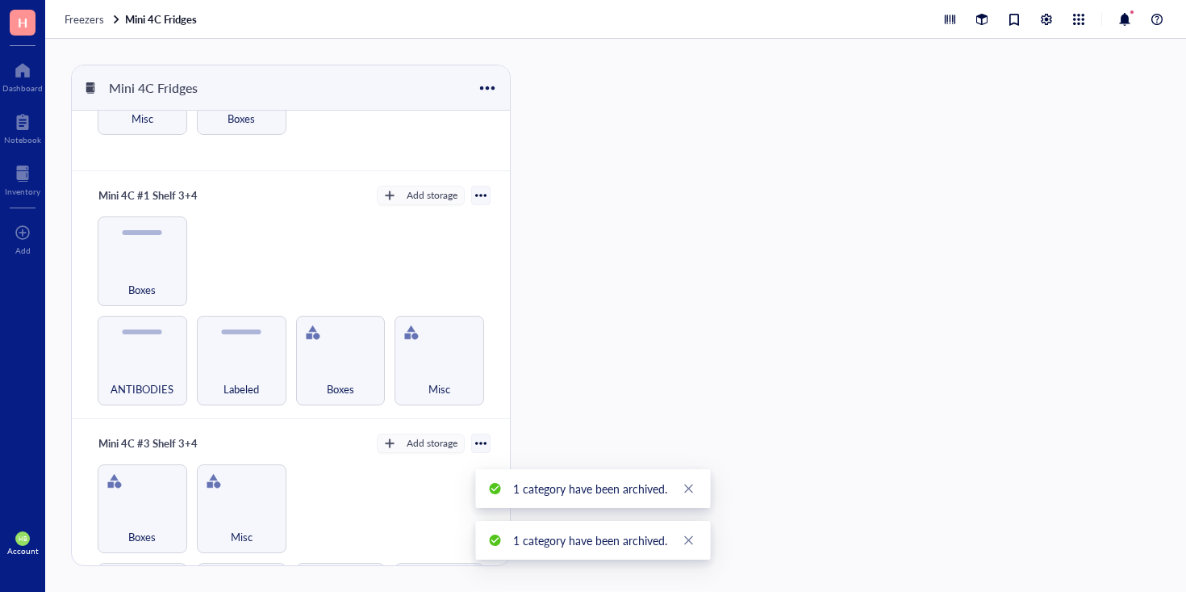
scroll to position [112, 0]
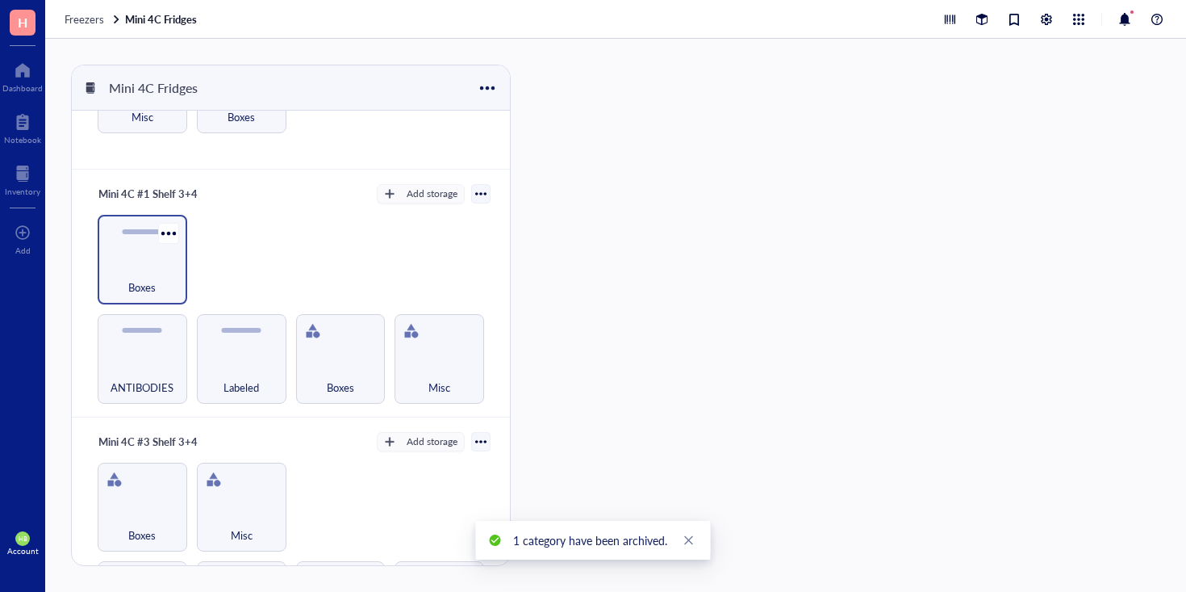
click at [153, 266] on div "Boxes" at bounding box center [142, 279] width 73 height 36
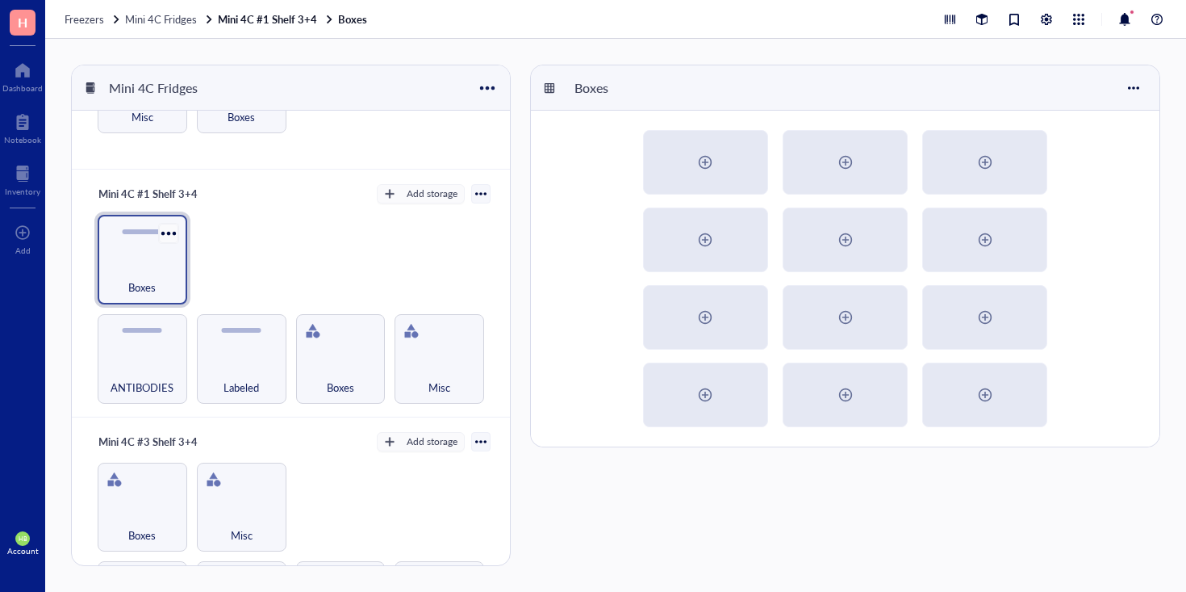
click at [169, 237] on div at bounding box center [168, 232] width 23 height 23
click at [222, 352] on div "Archive" at bounding box center [215, 353] width 92 height 15
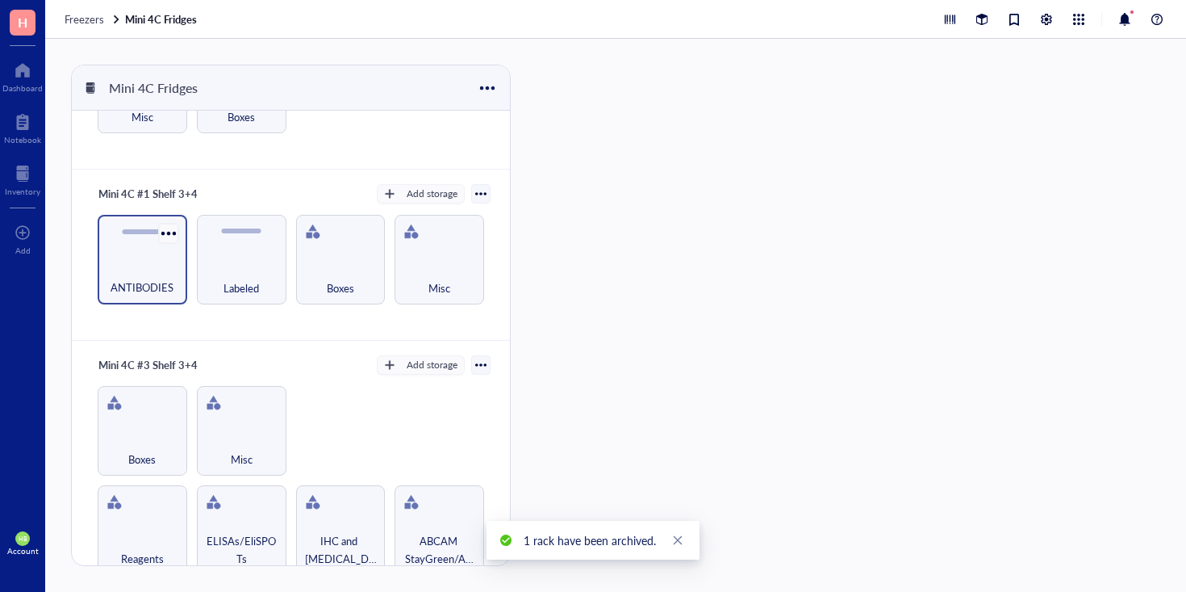
click at [170, 241] on div at bounding box center [168, 232] width 23 height 23
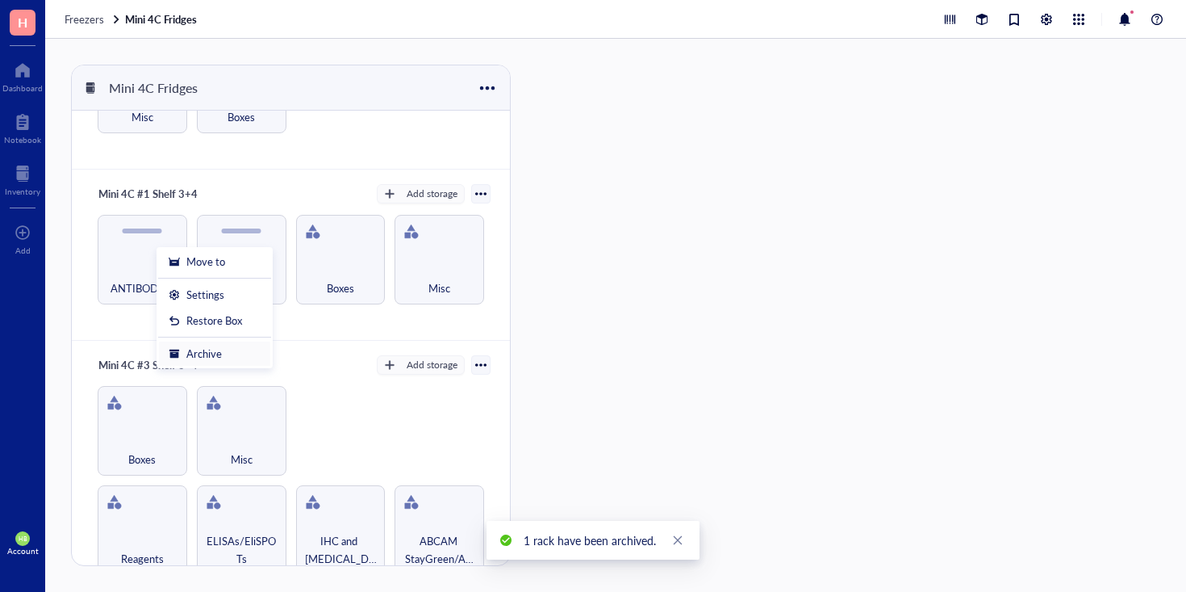
click at [194, 353] on div "Archive" at bounding box center [204, 353] width 36 height 15
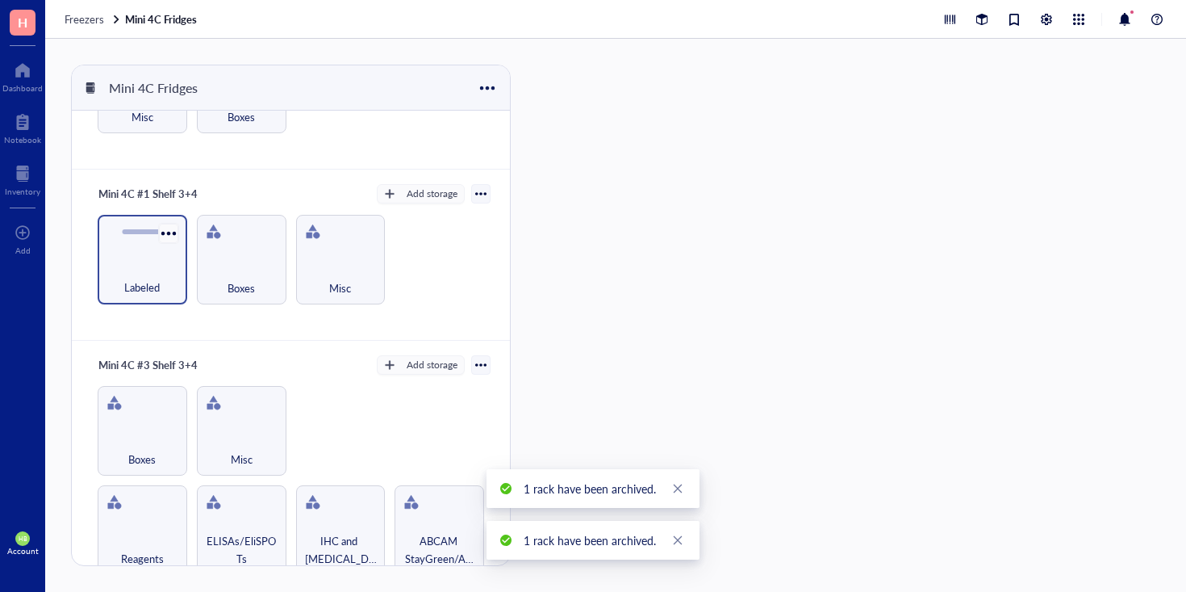
click at [159, 236] on div at bounding box center [168, 232] width 23 height 23
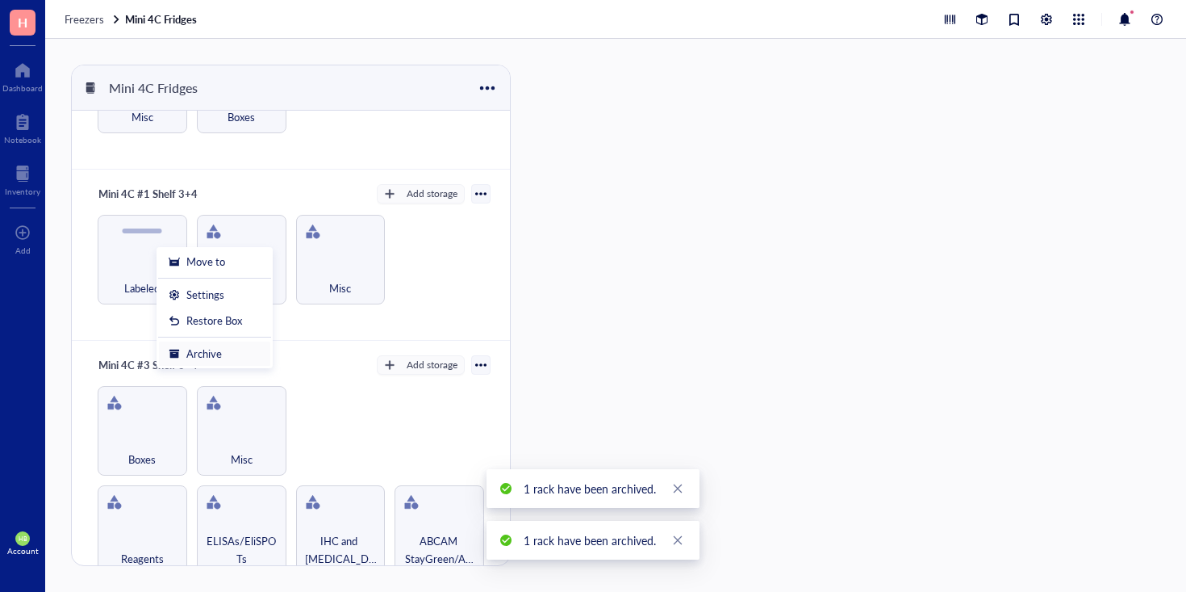
click at [189, 345] on li "Archive" at bounding box center [214, 354] width 113 height 26
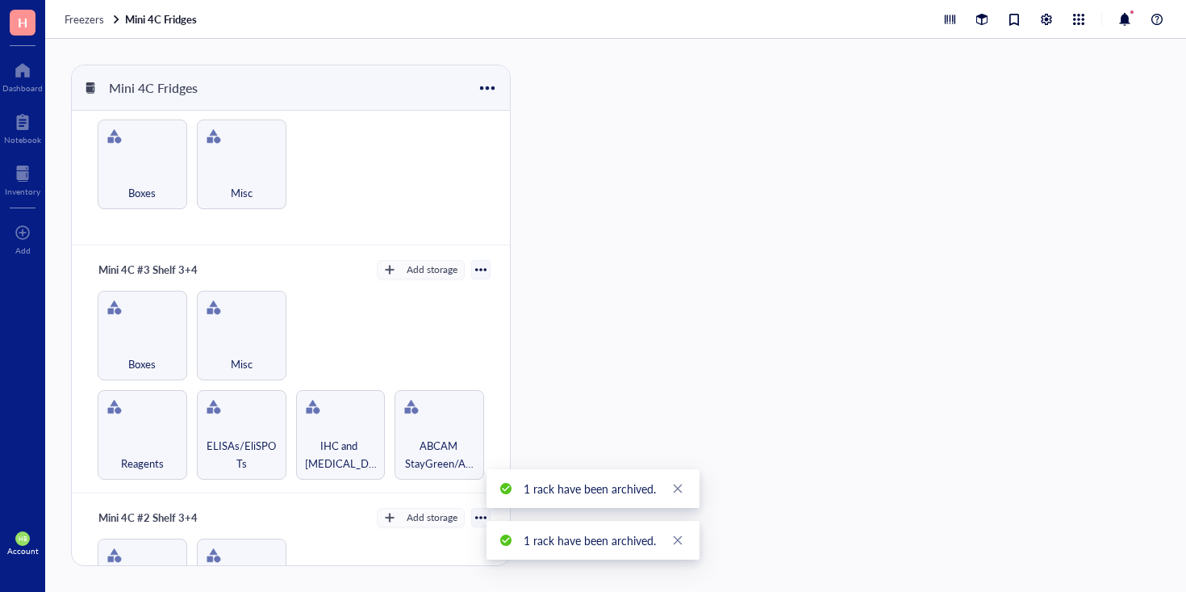
scroll to position [241, 0]
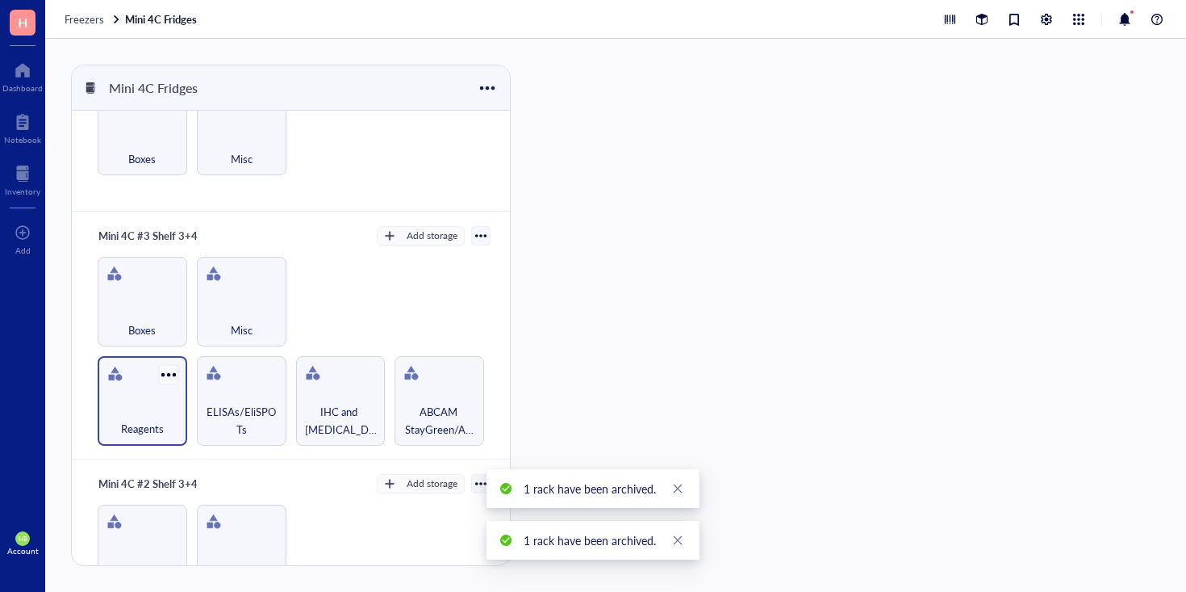
click at [169, 370] on div at bounding box center [168, 373] width 23 height 23
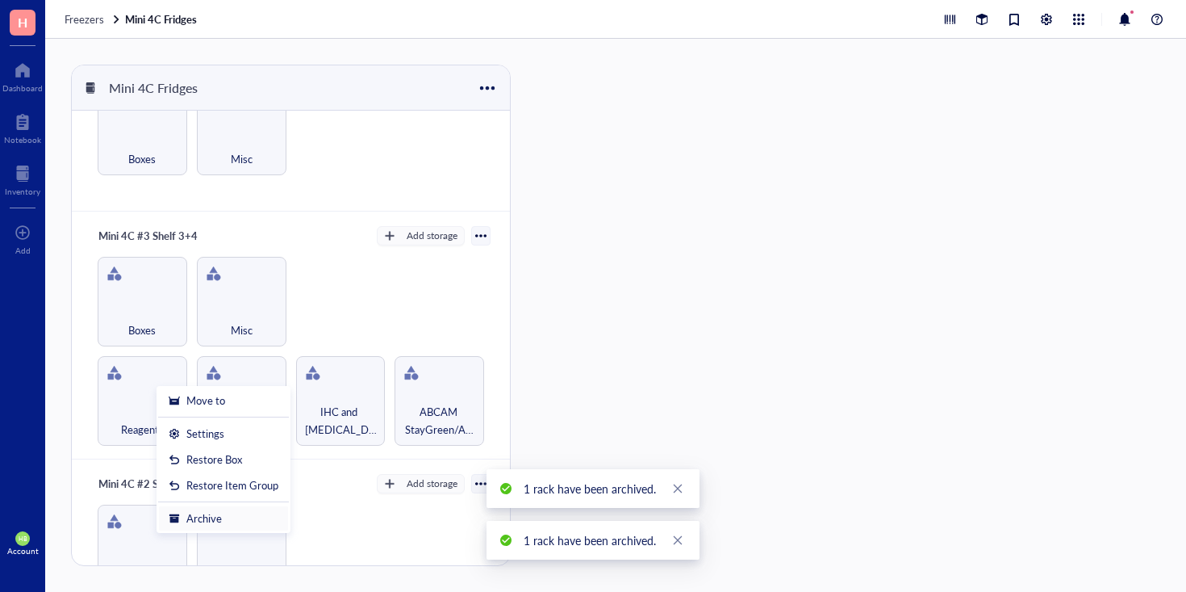
click at [197, 516] on div "Archive" at bounding box center [204, 518] width 36 height 15
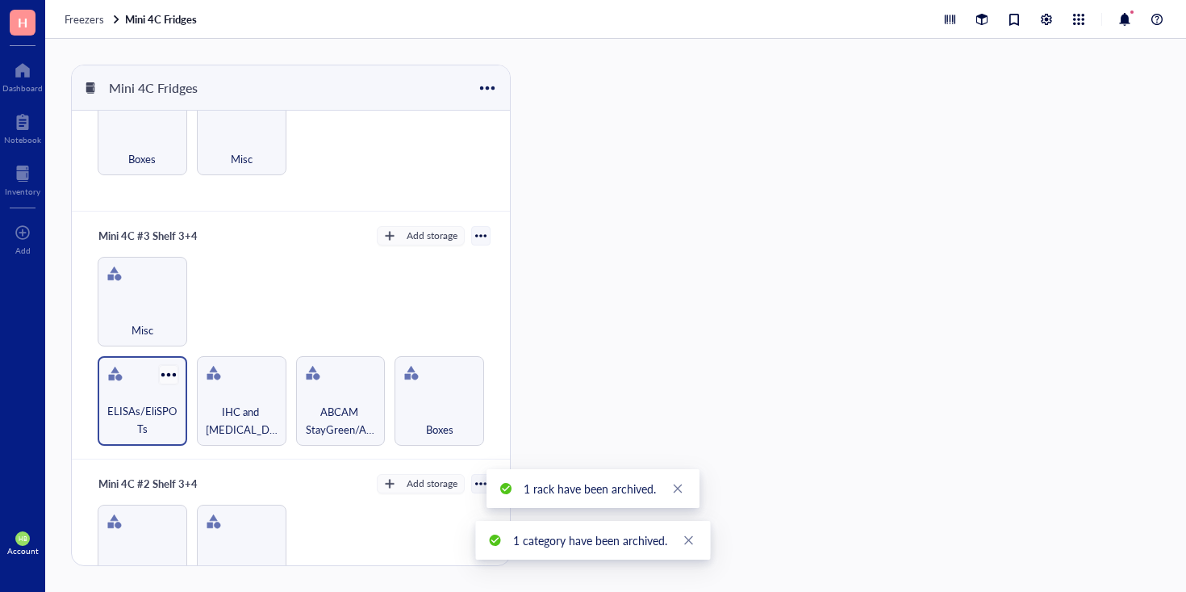
click at [172, 373] on div at bounding box center [168, 373] width 23 height 23
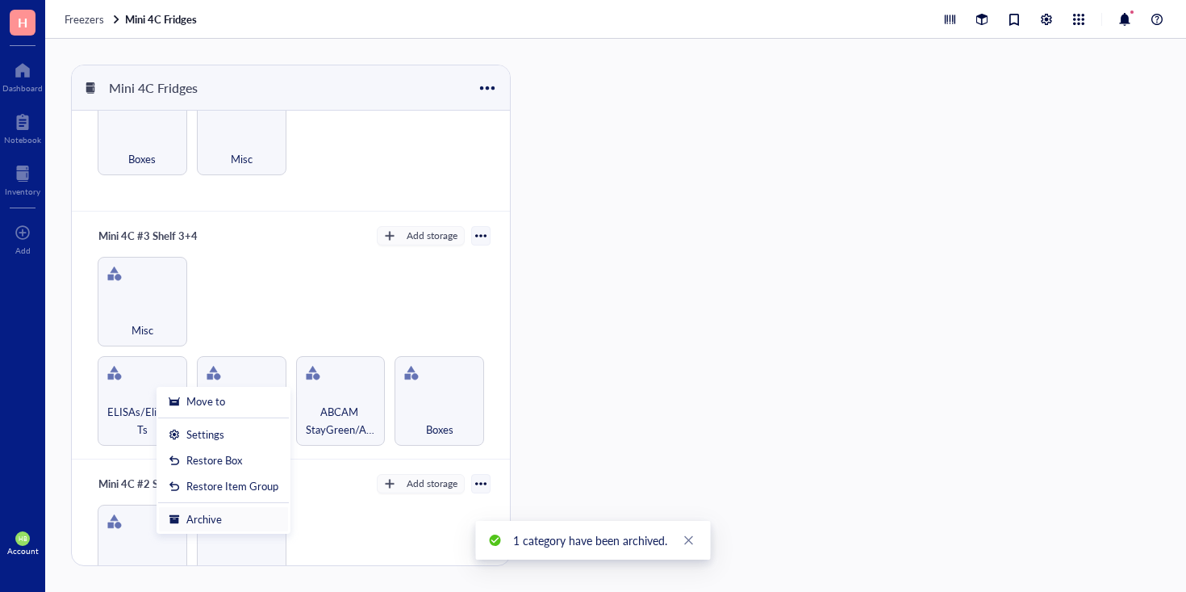
click at [207, 510] on li "Archive" at bounding box center [223, 519] width 131 height 26
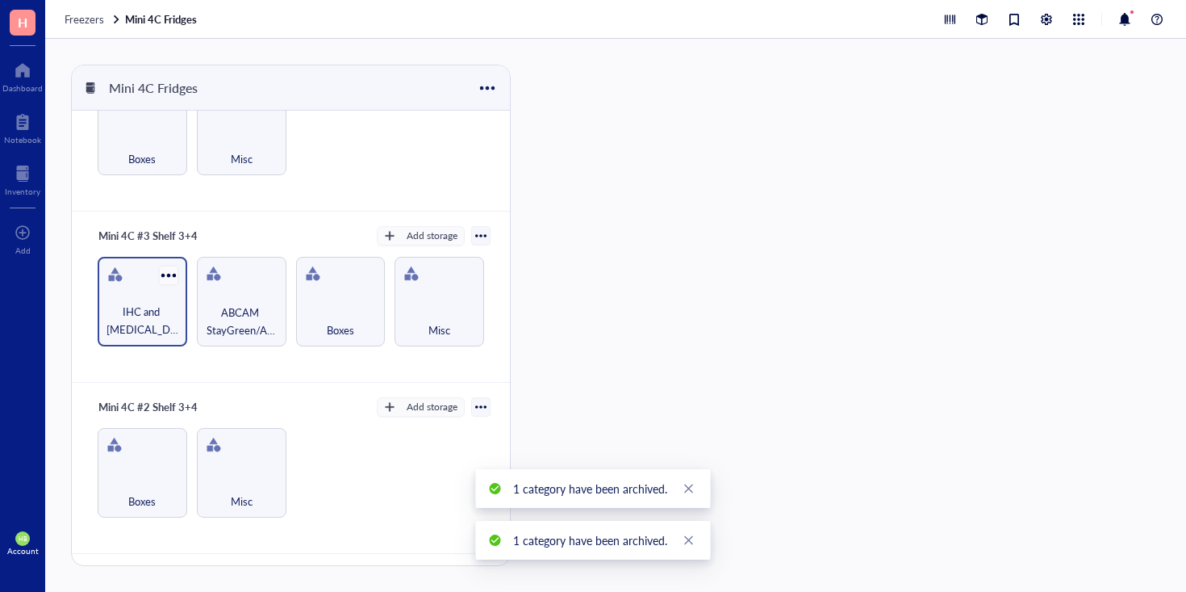
click at [166, 278] on div at bounding box center [168, 274] width 23 height 23
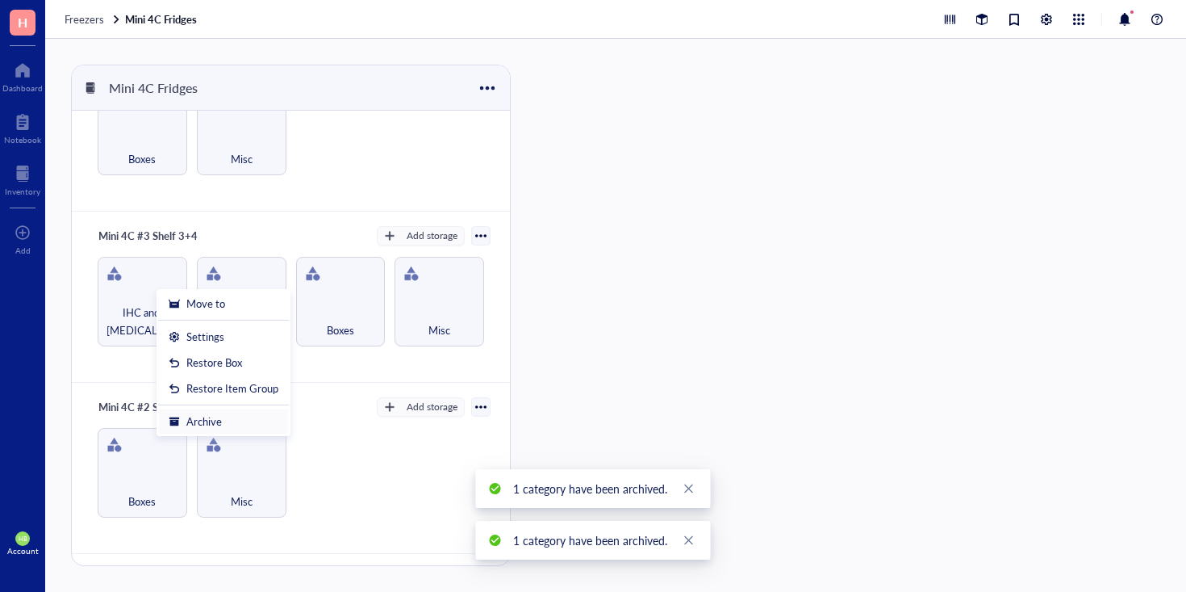
click at [193, 424] on div "Archive" at bounding box center [204, 421] width 36 height 15
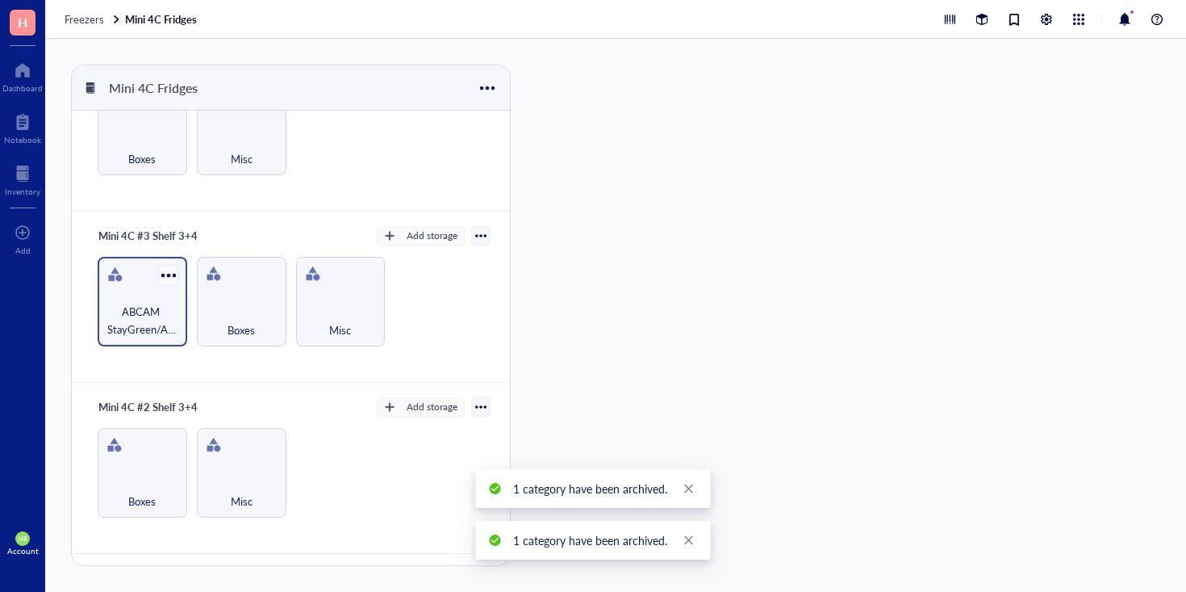
click at [167, 276] on div at bounding box center [168, 274] width 23 height 23
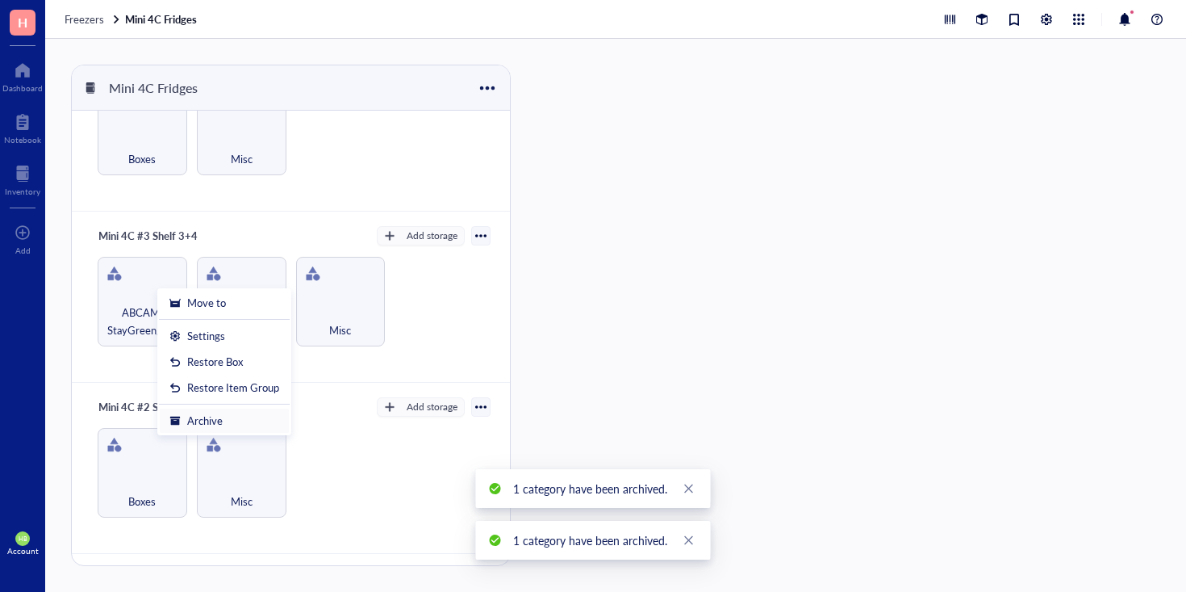
click at [210, 426] on div "Archive" at bounding box center [205, 420] width 36 height 15
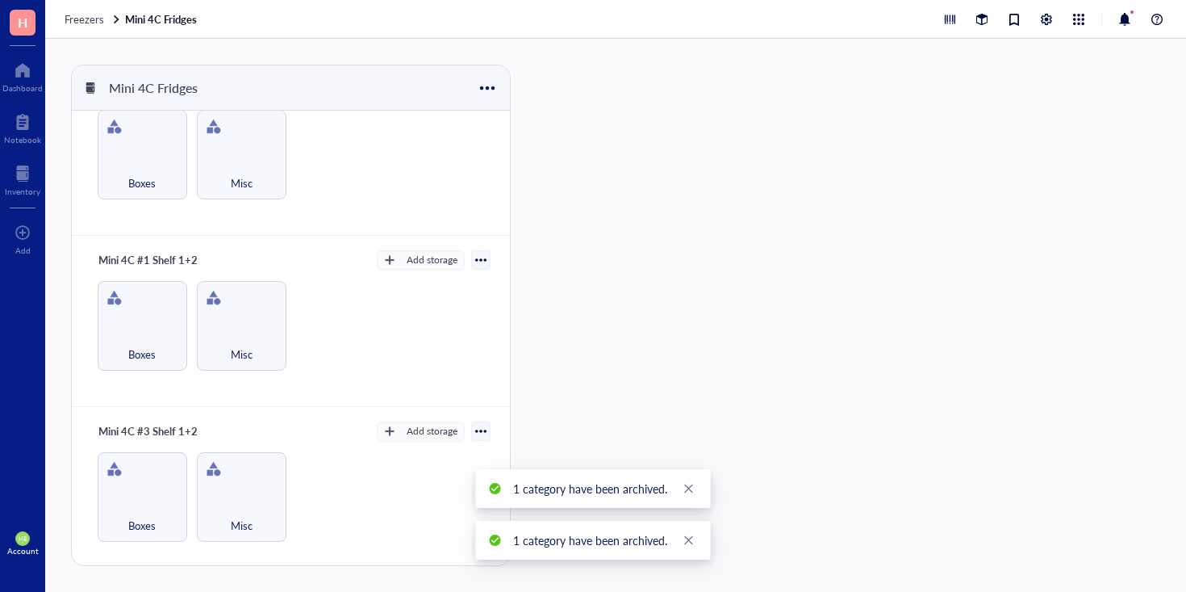
scroll to position [0, 0]
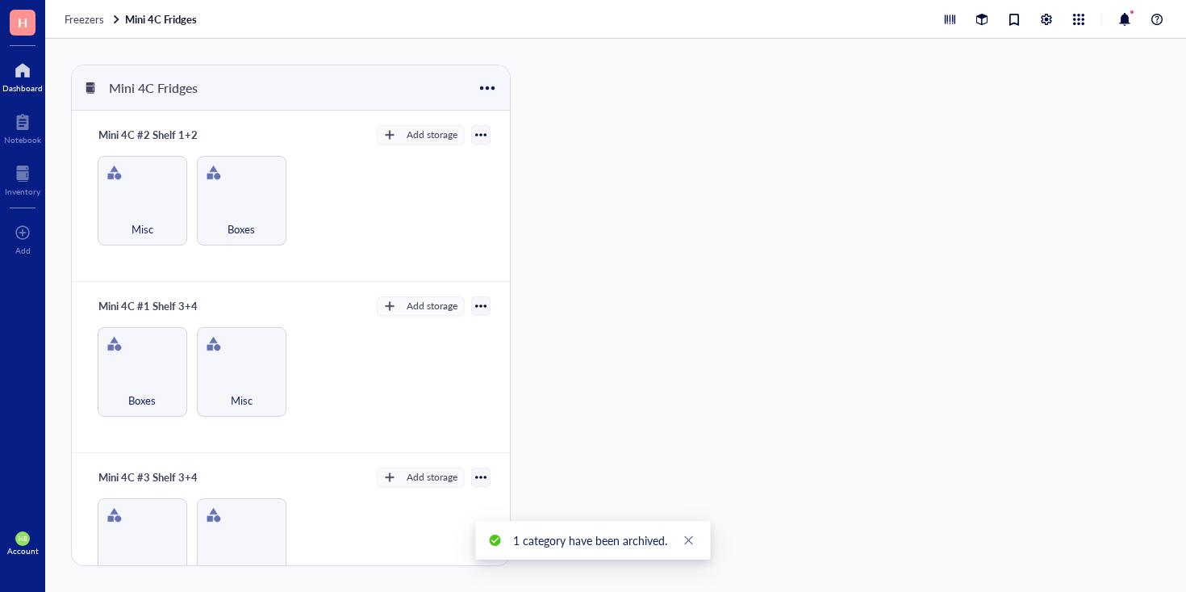
click at [22, 85] on div "Dashboard" at bounding box center [22, 88] width 40 height 10
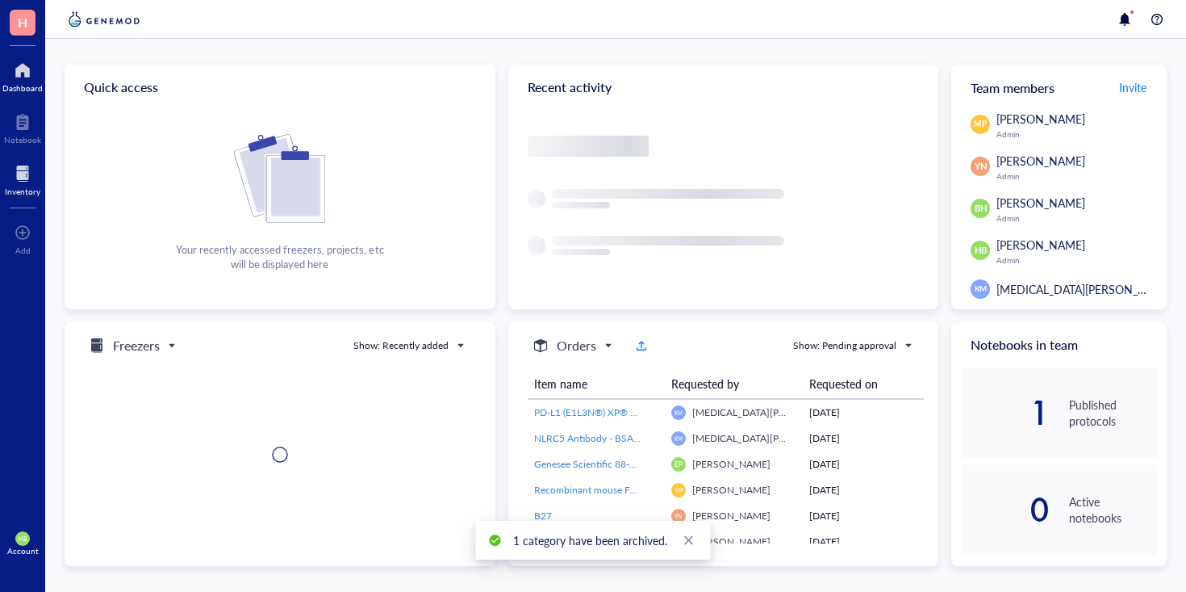
click at [25, 173] on div at bounding box center [23, 174] width 36 height 26
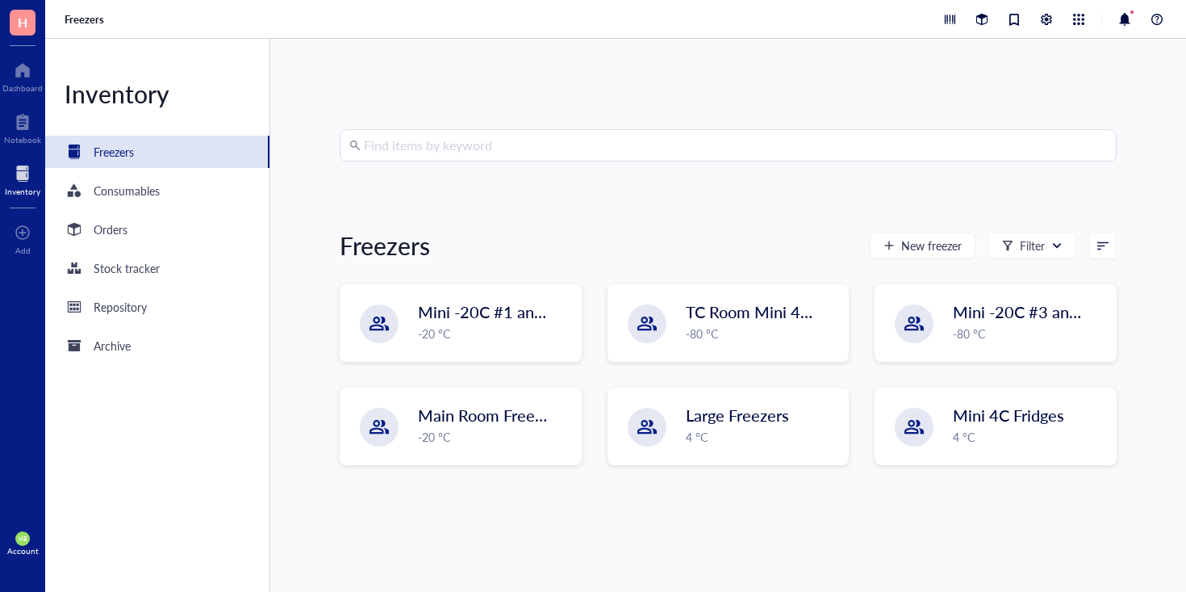
click at [459, 140] on input "search" at bounding box center [735, 145] width 743 height 31
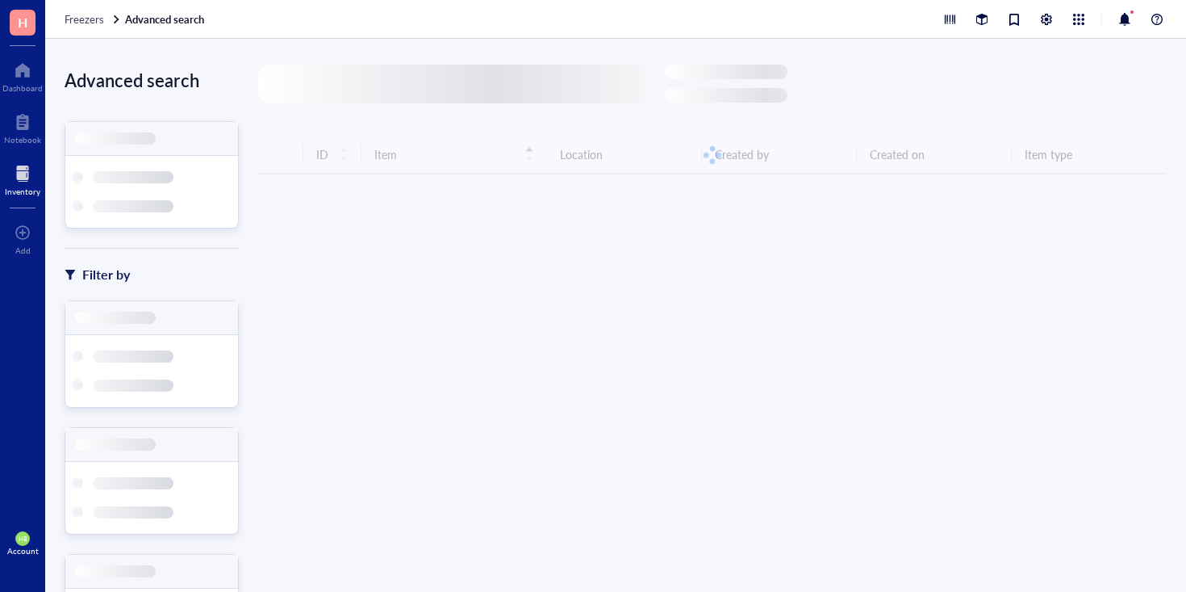
click at [479, 92] on div at bounding box center [451, 84] width 387 height 39
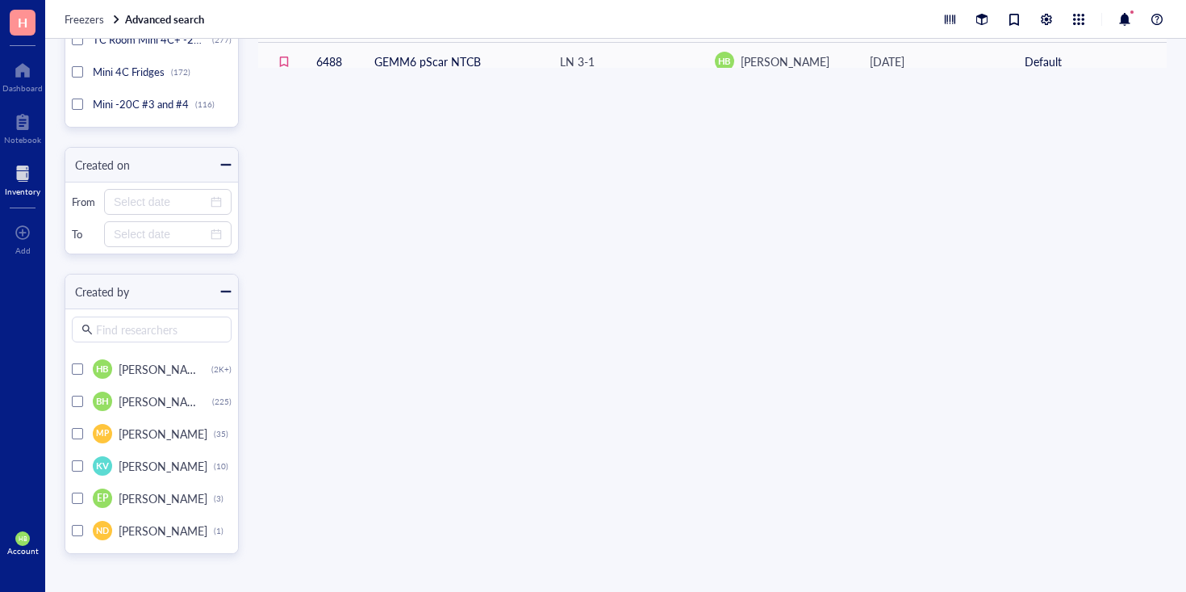
scroll to position [481, 0]
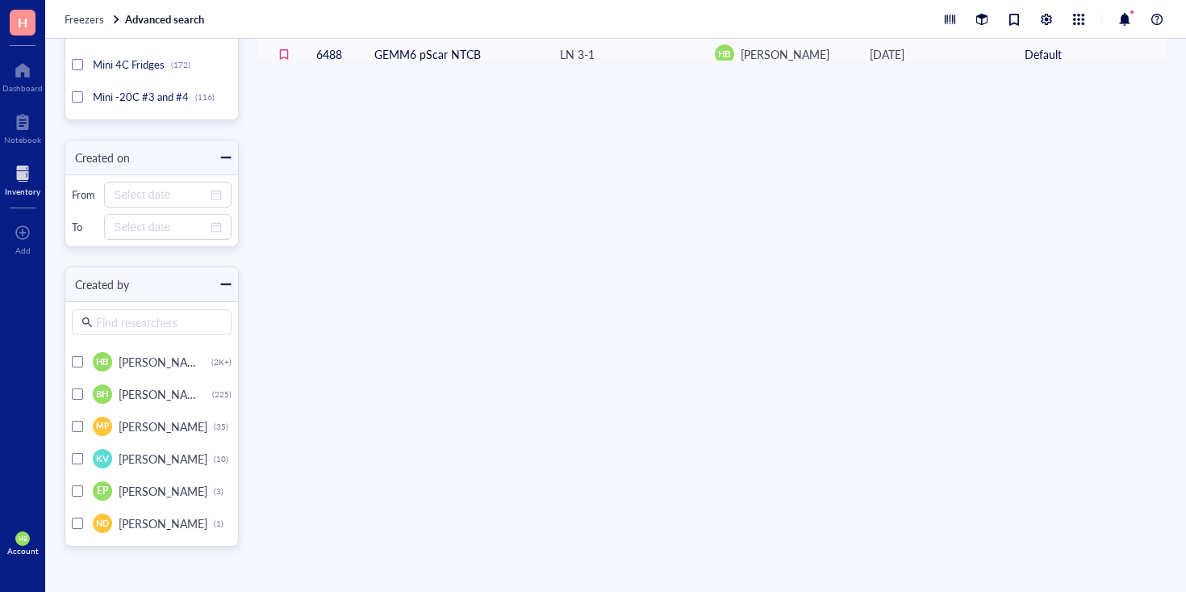
click at [115, 393] on div "BH Brent Hanks" at bounding box center [149, 393] width 113 height 19
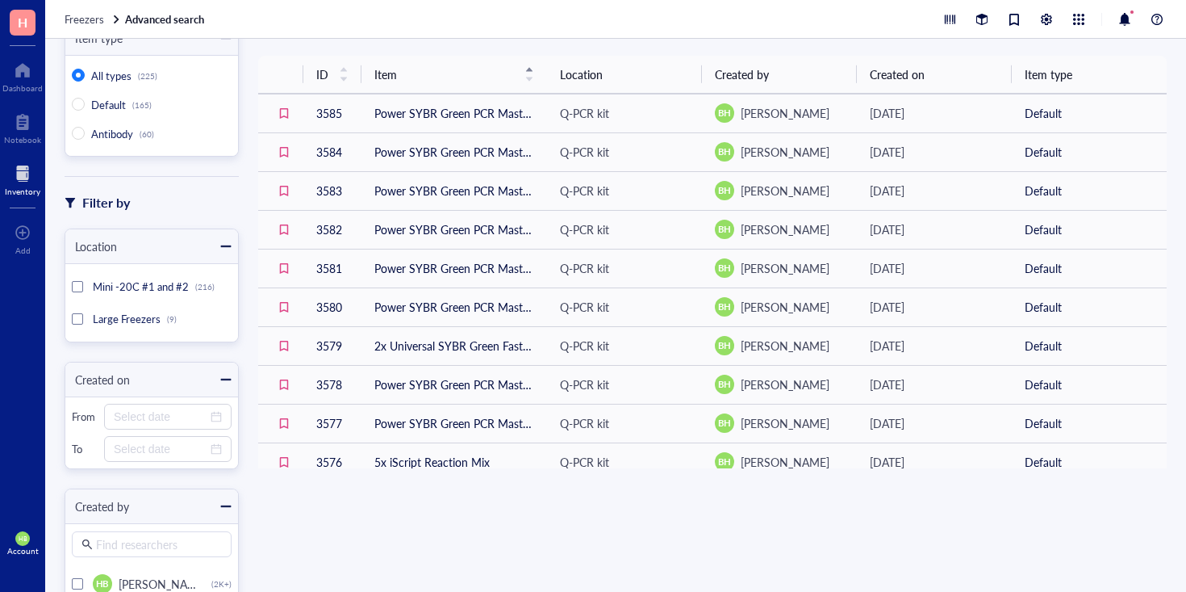
scroll to position [16, 0]
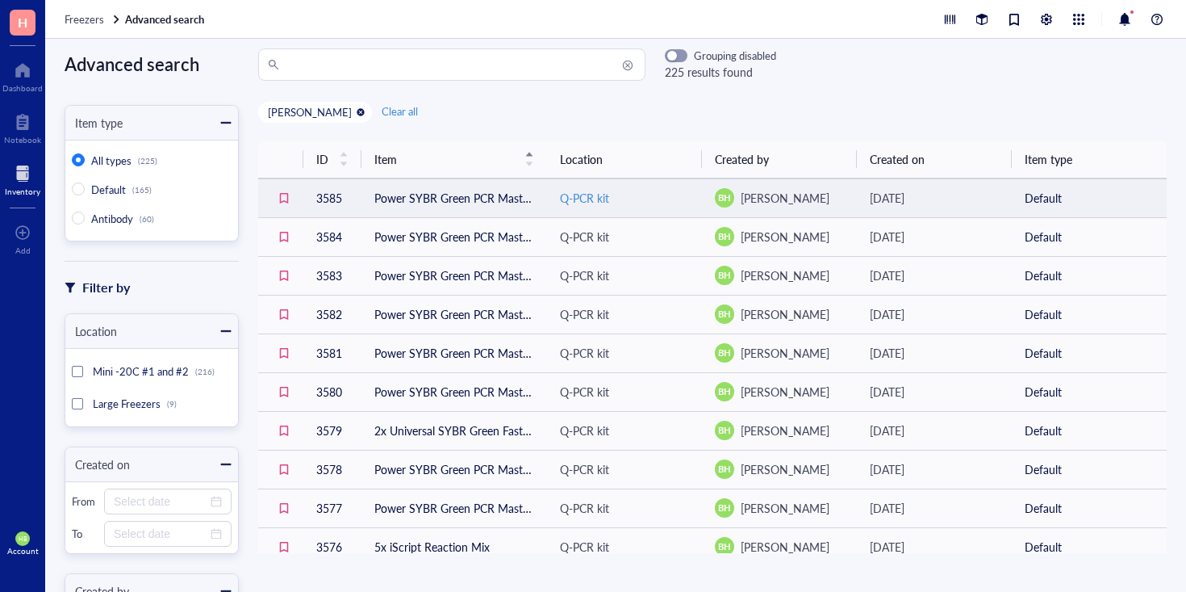
click at [574, 195] on div "Q-PCR kit" at bounding box center [584, 198] width 49 height 18
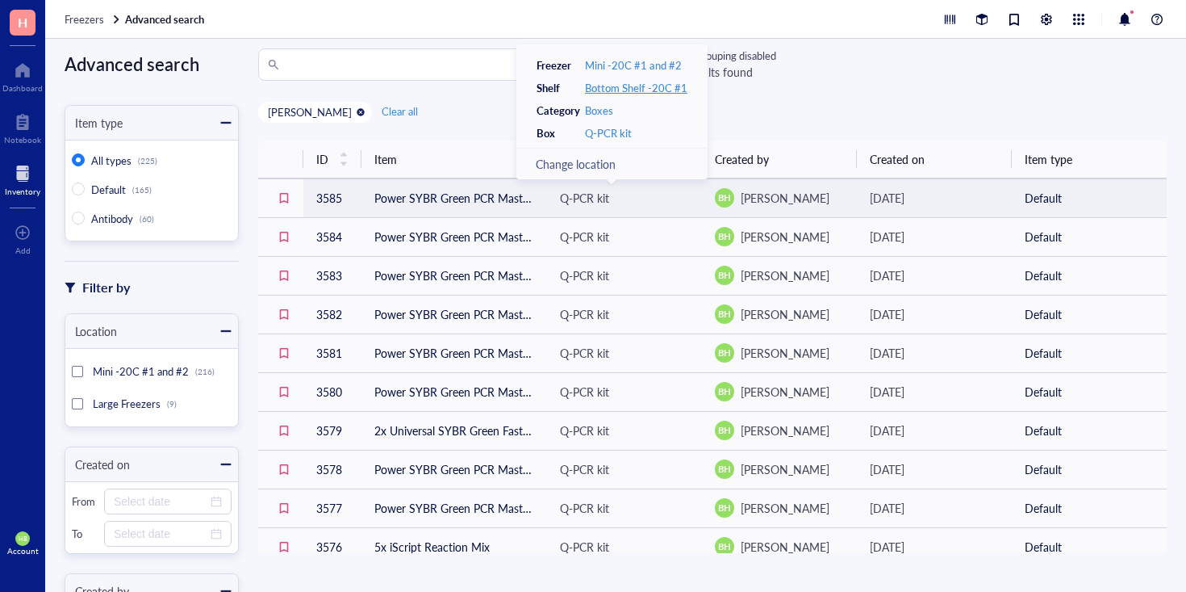
click at [629, 87] on div "Bottom Shelf -20C #1" at bounding box center [636, 88] width 102 height 15
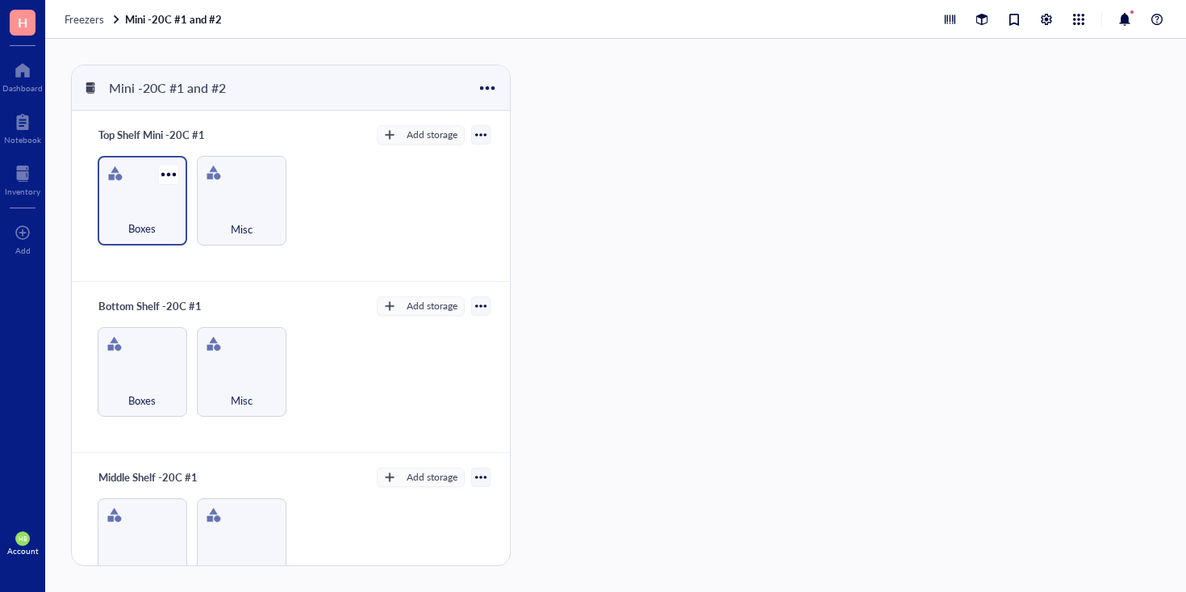
click at [135, 196] on div "Boxes" at bounding box center [143, 201] width 90 height 90
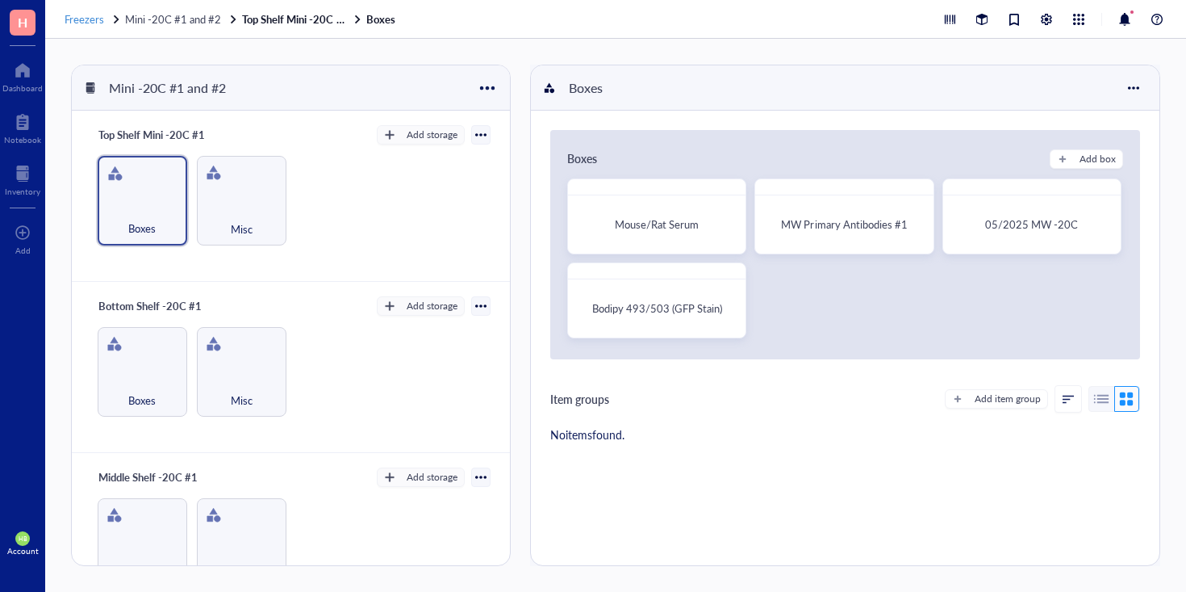
click at [98, 24] on span "Freezers" at bounding box center [85, 18] width 40 height 15
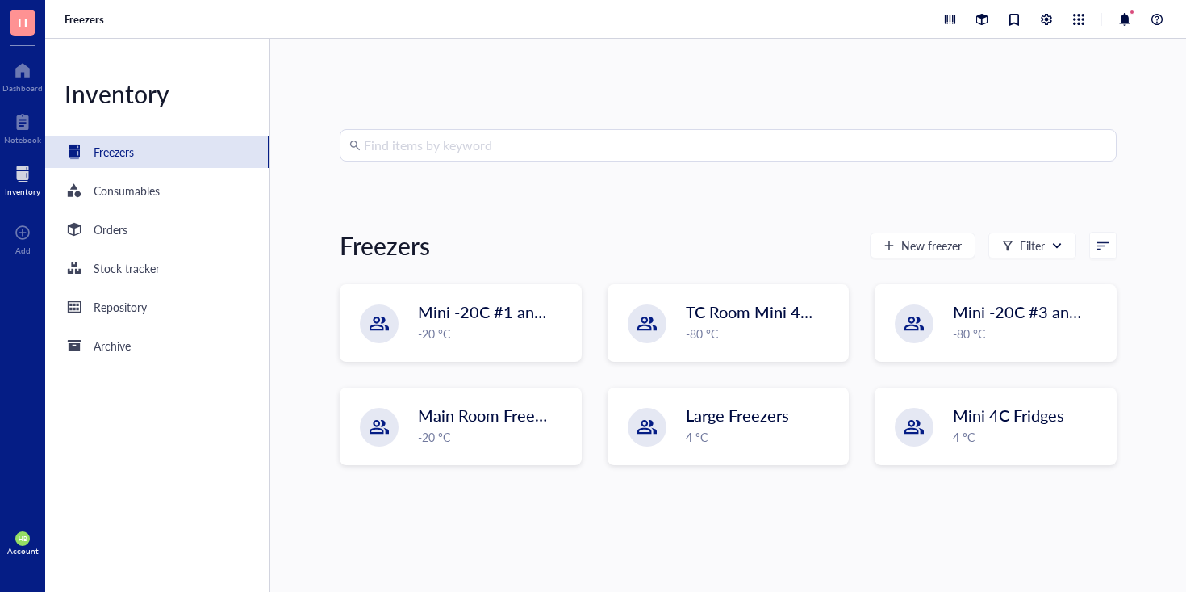
click at [498, 151] on input "search" at bounding box center [735, 145] width 743 height 31
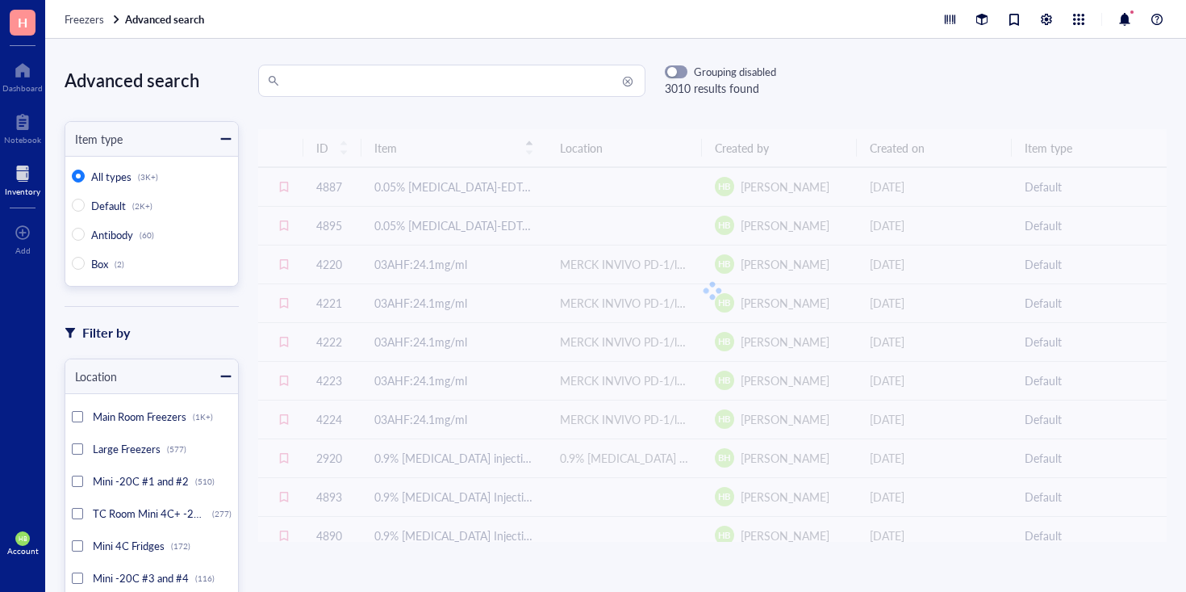
click at [416, 75] on input "search" at bounding box center [458, 80] width 353 height 31
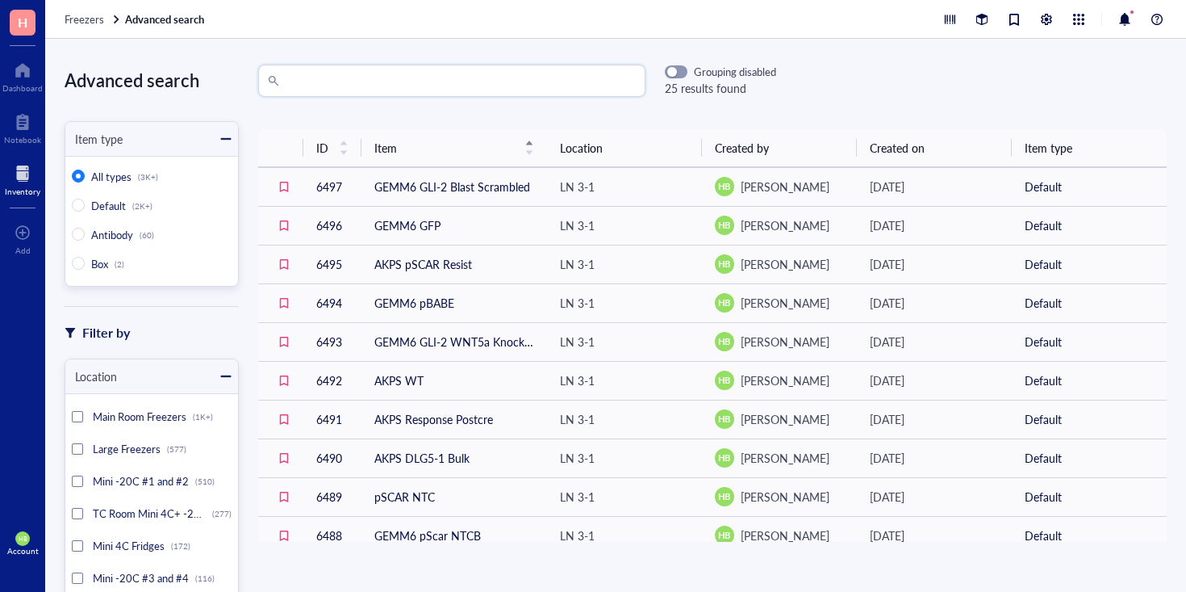
scroll to position [481, 0]
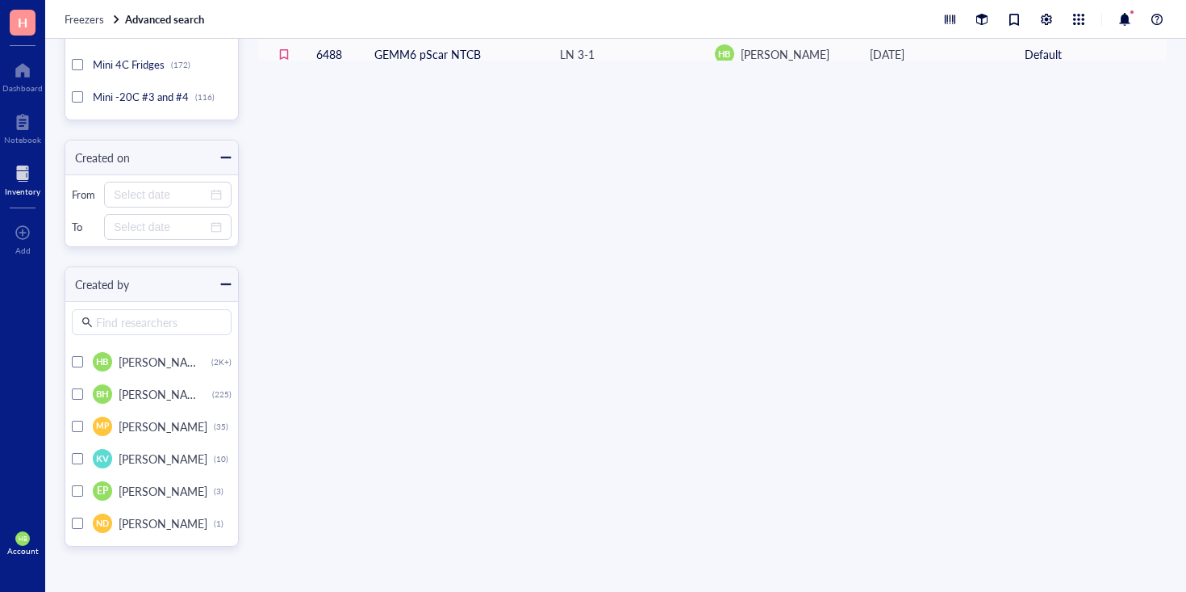
click at [77, 395] on div at bounding box center [77, 393] width 11 height 11
click at [77, 420] on div at bounding box center [77, 425] width 11 height 11
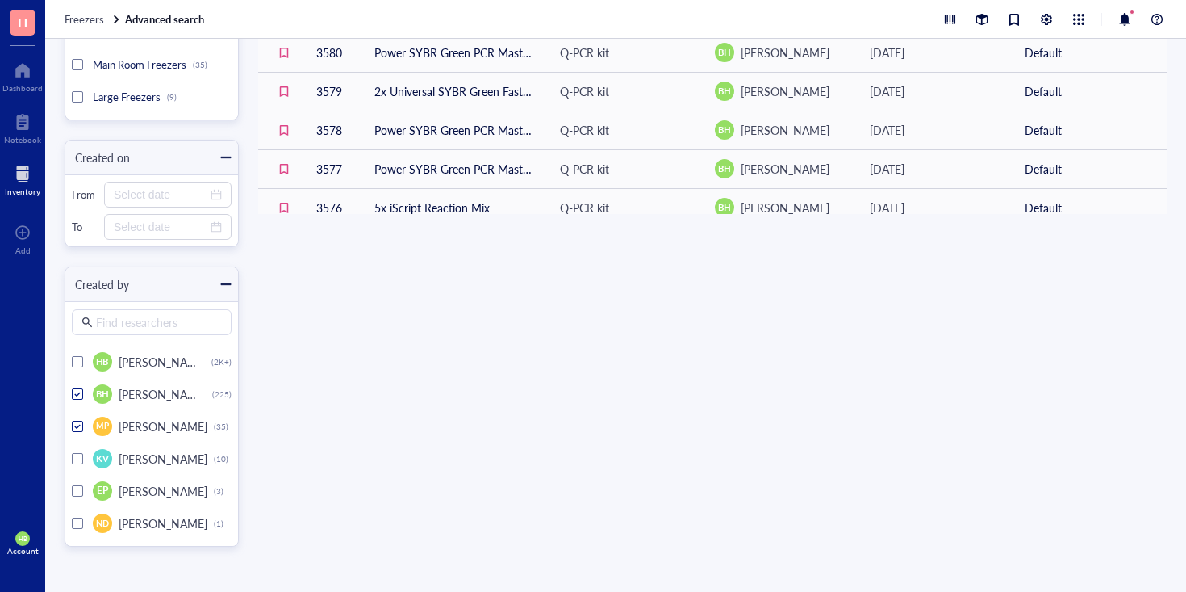
click at [77, 459] on div at bounding box center [77, 458] width 11 height 11
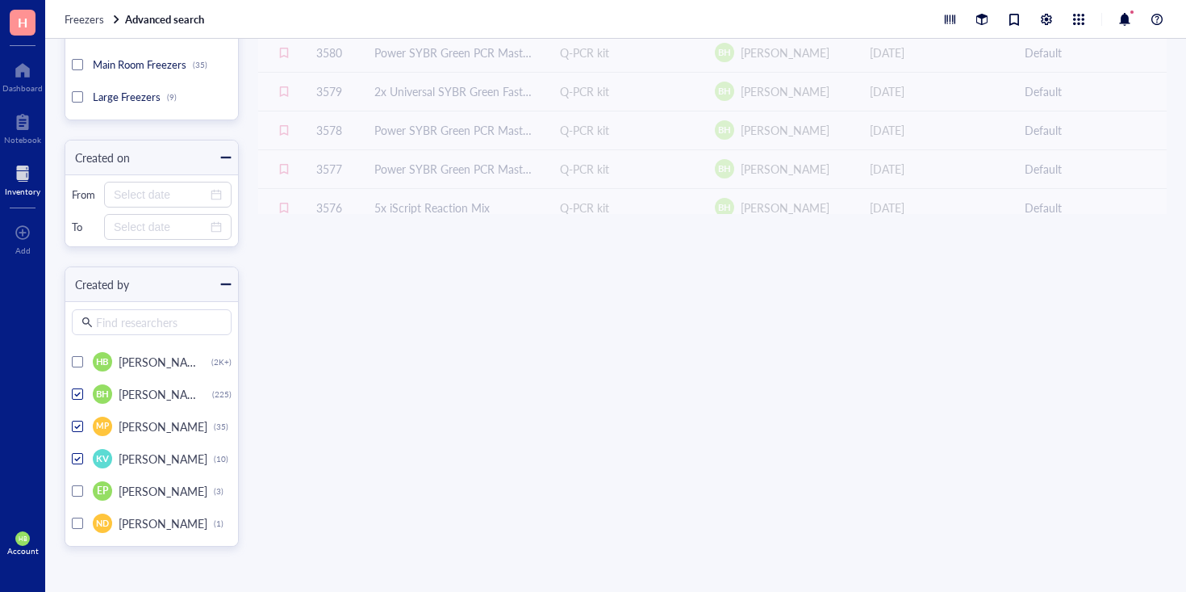
click at [77, 481] on div "EP Ernesto Pena Calderin (3)" at bounding box center [152, 490] width 160 height 32
click at [77, 487] on div at bounding box center [76, 490] width 7 height 7
click at [81, 525] on div at bounding box center [77, 522] width 11 height 11
click at [82, 494] on div at bounding box center [77, 490] width 11 height 11
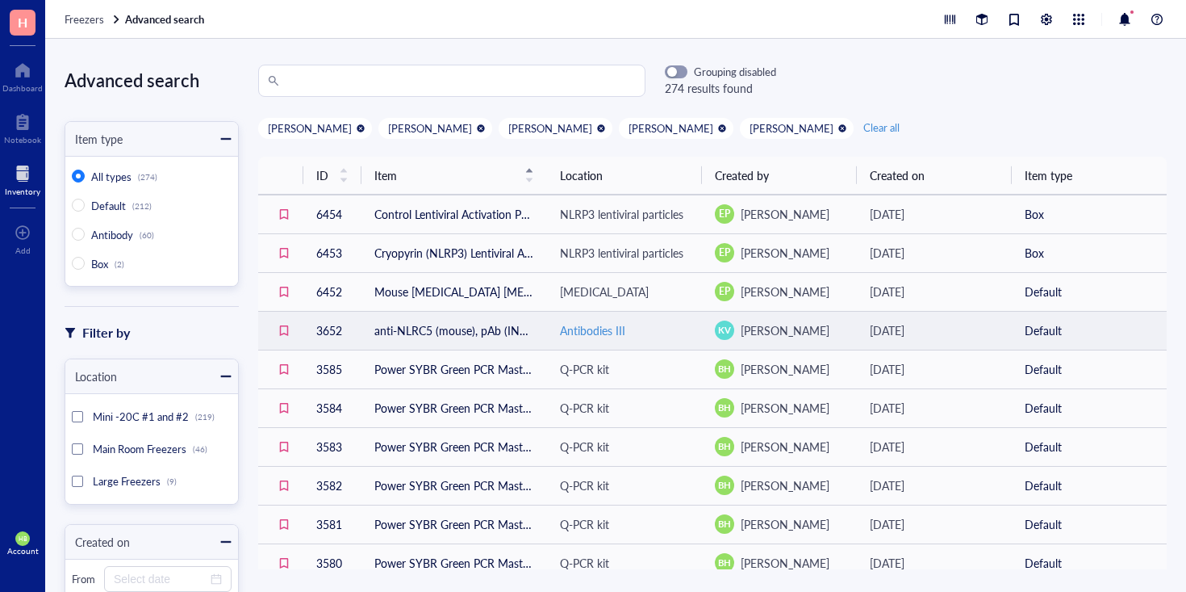
click at [566, 332] on div "Antibodies III" at bounding box center [592, 330] width 65 height 18
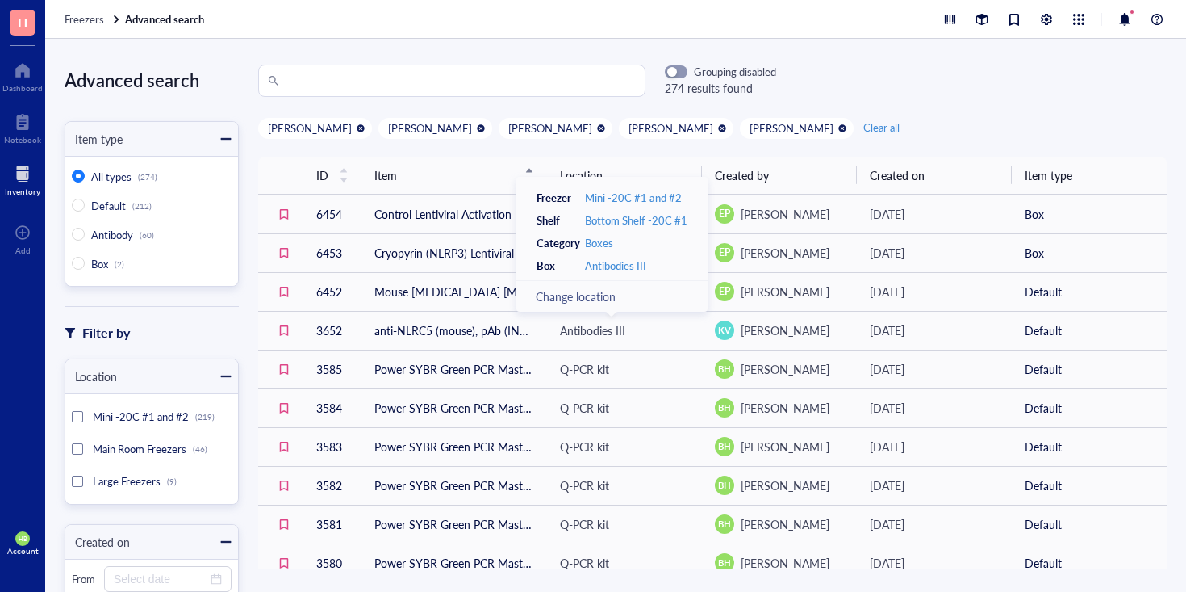
click at [882, 155] on div "ID Item Location Created by Created on Item type 6454 Control Lentiviral Activa…" at bounding box center [712, 357] width 947 height 424
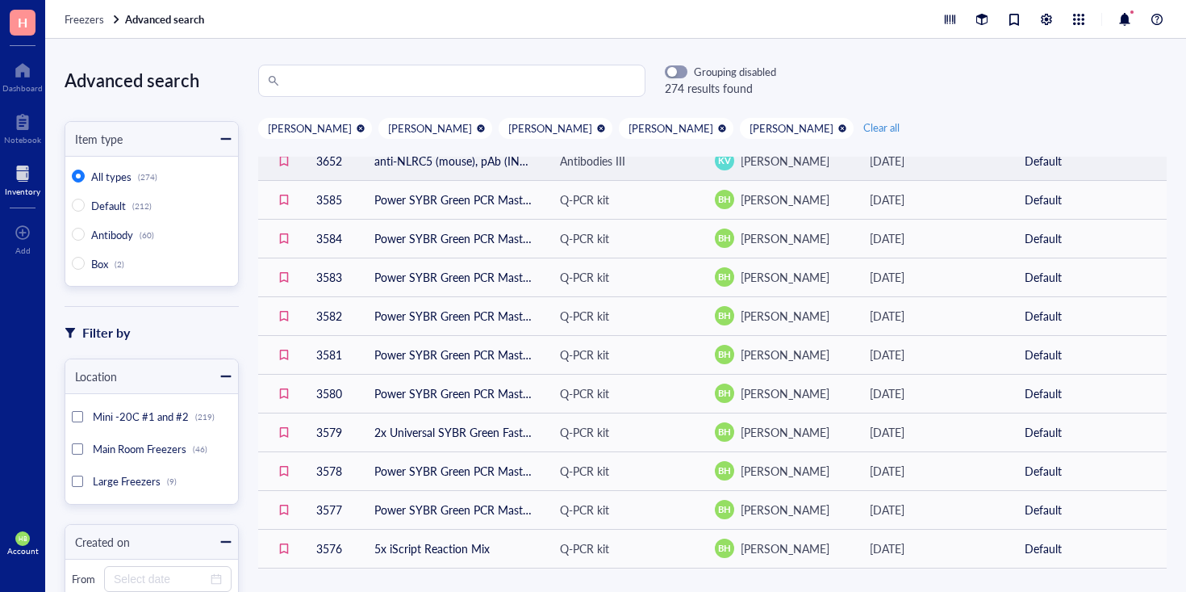
scroll to position [171, 0]
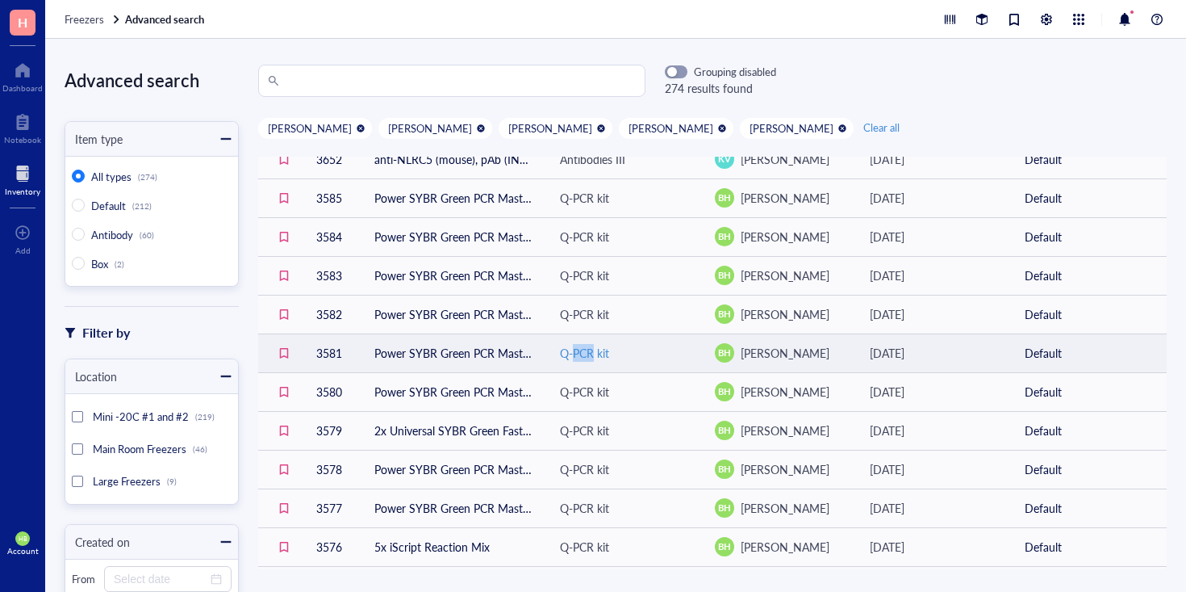
click at [575, 356] on div "Q-PCR kit" at bounding box center [584, 353] width 49 height 18
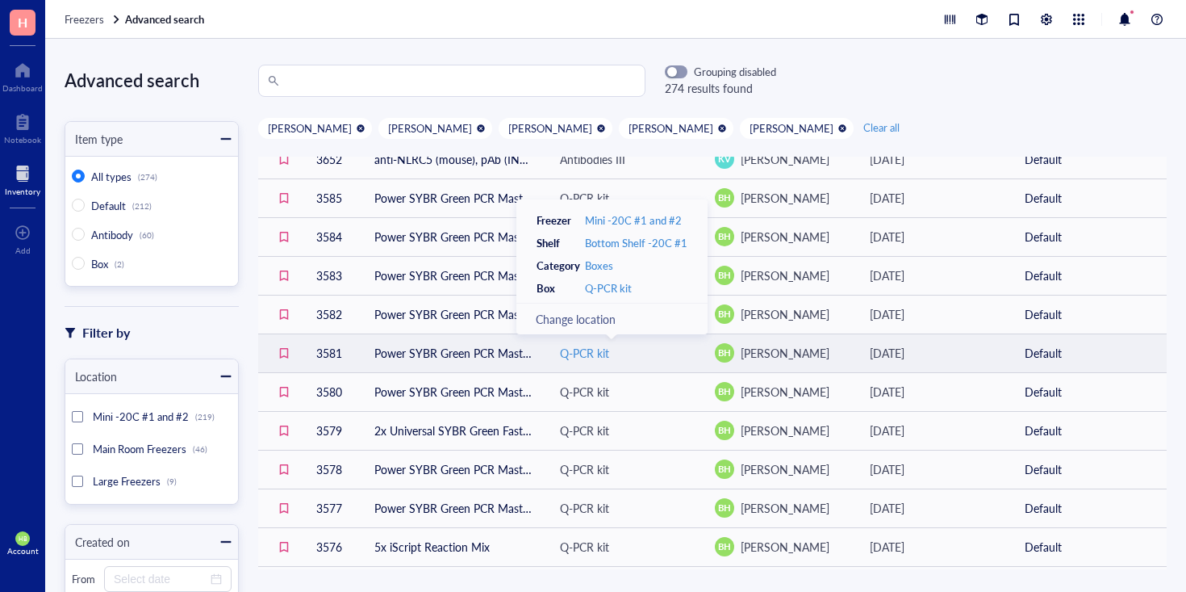
click at [597, 351] on div "Q-PCR kit" at bounding box center [624, 353] width 129 height 18
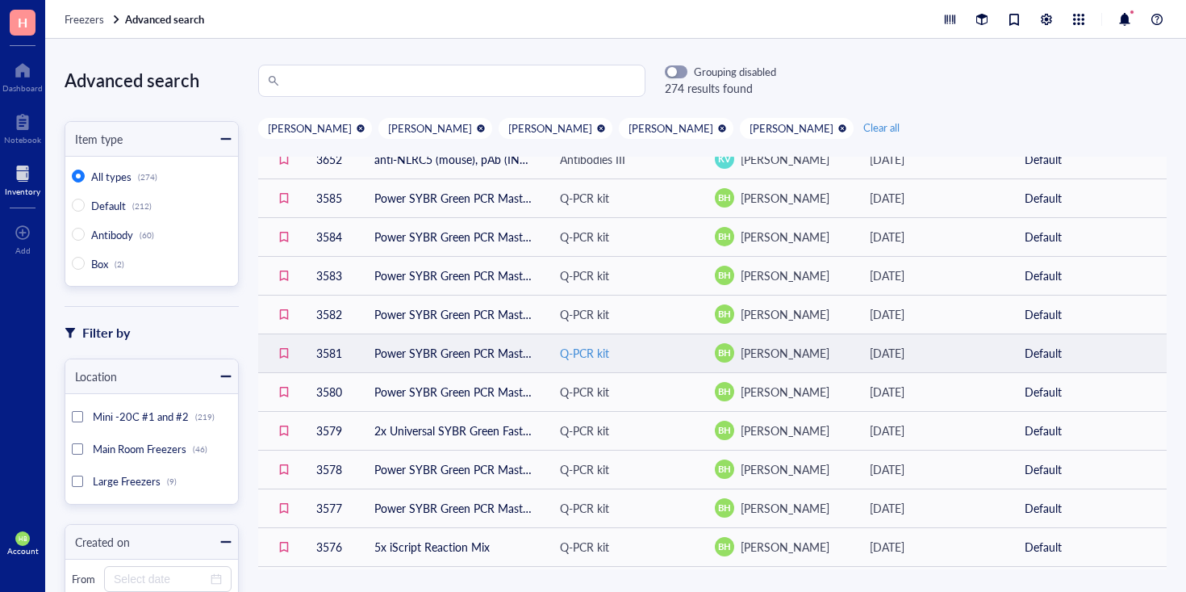
click at [596, 352] on div "Q-PCR kit" at bounding box center [584, 353] width 49 height 18
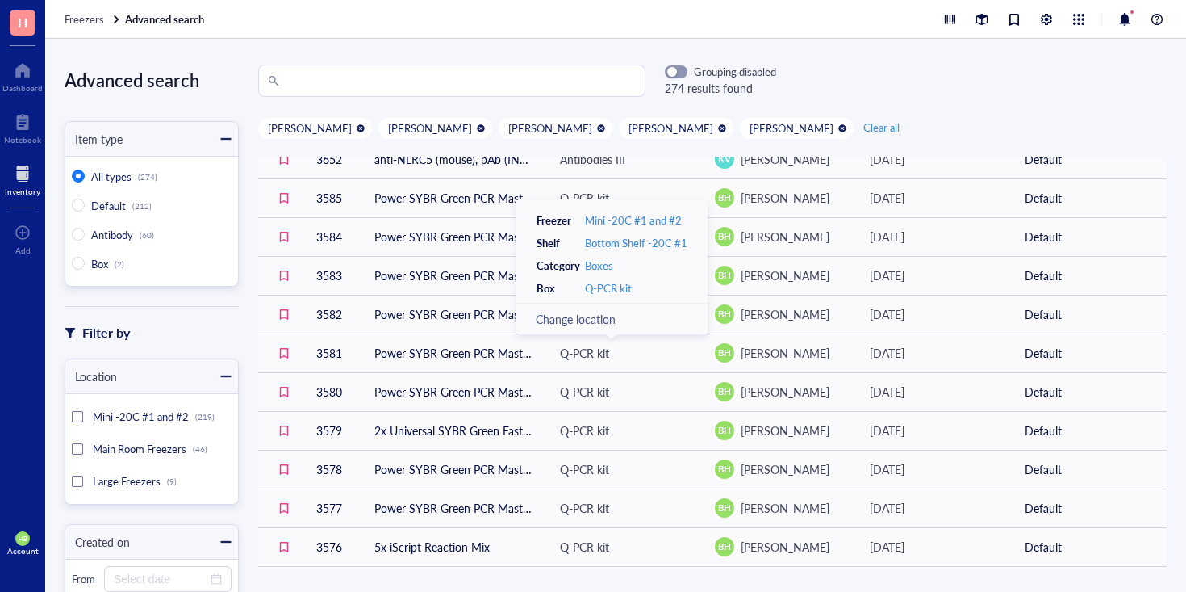
click at [903, 104] on div "Grouping disabled 274 results found Brent Hanks Michael Plebanek Kaylee Villarr…" at bounding box center [712, 315] width 947 height 501
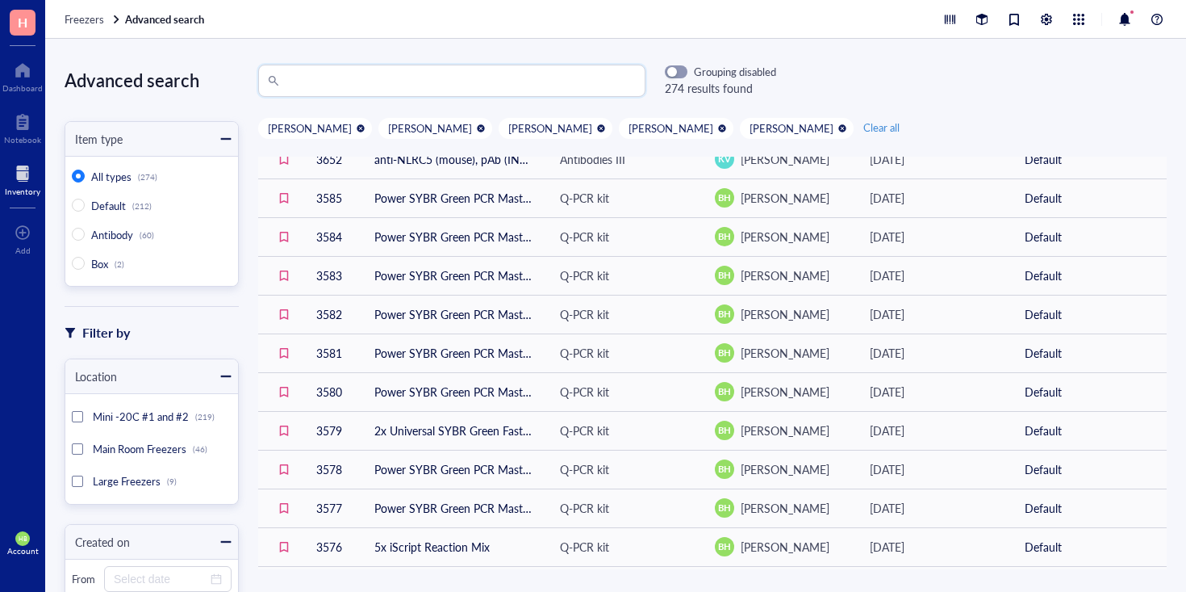
click at [411, 90] on input "search" at bounding box center [458, 80] width 353 height 31
click at [355, 132] on div at bounding box center [360, 128] width 11 height 11
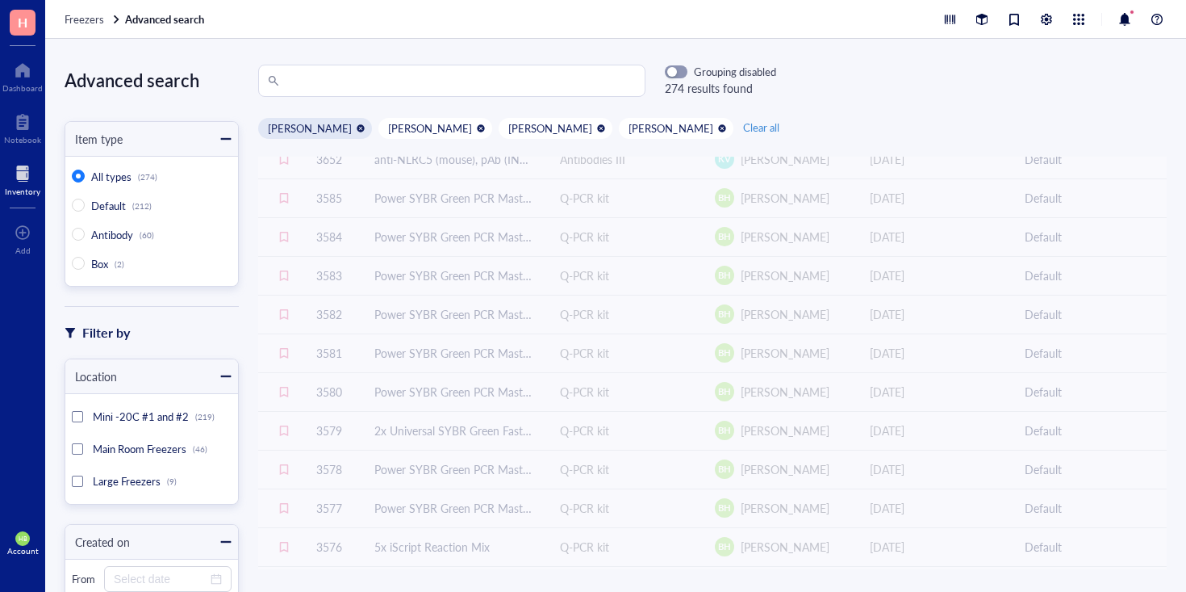
click at [335, 131] on div "Michael Plebanek" at bounding box center [310, 128] width 84 height 15
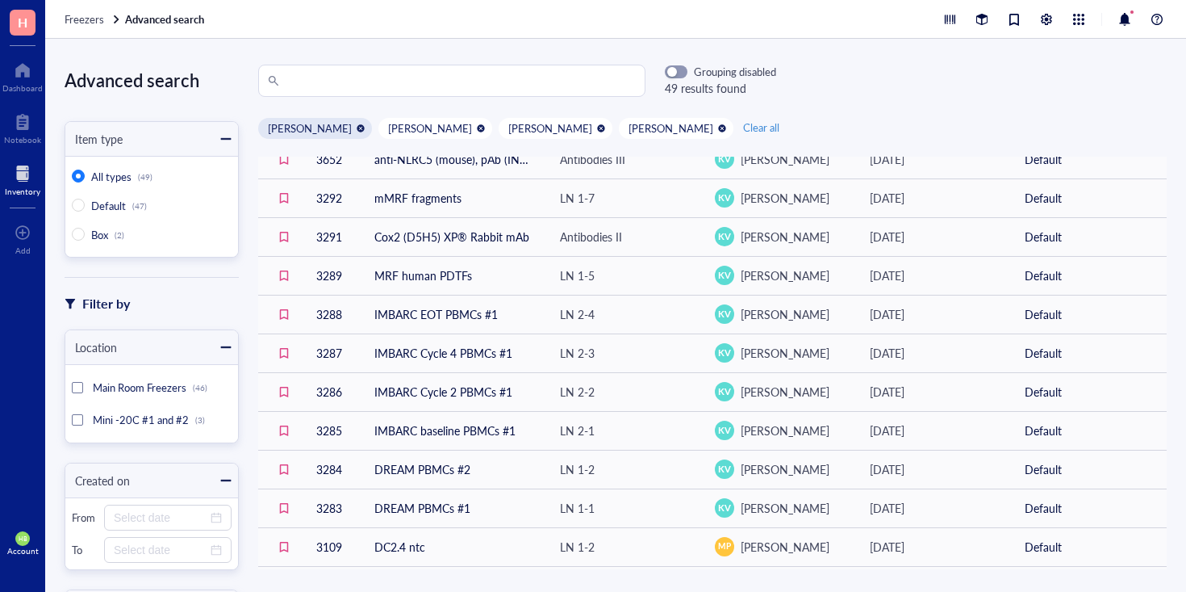
click at [355, 126] on div at bounding box center [360, 128] width 11 height 11
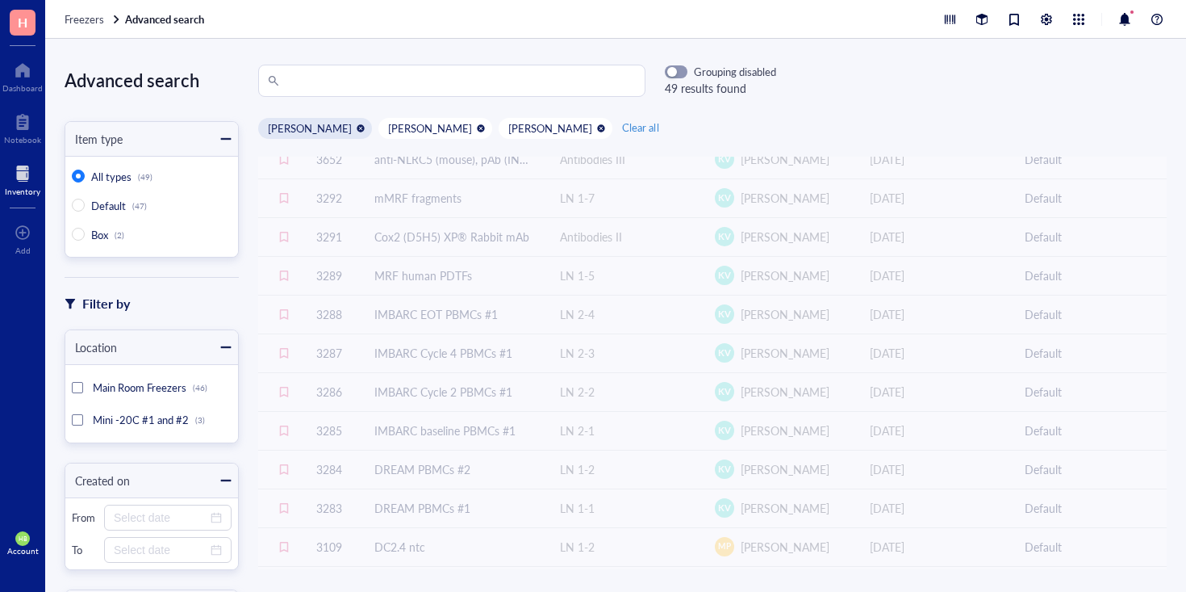
click at [357, 128] on div "Kaylee Villarreal" at bounding box center [315, 128] width 114 height 21
click at [355, 128] on div at bounding box center [360, 128] width 11 height 11
click at [378, 128] on div "Ernesto Pena Calderin" at bounding box center [435, 128] width 114 height 21
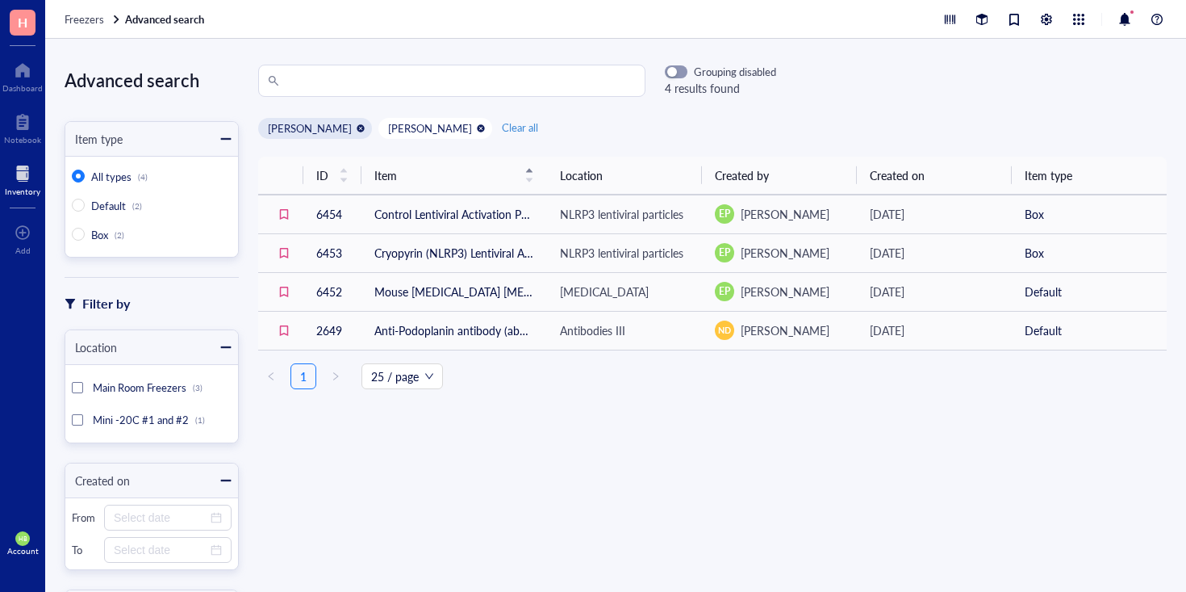
click at [355, 125] on div at bounding box center [360, 128] width 11 height 11
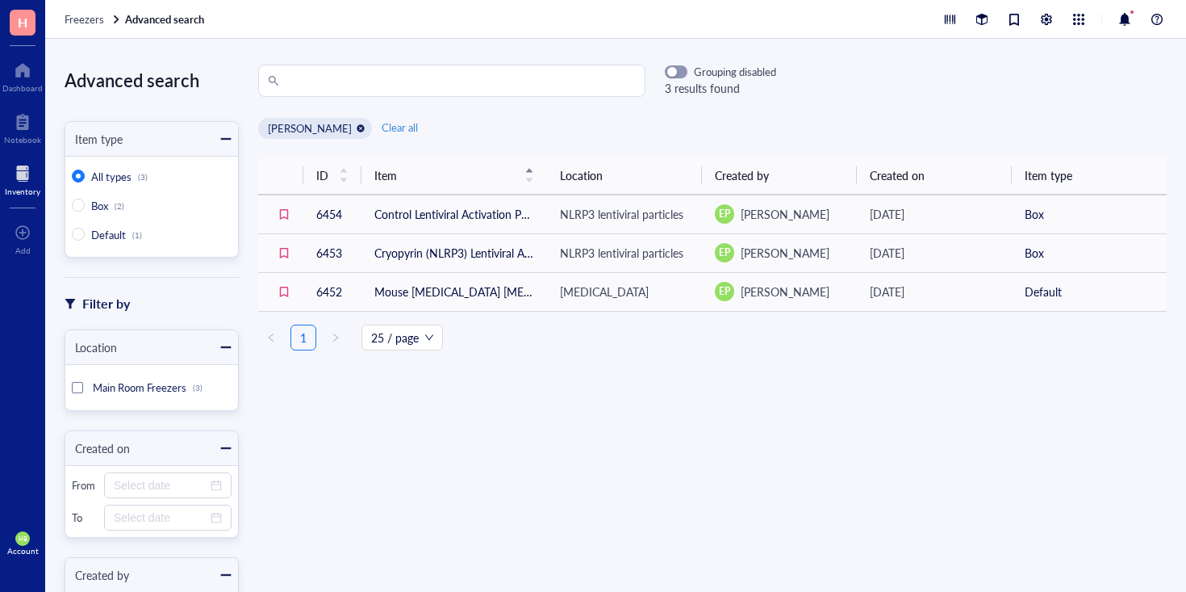
click at [366, 126] on div at bounding box center [360, 128] width 11 height 11
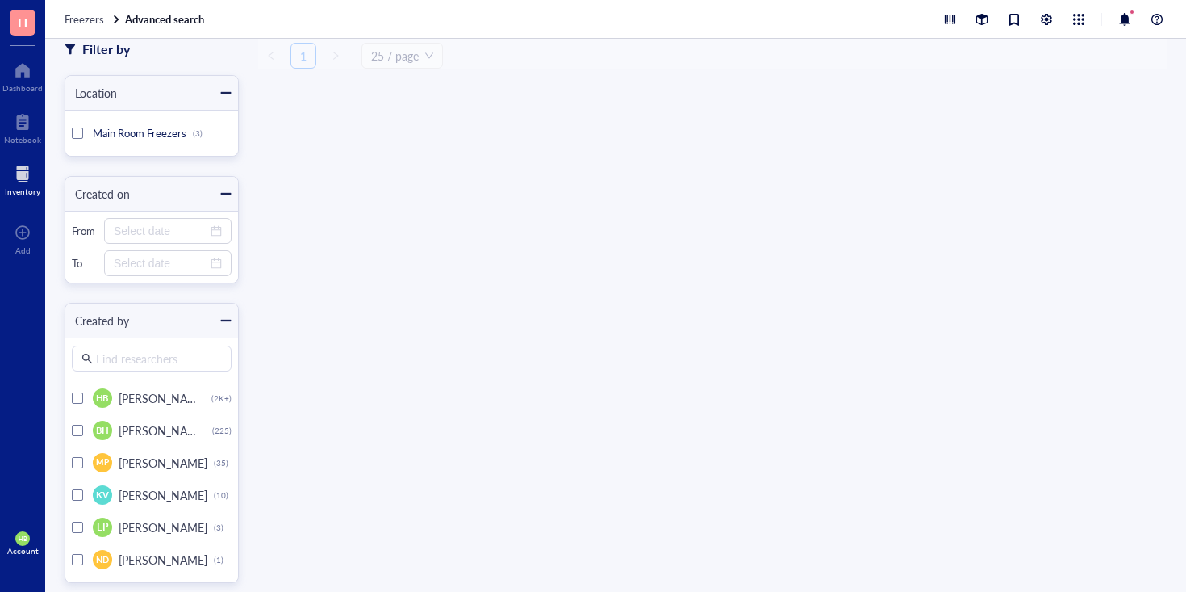
scroll to position [291, 0]
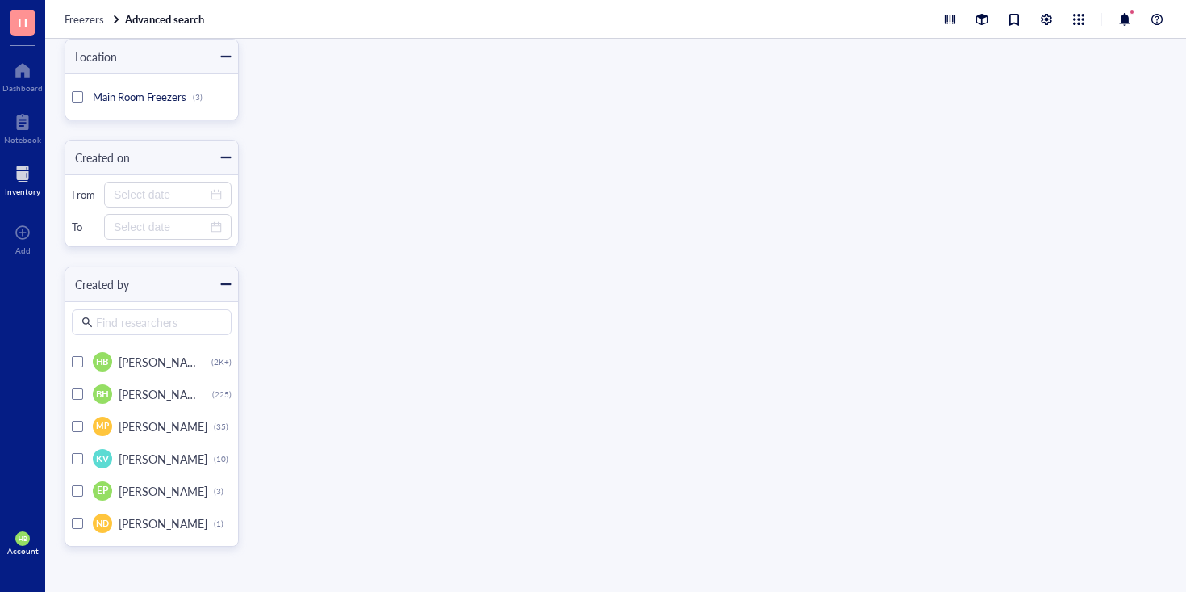
click at [81, 202] on div "From" at bounding box center [85, 194] width 26 height 15
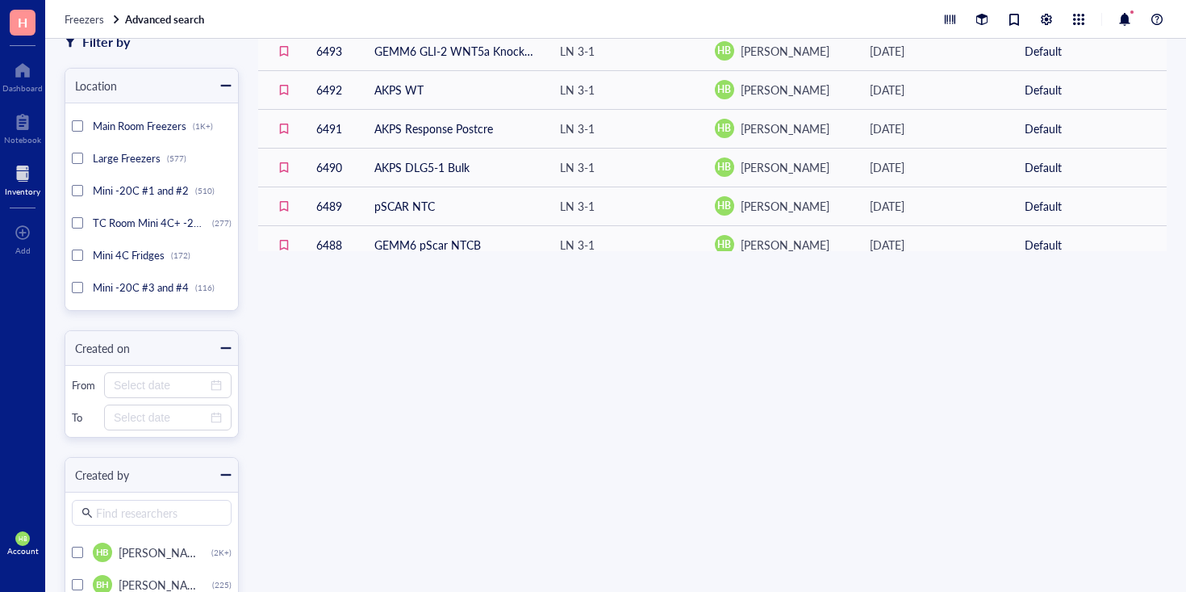
scroll to position [320, 0]
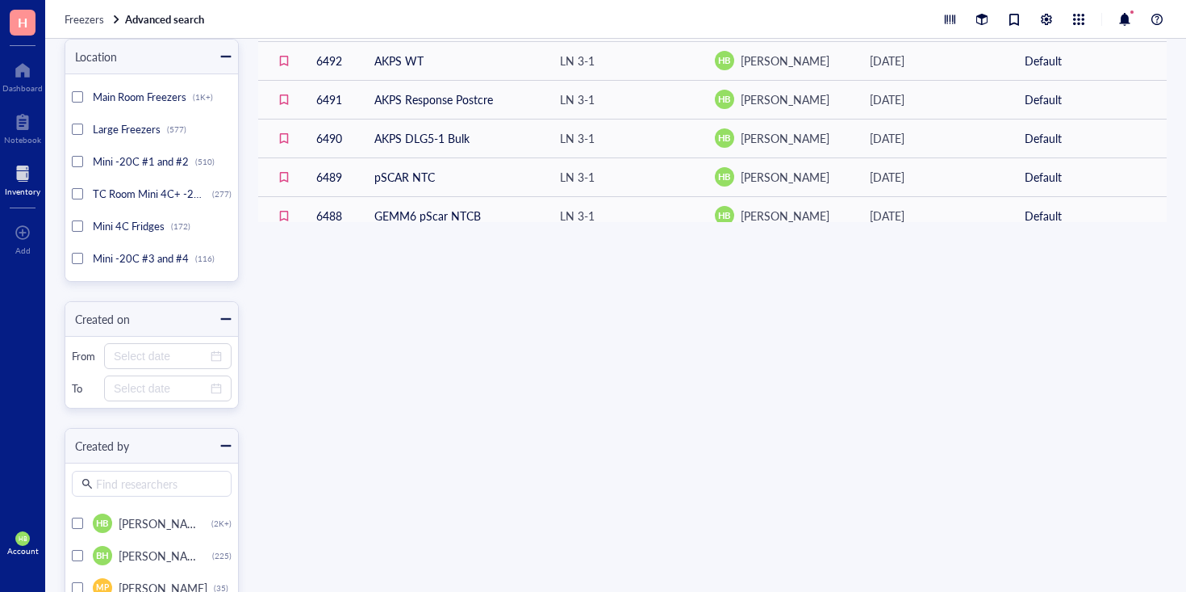
click at [76, 524] on div at bounding box center [77, 522] width 11 height 11
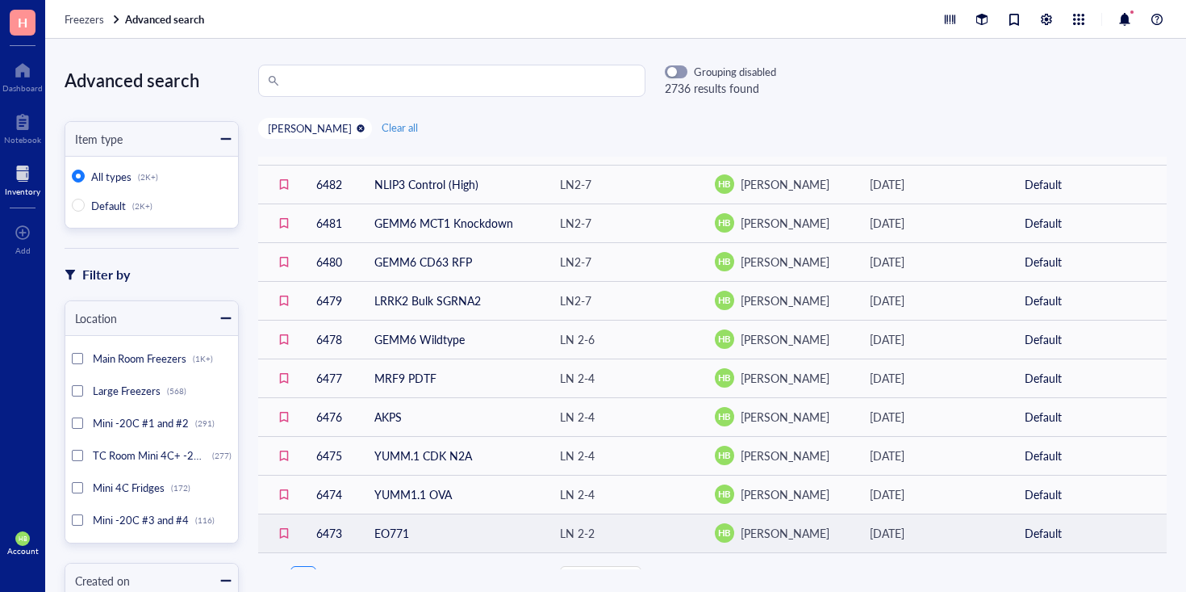
scroll to position [652, 0]
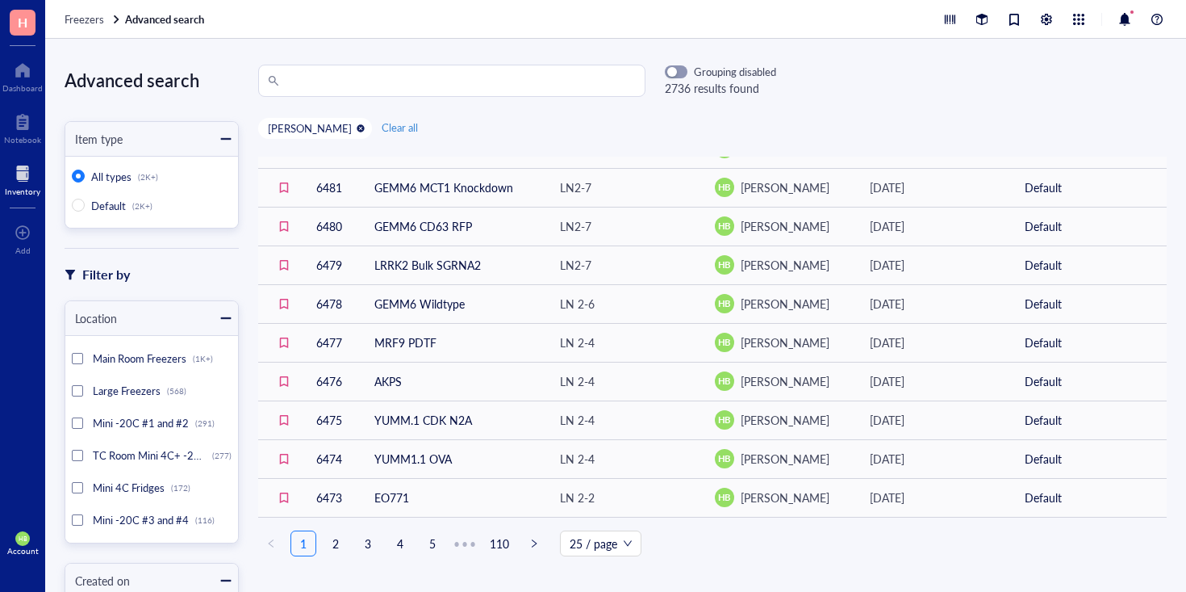
click at [1132, 73] on div "Grouping disabled 2736 results found" at bounding box center [712, 81] width 947 height 32
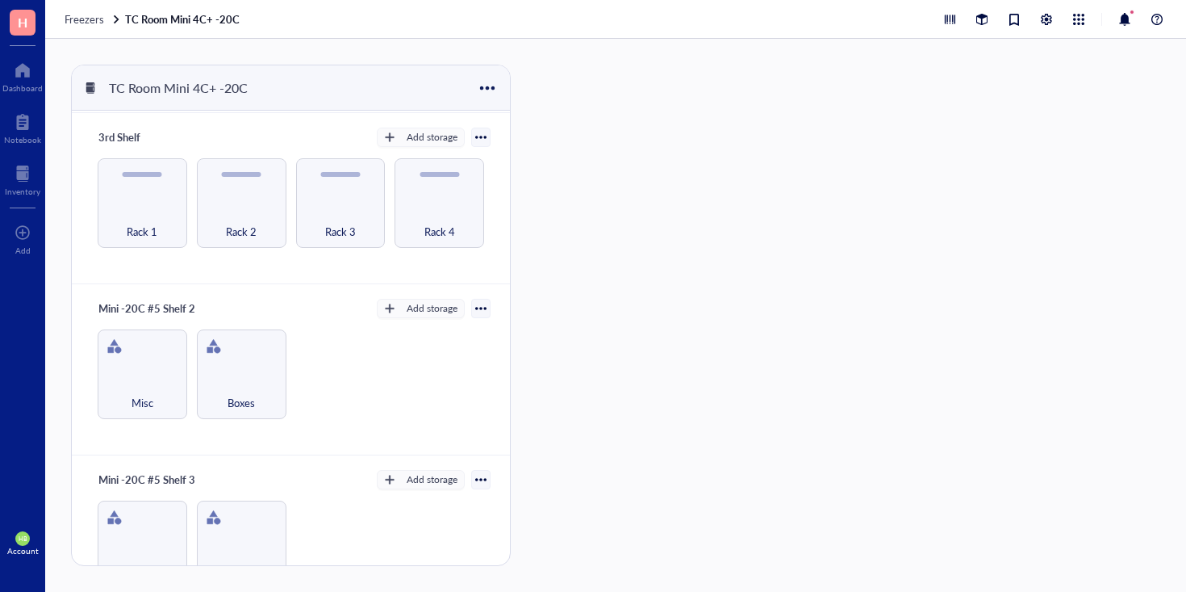
scroll to position [157, 0]
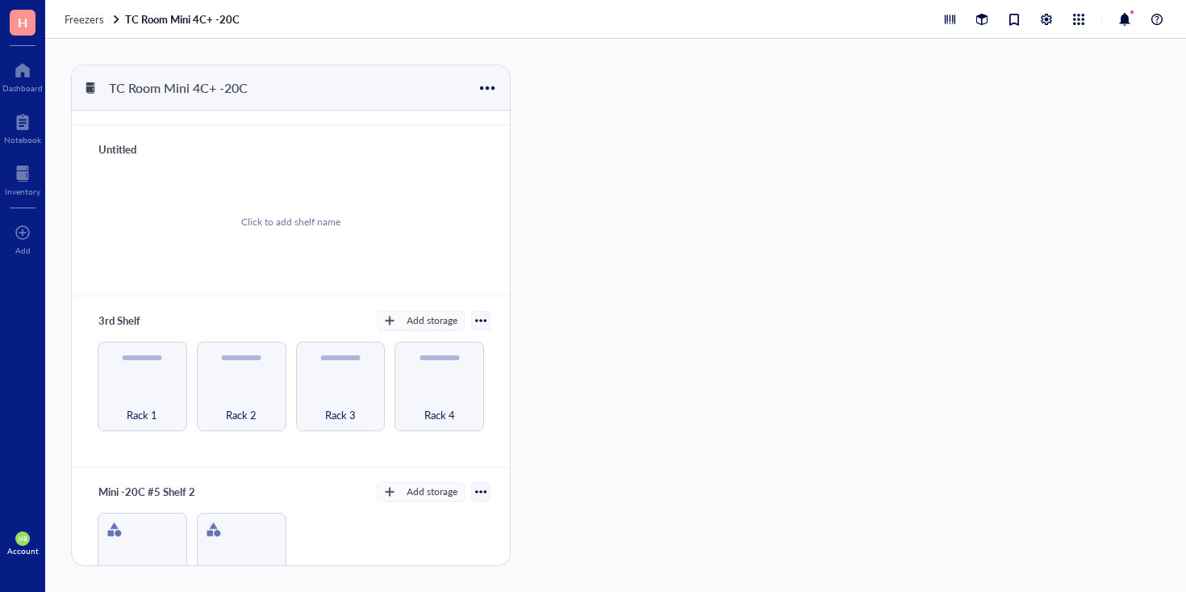
click at [475, 316] on div at bounding box center [480, 320] width 11 height 11
click at [454, 456] on div "Delete" at bounding box center [423, 458] width 97 height 15
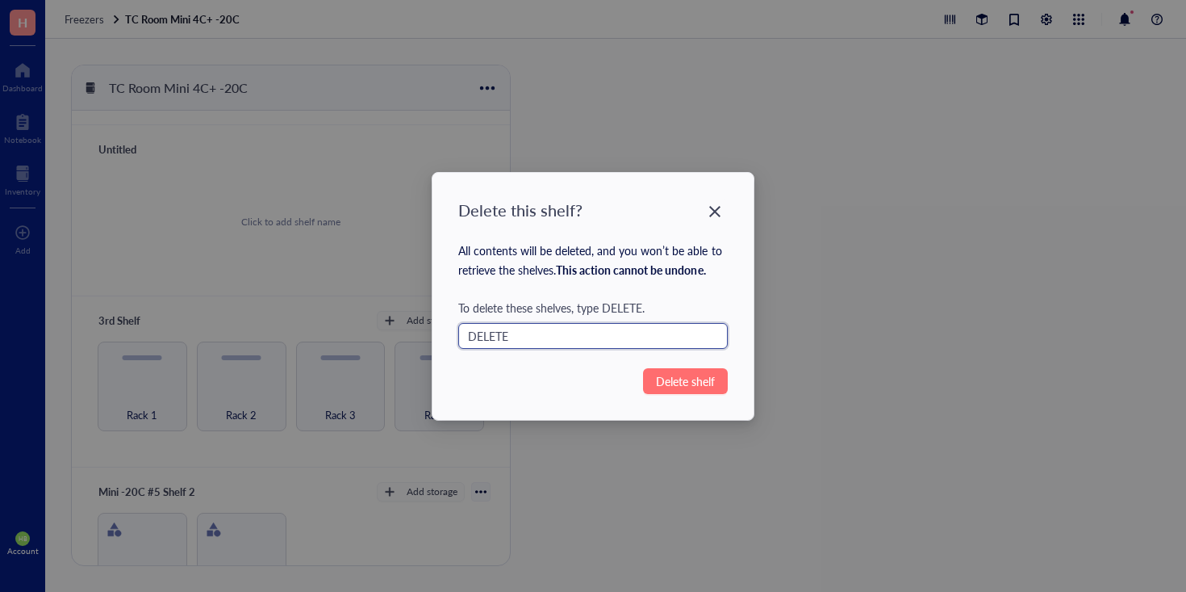
type input "DELETE"
click at [680, 376] on span "Delete shelf" at bounding box center [685, 381] width 59 height 18
click at [706, 376] on span "Delete shelf" at bounding box center [685, 381] width 59 height 18
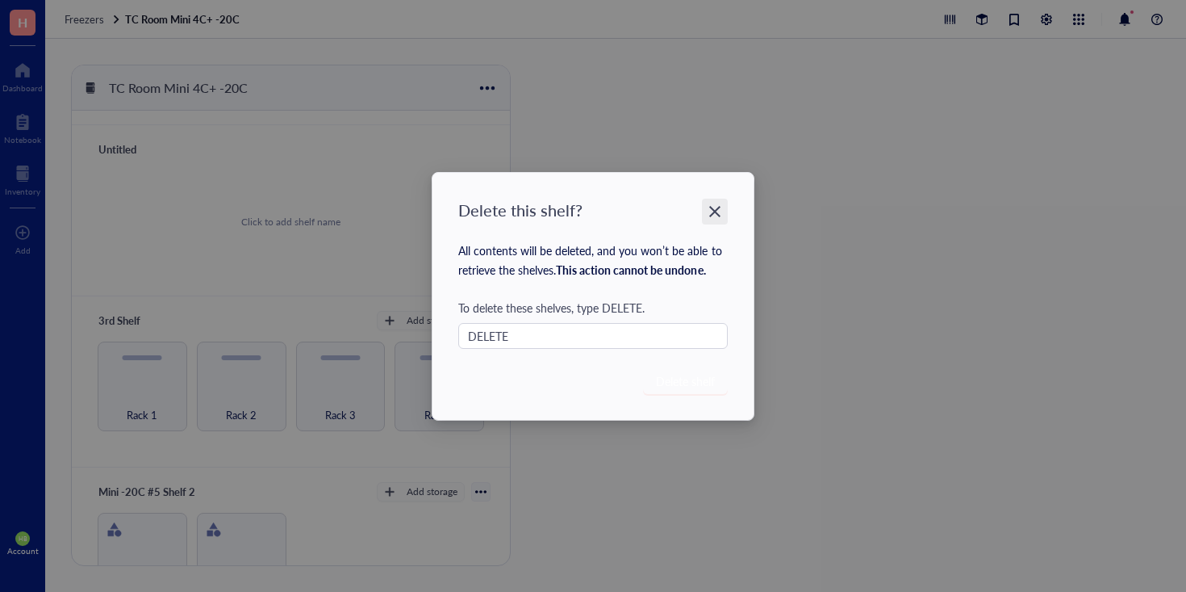
click at [721, 208] on icon "Close" at bounding box center [715, 210] width 15 height 15
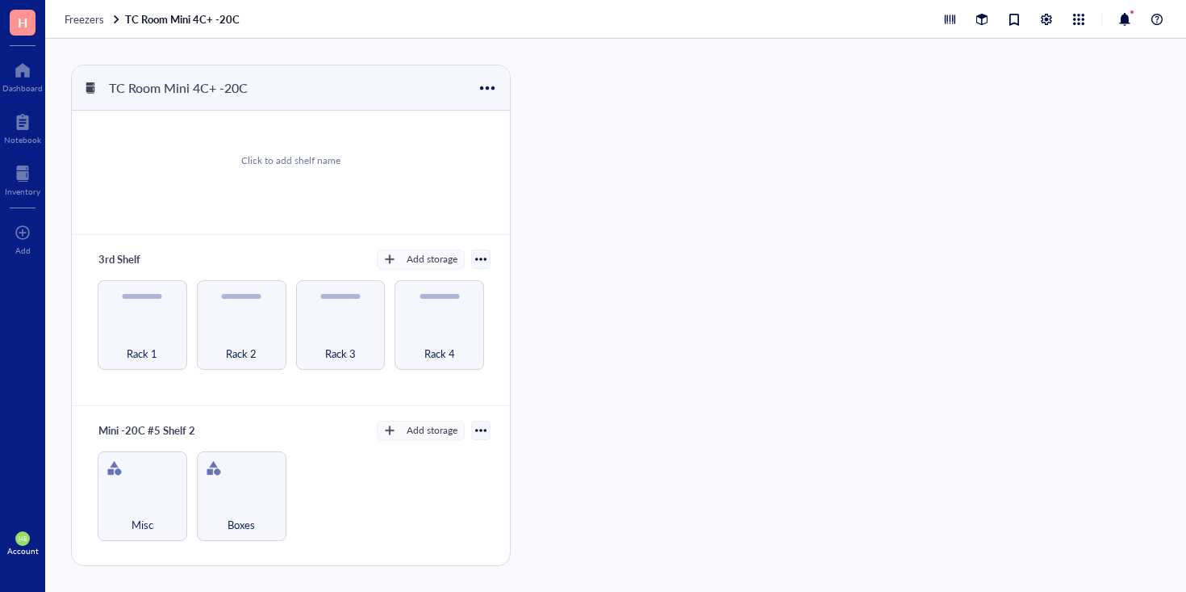
scroll to position [228, 0]
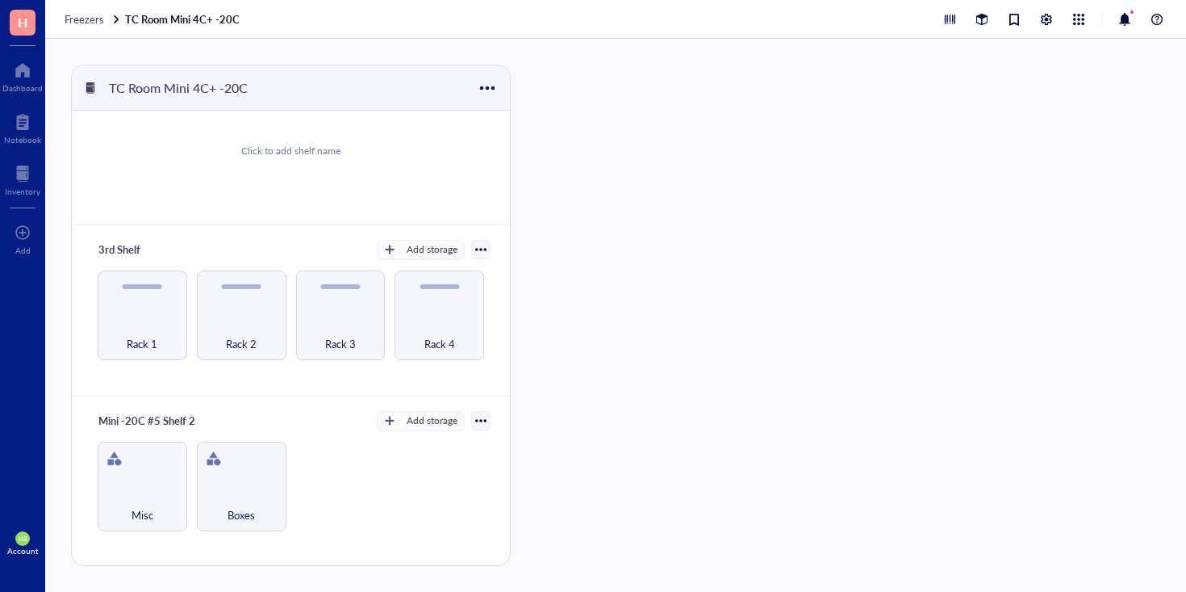
click at [475, 254] on div at bounding box center [480, 249] width 11 height 11
click at [226, 248] on div "3rd Shelf Add storage Settings Export Restore rack Restore category Delete" at bounding box center [290, 249] width 399 height 23
click at [169, 281] on div at bounding box center [168, 288] width 23 height 23
click at [197, 407] on div "Archive" at bounding box center [204, 409] width 36 height 15
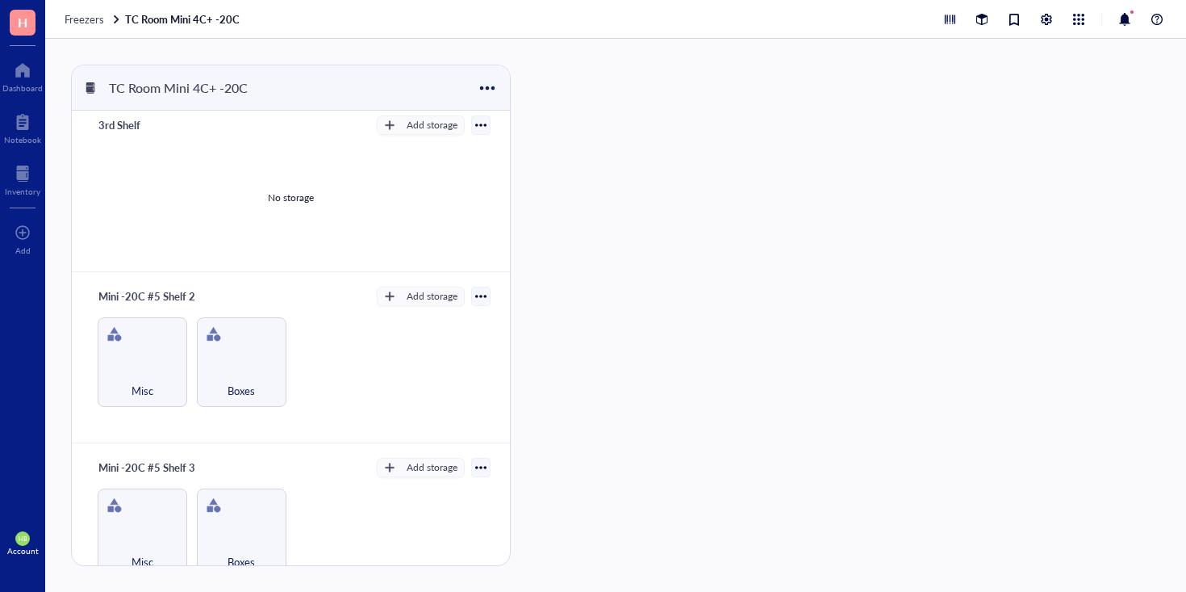
scroll to position [134, 0]
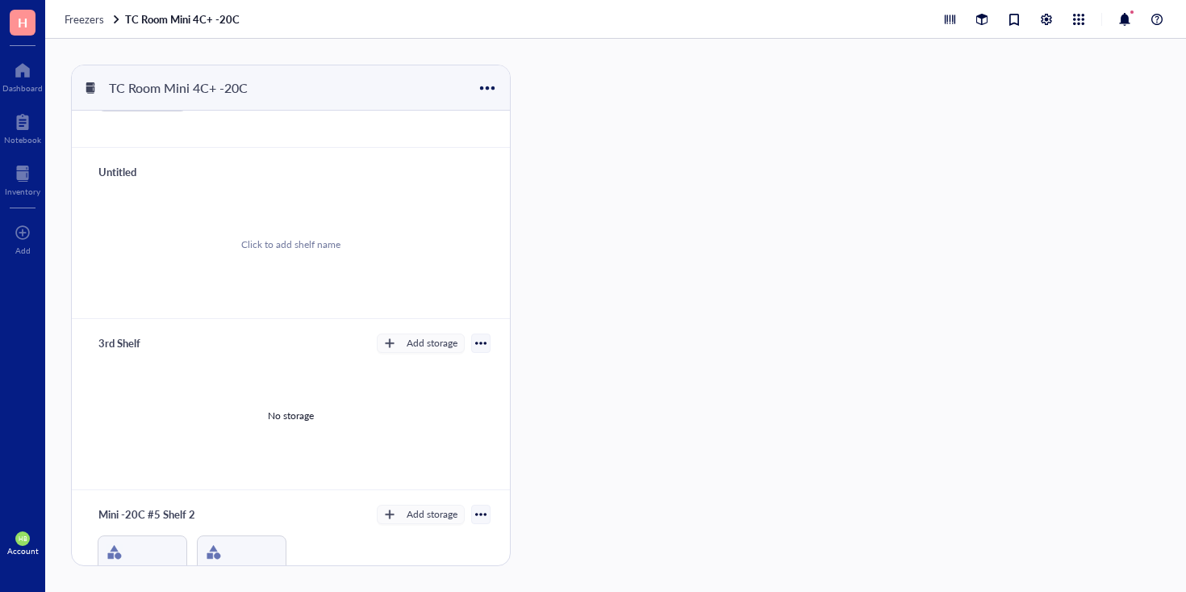
click at [112, 340] on div "3rd Shelf" at bounding box center [139, 343] width 97 height 23
click at [112, 340] on input "3rd Shelf" at bounding box center [127, 342] width 71 height 21
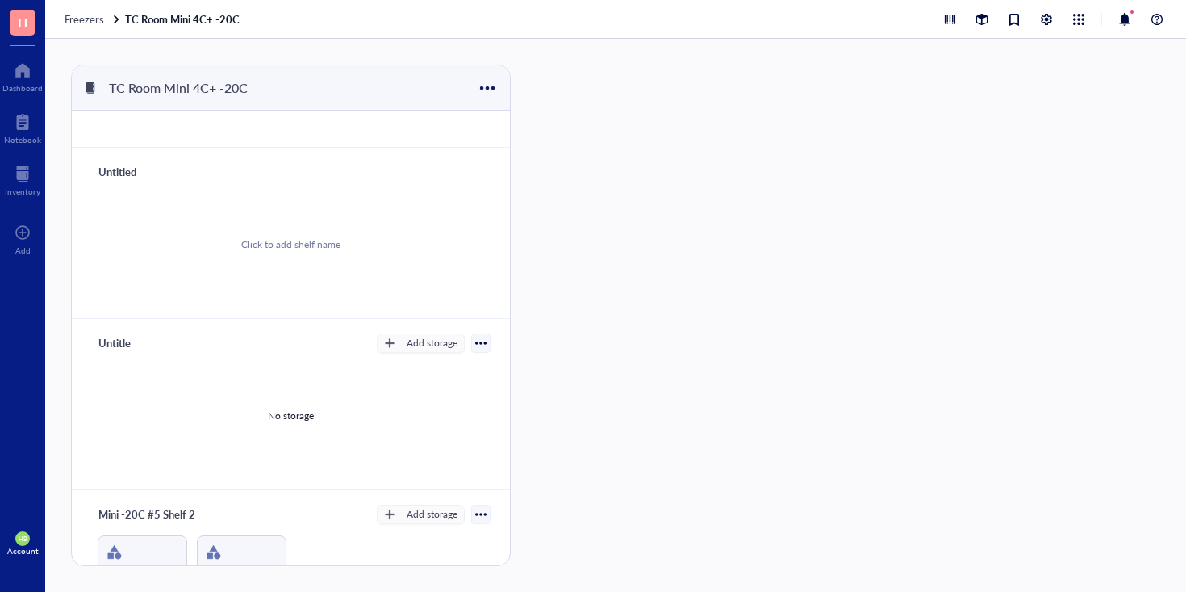
type input "Untitled"
click at [192, 325] on div "Untitled Click to add shelf name" at bounding box center [291, 404] width 438 height 171
type input "Untitled"
click at [77, 20] on span "Freezers" at bounding box center [85, 18] width 40 height 15
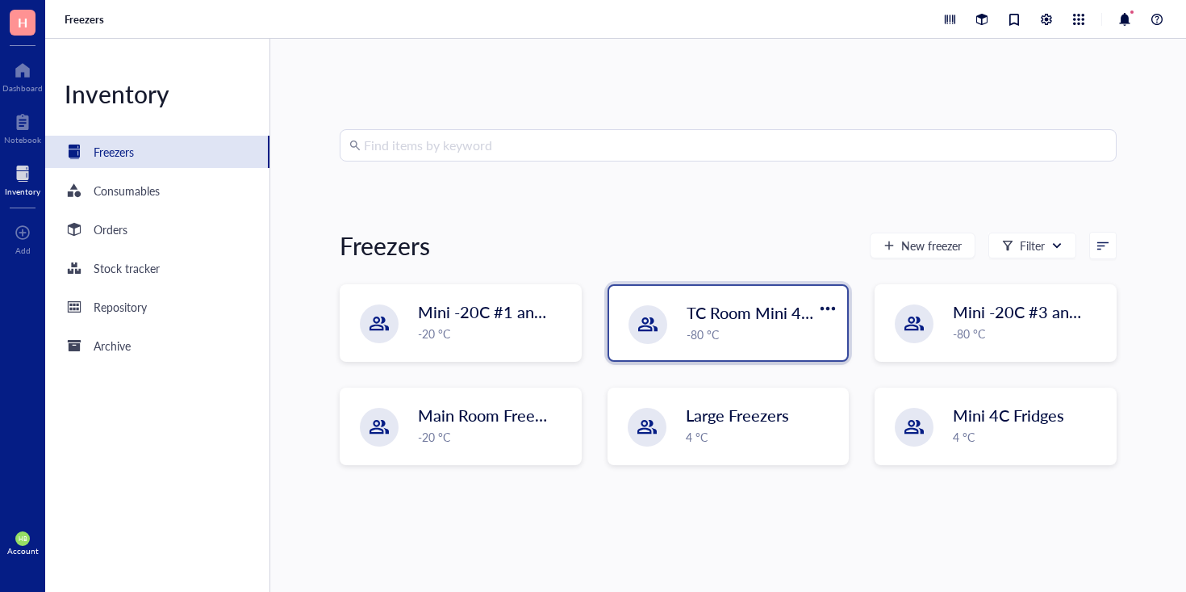
click at [771, 349] on div "TC Room Mini 4C+ -20C -80 °C" at bounding box center [728, 323] width 239 height 74
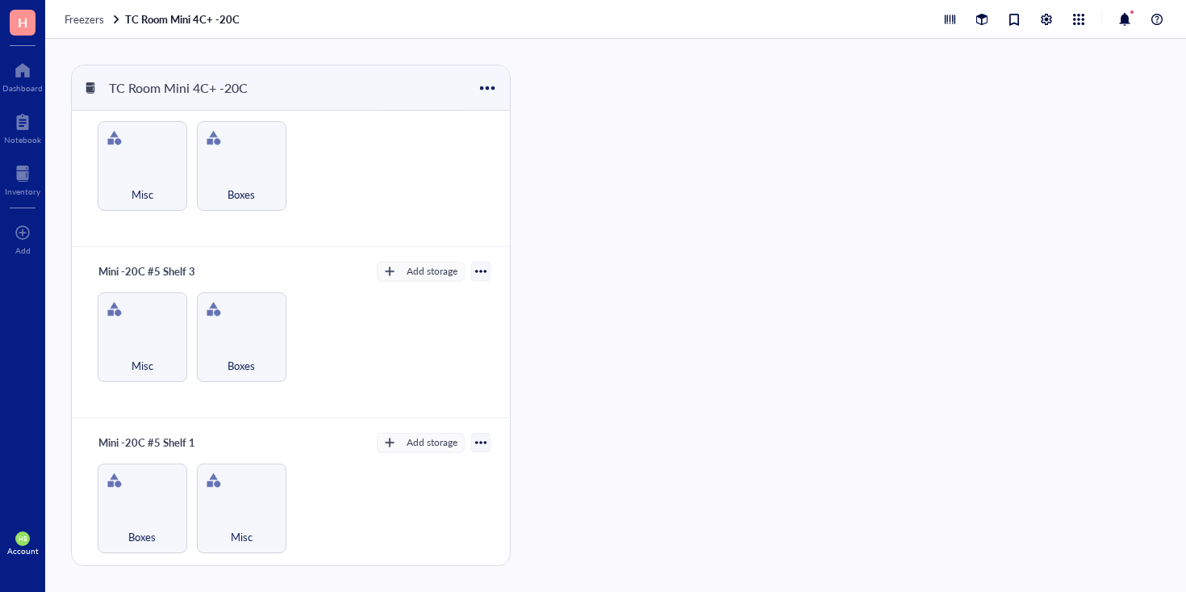
scroll to position [559, 0]
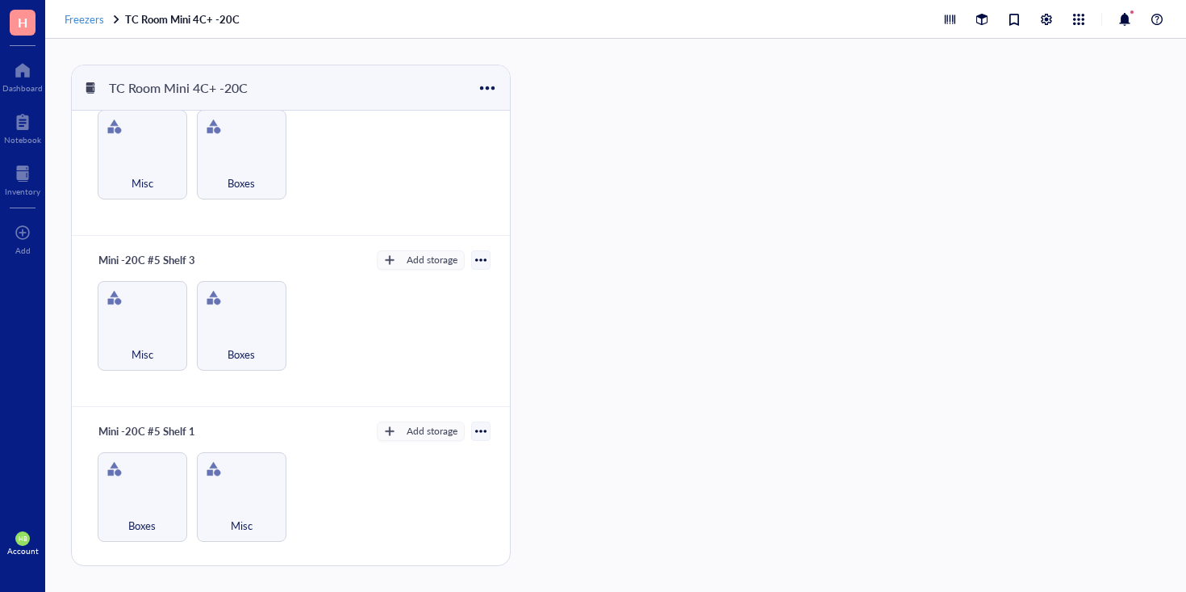
click at [83, 21] on span "Freezers" at bounding box center [85, 18] width 40 height 15
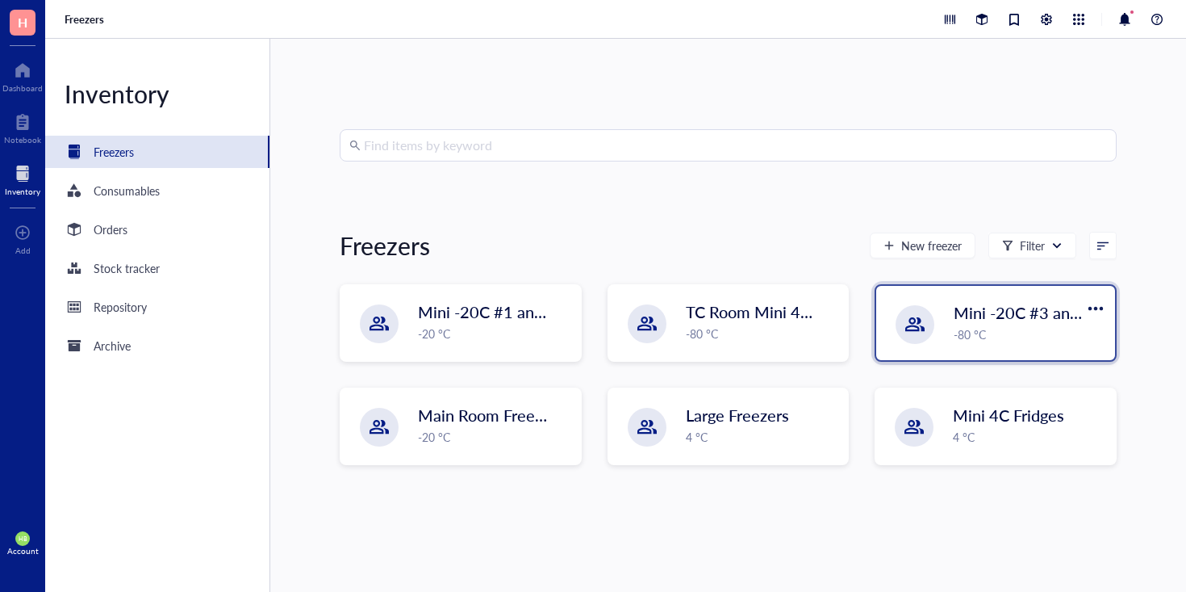
click at [1019, 346] on div "Mini -20C #3 and #4 -80 °C" at bounding box center [995, 323] width 239 height 74
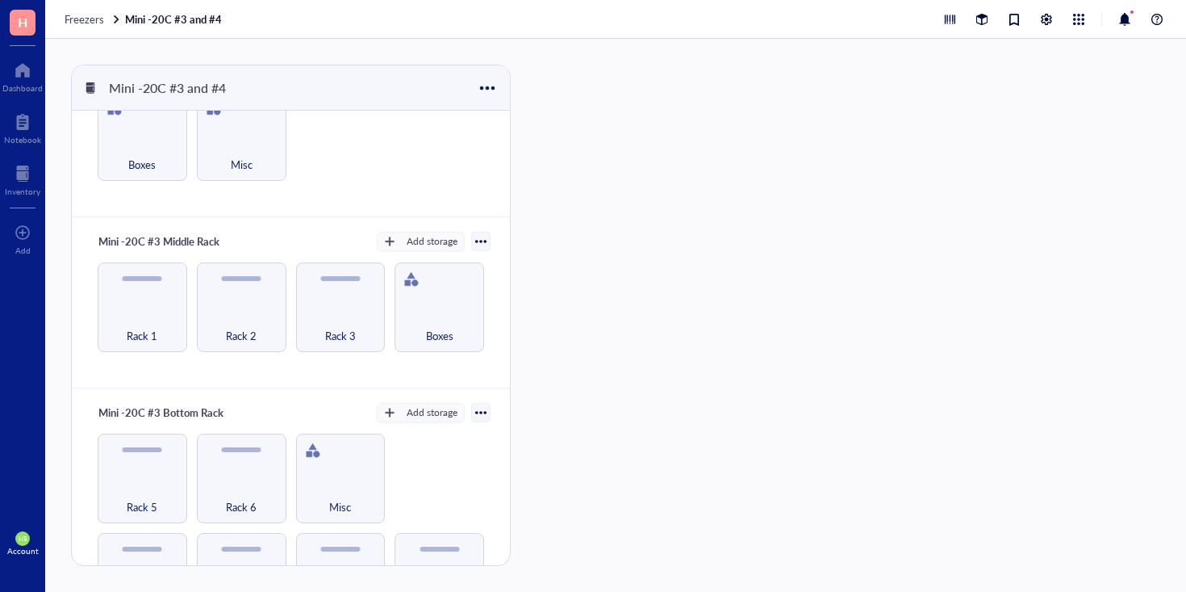
scroll to position [66, 0]
click at [326, 299] on div "Rack 3" at bounding box center [341, 306] width 90 height 90
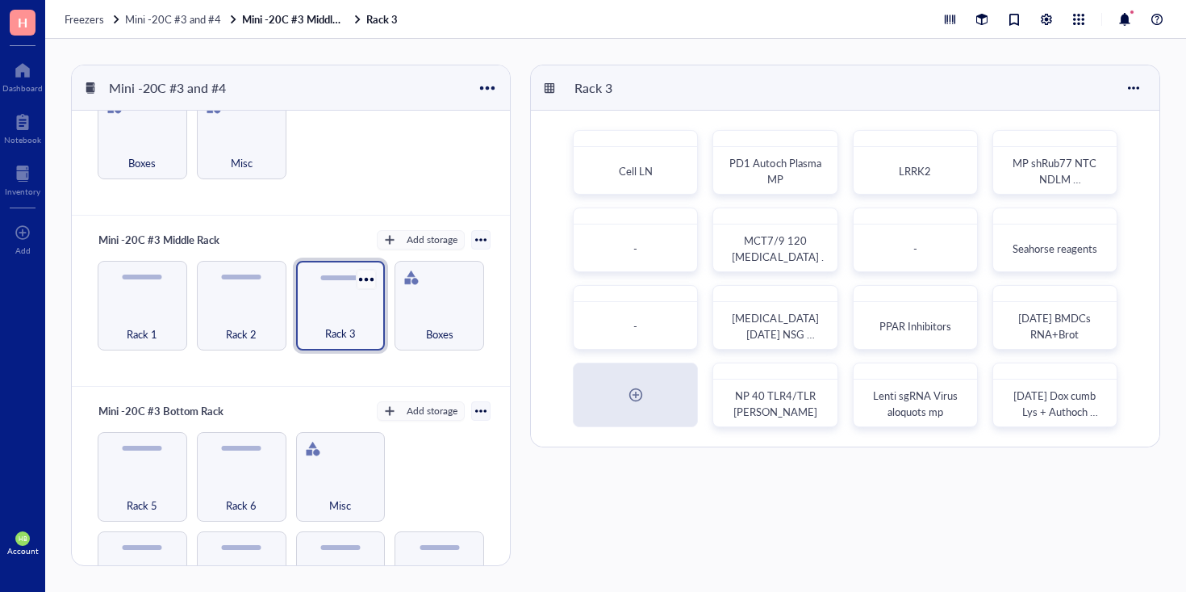
click at [363, 278] on div at bounding box center [366, 278] width 23 height 23
click at [396, 402] on div "Archive" at bounding box center [399, 399] width 36 height 15
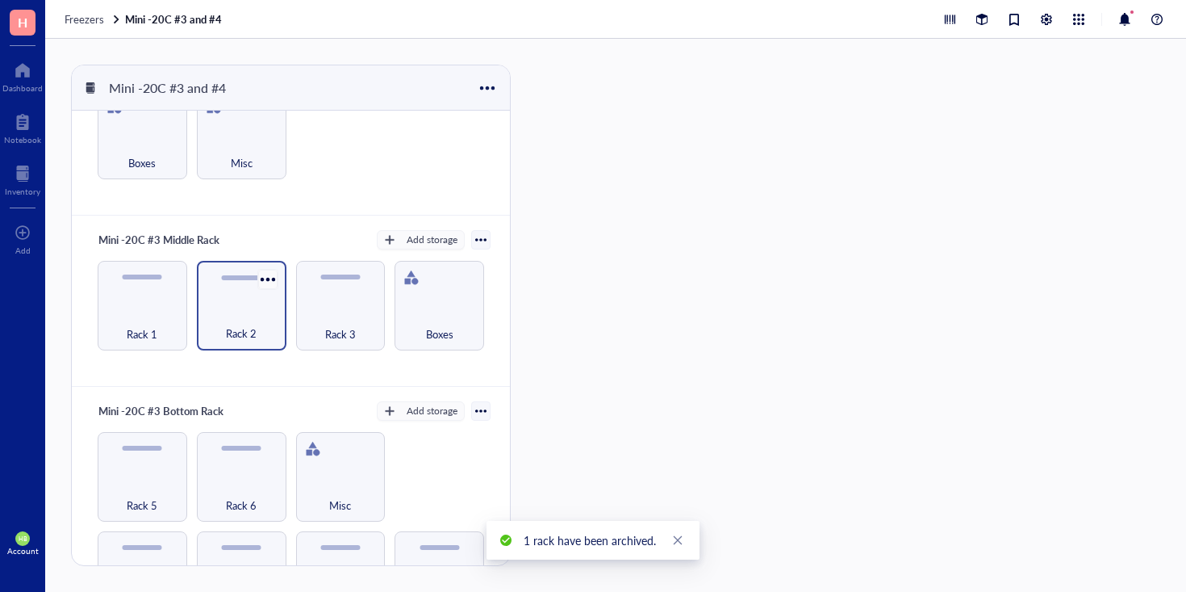
click at [262, 276] on div at bounding box center [267, 278] width 23 height 23
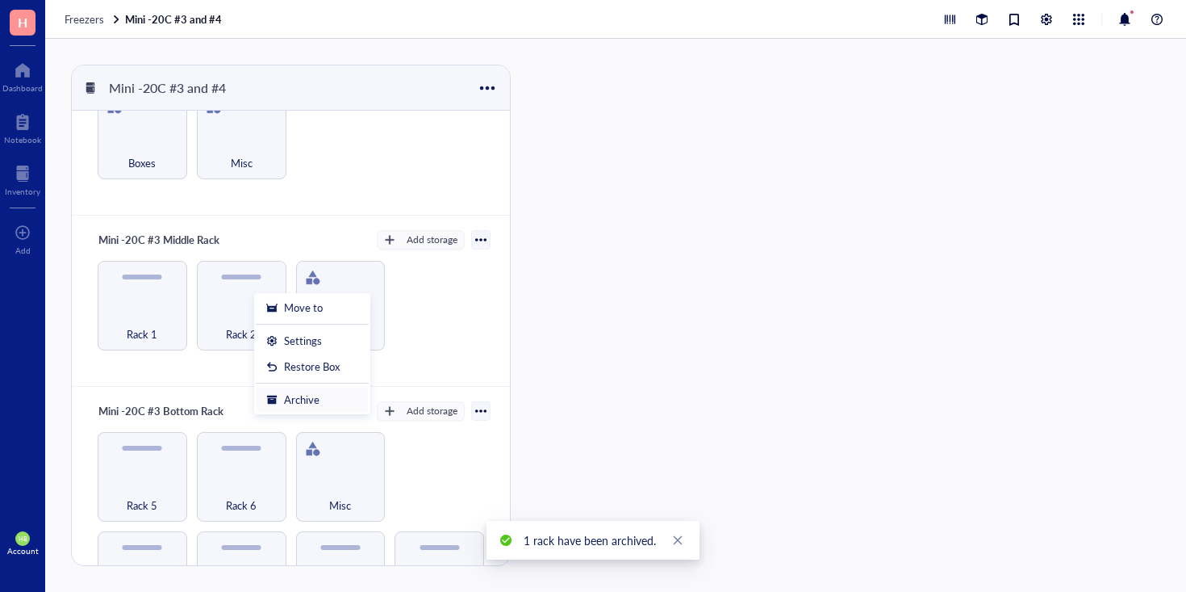
click at [285, 406] on div "Archive" at bounding box center [302, 399] width 36 height 15
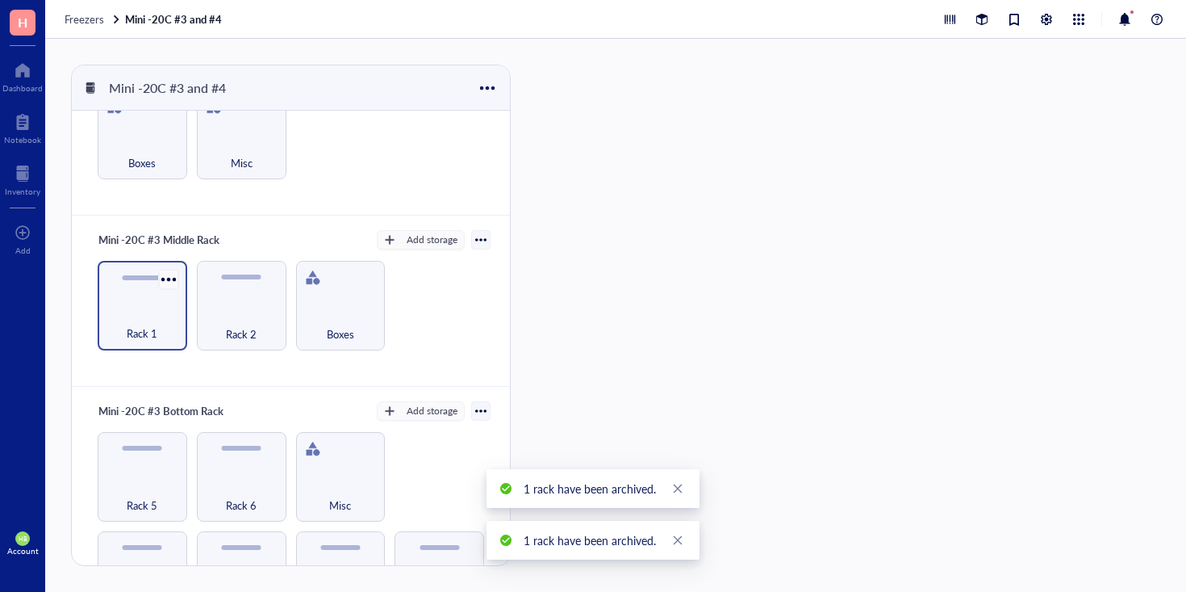
click at [169, 275] on div at bounding box center [168, 278] width 23 height 23
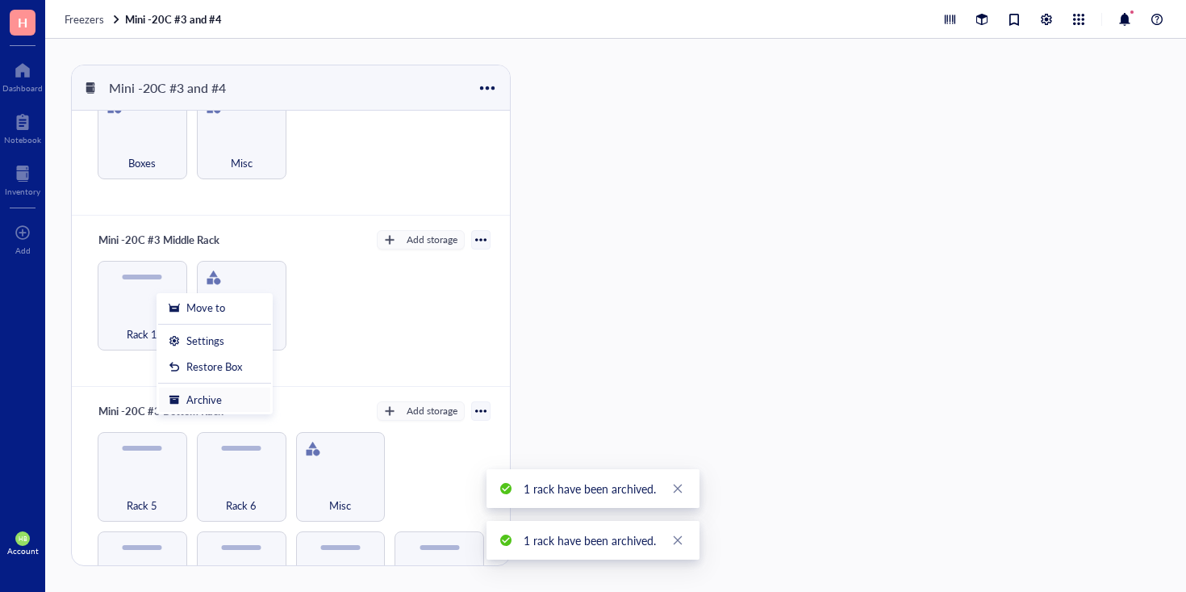
click at [208, 394] on div "Archive" at bounding box center [204, 399] width 36 height 15
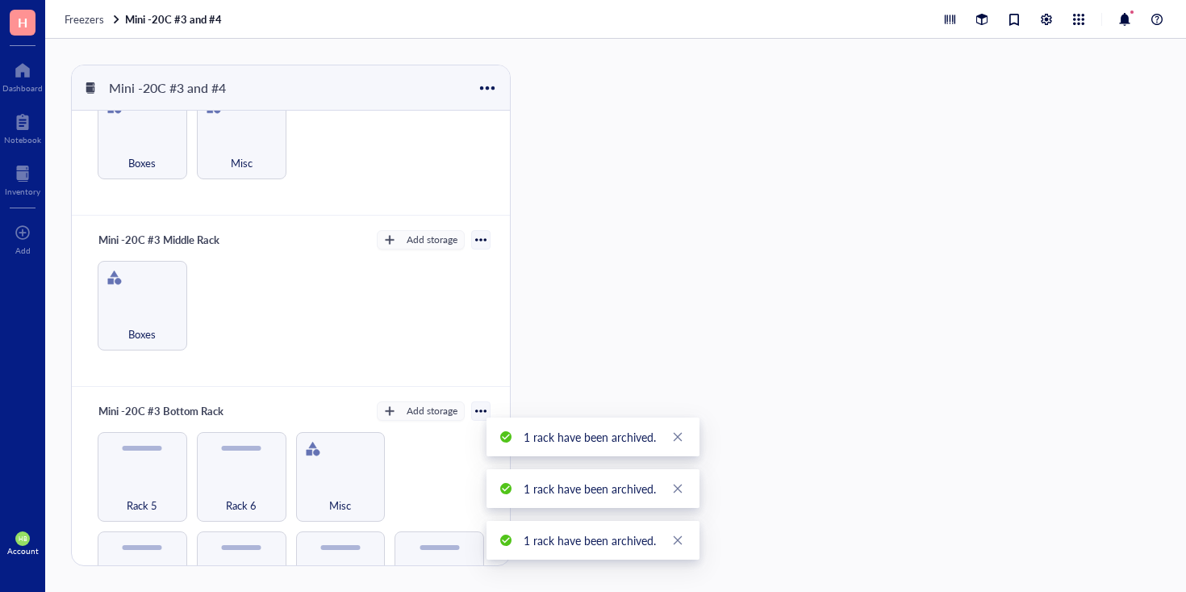
click at [327, 251] on div "Mini -20C #3 Middle Rack Add storage Boxes" at bounding box center [291, 300] width 438 height 171
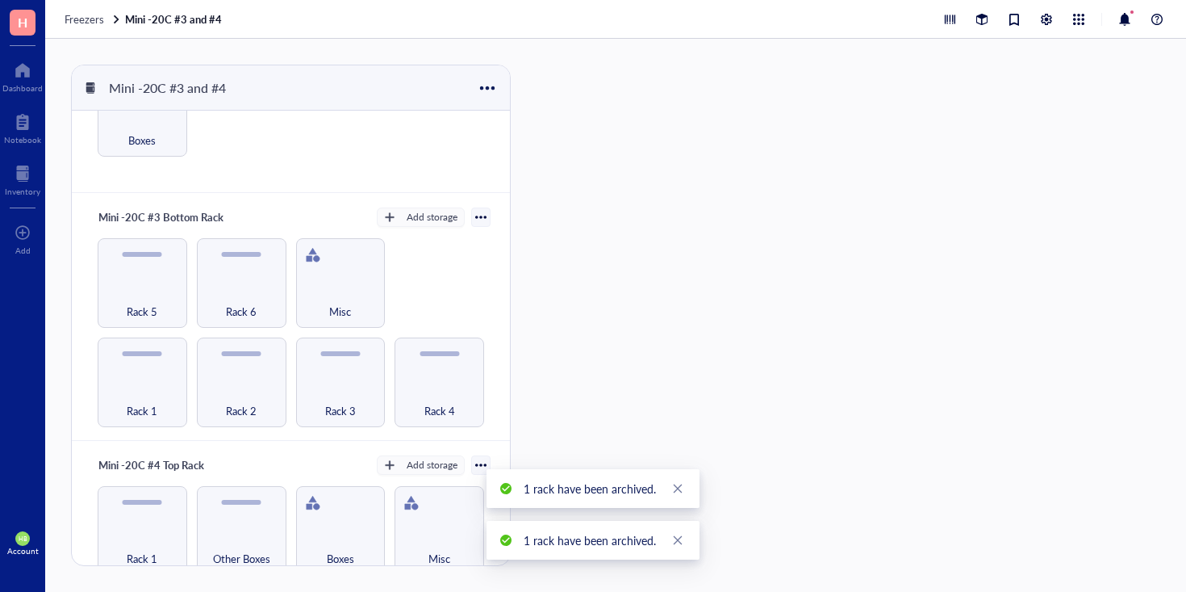
scroll to position [285, 0]
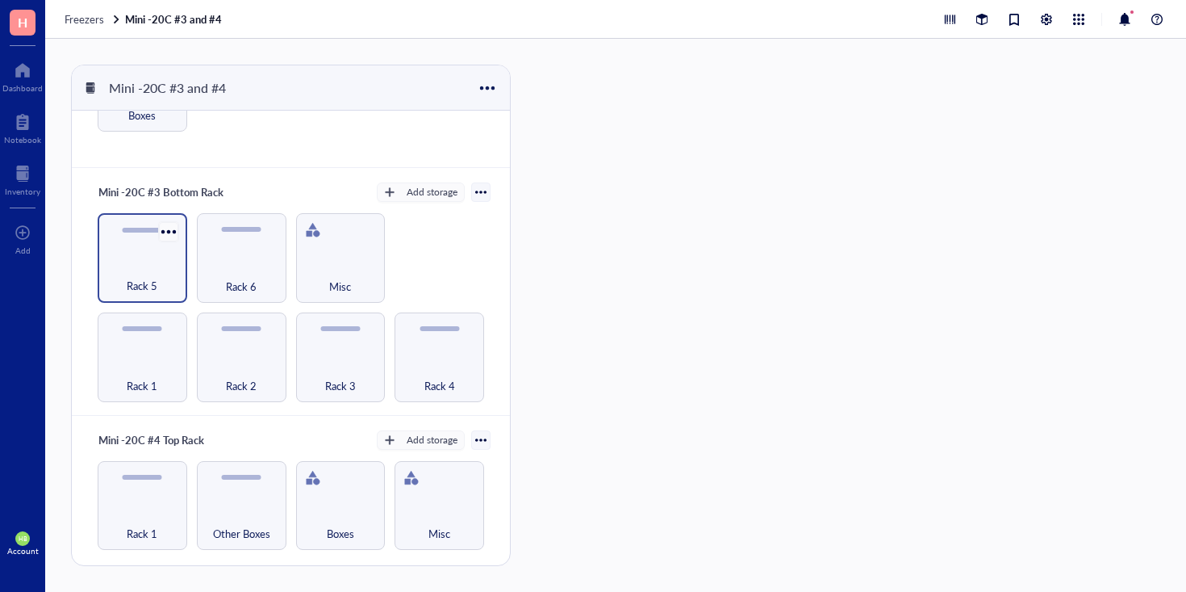
click at [171, 230] on div at bounding box center [168, 230] width 23 height 23
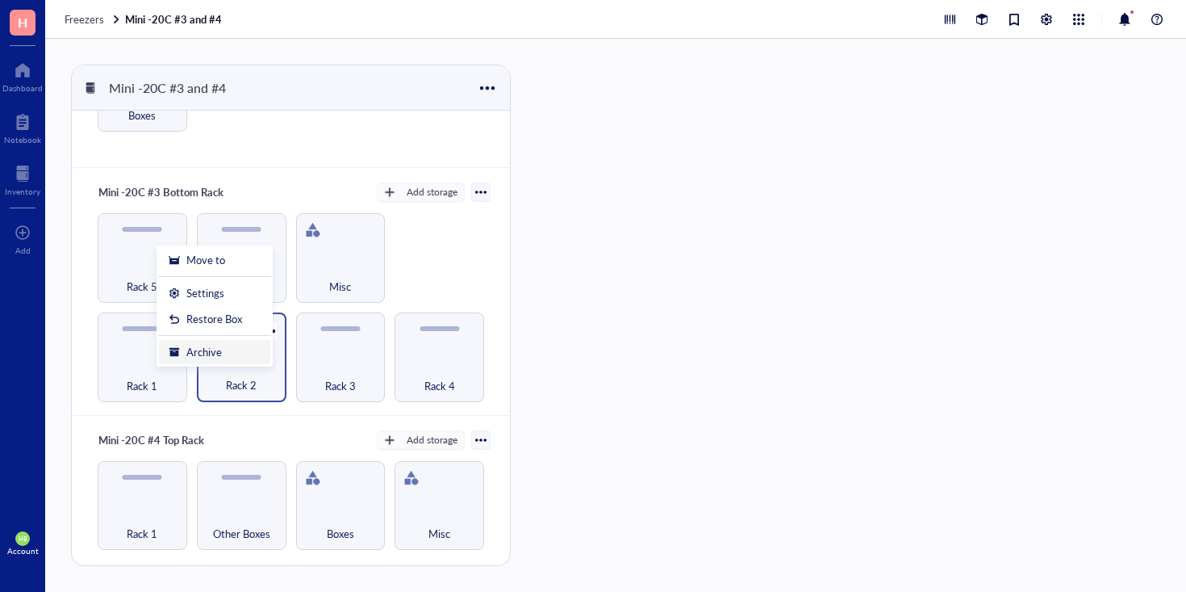
click at [206, 349] on div "Archive" at bounding box center [204, 352] width 36 height 15
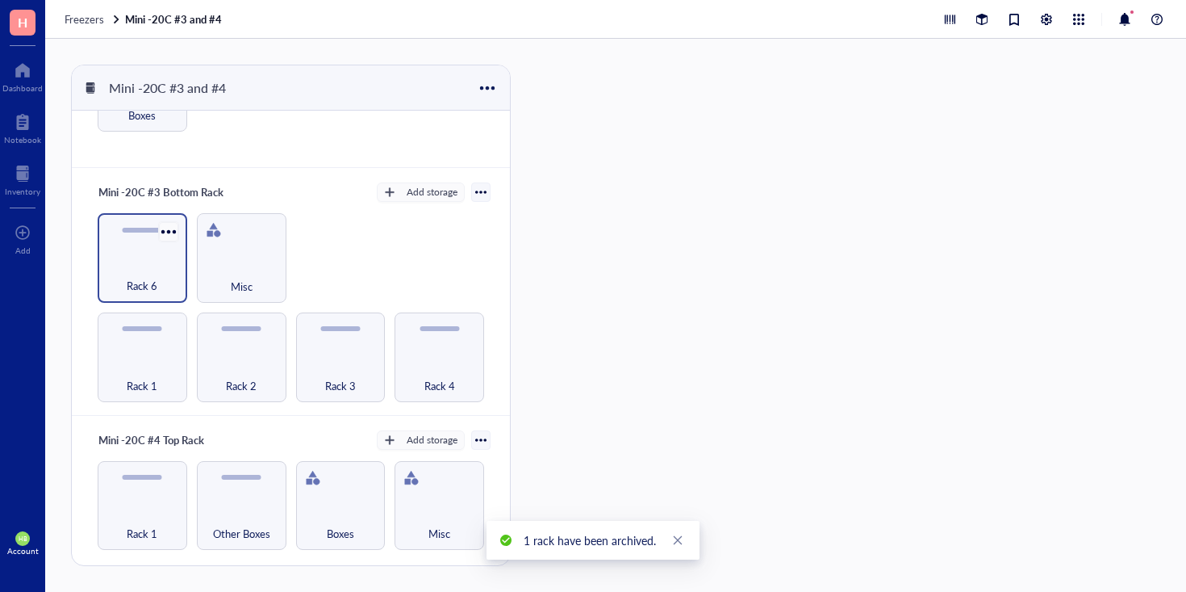
click at [169, 225] on div at bounding box center [168, 230] width 23 height 23
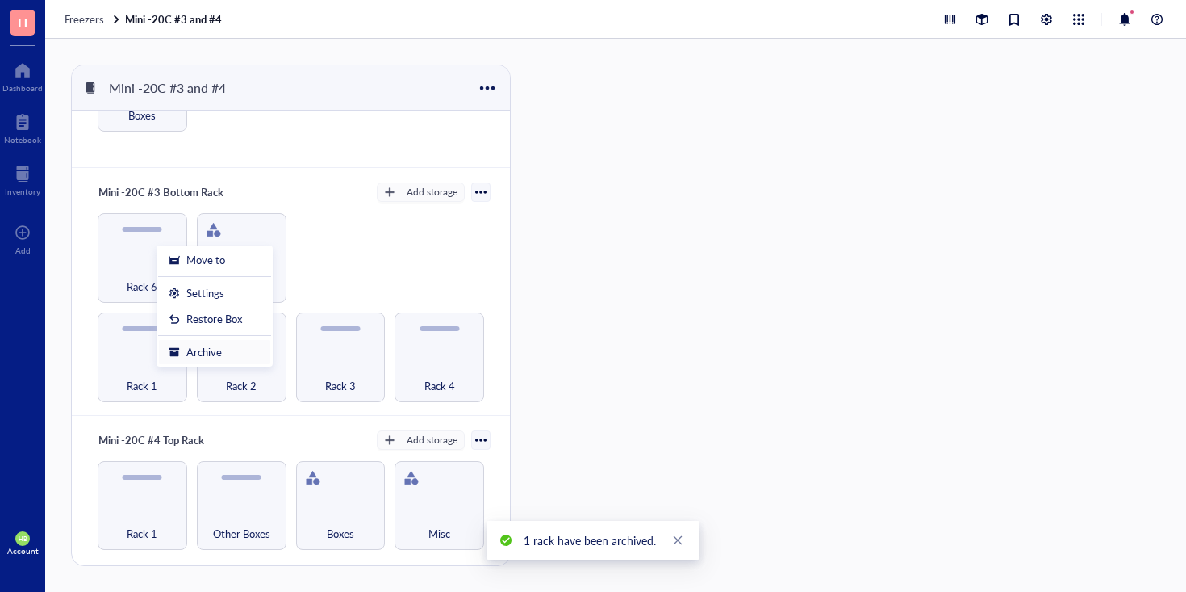
click at [183, 345] on div "Archive" at bounding box center [215, 352] width 92 height 15
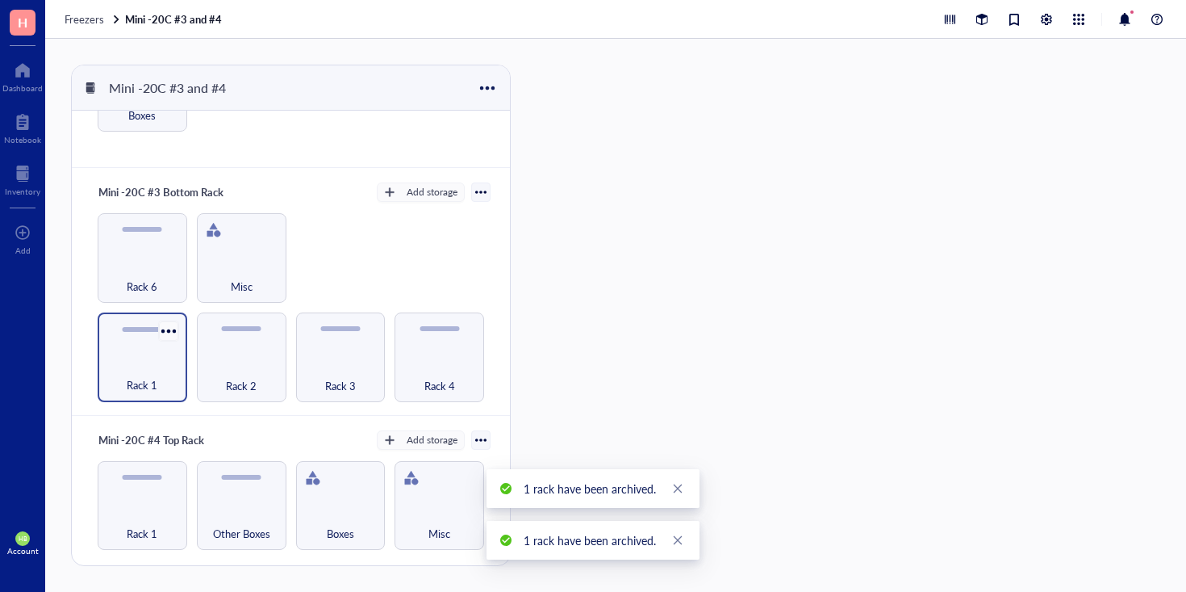
click at [169, 329] on div at bounding box center [168, 330] width 23 height 23
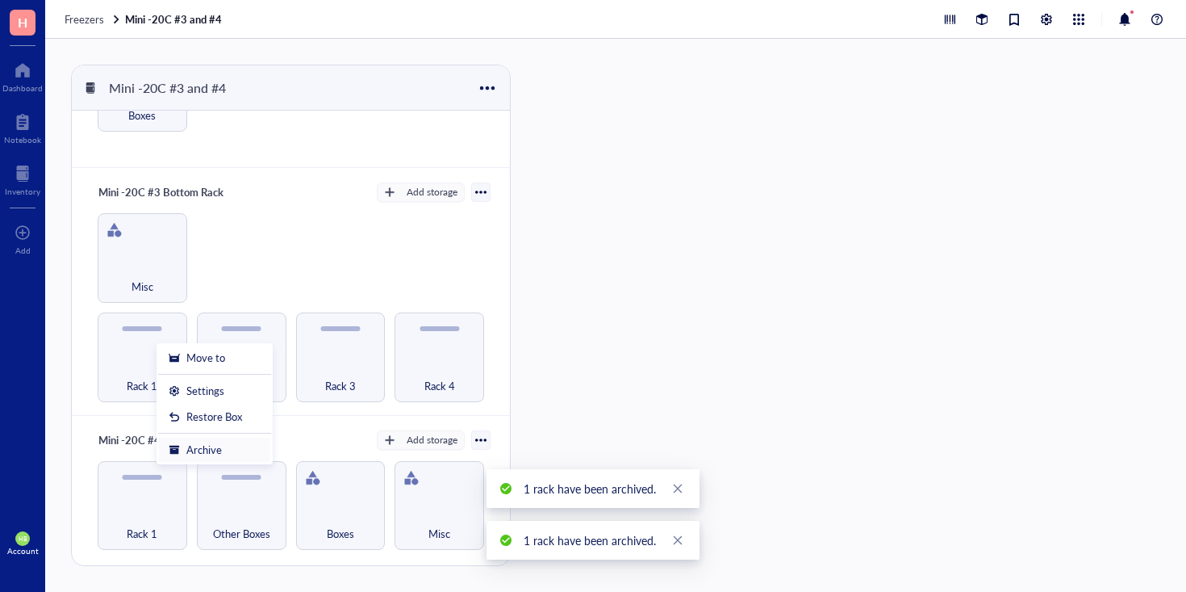
click at [187, 445] on div "Archive" at bounding box center [204, 449] width 36 height 15
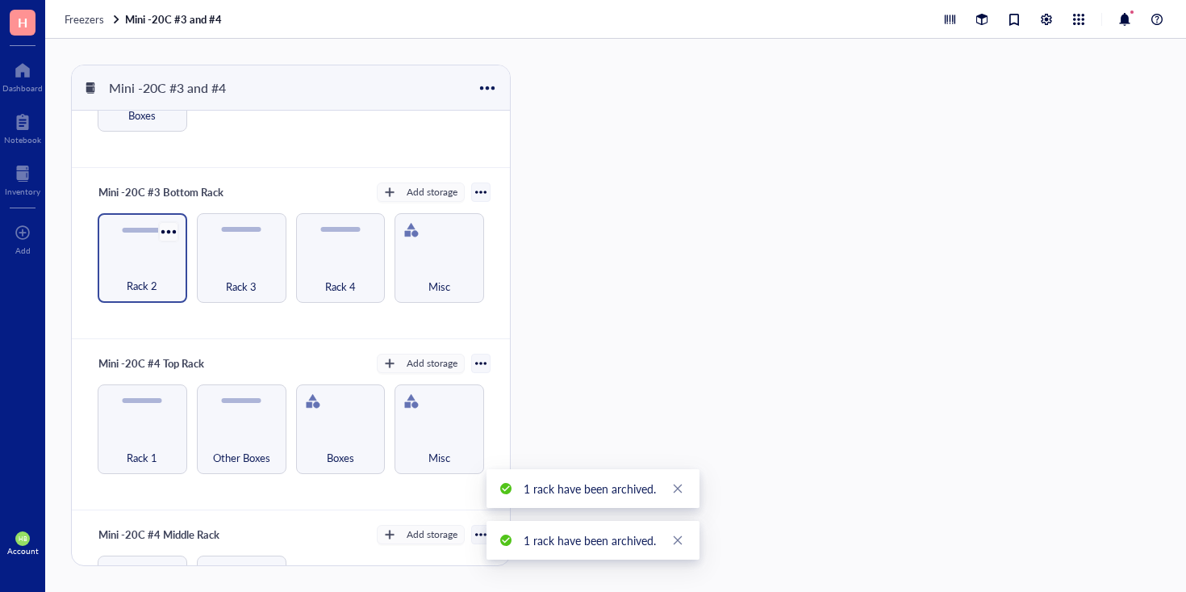
click at [173, 231] on div at bounding box center [168, 230] width 23 height 23
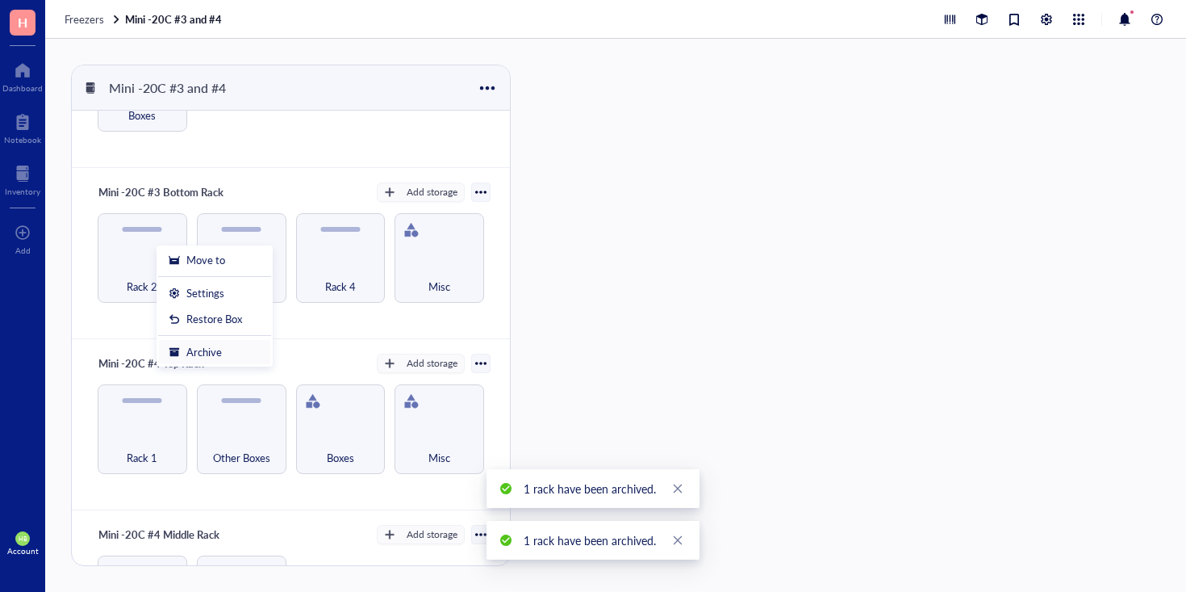
click at [194, 347] on div "Archive" at bounding box center [204, 352] width 36 height 15
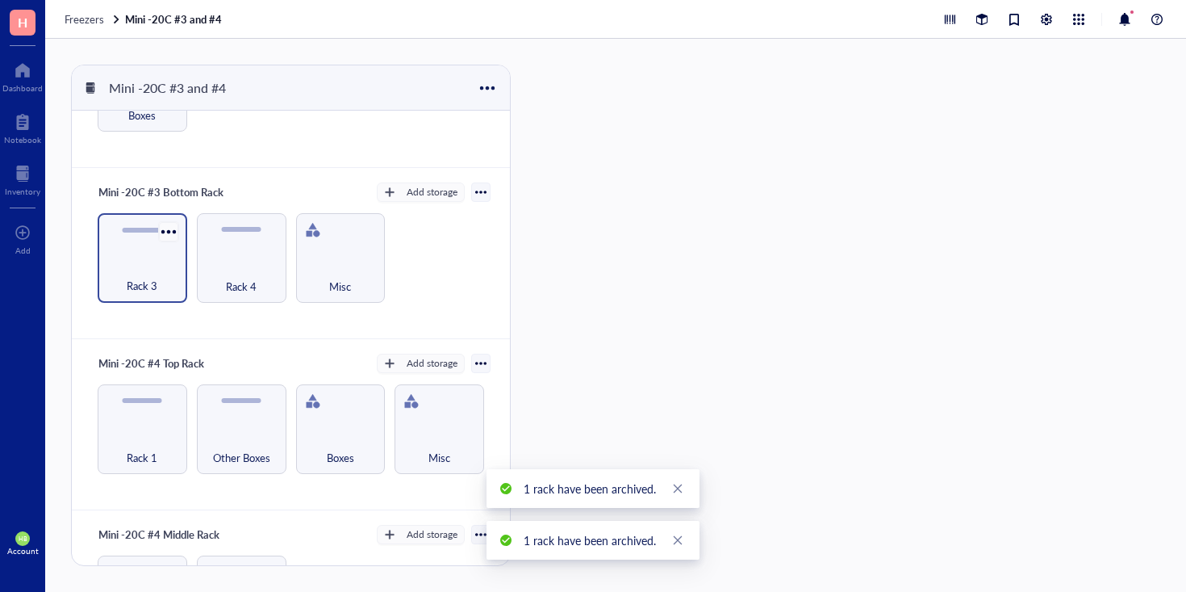
click at [169, 233] on div at bounding box center [168, 230] width 23 height 23
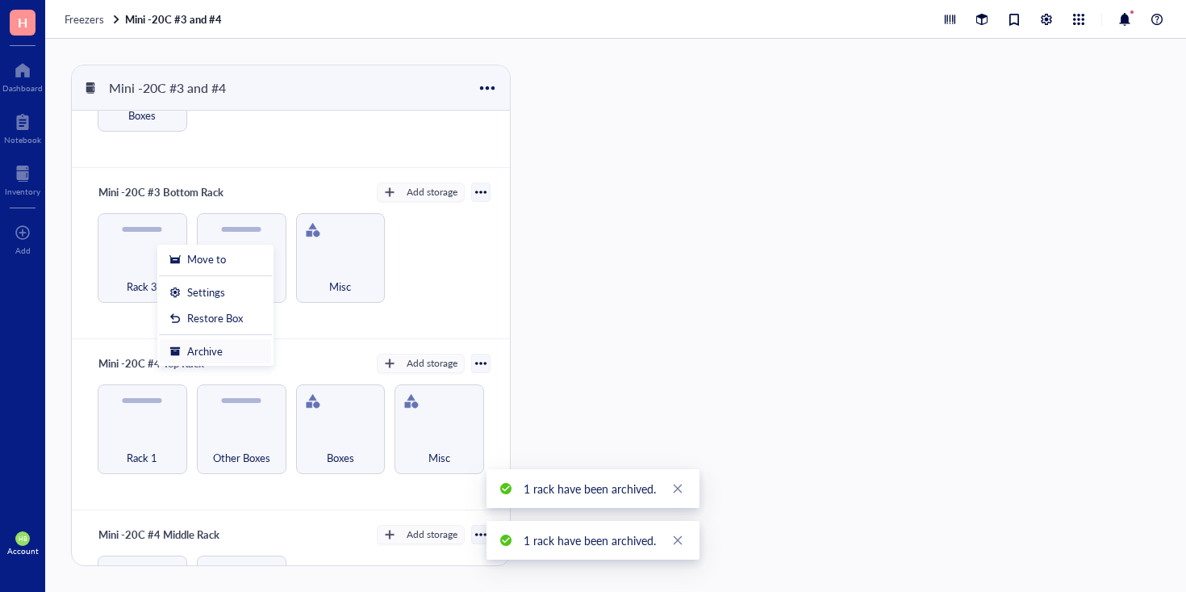
click at [187, 353] on div "Archive" at bounding box center [205, 351] width 36 height 15
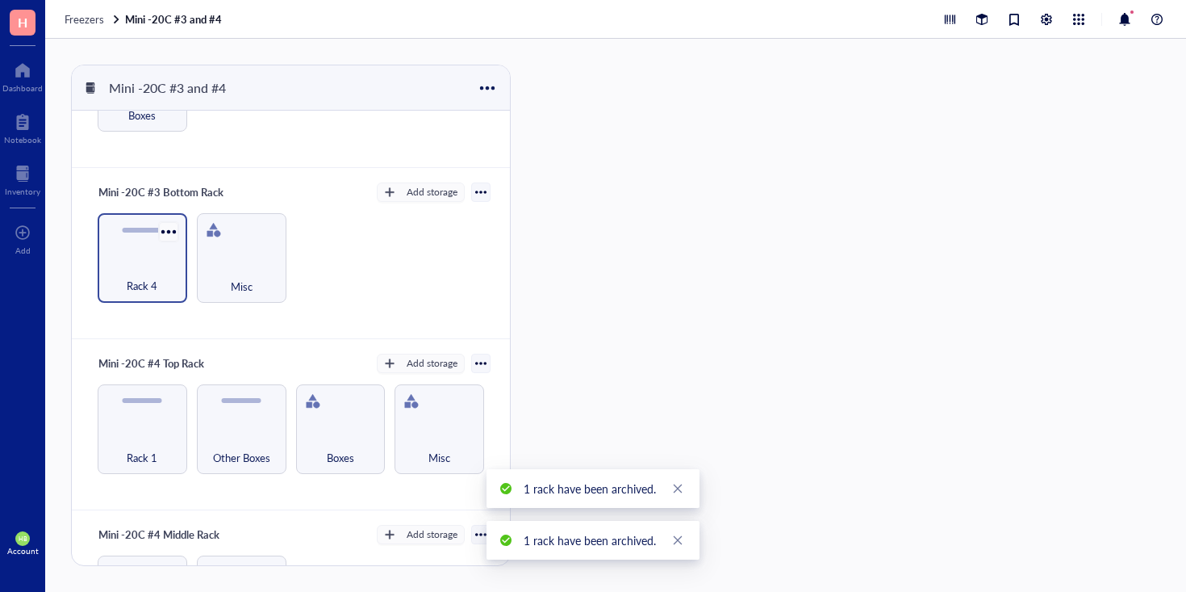
click at [164, 231] on div at bounding box center [168, 230] width 23 height 23
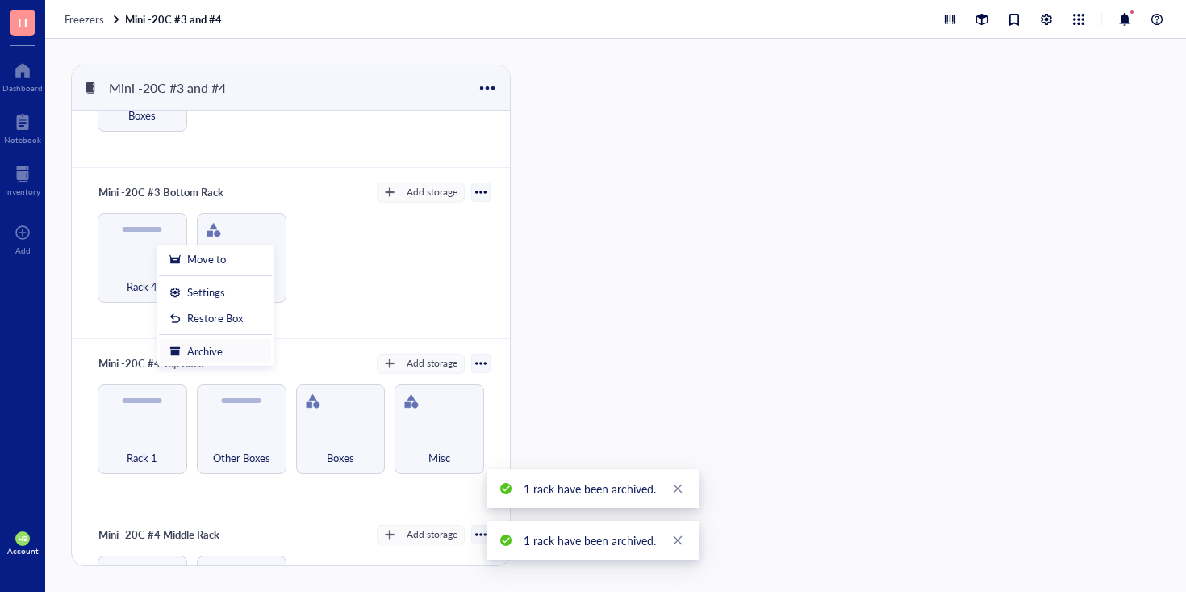
click at [178, 349] on icon at bounding box center [175, 351] width 10 height 9
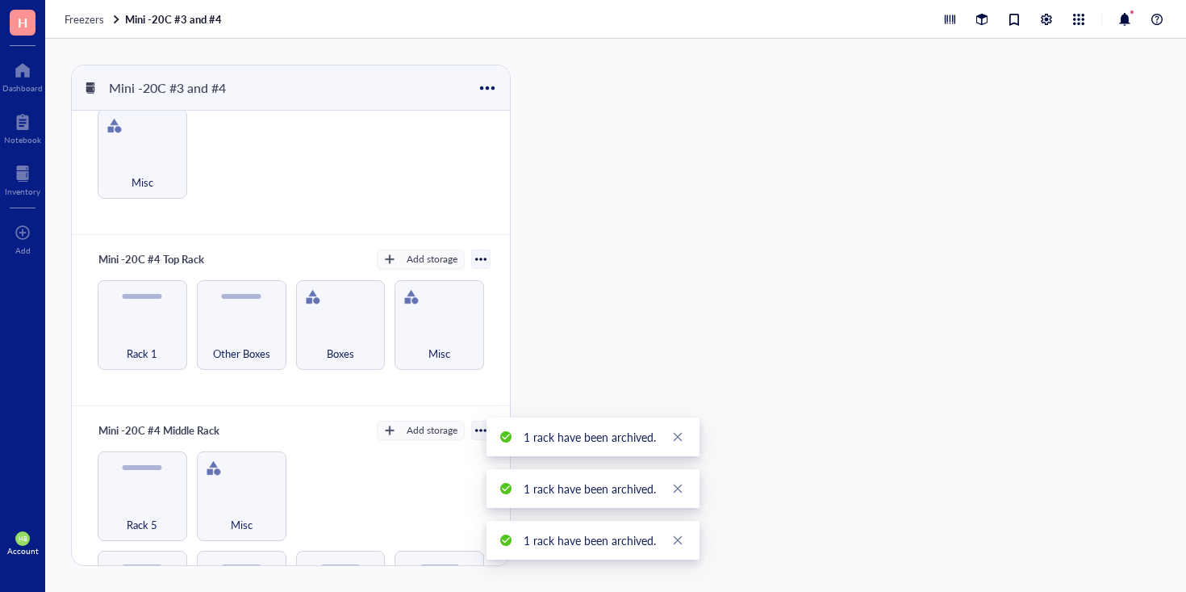
scroll to position [390, 0]
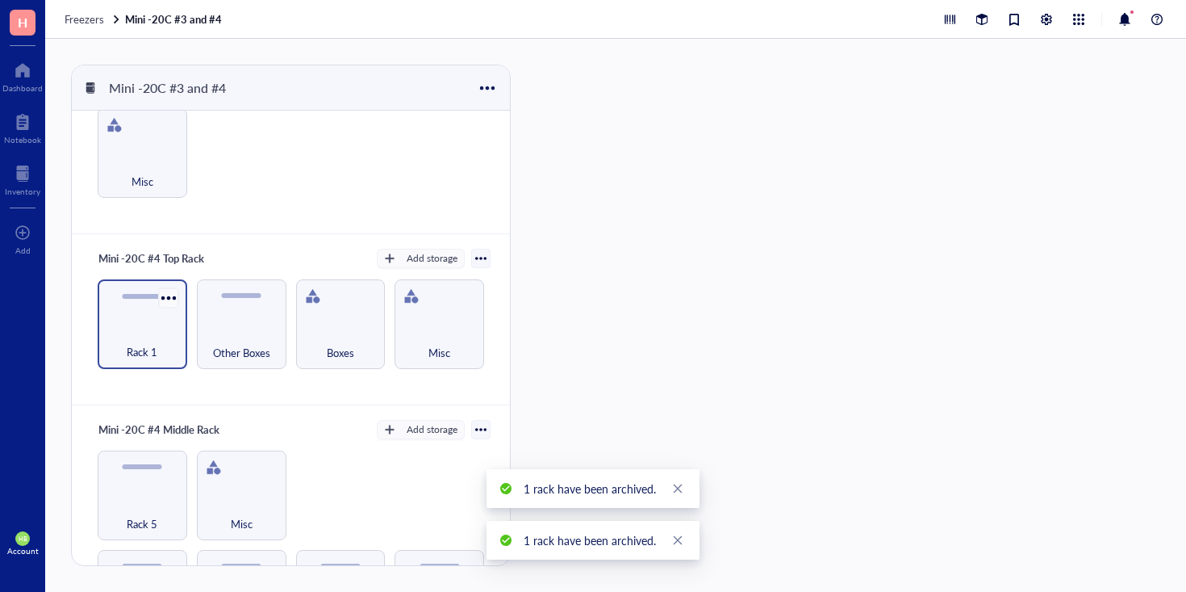
click at [171, 291] on div at bounding box center [168, 297] width 23 height 23
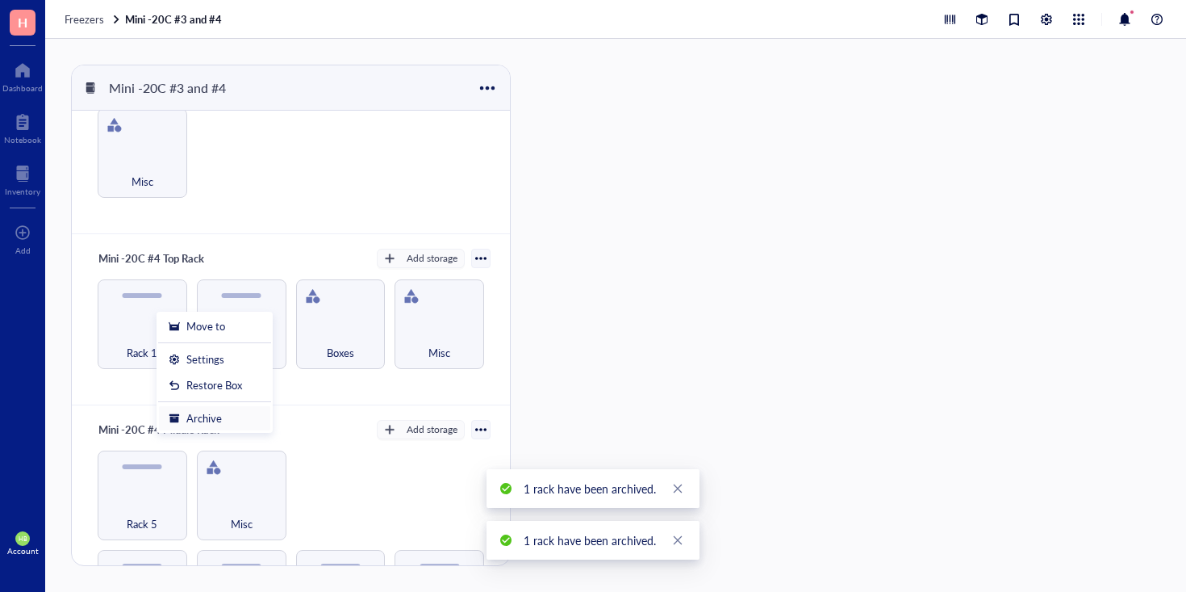
click at [199, 416] on div "Archive" at bounding box center [204, 418] width 36 height 15
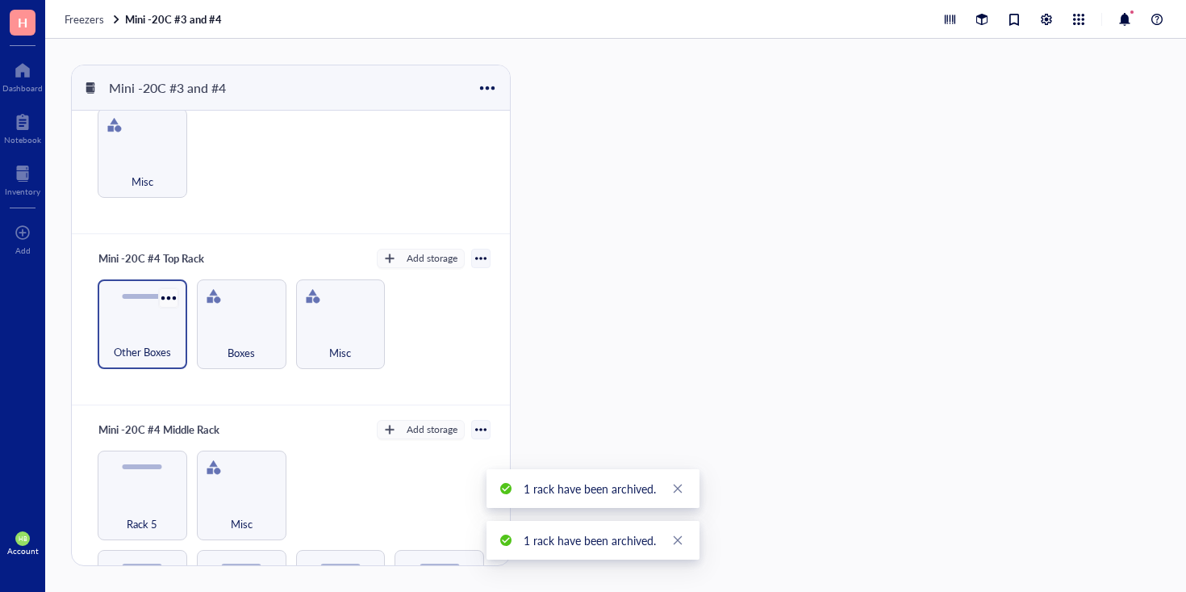
click at [168, 294] on div at bounding box center [168, 297] width 23 height 23
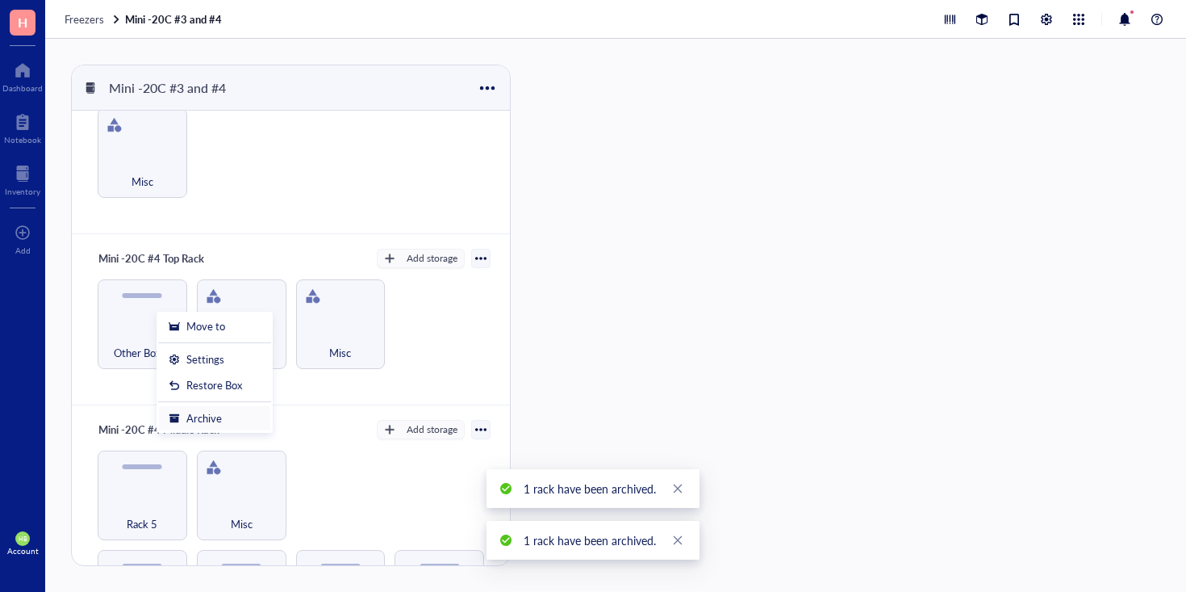
click at [186, 411] on div "Archive" at bounding box center [204, 418] width 36 height 15
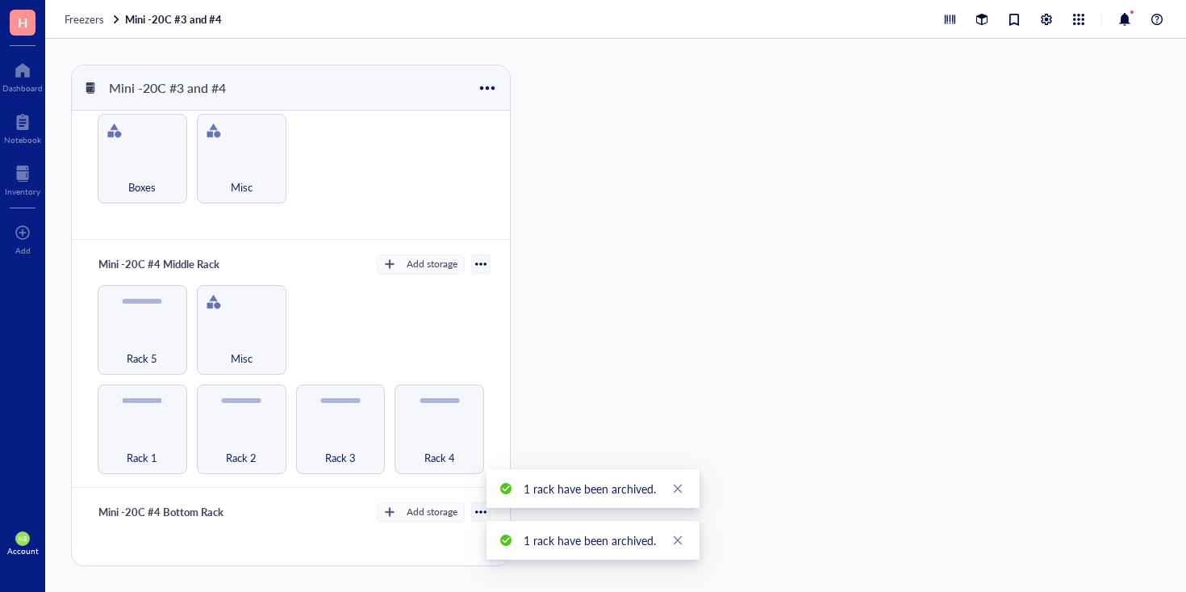
scroll to position [571, 0]
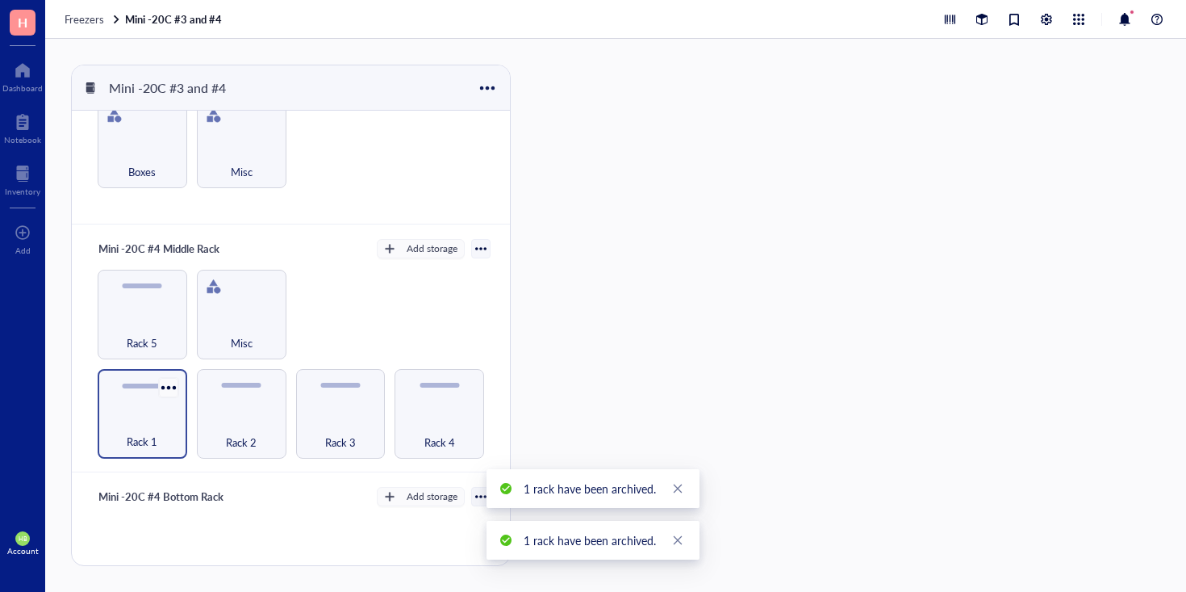
click at [169, 387] on div at bounding box center [168, 386] width 23 height 23
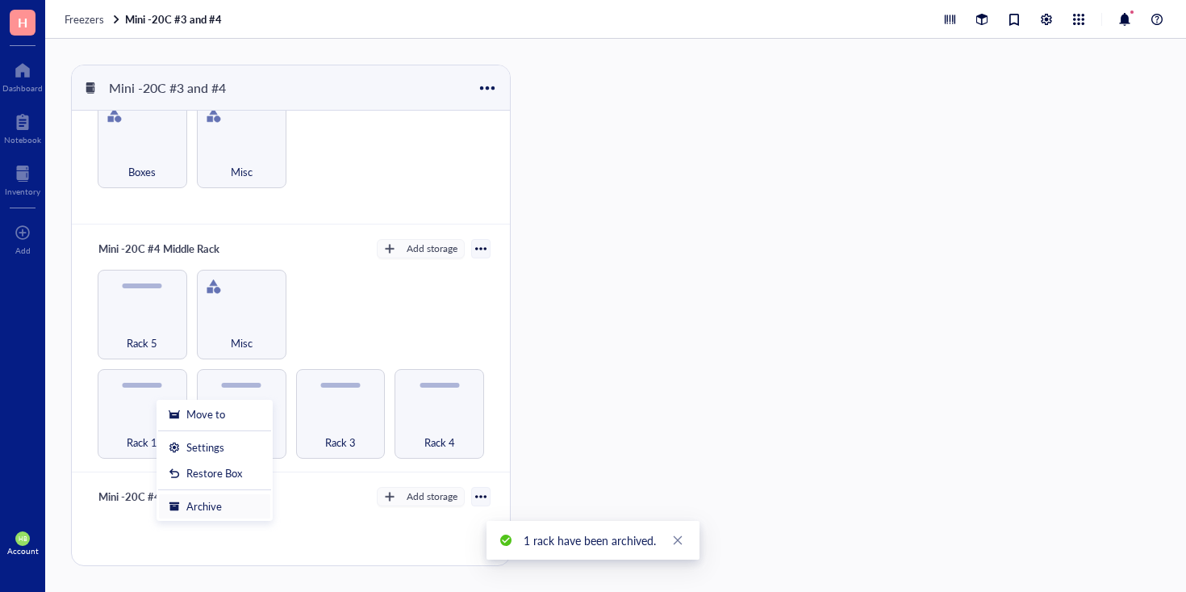
click at [198, 509] on div "Archive" at bounding box center [204, 506] width 36 height 15
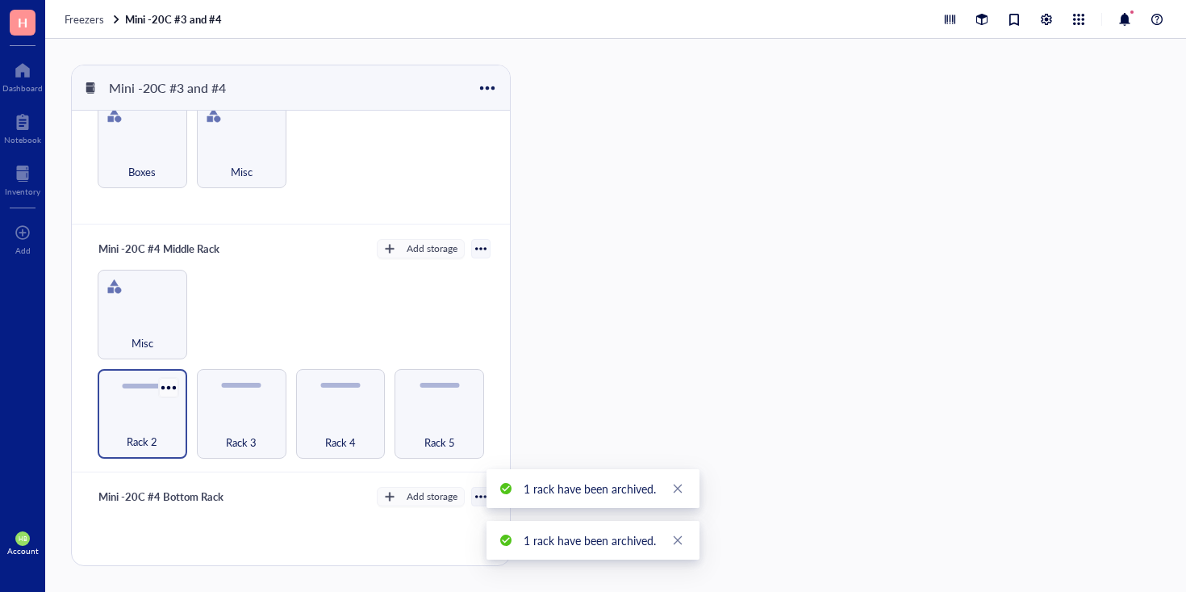
click at [167, 379] on div at bounding box center [168, 386] width 23 height 23
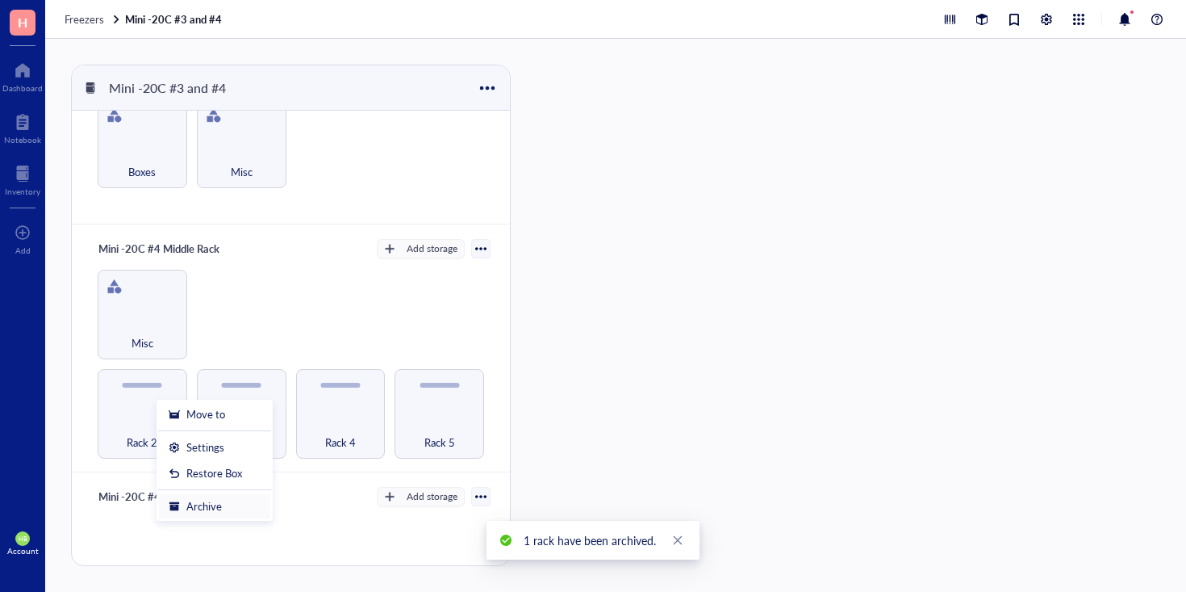
click at [190, 504] on div "Archive" at bounding box center [204, 506] width 36 height 15
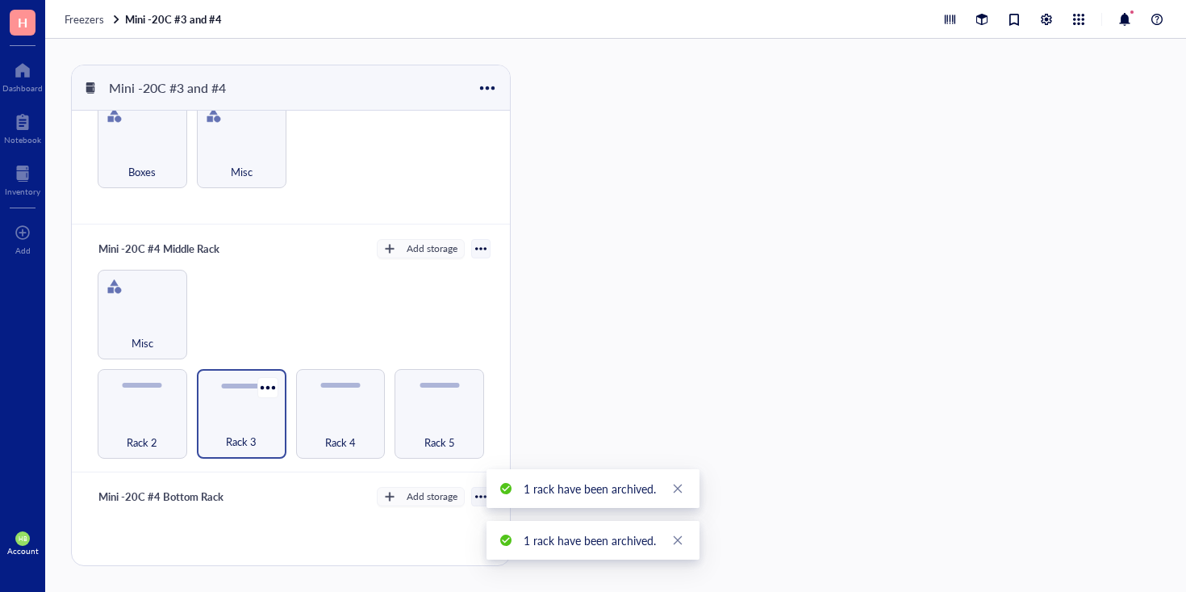
scroll to position [559, 0]
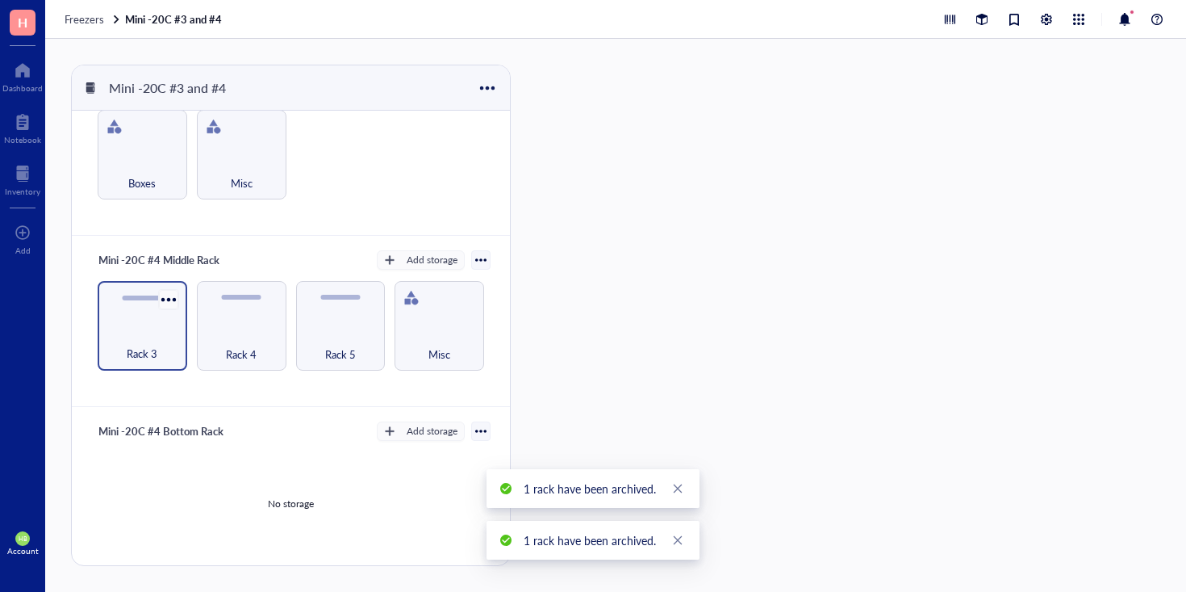
click at [167, 305] on div at bounding box center [168, 298] width 23 height 23
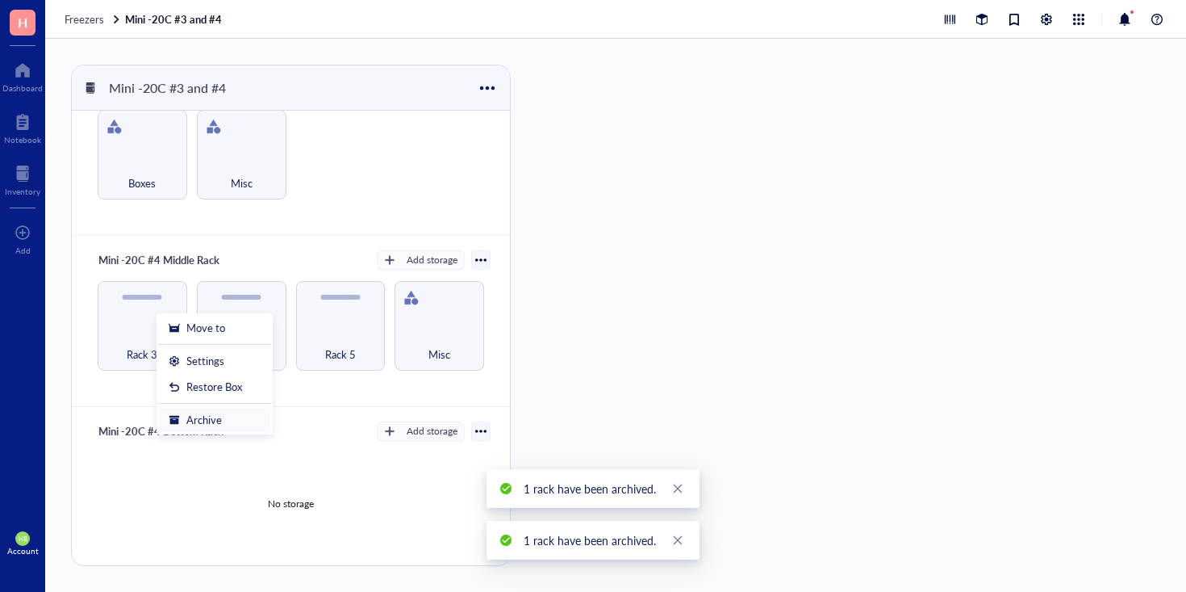
click at [192, 416] on div "Archive" at bounding box center [204, 419] width 36 height 15
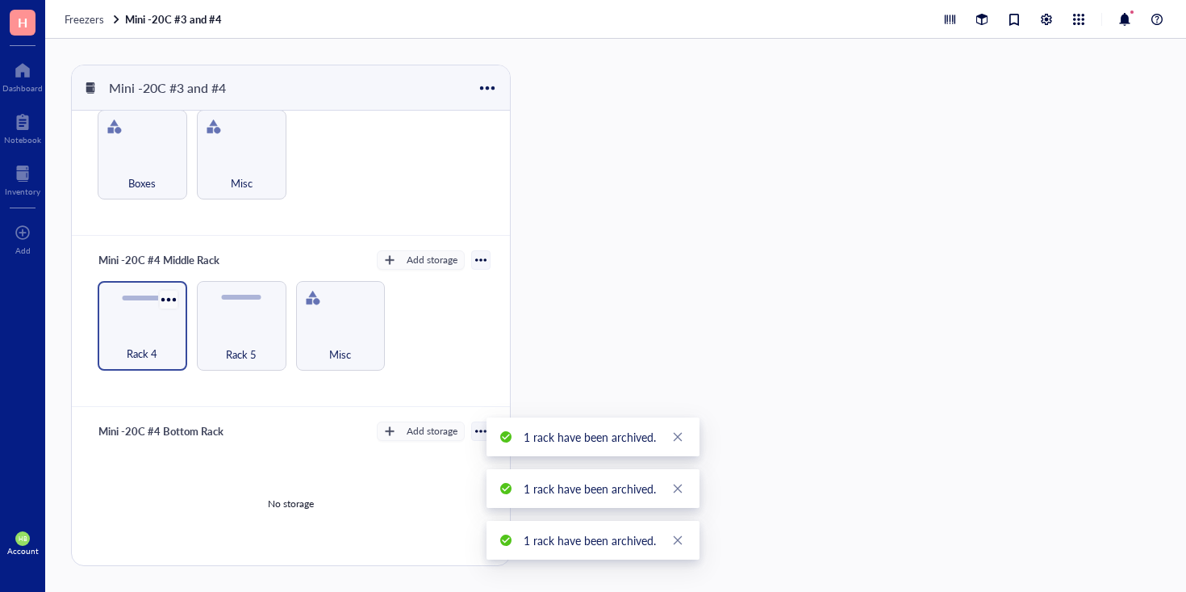
click at [166, 298] on div at bounding box center [168, 298] width 23 height 23
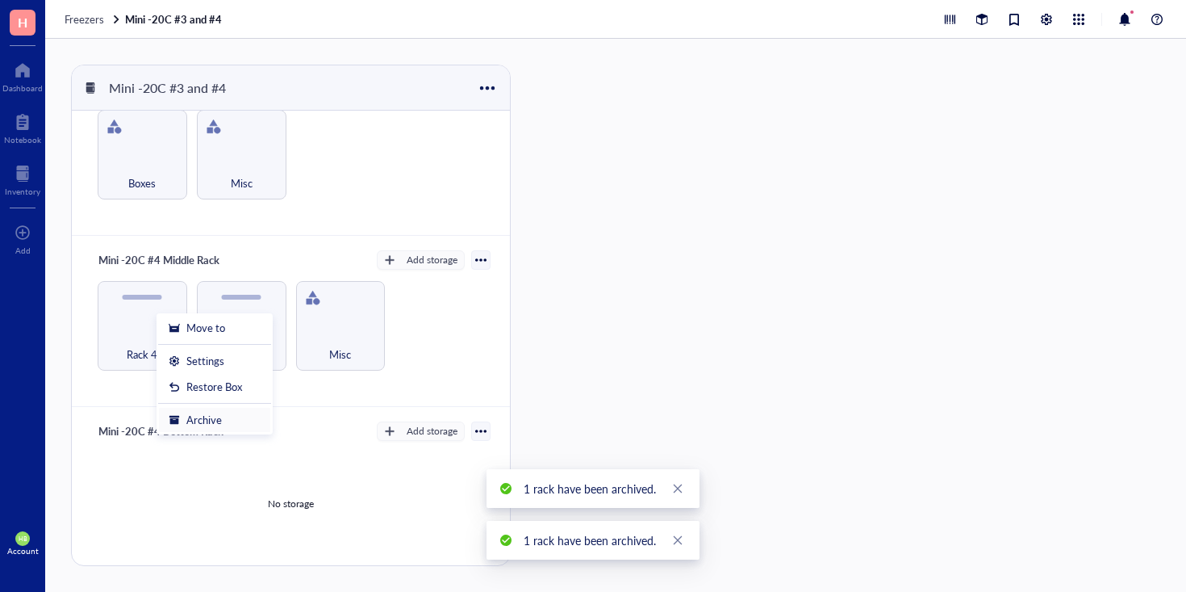
click at [196, 426] on div "Archive" at bounding box center [204, 419] width 36 height 15
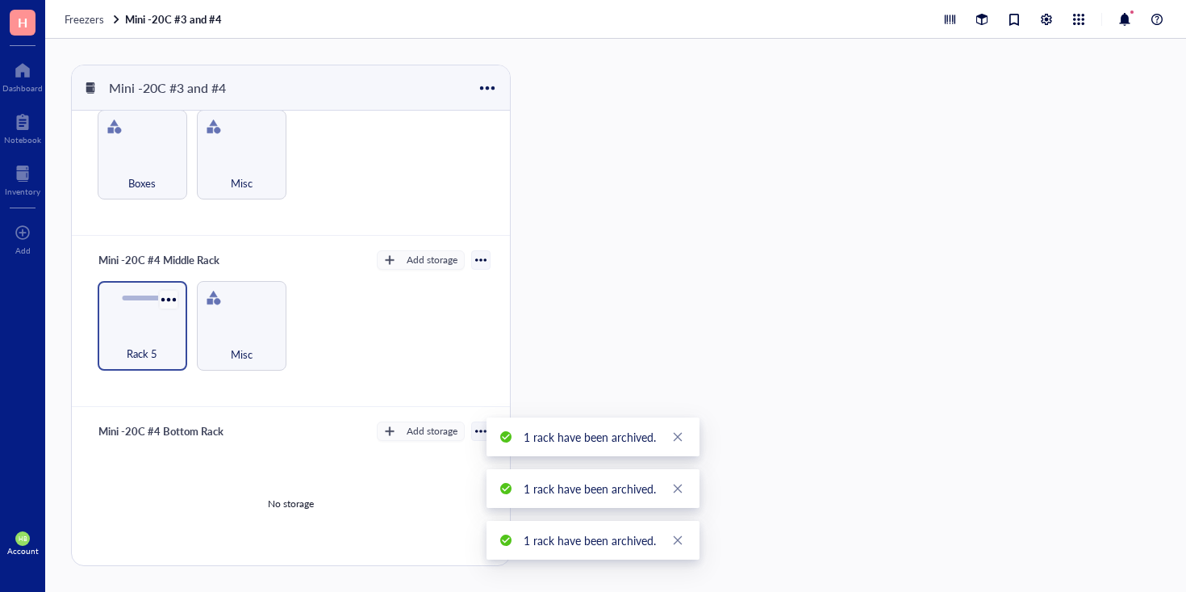
click at [172, 298] on div at bounding box center [168, 298] width 23 height 23
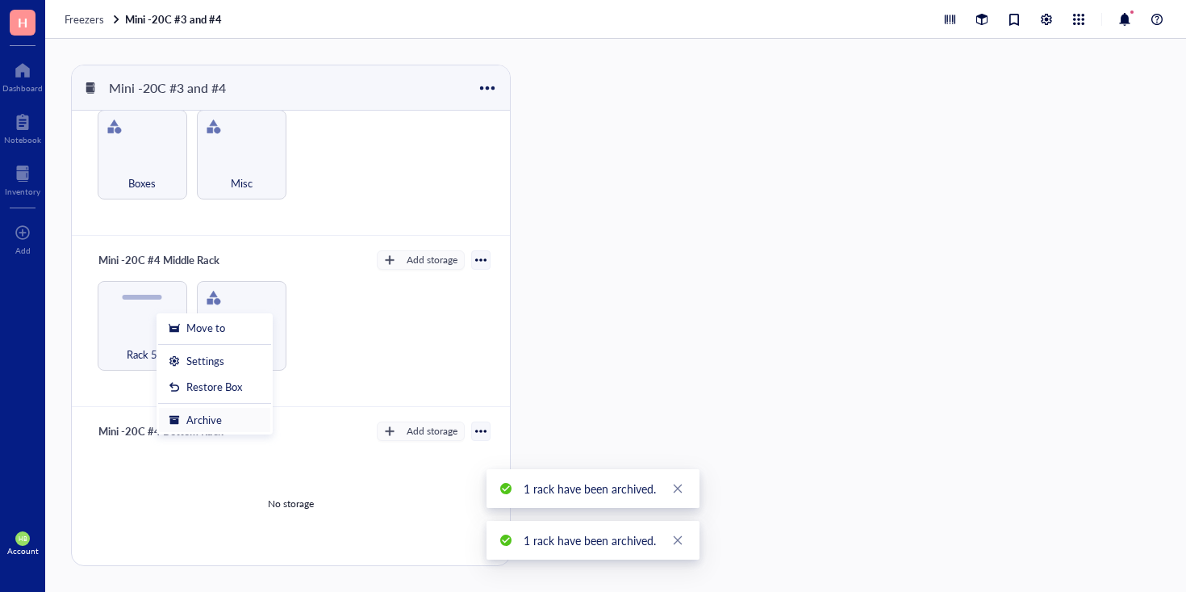
click at [186, 418] on div "Archive" at bounding box center [204, 419] width 36 height 15
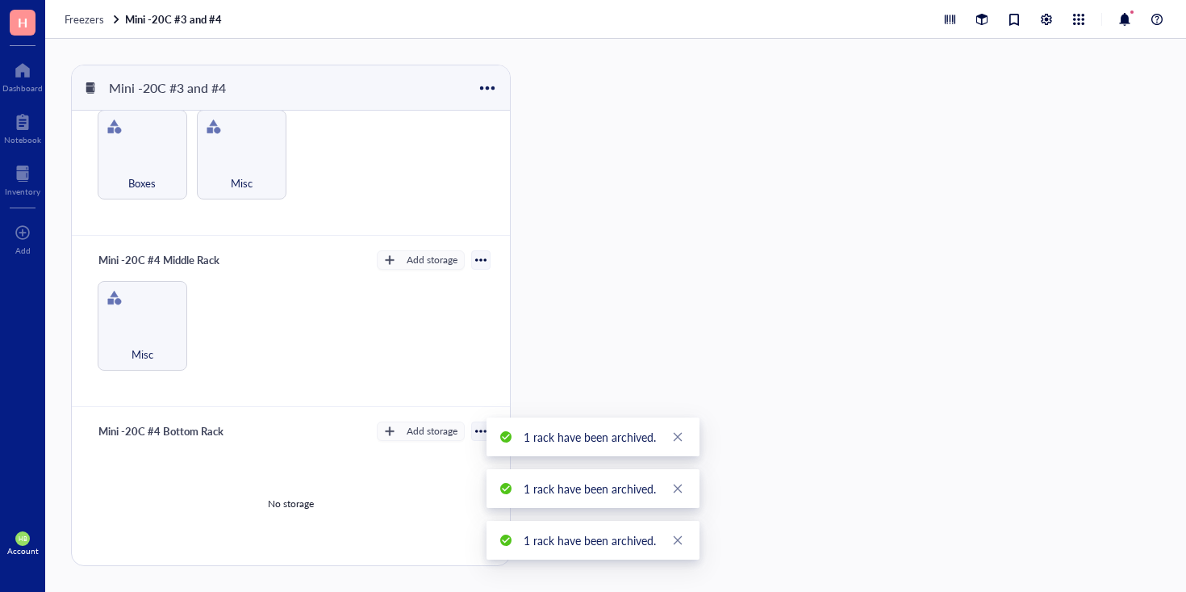
click at [286, 397] on div "Mini -20C #4 Middle Rack Add storage Misc" at bounding box center [291, 321] width 438 height 171
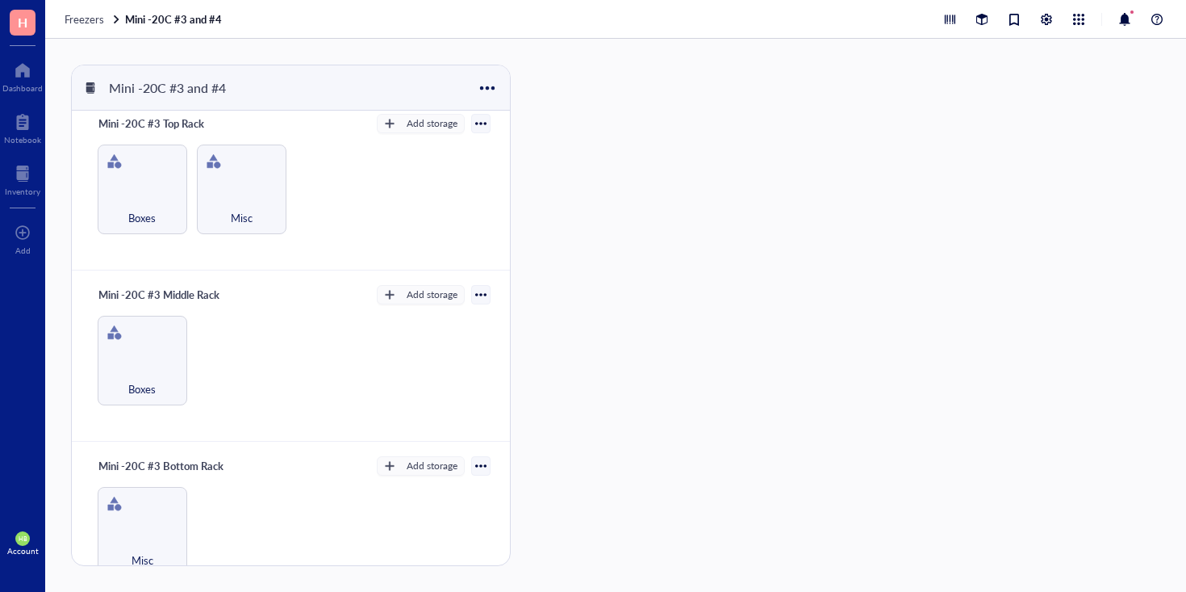
scroll to position [0, 0]
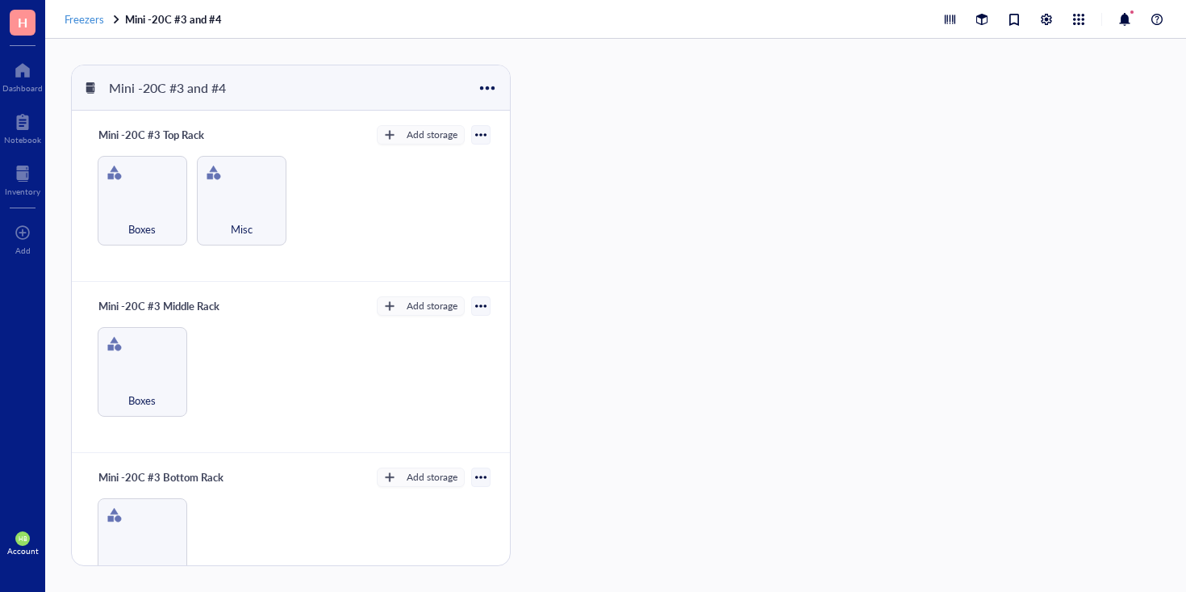
click at [96, 18] on span "Freezers" at bounding box center [85, 18] width 40 height 15
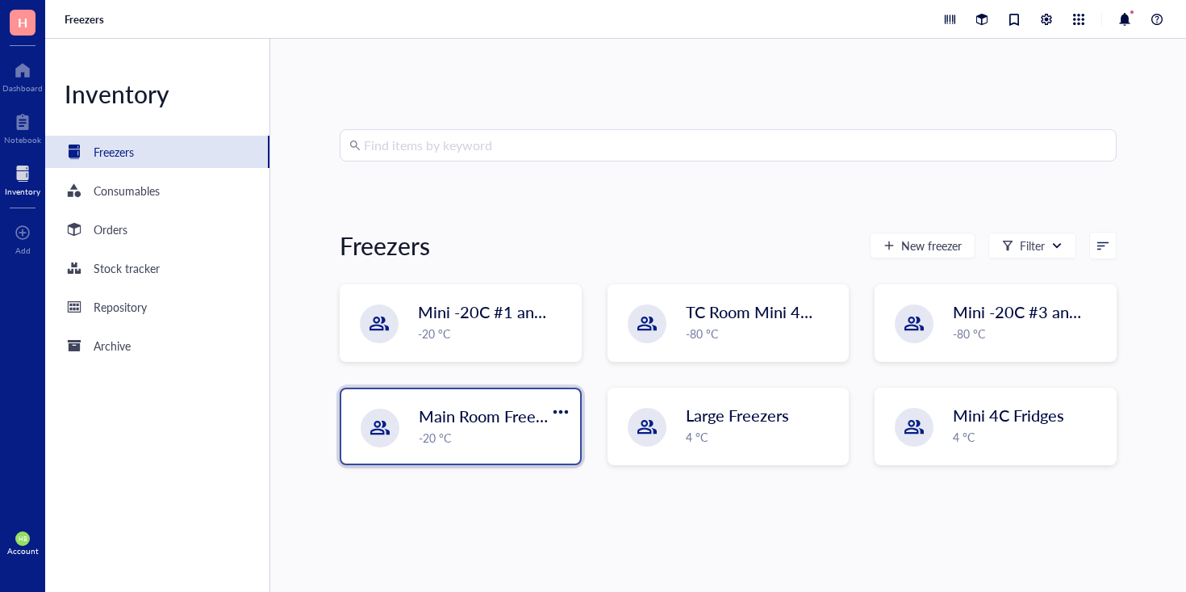
click at [495, 416] on span "Main Room Freezers" at bounding box center [492, 415] width 146 height 23
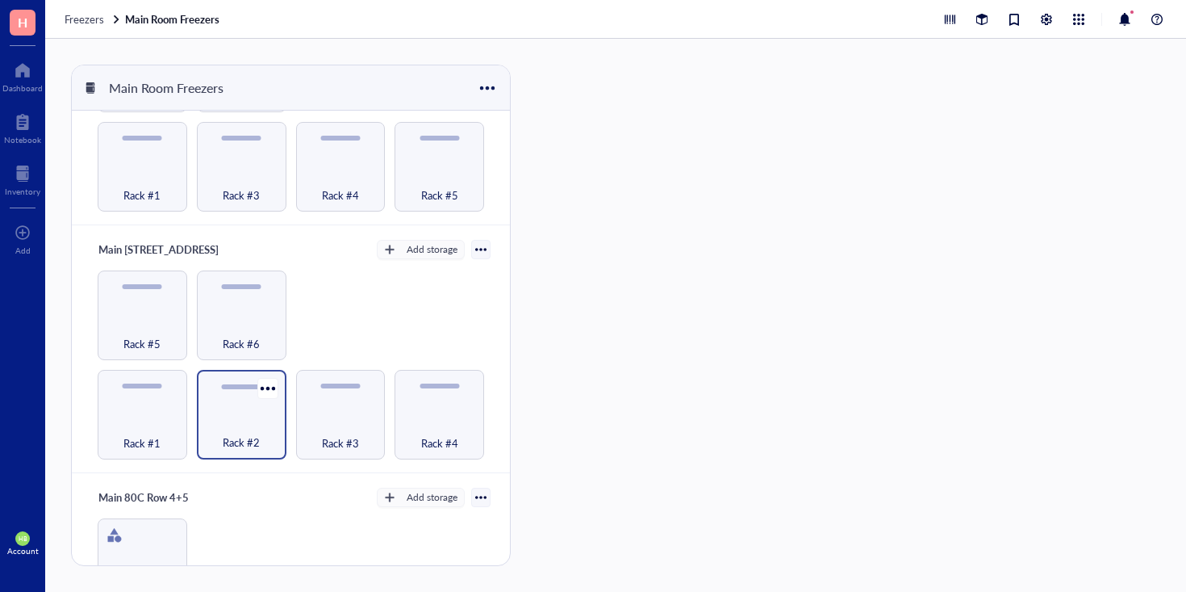
scroll to position [566, 0]
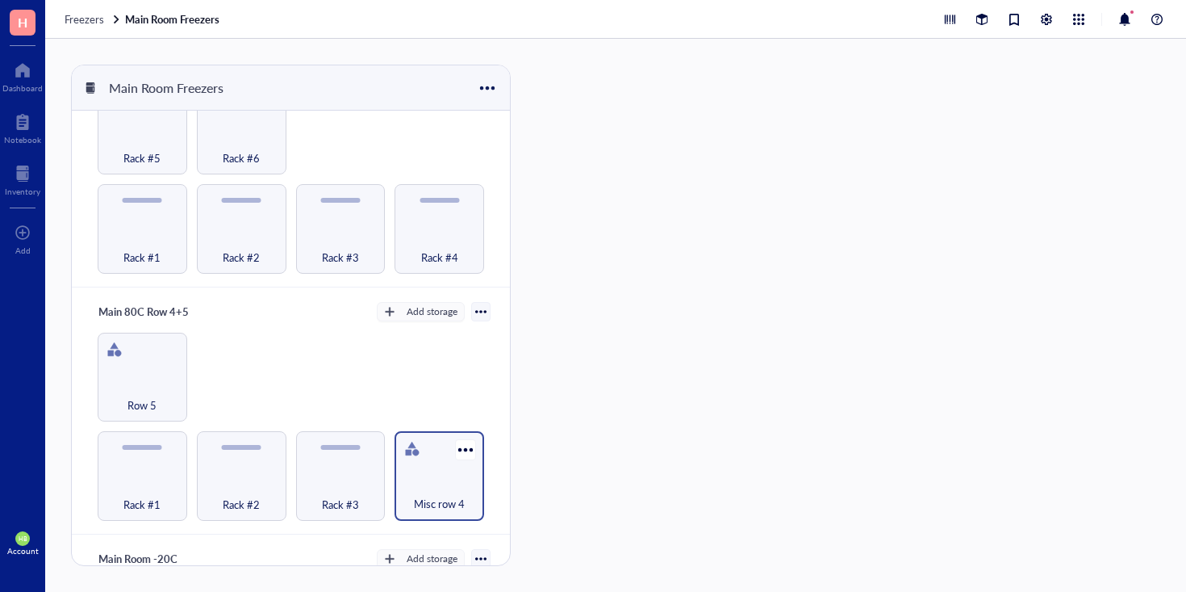
click at [429, 477] on div "Misc row 4" at bounding box center [439, 495] width 73 height 36
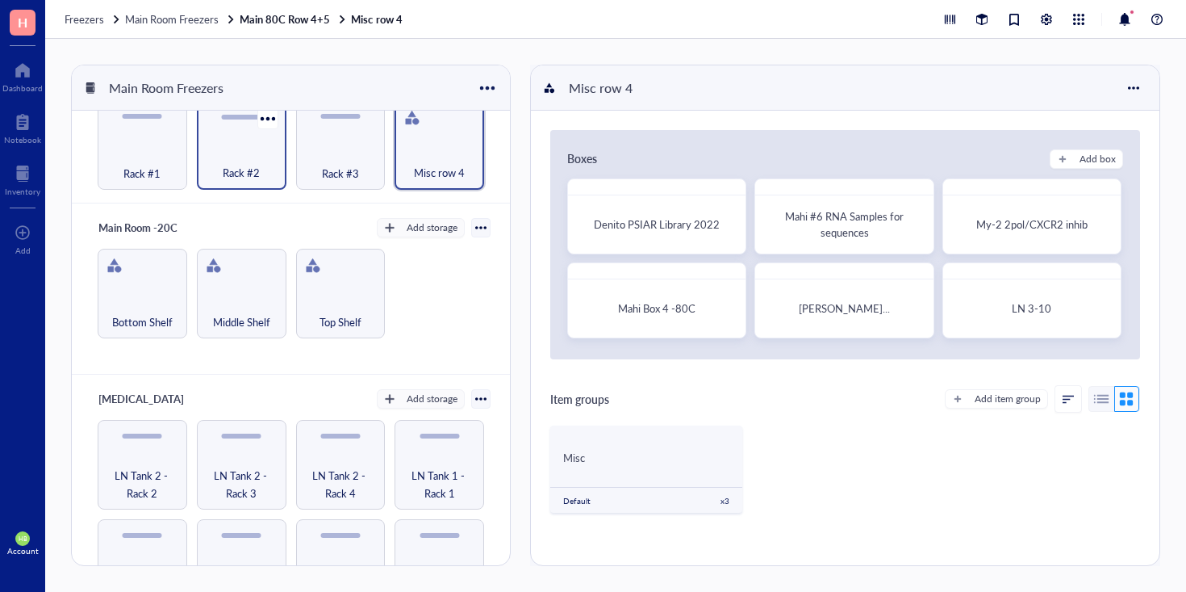
scroll to position [882, 0]
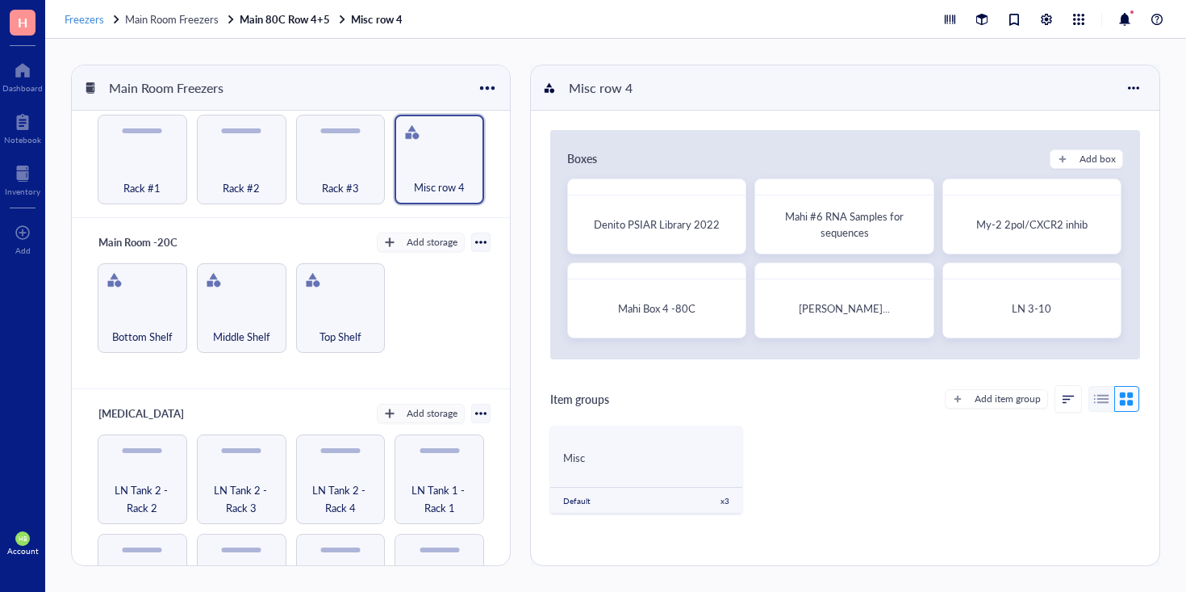
click at [89, 18] on span "Freezers" at bounding box center [85, 18] width 40 height 15
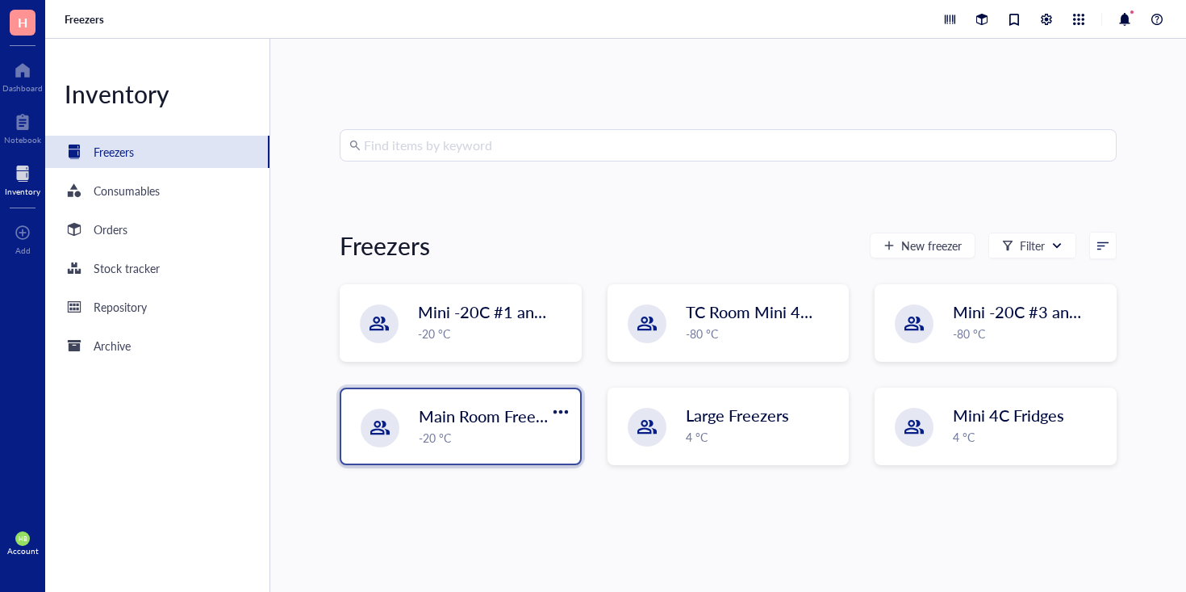
click at [525, 423] on span "Main Room Freezers" at bounding box center [492, 415] width 146 height 23
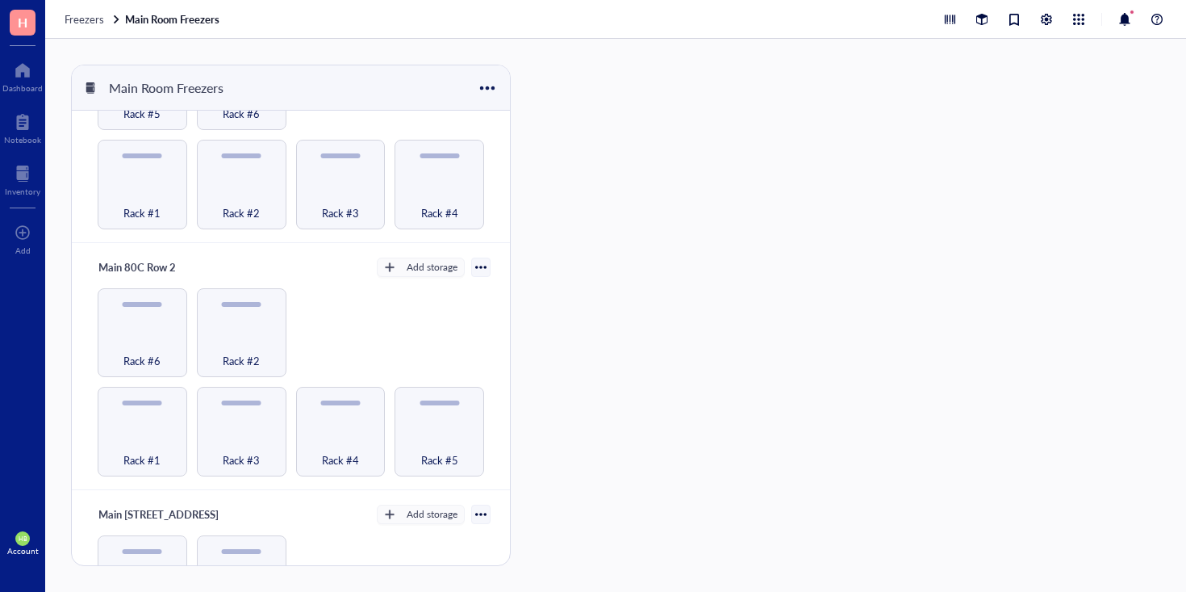
scroll to position [297, 0]
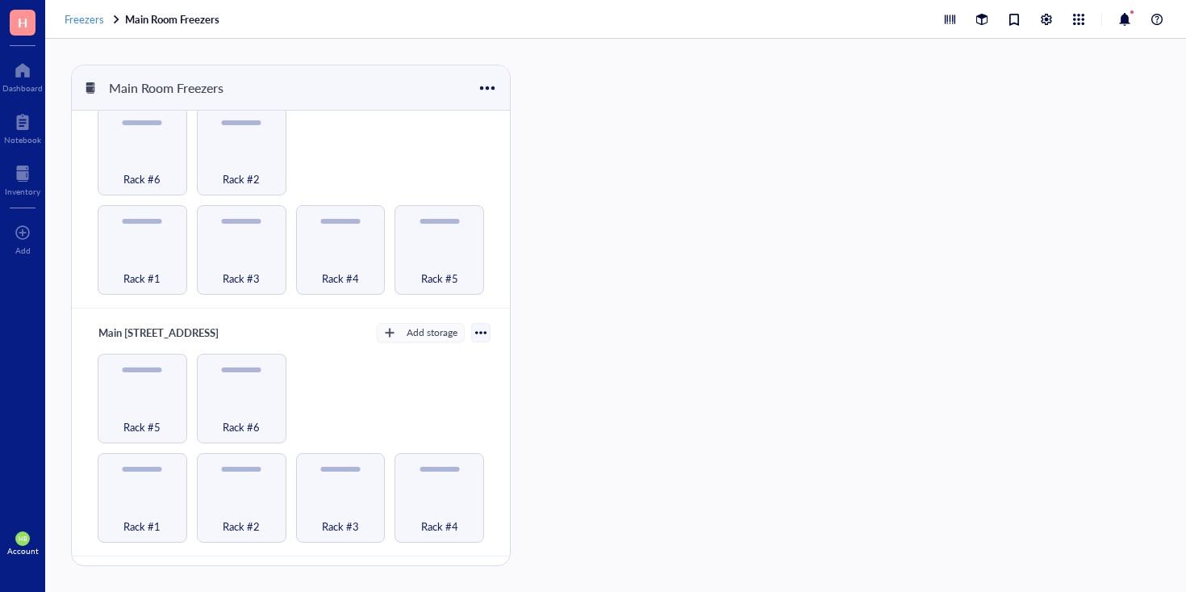
click at [75, 24] on span "Freezers" at bounding box center [85, 18] width 40 height 15
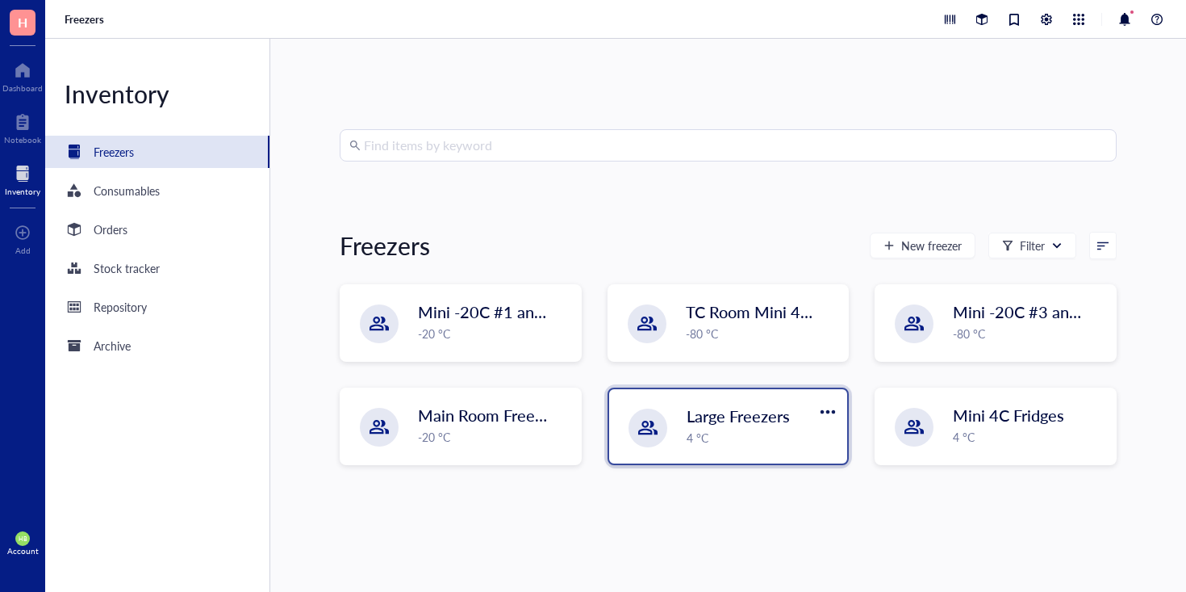
click at [670, 410] on div "Large Freezers 4 °C" at bounding box center [728, 426] width 239 height 74
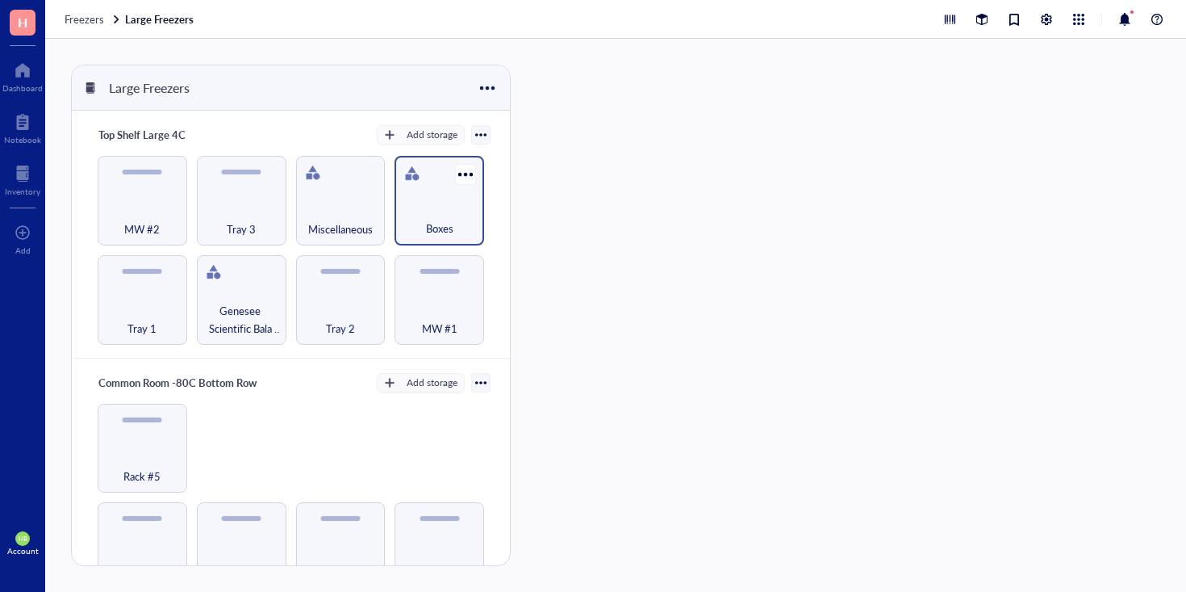
click at [425, 217] on div "Boxes" at bounding box center [439, 220] width 73 height 36
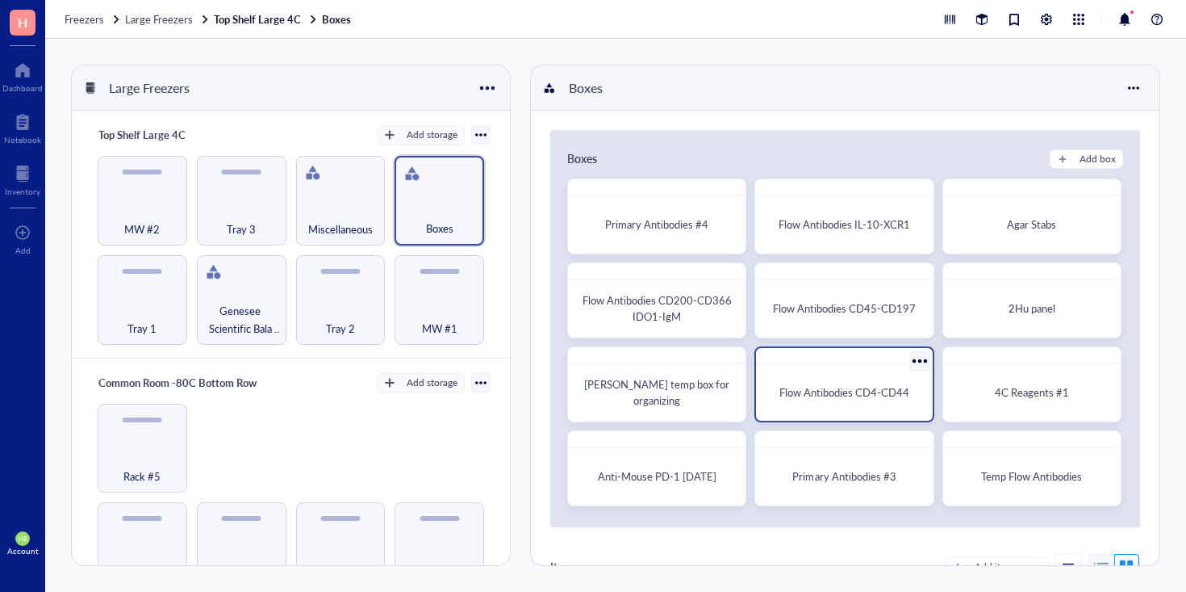
scroll to position [78, 0]
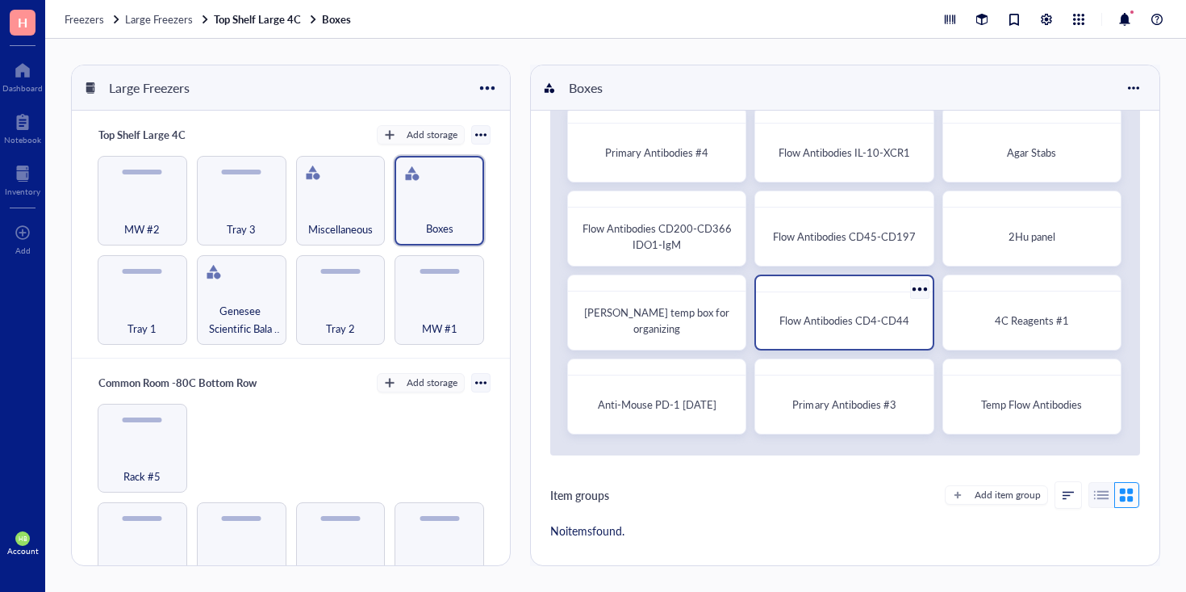
click at [757, 303] on div "Flow Antibodies CD4-CD44" at bounding box center [844, 312] width 179 height 76
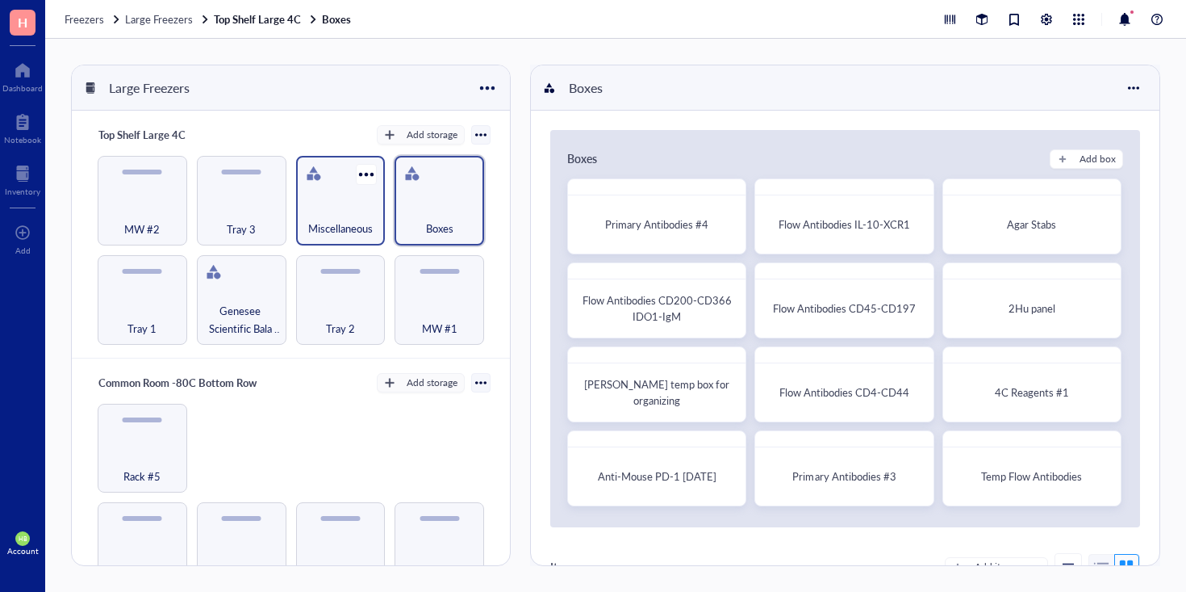
click at [314, 197] on div "Miscellaneous" at bounding box center [341, 201] width 90 height 90
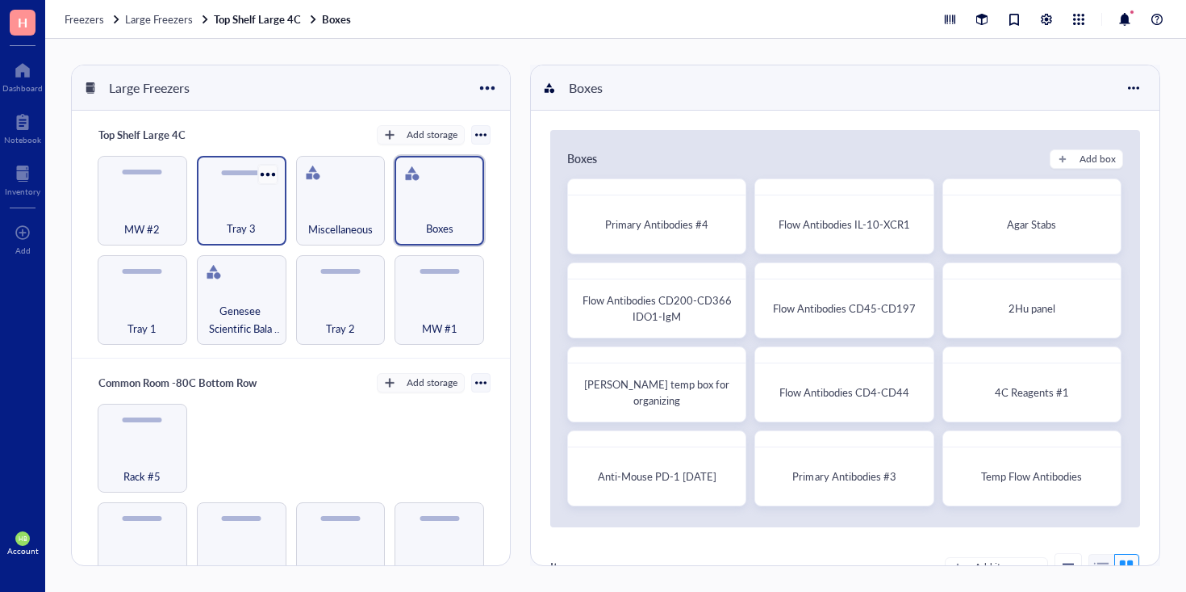
click at [269, 170] on div at bounding box center [267, 173] width 23 height 23
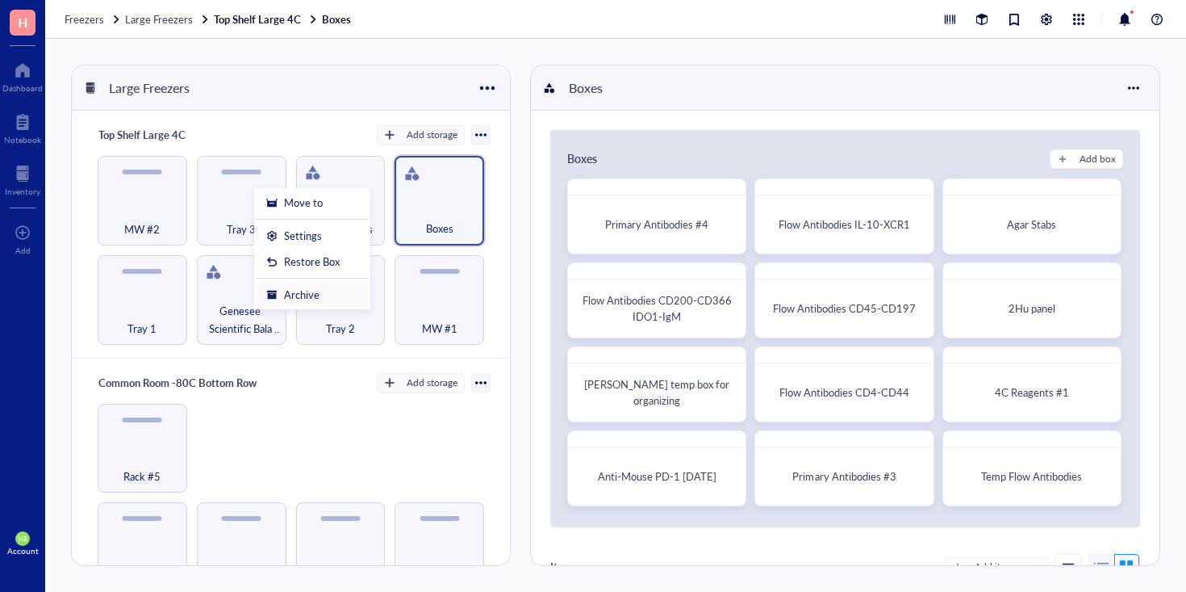
click at [293, 294] on div "Archive" at bounding box center [302, 294] width 36 height 15
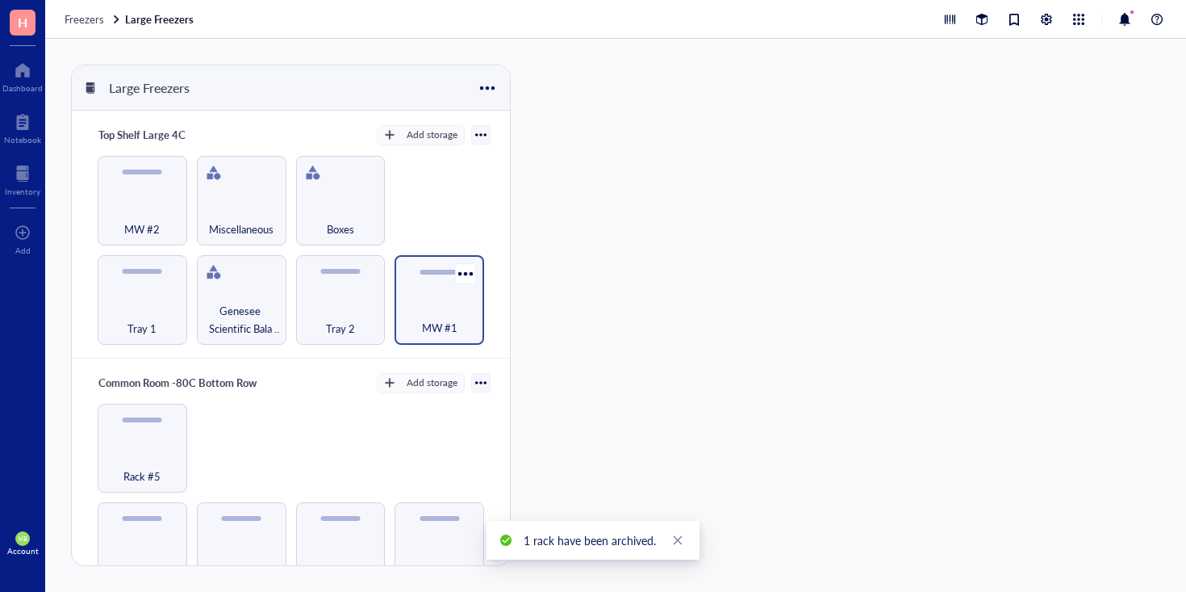
click at [424, 308] on div "MW #1" at bounding box center [439, 319] width 73 height 36
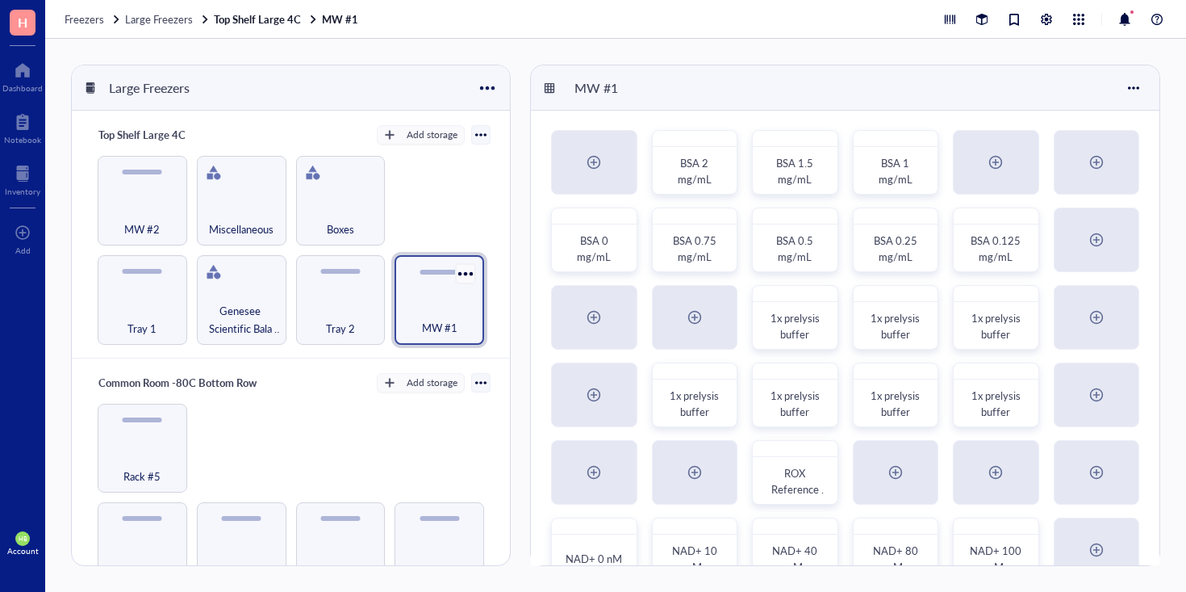
click at [458, 275] on div at bounding box center [465, 272] width 23 height 23
click at [492, 395] on div "Archive" at bounding box center [497, 392] width 36 height 15
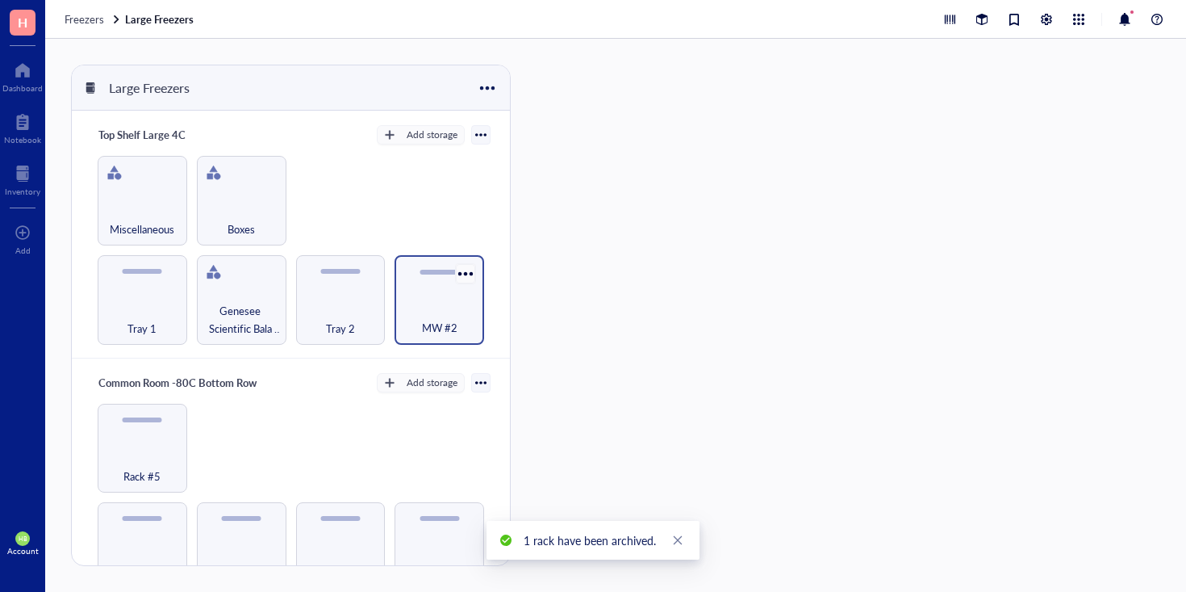
click at [456, 271] on div at bounding box center [465, 272] width 23 height 23
click at [478, 391] on div "Archive" at bounding box center [507, 392] width 92 height 15
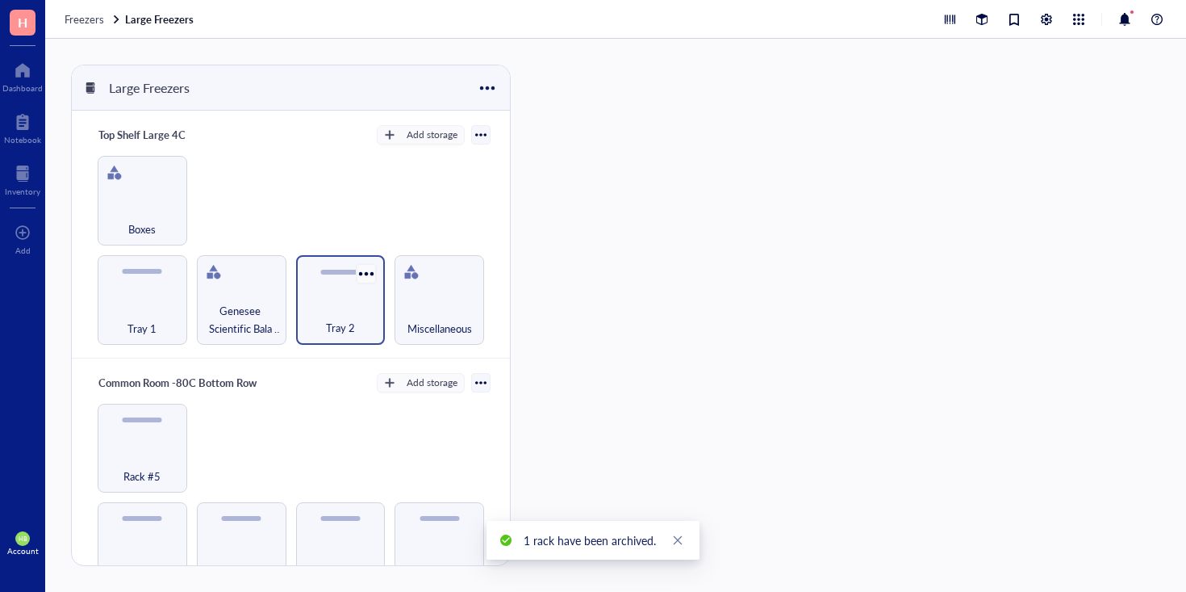
click at [362, 272] on div at bounding box center [366, 272] width 23 height 23
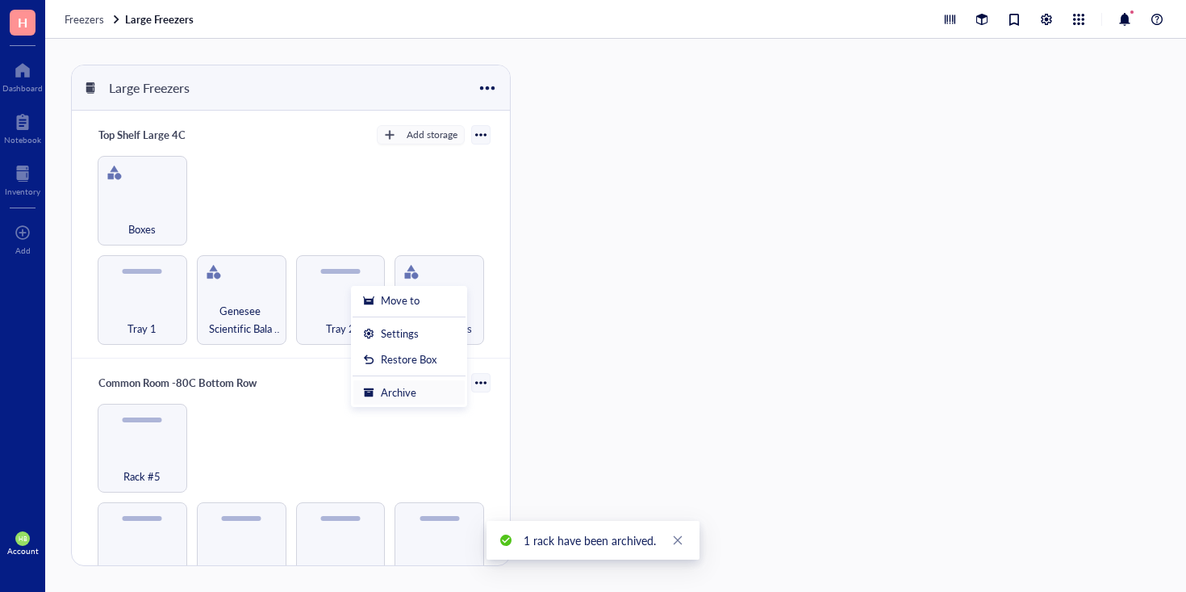
click at [403, 392] on div "Archive" at bounding box center [399, 392] width 36 height 15
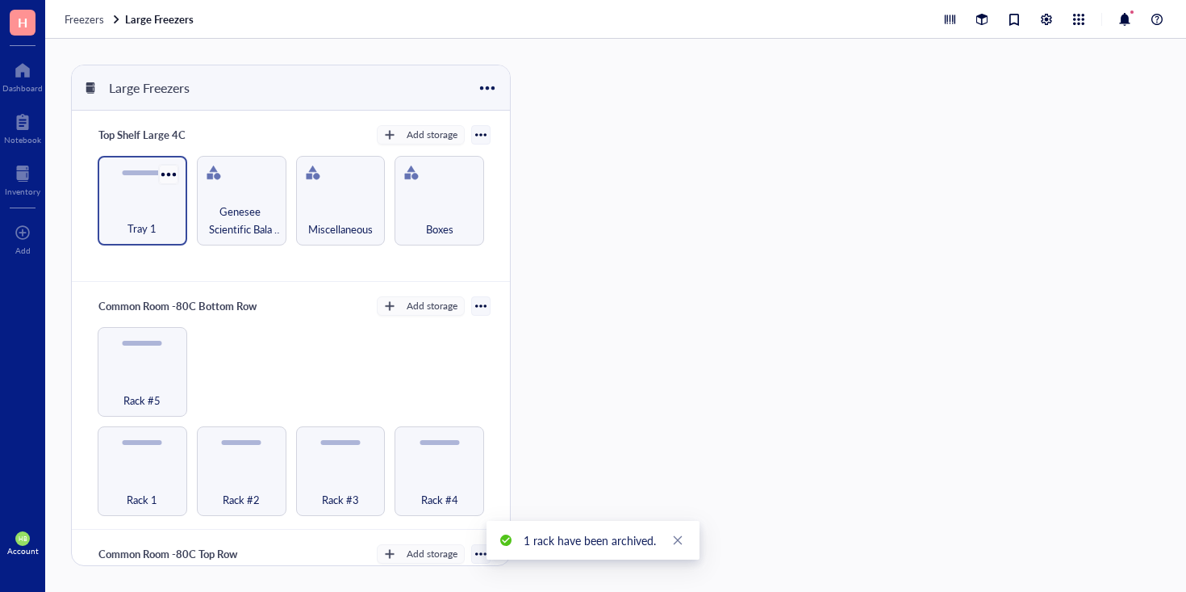
click at [168, 176] on div at bounding box center [168, 173] width 23 height 23
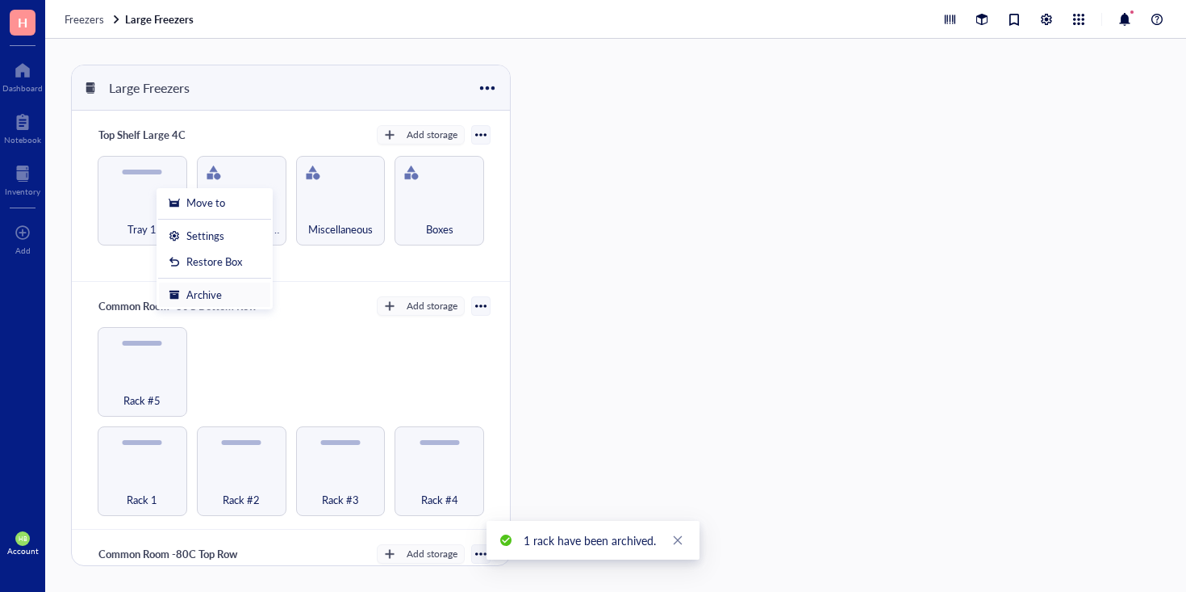
click at [222, 290] on div "Archive" at bounding box center [215, 294] width 92 height 15
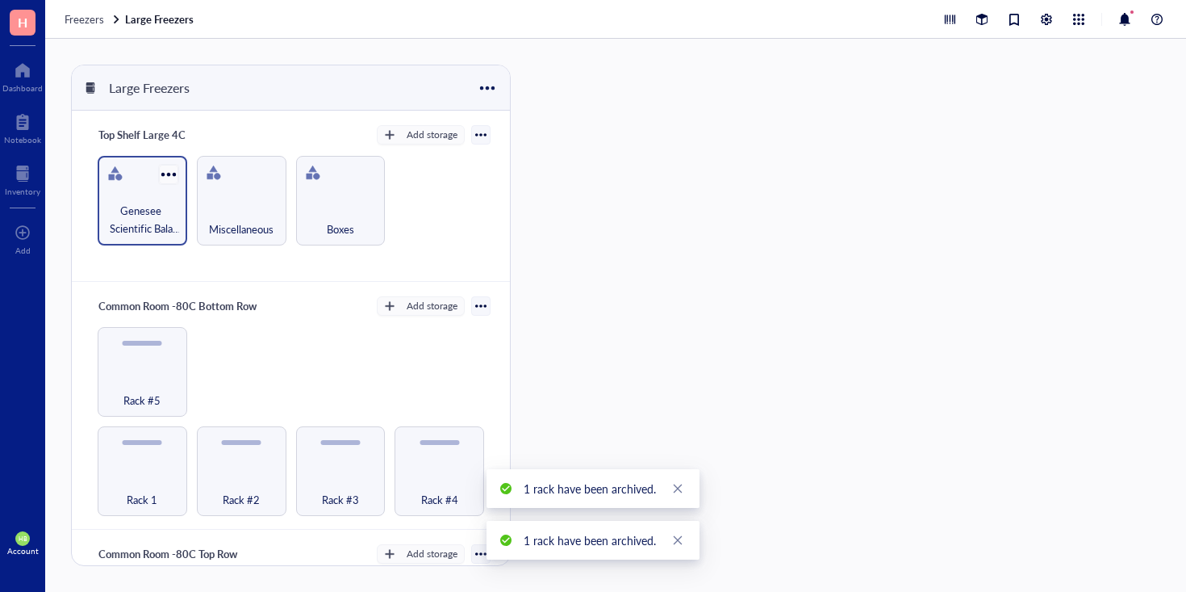
click at [162, 174] on div at bounding box center [168, 173] width 23 height 23
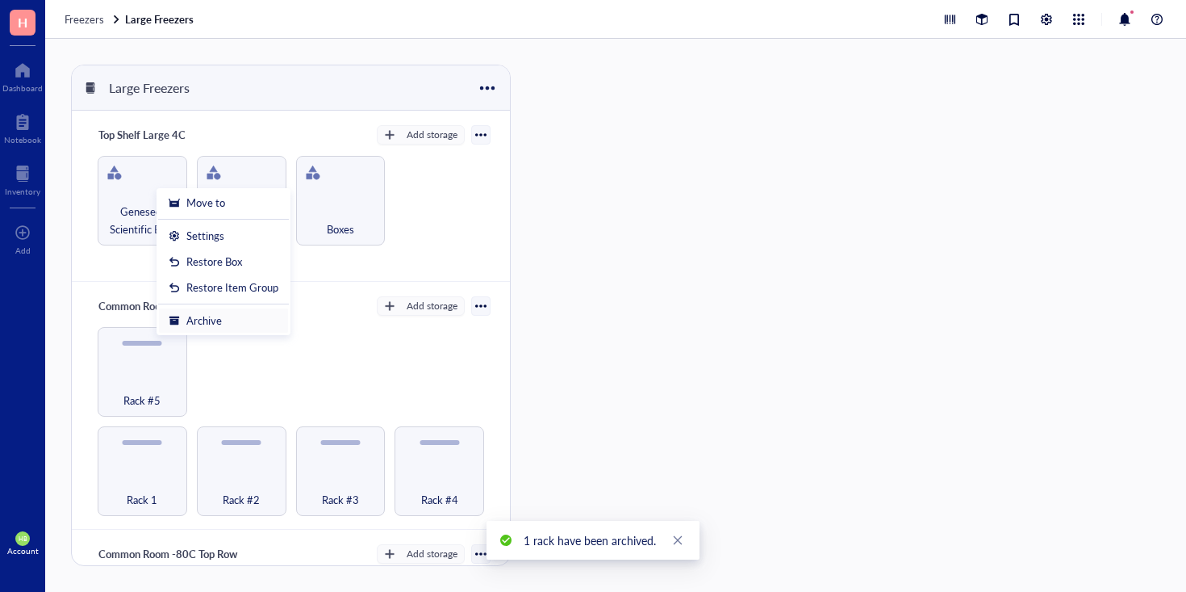
click at [211, 317] on div "Archive" at bounding box center [204, 320] width 36 height 15
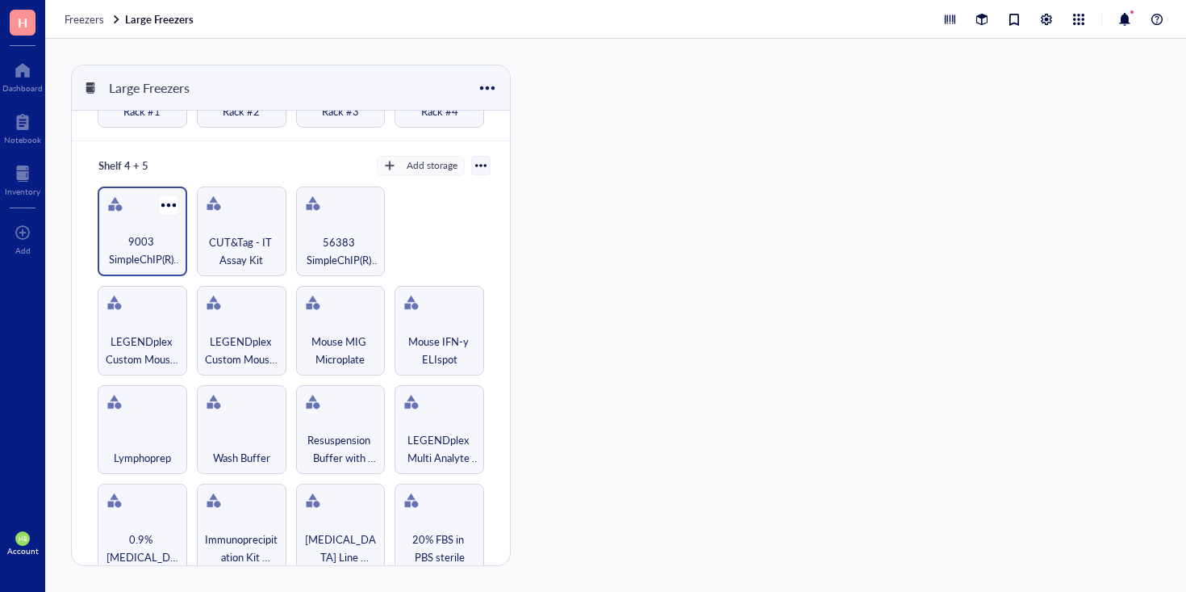
scroll to position [642, 0]
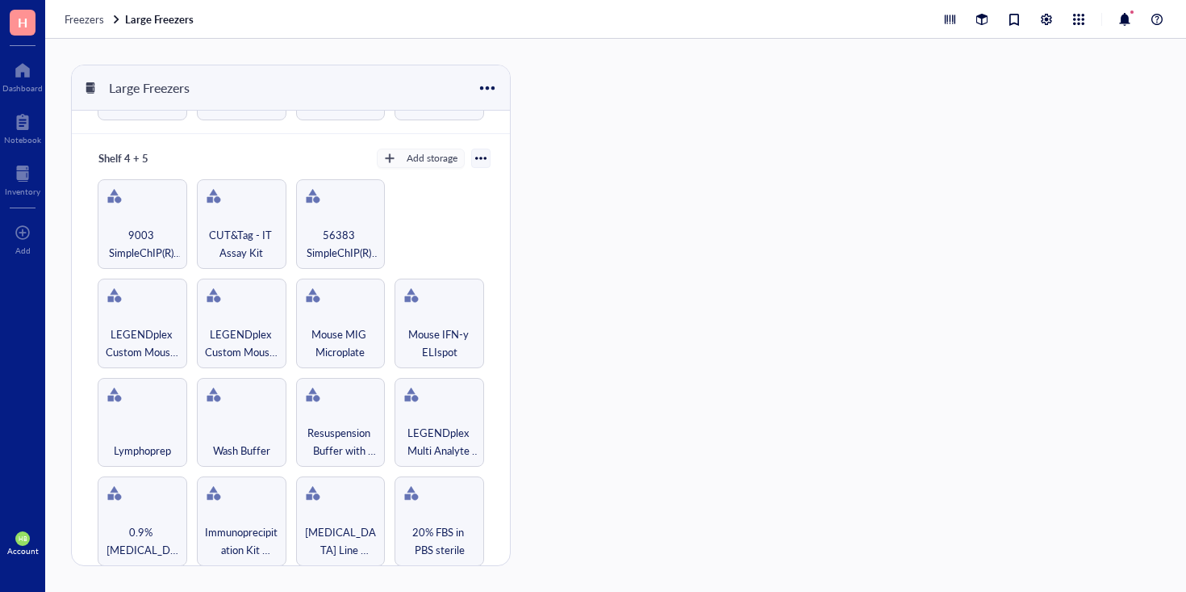
click at [479, 153] on div at bounding box center [480, 158] width 11 height 11
click at [452, 291] on div "Delete" at bounding box center [423, 289] width 97 height 15
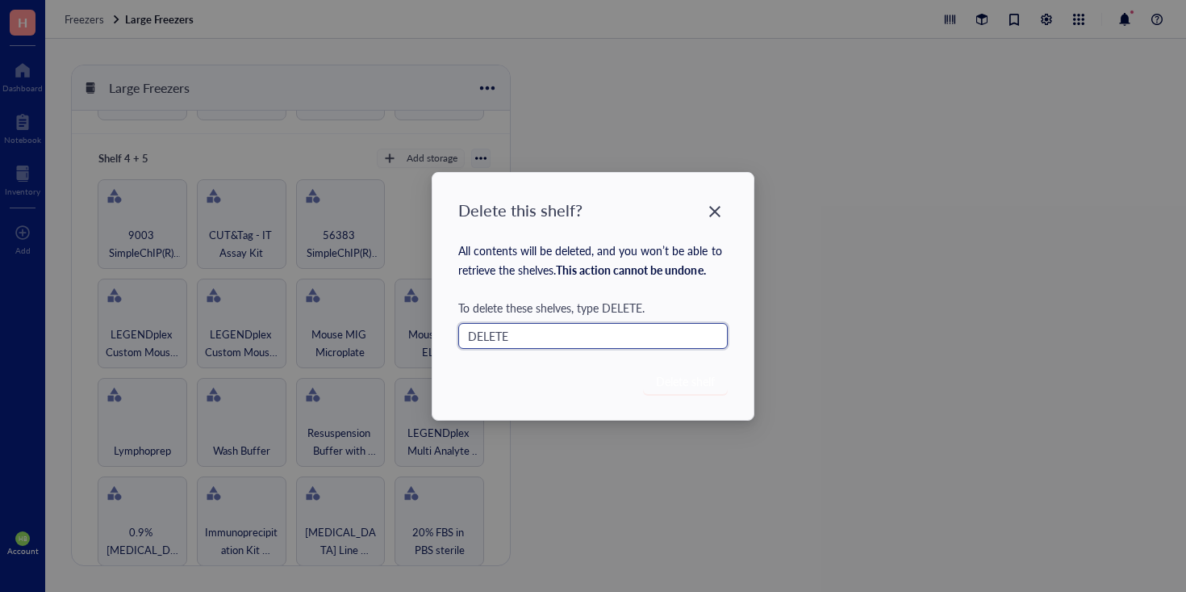
type input "DELETE"
click at [552, 240] on p "All contents will be deleted, and you won’t be able to retrieve the shelves . T…" at bounding box center [593, 259] width 270 height 39
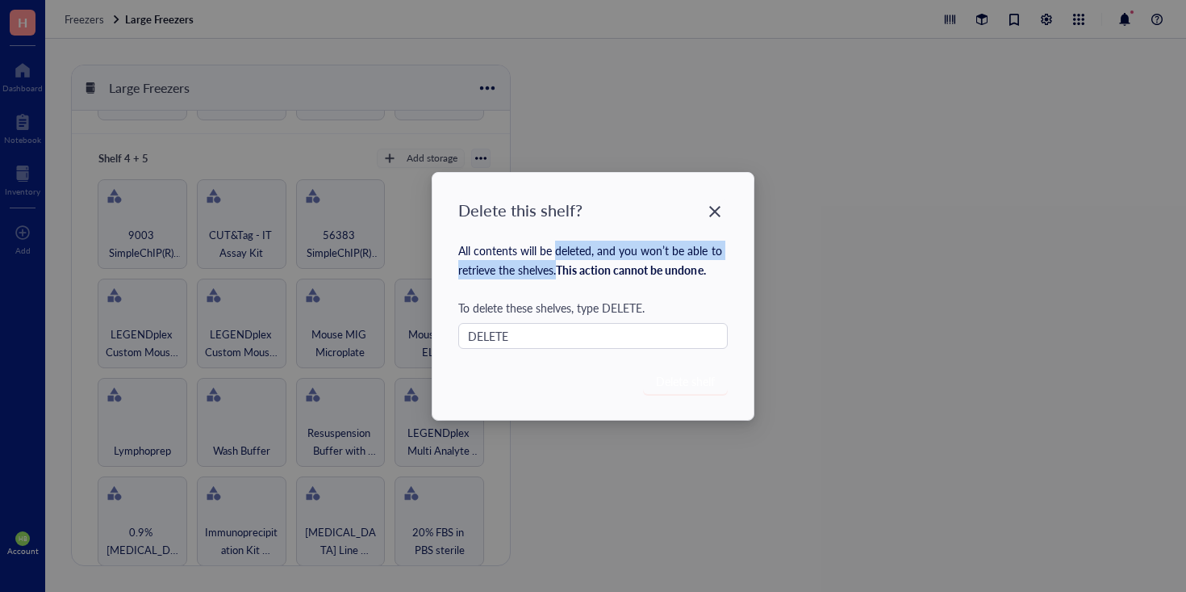
drag, startPoint x: 557, startPoint y: 249, endPoint x: 558, endPoint y: 274, distance: 25.1
click at [558, 274] on p "All contents will be deleted, and you won’t be able to retrieve the shelves . T…" at bounding box center [593, 259] width 270 height 39
click at [546, 256] on p "All contents will be deleted, and you won’t be able to retrieve the shelves . T…" at bounding box center [593, 259] width 270 height 39
drag, startPoint x: 556, startPoint y: 250, endPoint x: 559, endPoint y: 267, distance: 17.3
click at [559, 267] on p "All contents will be deleted, and you won’t be able to retrieve the shelves . T…" at bounding box center [593, 259] width 270 height 39
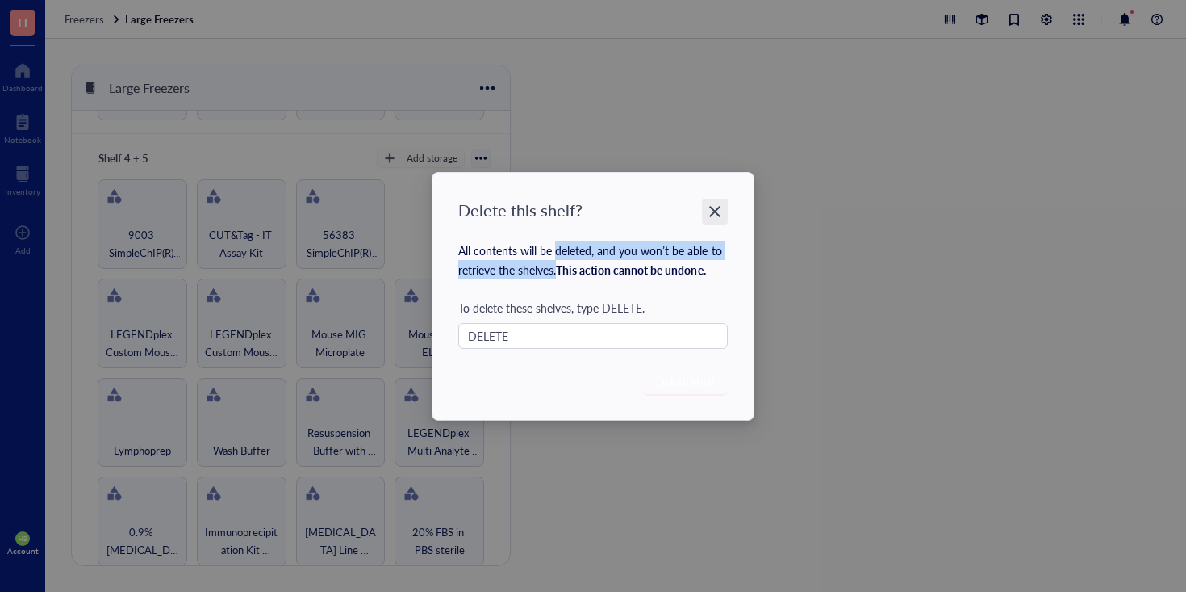
click at [724, 207] on div "Close" at bounding box center [715, 212] width 26 height 26
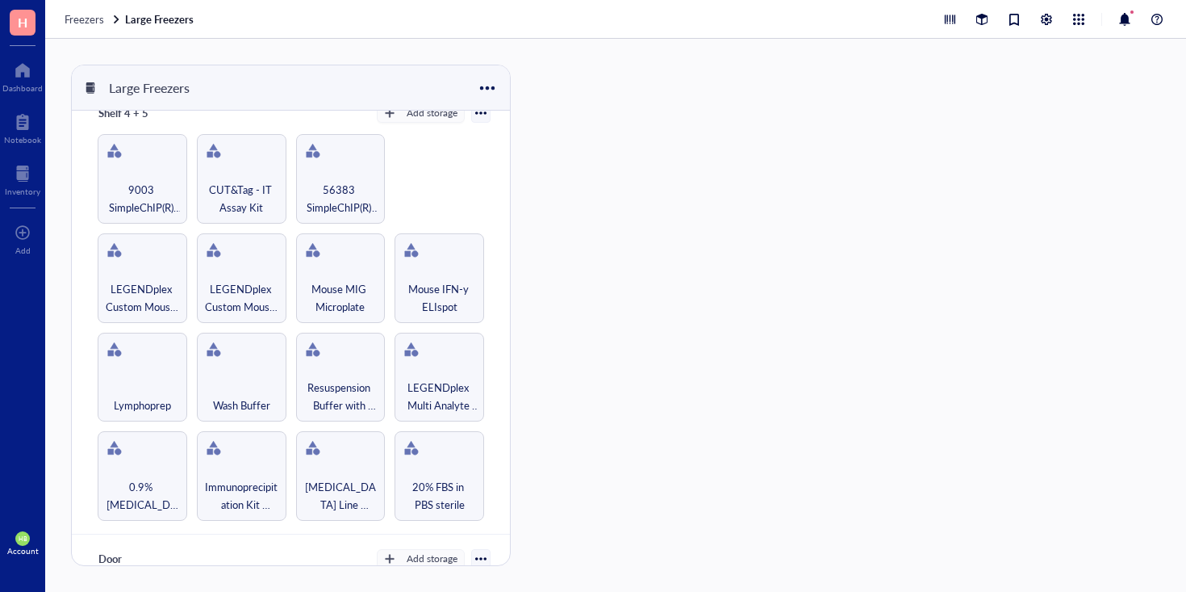
scroll to position [660, 0]
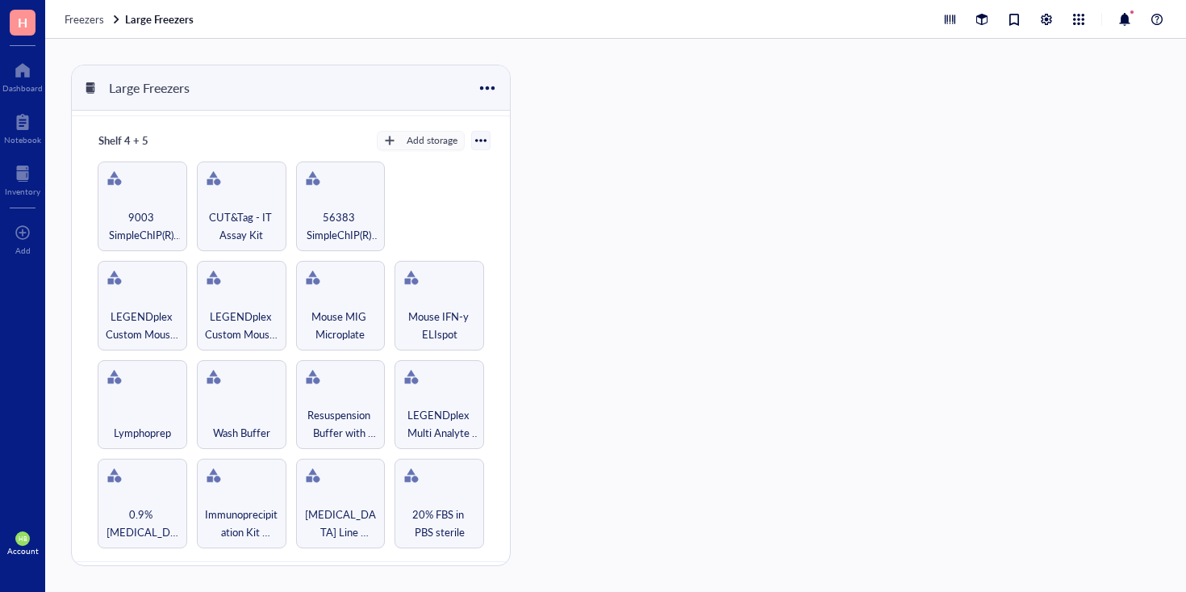
click at [475, 135] on div at bounding box center [480, 140] width 11 height 11
click at [326, 122] on div "Shelf 4 + 5 Add storage Settings Export Restore rack Restore category Delete 0.…" at bounding box center [291, 338] width 438 height 445
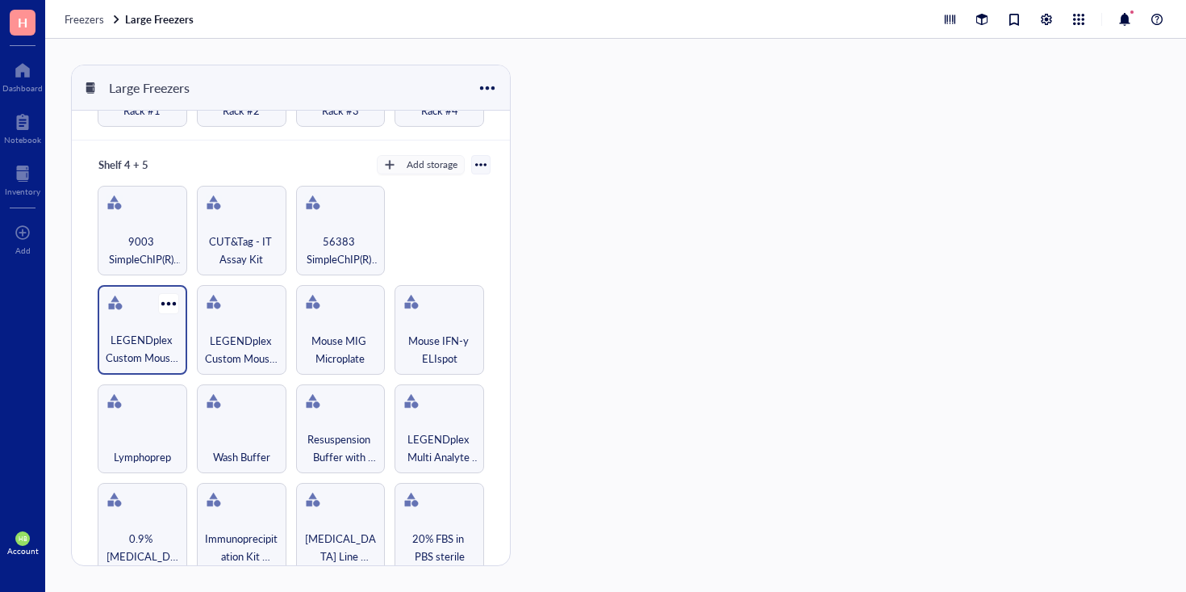
scroll to position [646, 0]
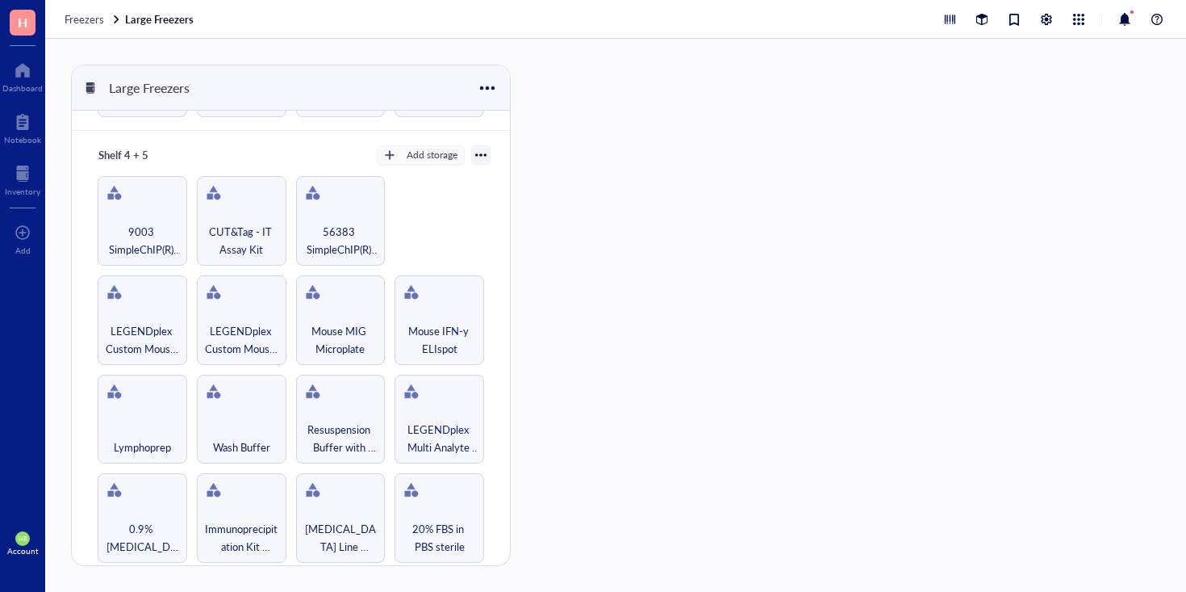
click at [477, 149] on div at bounding box center [480, 154] width 11 height 11
click at [433, 282] on div "Delete" at bounding box center [423, 286] width 97 height 15
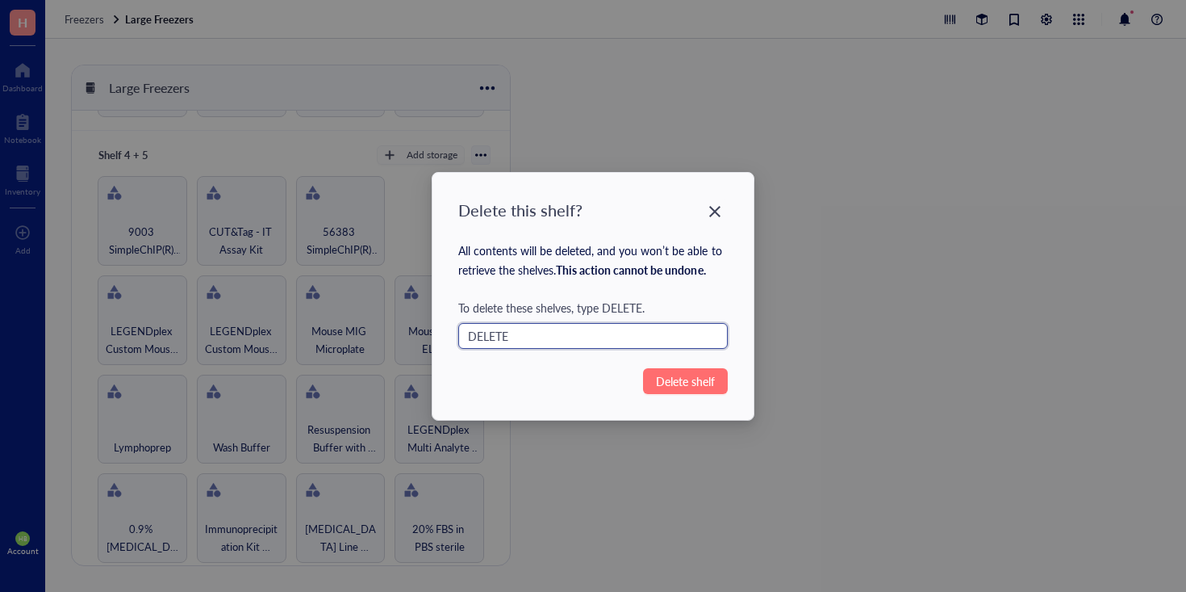
type input "DELETE"
click at [674, 391] on button "Delete shelf" at bounding box center [685, 381] width 85 height 26
click at [707, 382] on span "Delete shelf" at bounding box center [685, 381] width 59 height 18
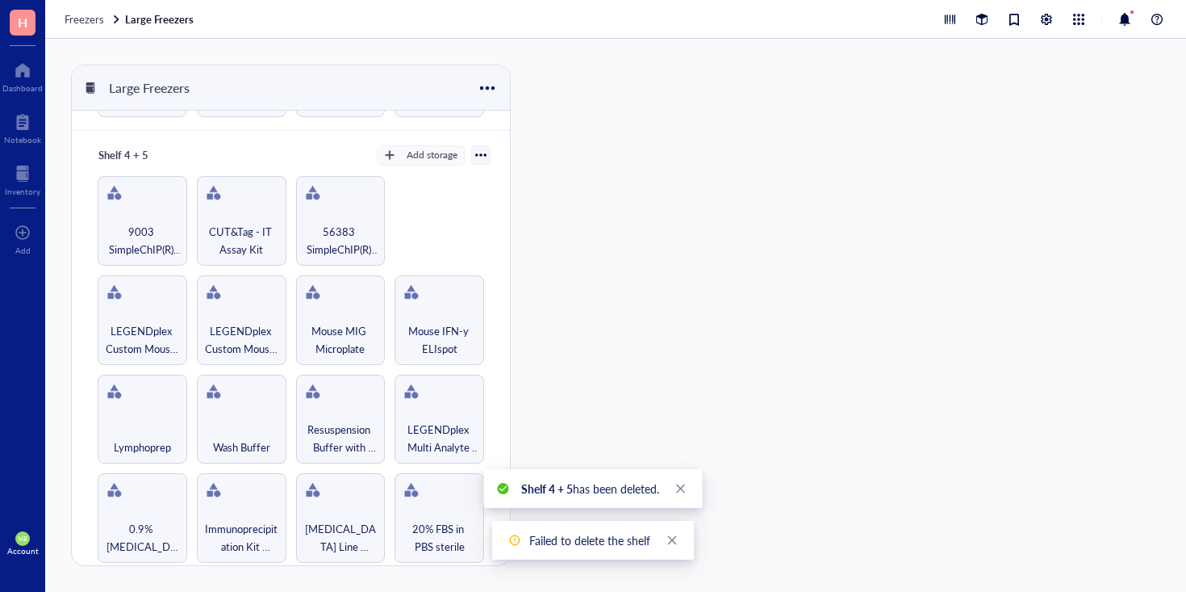
click at [708, 382] on div "Large Freezers Top Shelf Large 4C Add storage Miscellaneous Boxes Common Room -…" at bounding box center [615, 315] width 1141 height 553
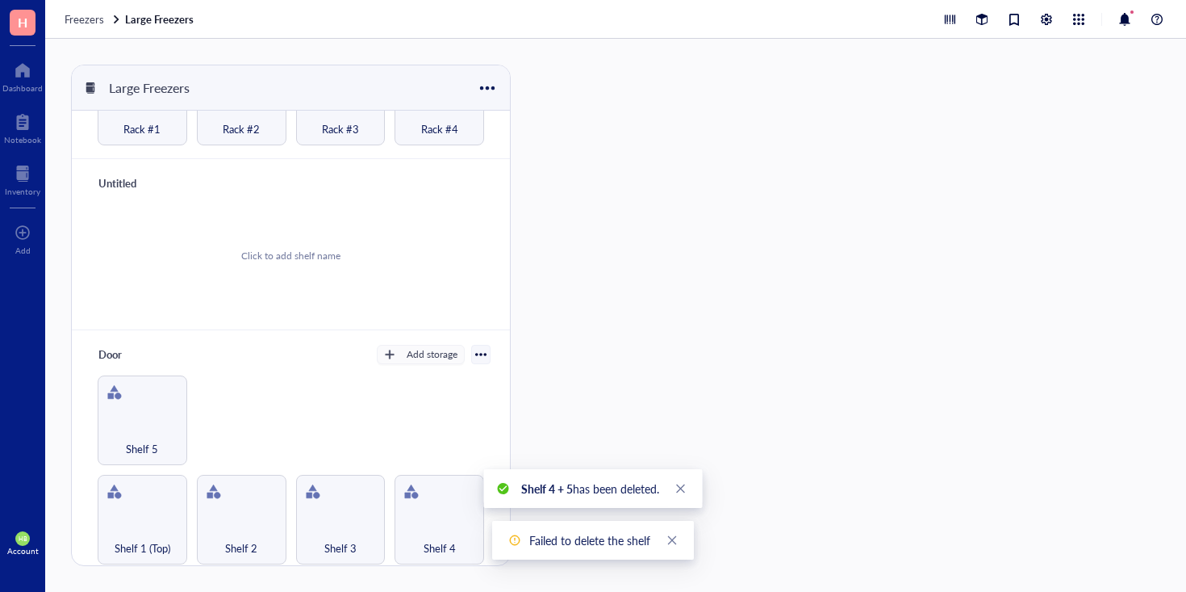
scroll to position [607, 0]
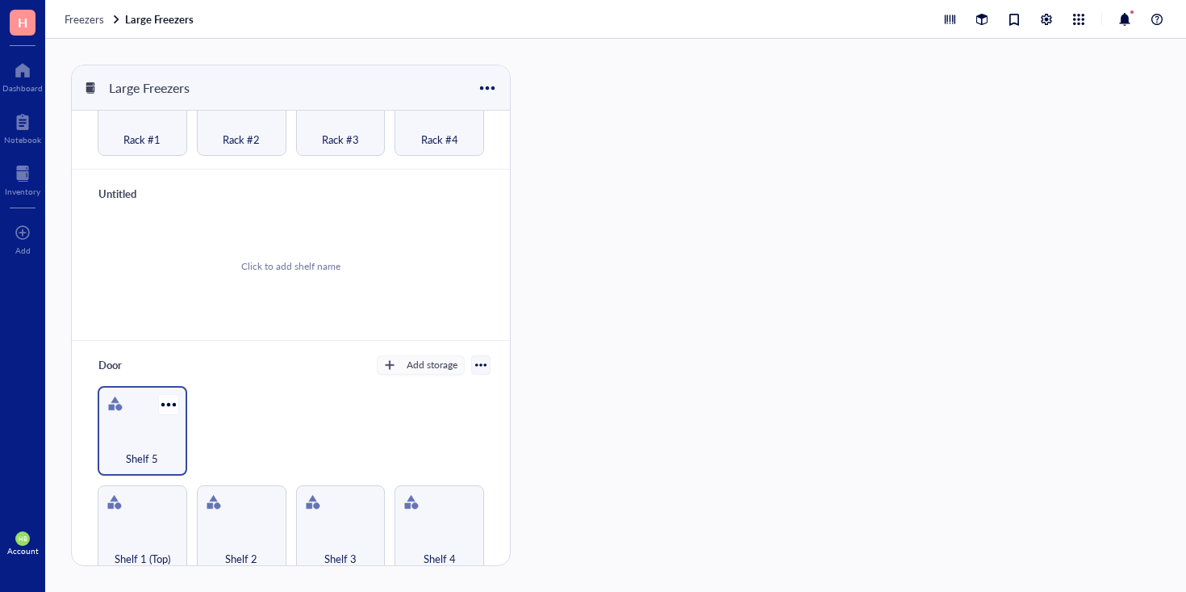
click at [144, 432] on div "Shelf 5" at bounding box center [142, 450] width 73 height 36
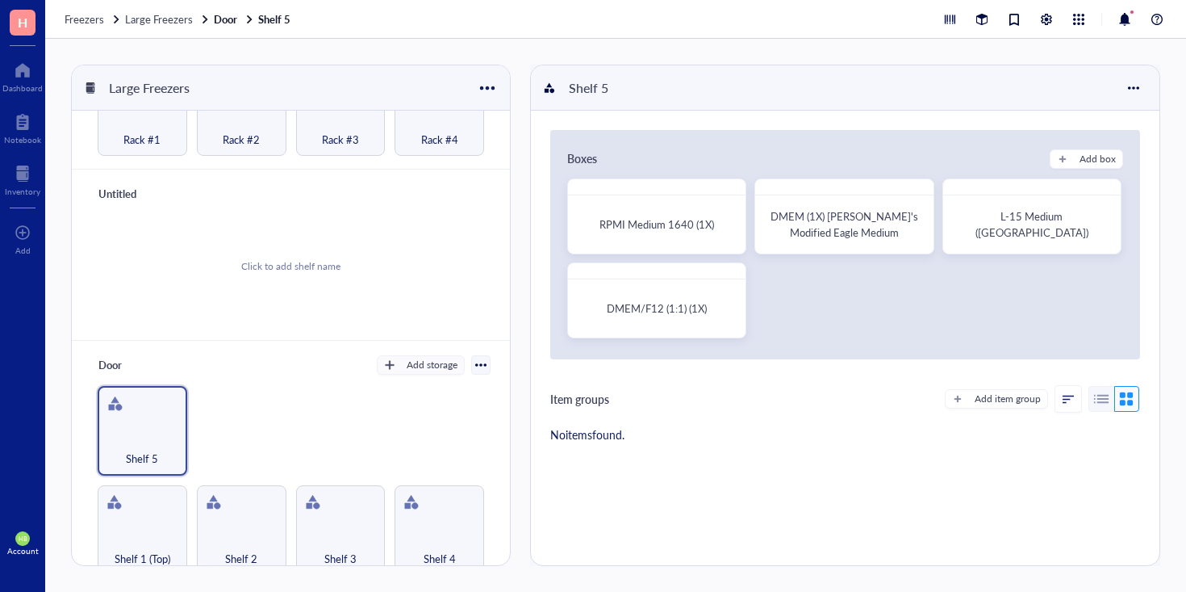
click at [473, 355] on div at bounding box center [480, 364] width 19 height 19
click at [433, 502] on div "Delete" at bounding box center [423, 496] width 97 height 15
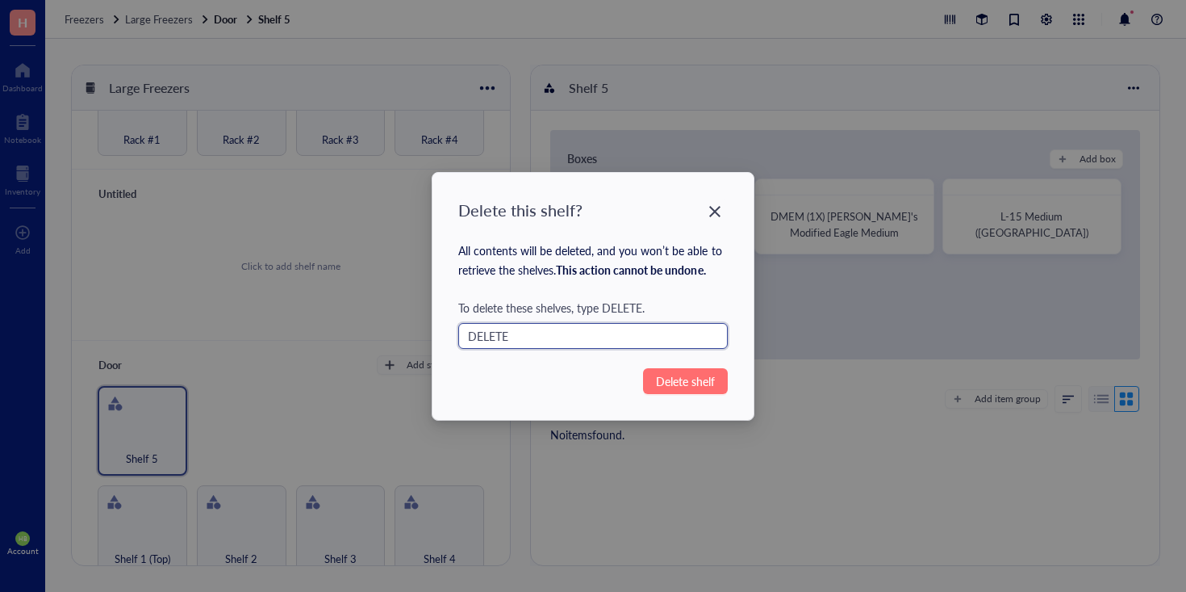
type input "DELETE"
click at [705, 381] on span "Delete shelf" at bounding box center [685, 381] width 59 height 18
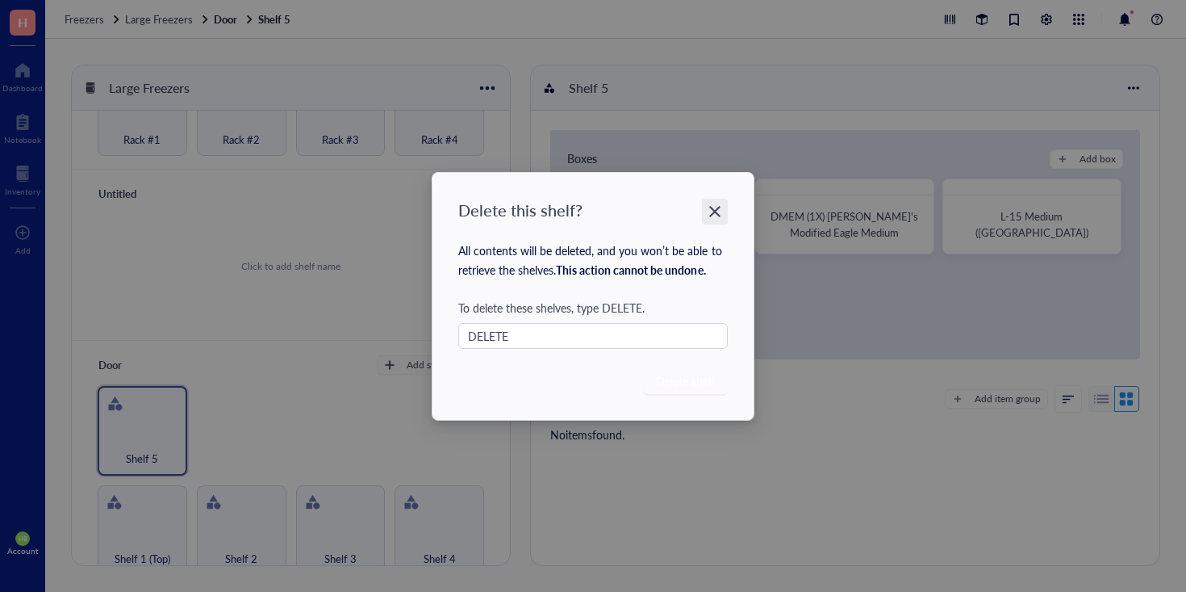
click at [717, 211] on icon "Close" at bounding box center [715, 210] width 15 height 15
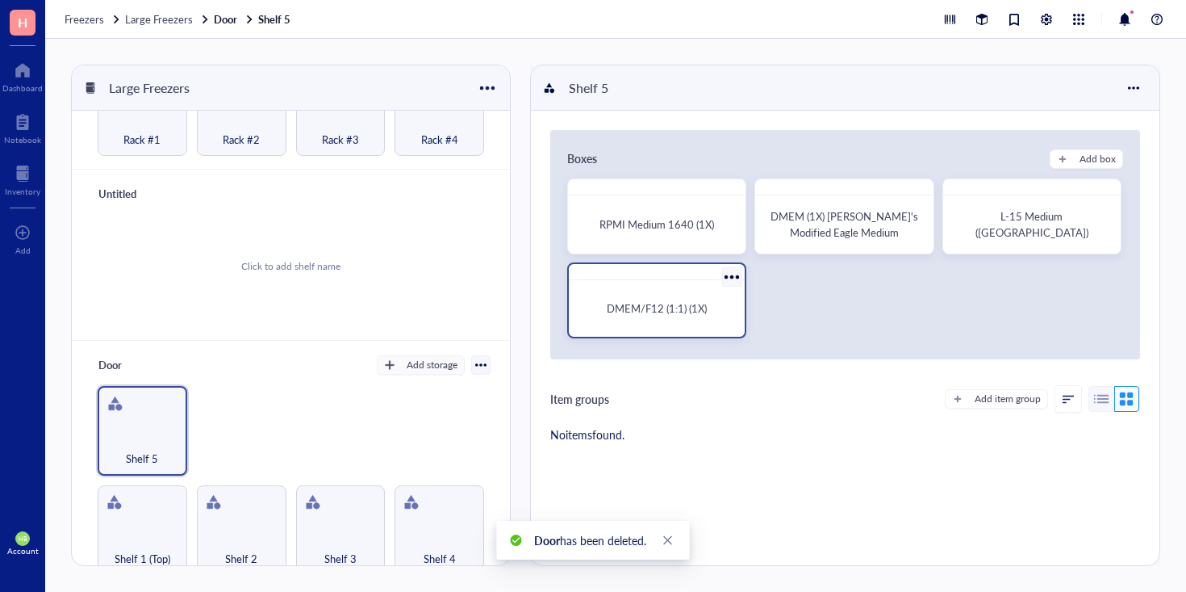
scroll to position [534, 0]
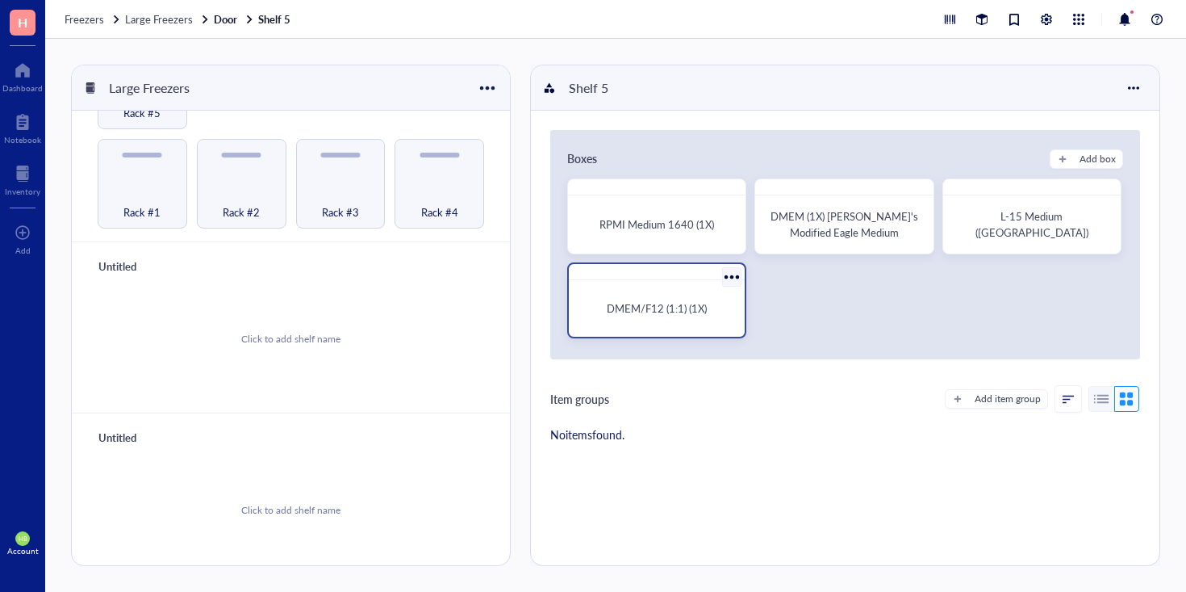
click at [656, 280] on div "DMEM/F12 (1:1) (1X)" at bounding box center [656, 300] width 179 height 76
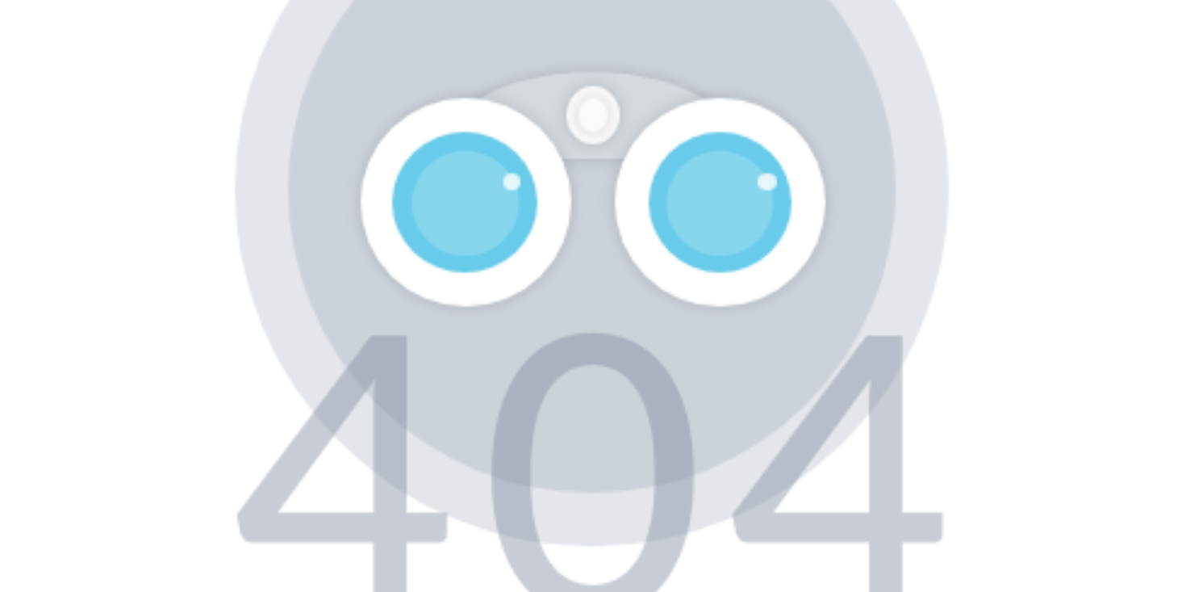
click at [634, 240] on img at bounding box center [615, 244] width 255 height 288
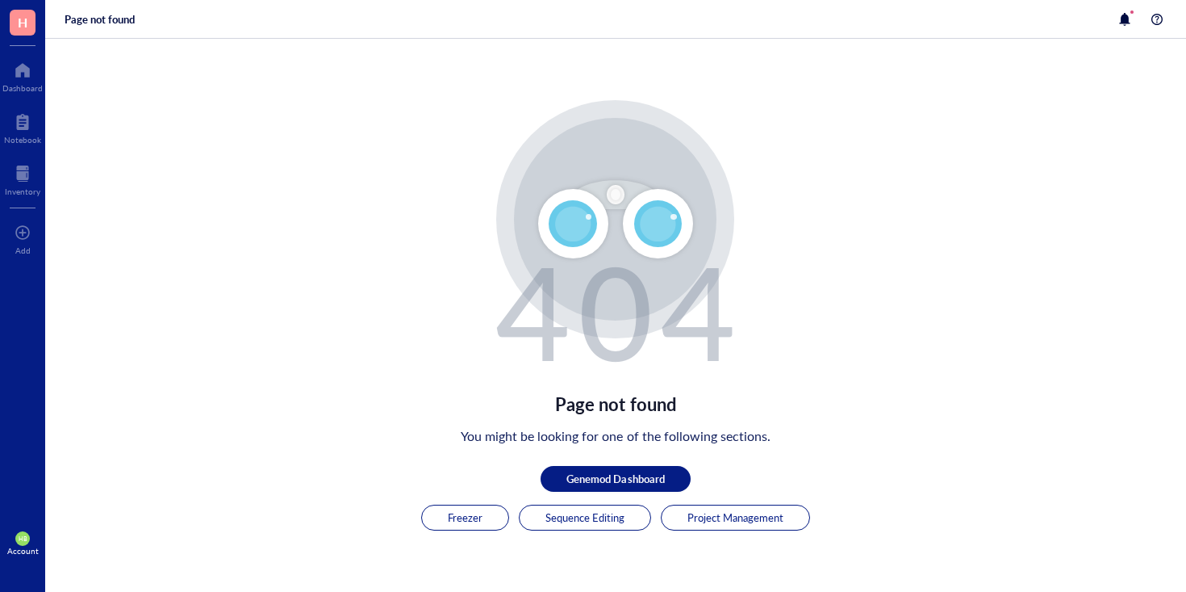
click at [909, 336] on div "Page not found You might be looking for one of the following sections. Genemod …" at bounding box center [615, 315] width 1141 height 553
click at [904, 332] on div "Page not found You might be looking for one of the following sections. Genemod …" at bounding box center [615, 315] width 1141 height 553
click at [903, 332] on div "Page not found You might be looking for one of the following sections. Genemod …" at bounding box center [615, 315] width 1141 height 553
